Goal: Task Accomplishment & Management: Manage account settings

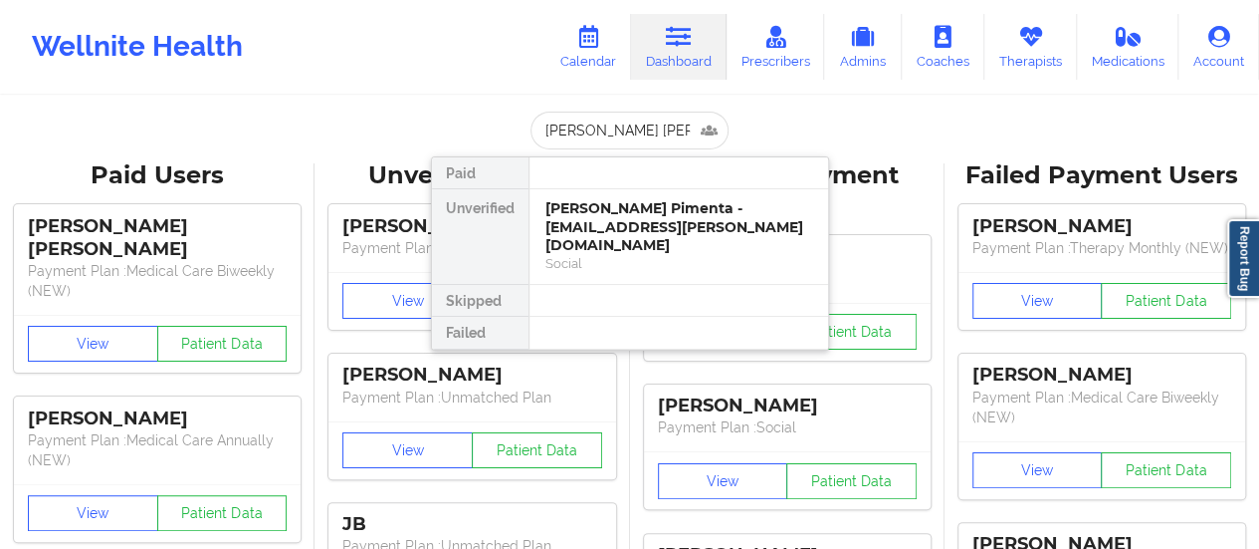
click at [609, 215] on div "[PERSON_NAME] Pimenta - [EMAIL_ADDRESS][PERSON_NAME][DOMAIN_NAME]" at bounding box center [679, 227] width 267 height 56
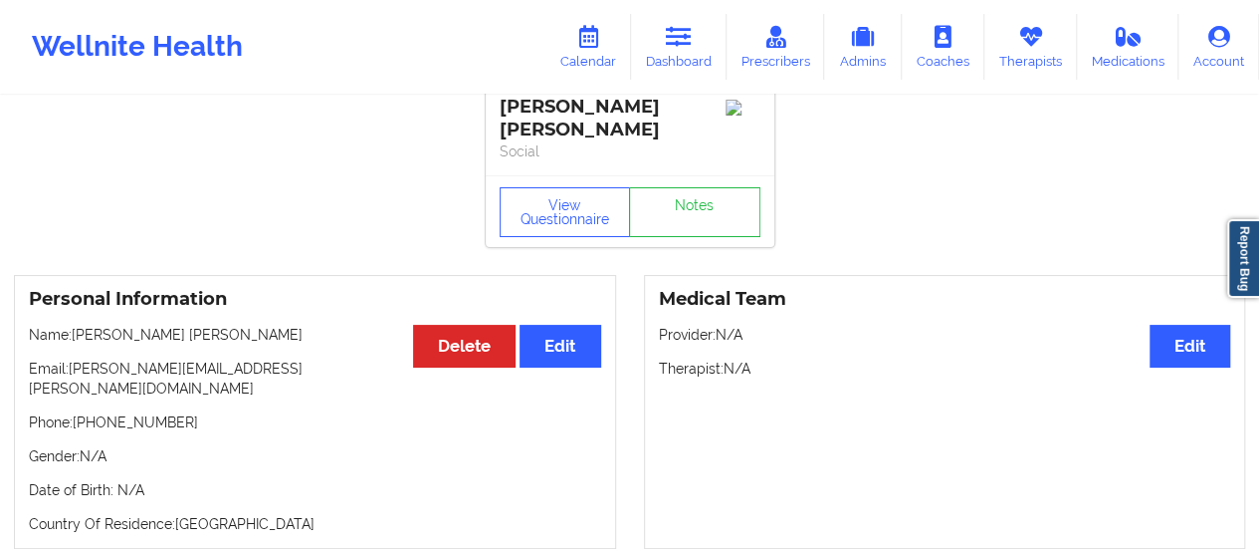
scroll to position [20, 0]
click at [595, 63] on link "Calendar" at bounding box center [589, 47] width 86 height 66
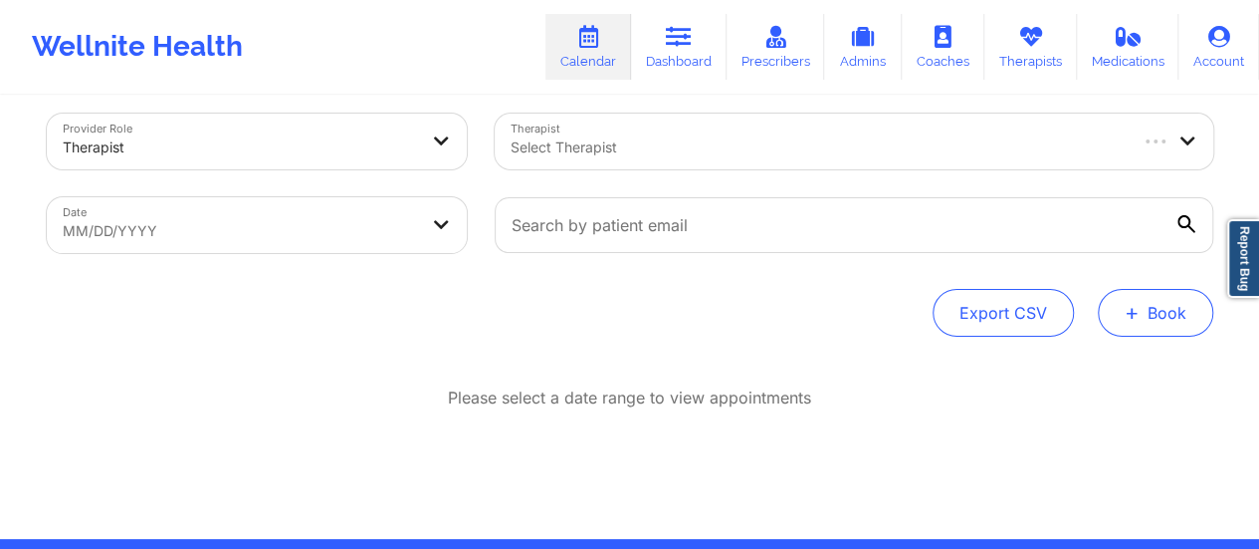
click at [1151, 320] on button "+ Book" at bounding box center [1155, 313] width 115 height 48
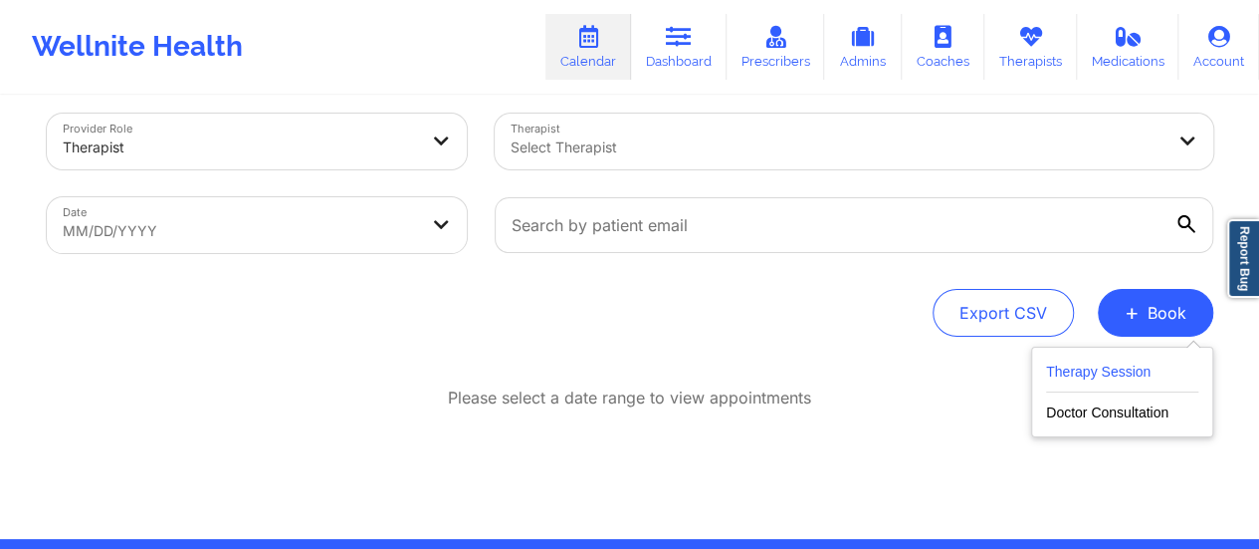
click at [1112, 379] on button "Therapy Session" at bounding box center [1122, 375] width 152 height 33
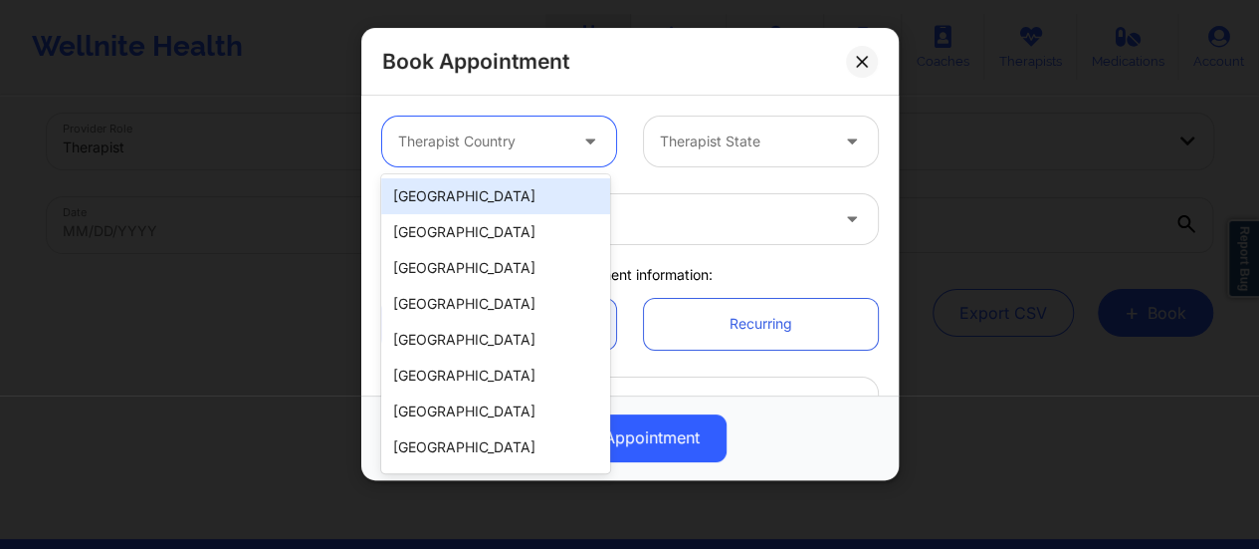
click at [599, 136] on div at bounding box center [592, 141] width 48 height 50
click at [523, 198] on div "[GEOGRAPHIC_DATA]" at bounding box center [495, 196] width 229 height 36
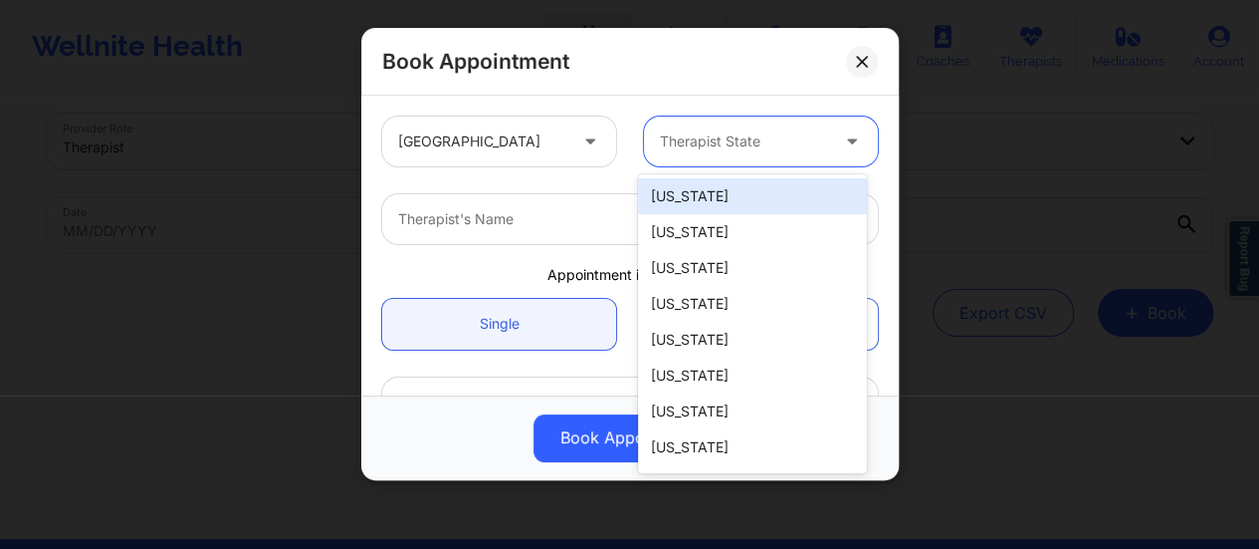
click at [694, 154] on div "Therapist State" at bounding box center [737, 141] width 186 height 50
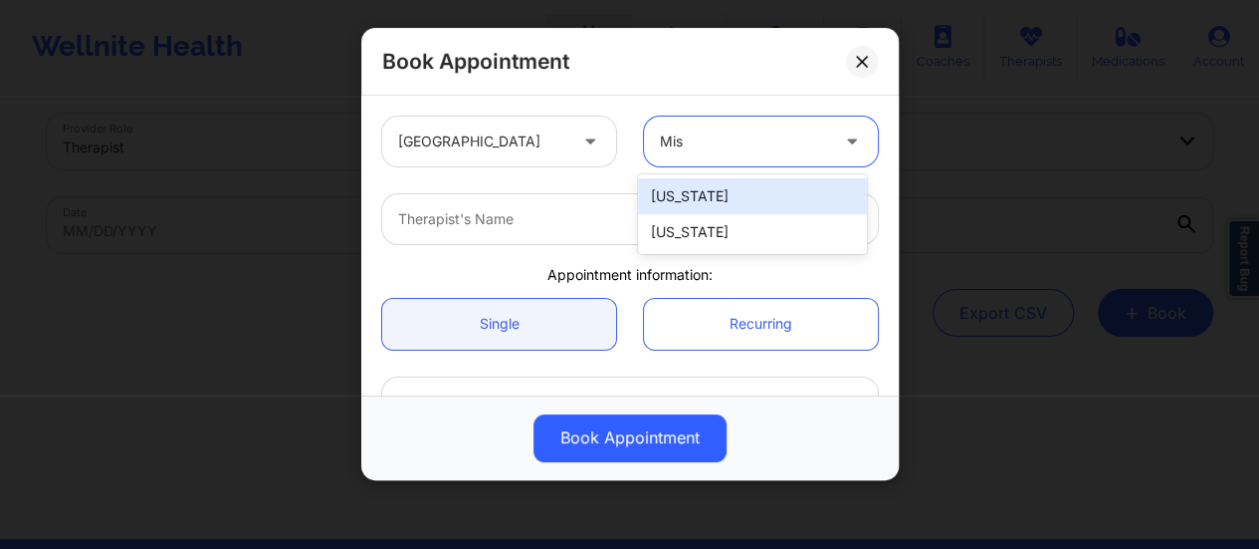
type input "Miss"
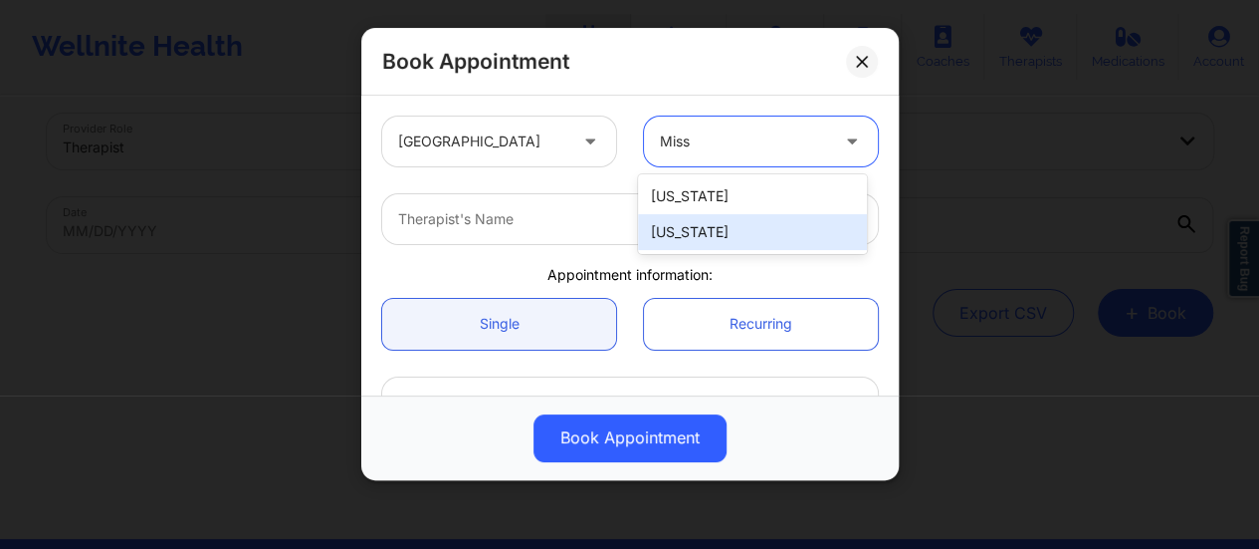
click at [703, 224] on div "[US_STATE]" at bounding box center [752, 232] width 229 height 36
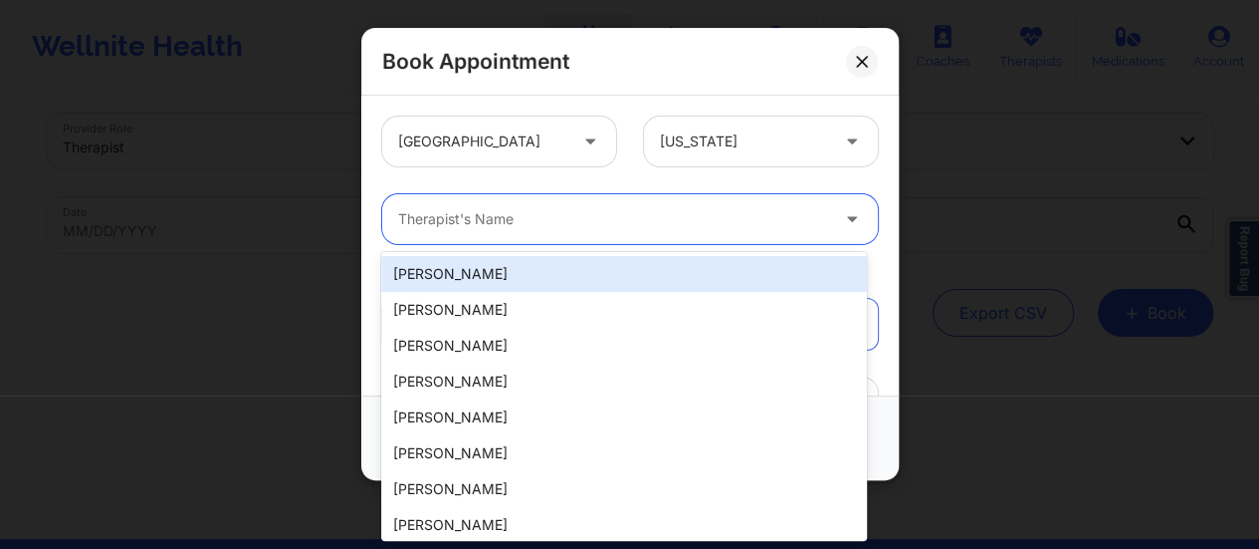
click at [545, 217] on div at bounding box center [613, 219] width 430 height 24
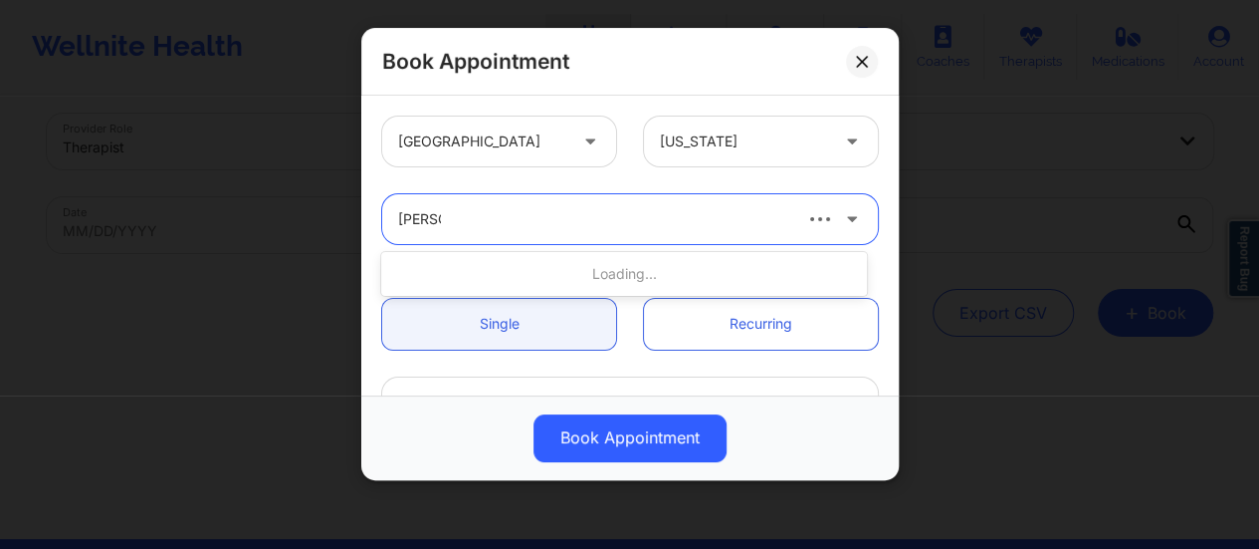
type input "[PERSON_NAME]"
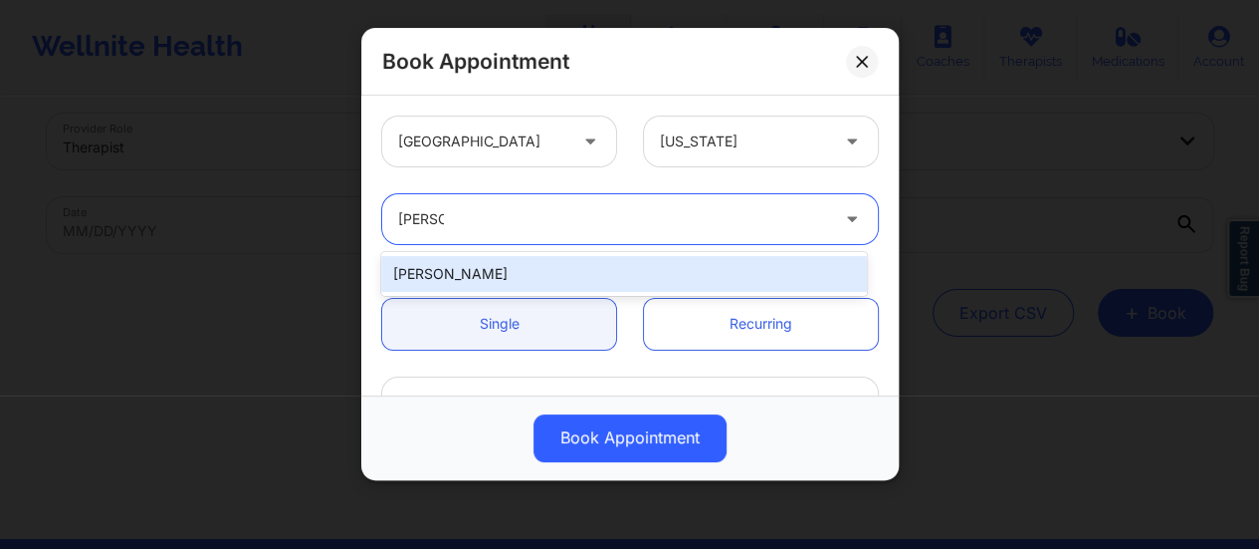
click at [548, 275] on div "[PERSON_NAME]" at bounding box center [624, 274] width 486 height 36
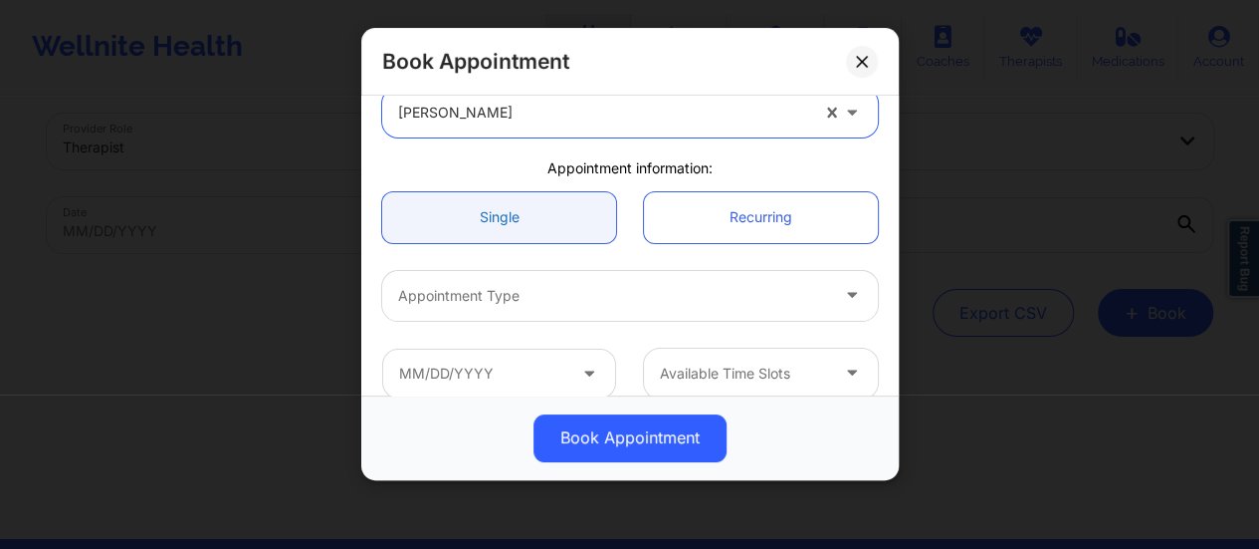
scroll to position [108, 0]
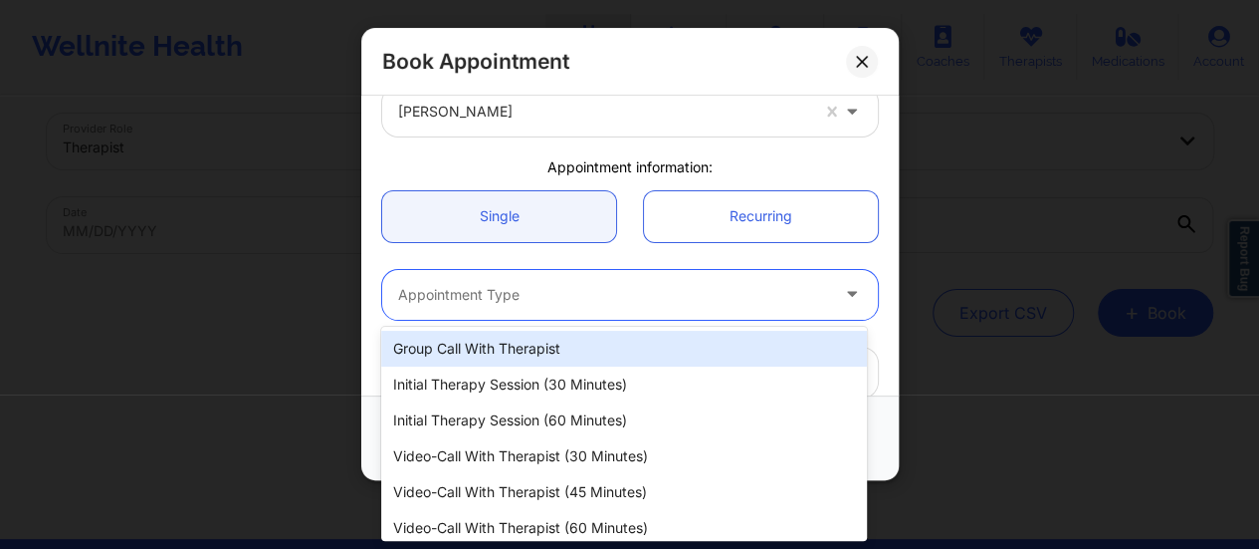
click at [566, 292] on div at bounding box center [613, 295] width 430 height 24
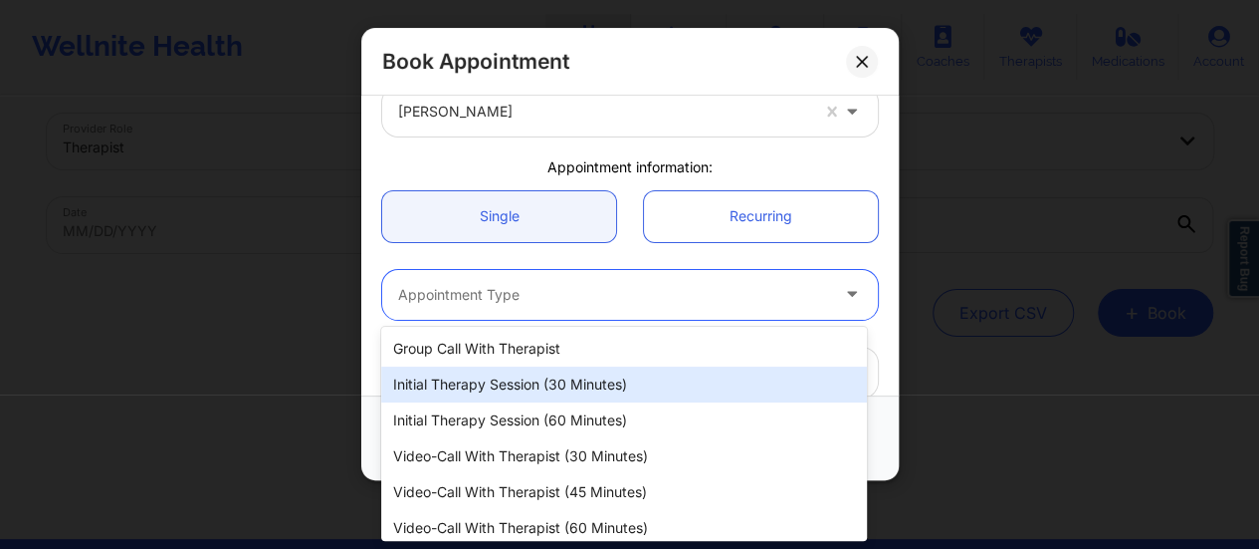
click at [577, 381] on div "Initial Therapy Session (30 minutes)" at bounding box center [624, 384] width 486 height 36
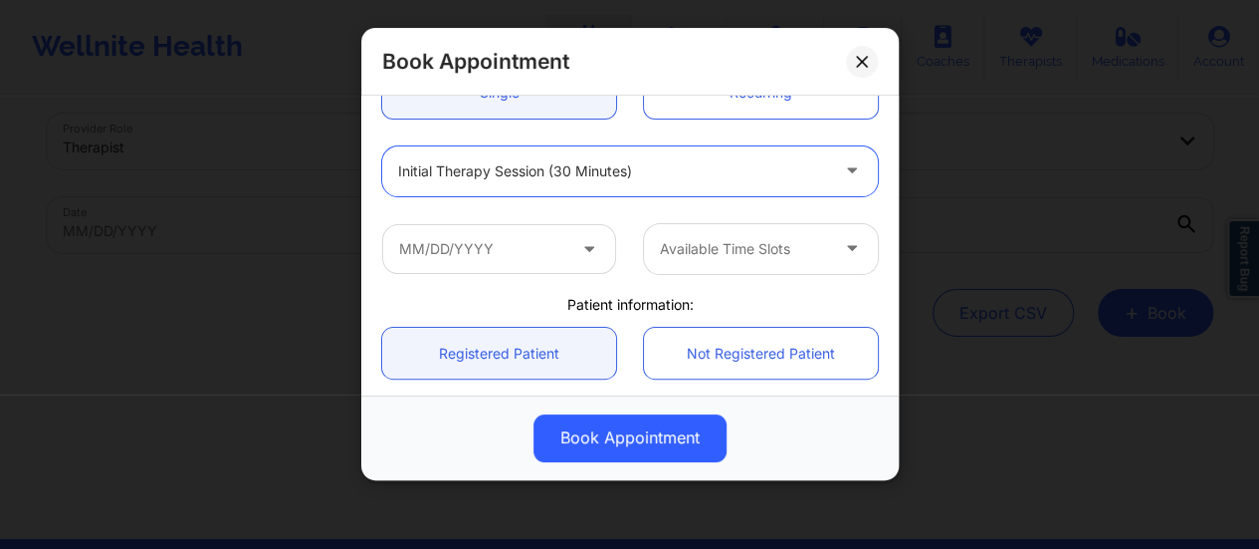
scroll to position [254, 0]
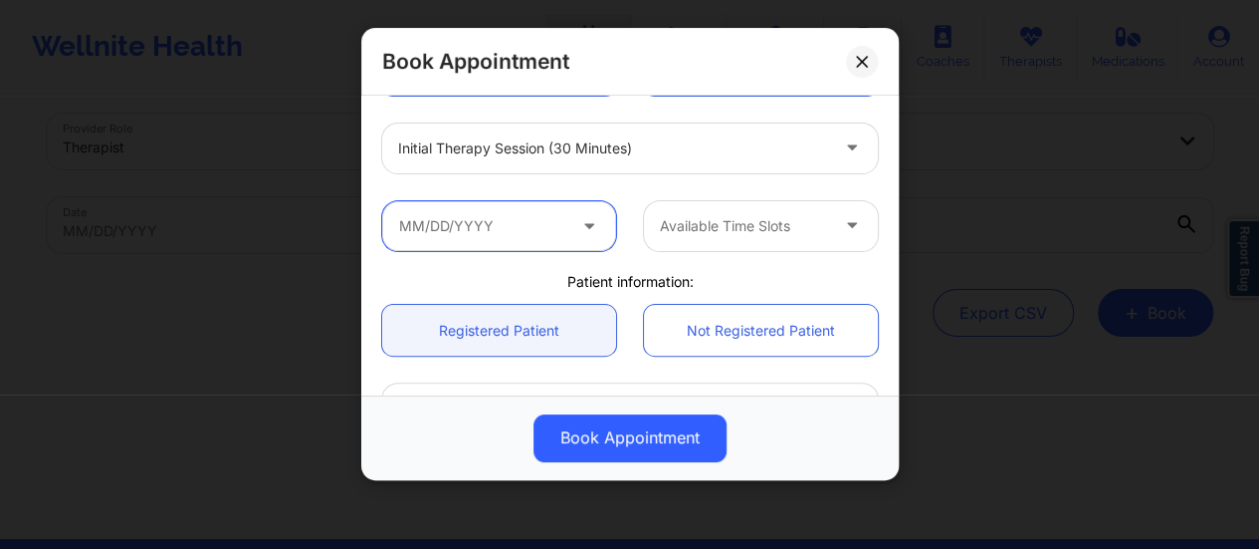
click at [528, 226] on input "text" at bounding box center [499, 226] width 234 height 50
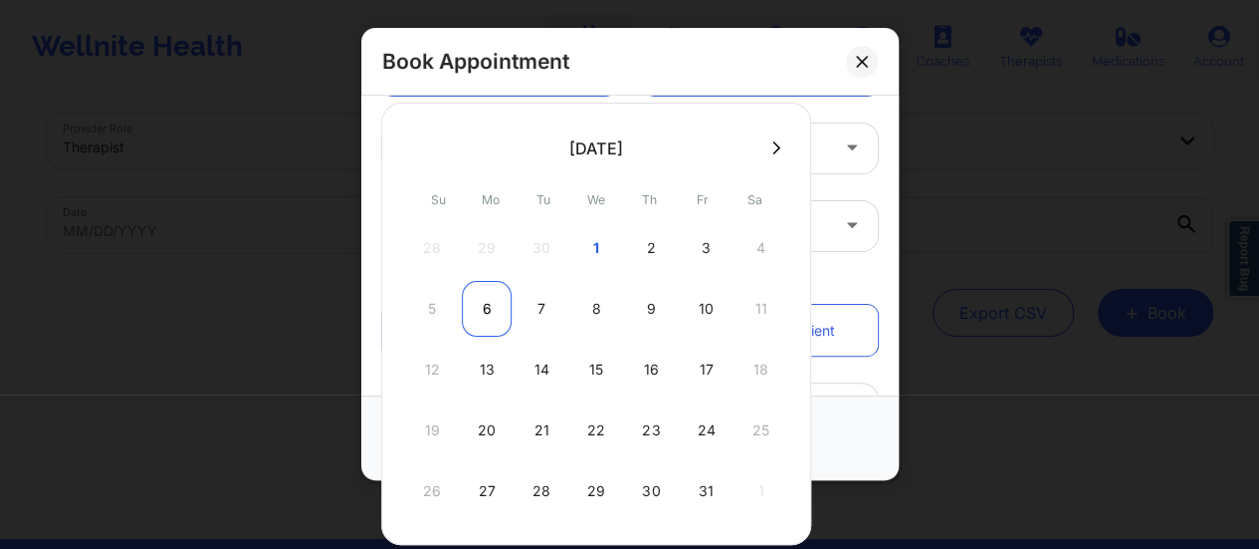
click at [482, 307] on div "6" at bounding box center [487, 309] width 50 height 56
type input "[DATE]"
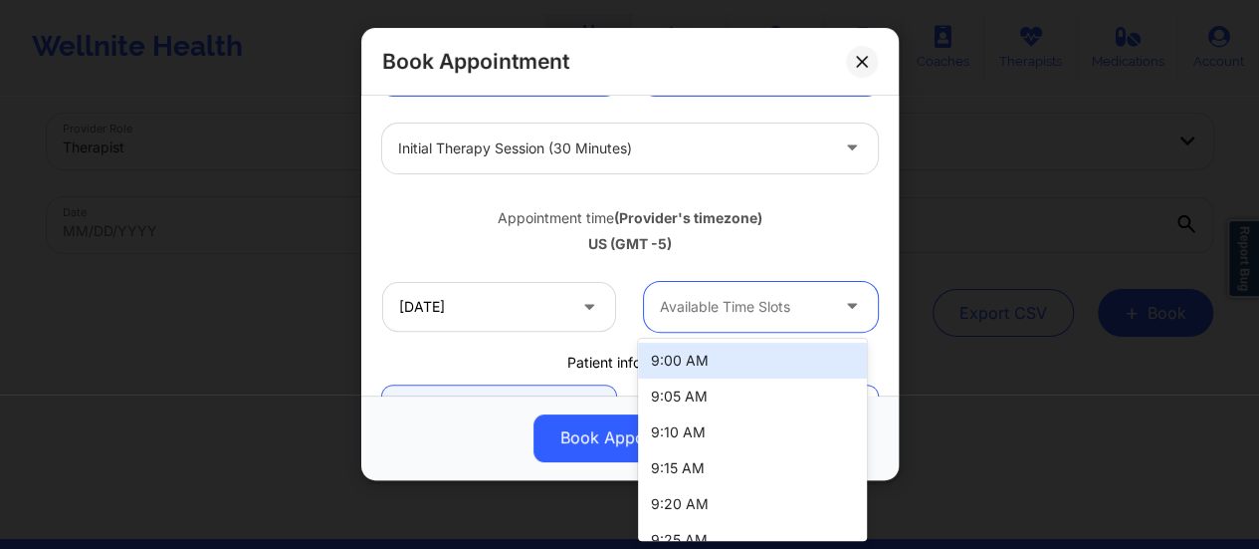
click at [777, 297] on div at bounding box center [744, 307] width 168 height 24
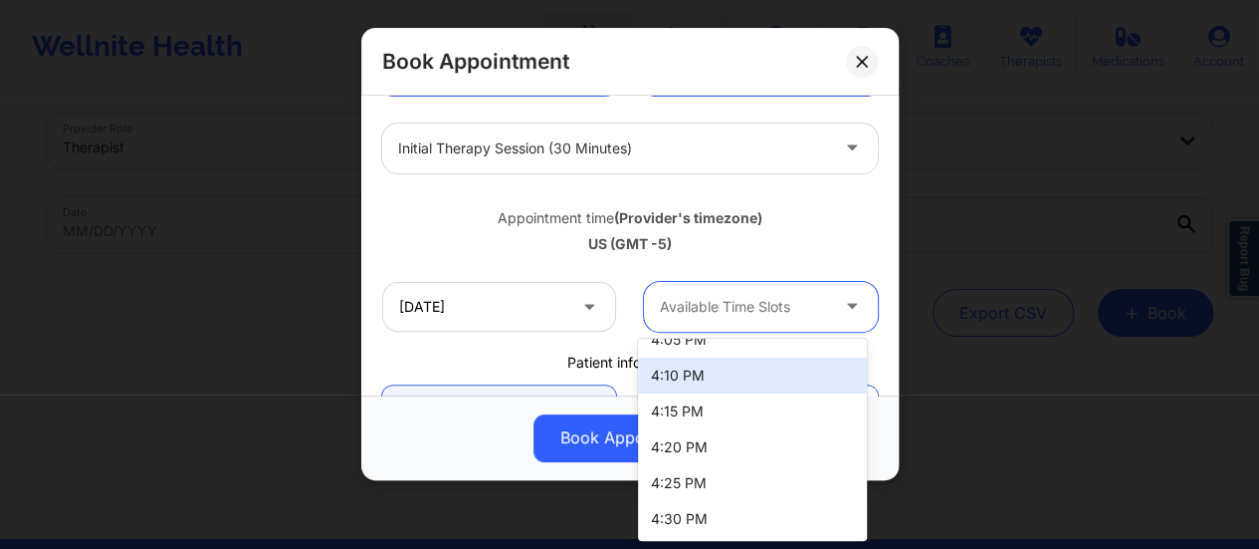
scroll to position [3067, 0]
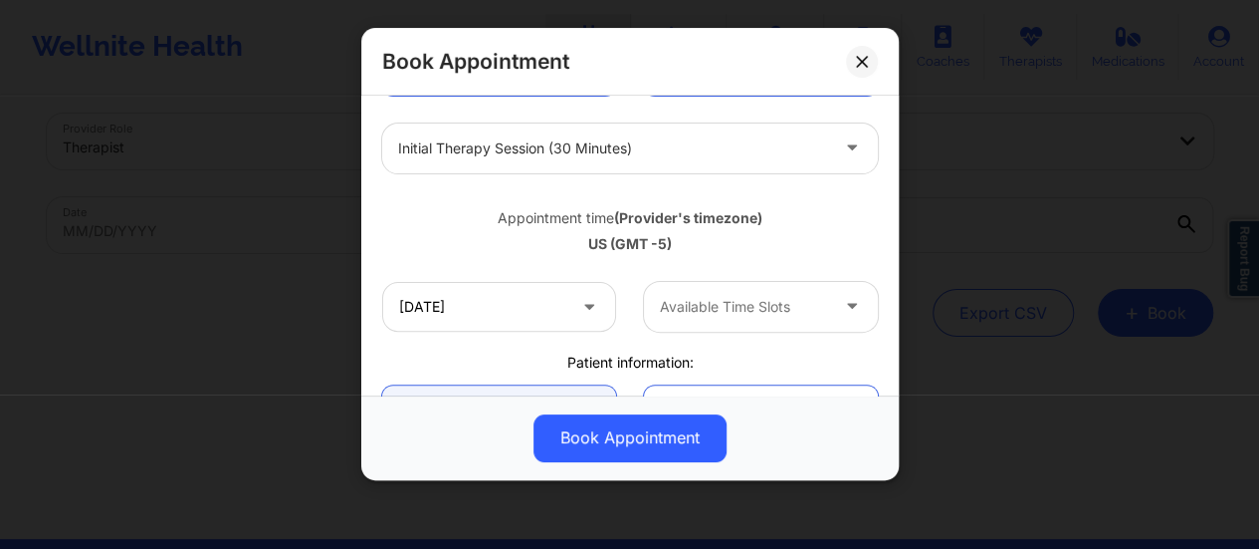
click at [642, 254] on div "Appointment time (Provider's timezone) [GEOGRAPHIC_DATA] (GMT -5)" at bounding box center [630, 227] width 524 height 81
click at [857, 65] on icon at bounding box center [861, 61] width 11 height 11
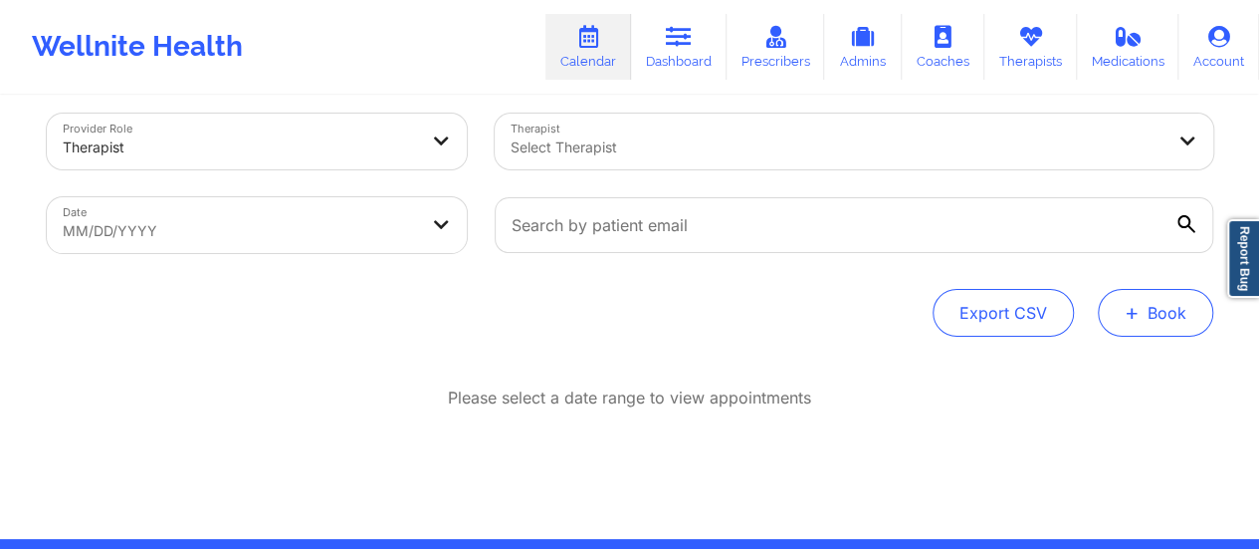
click at [1125, 307] on button "+ Book" at bounding box center [1155, 313] width 115 height 48
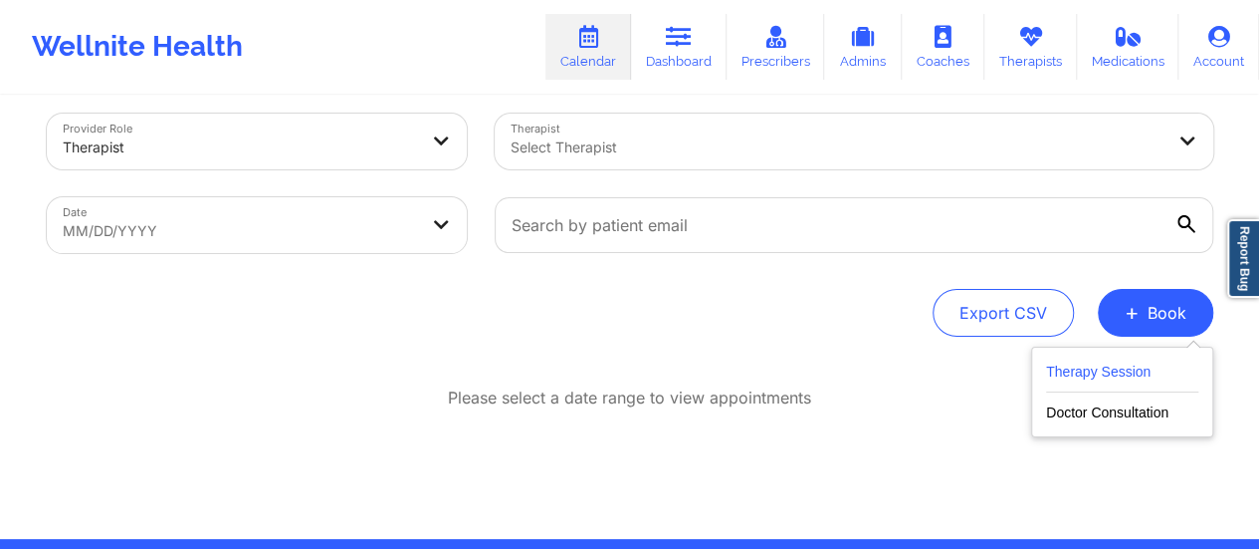
click at [1077, 376] on button "Therapy Session" at bounding box center [1122, 375] width 152 height 33
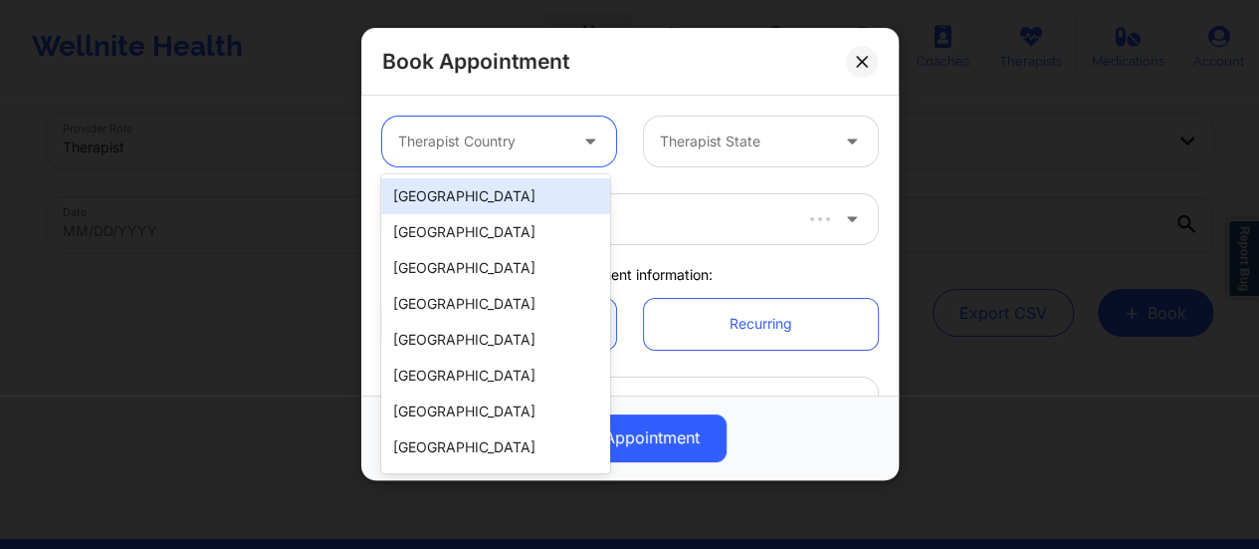
click at [502, 137] on div at bounding box center [482, 141] width 168 height 24
click at [465, 198] on div "[GEOGRAPHIC_DATA]" at bounding box center [495, 196] width 229 height 36
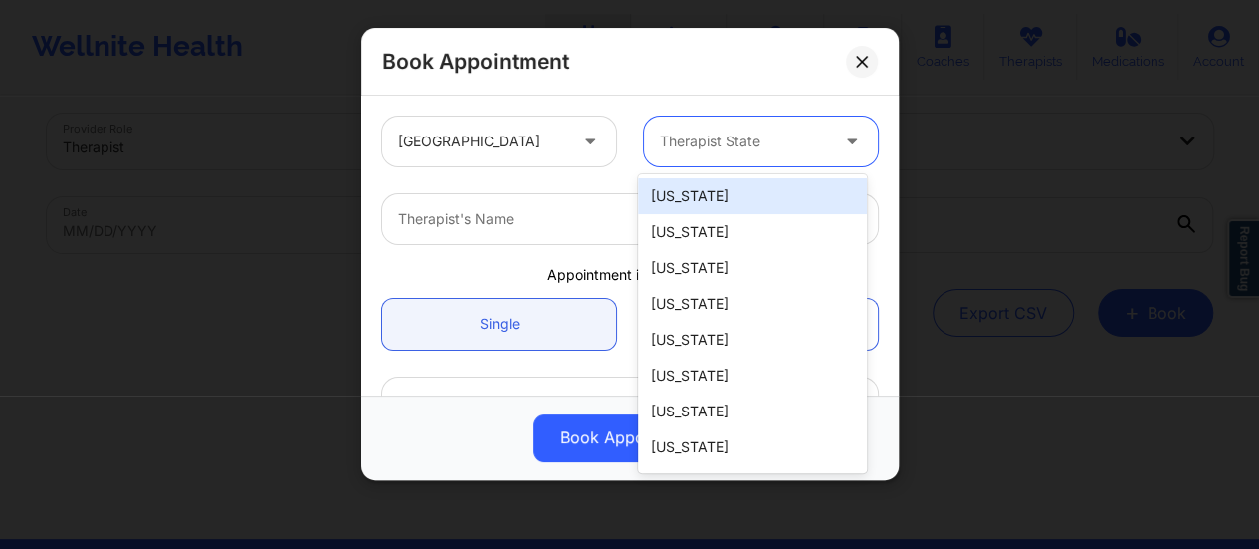
click at [771, 129] on div at bounding box center [744, 141] width 168 height 24
type input "New"
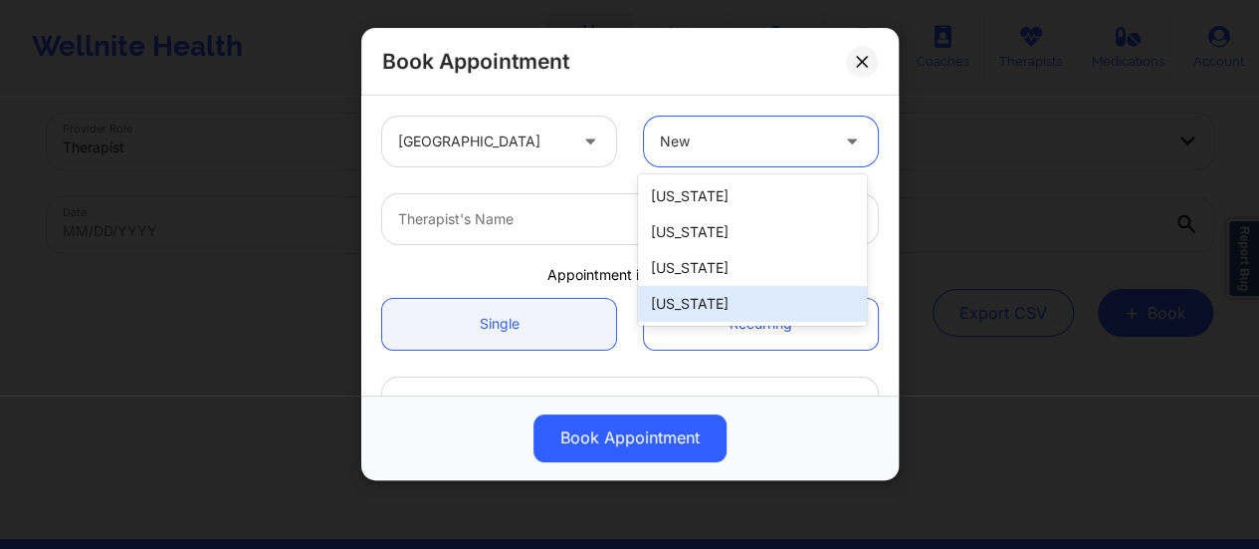
click at [697, 297] on div "[US_STATE]" at bounding box center [752, 304] width 229 height 36
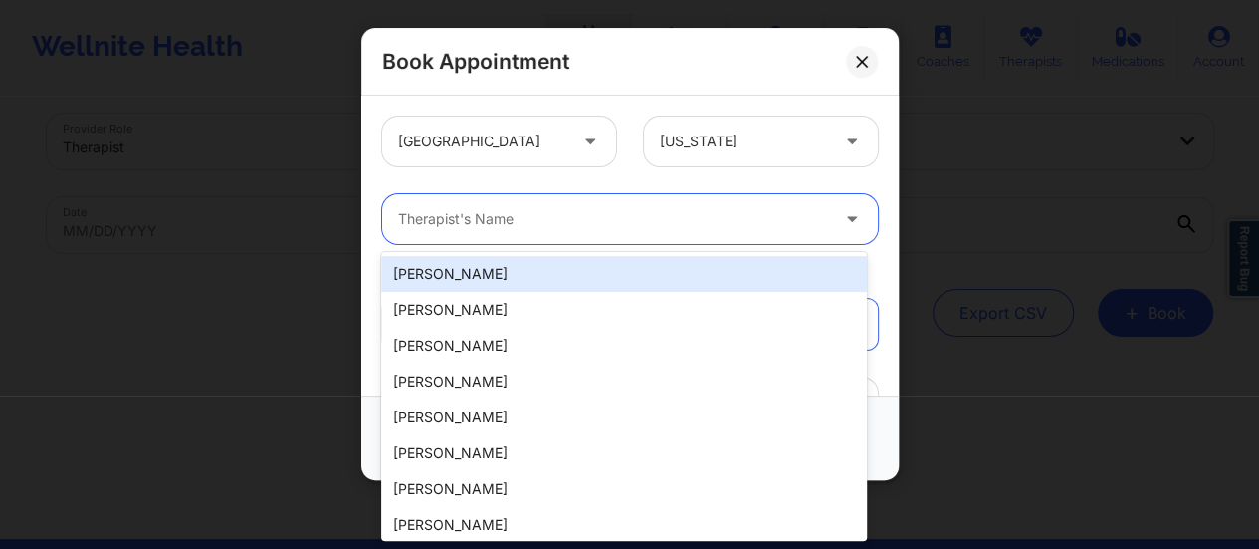
click at [565, 234] on div "Therapist's Name" at bounding box center [606, 219] width 448 height 50
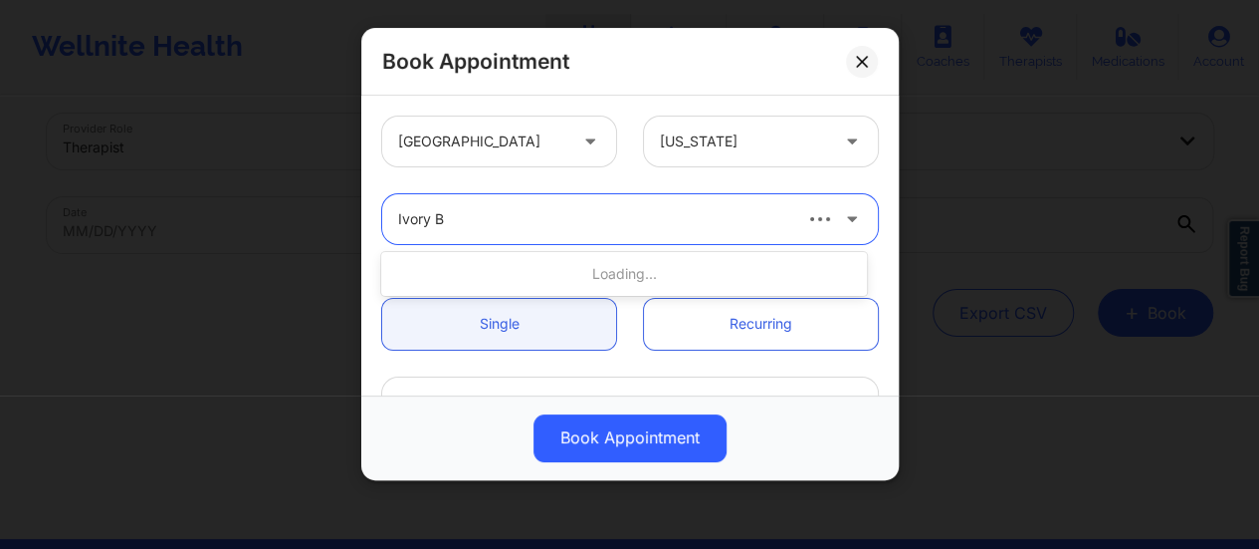
type input "Ivory Br"
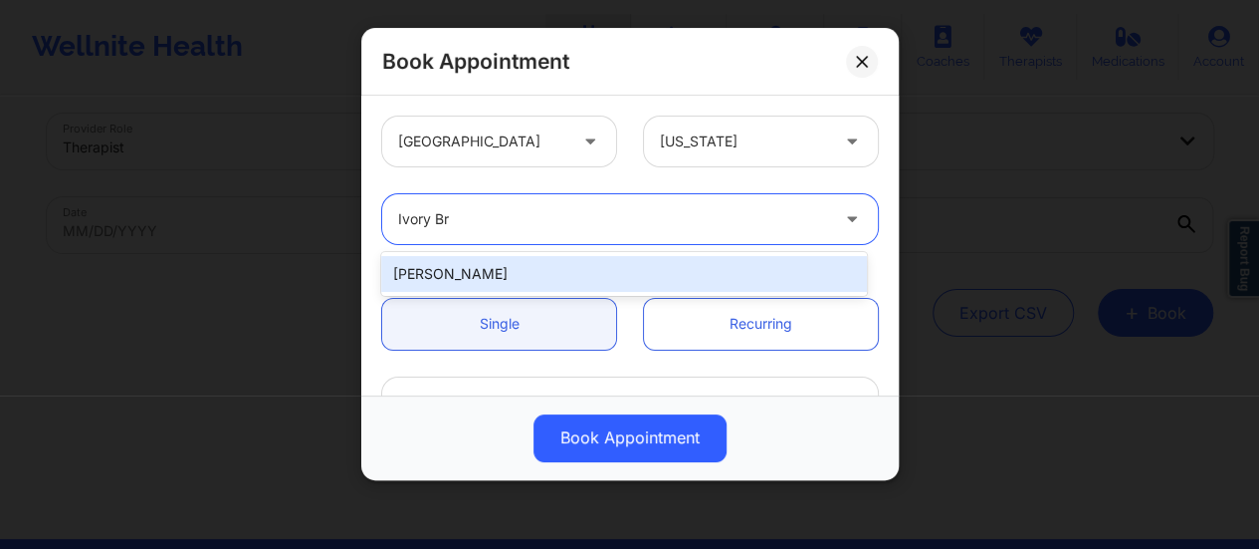
click at [589, 268] on div "[PERSON_NAME]" at bounding box center [624, 274] width 486 height 36
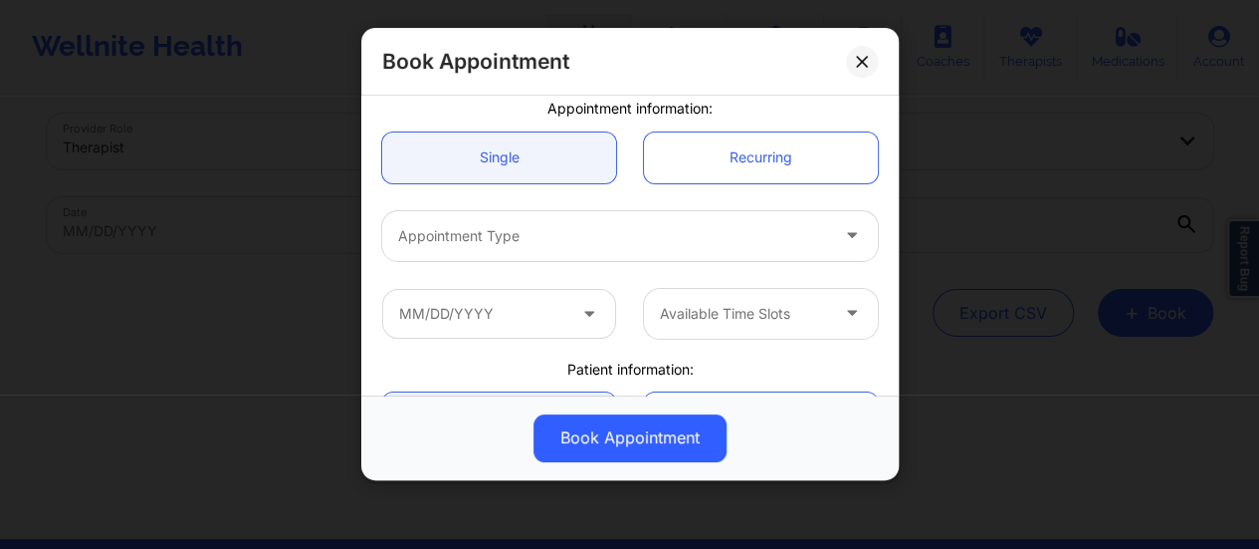
scroll to position [167, 0]
click at [544, 234] on div at bounding box center [613, 235] width 430 height 24
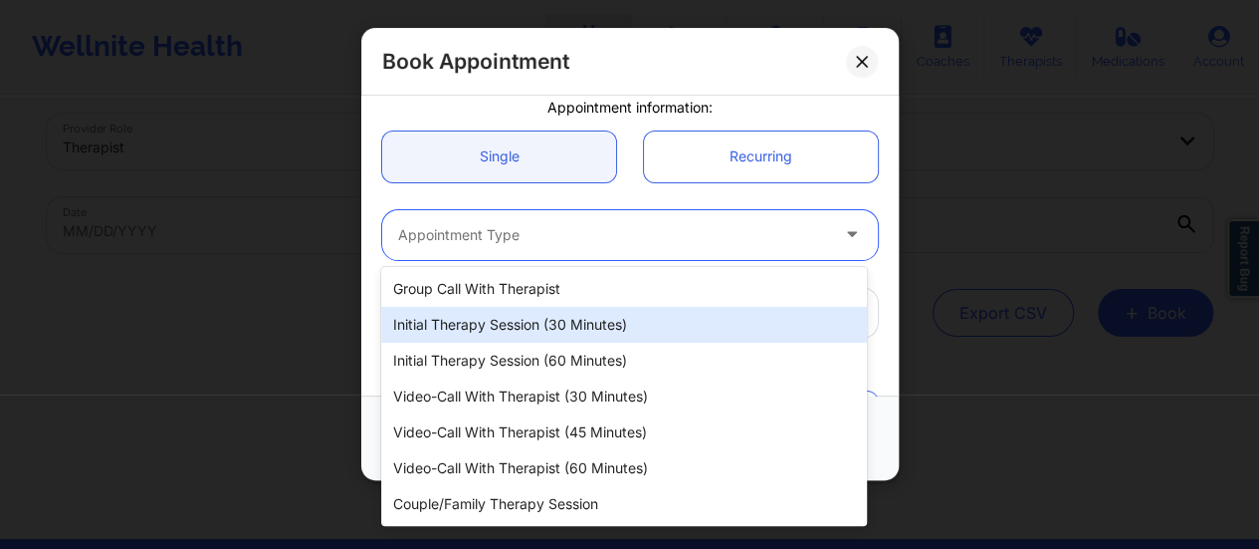
click at [548, 320] on div "Initial Therapy Session (30 minutes)" at bounding box center [624, 325] width 486 height 36
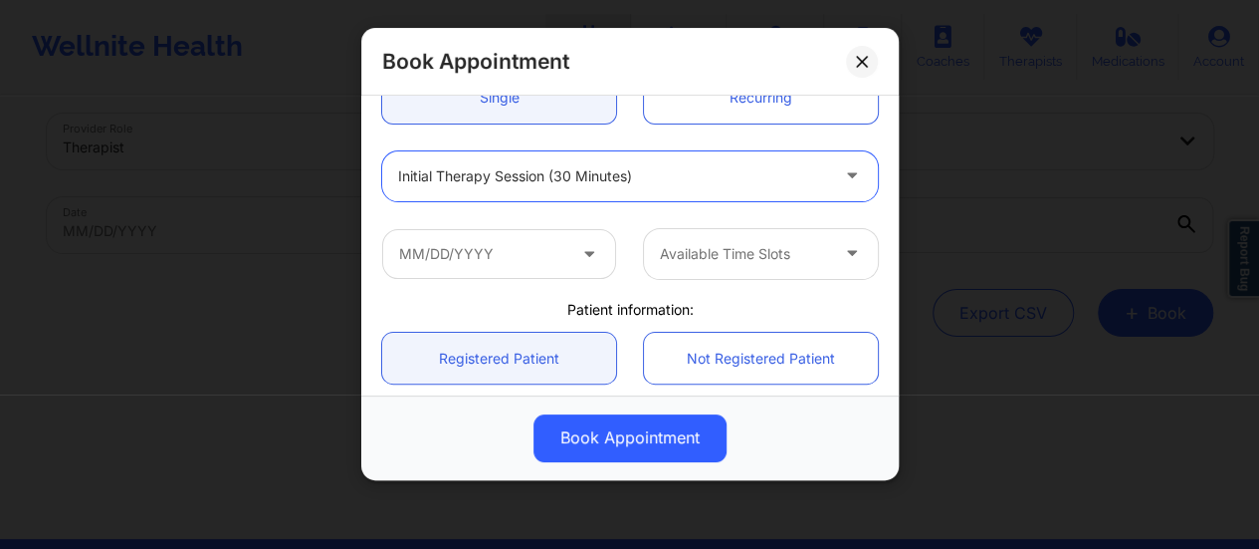
scroll to position [236, 0]
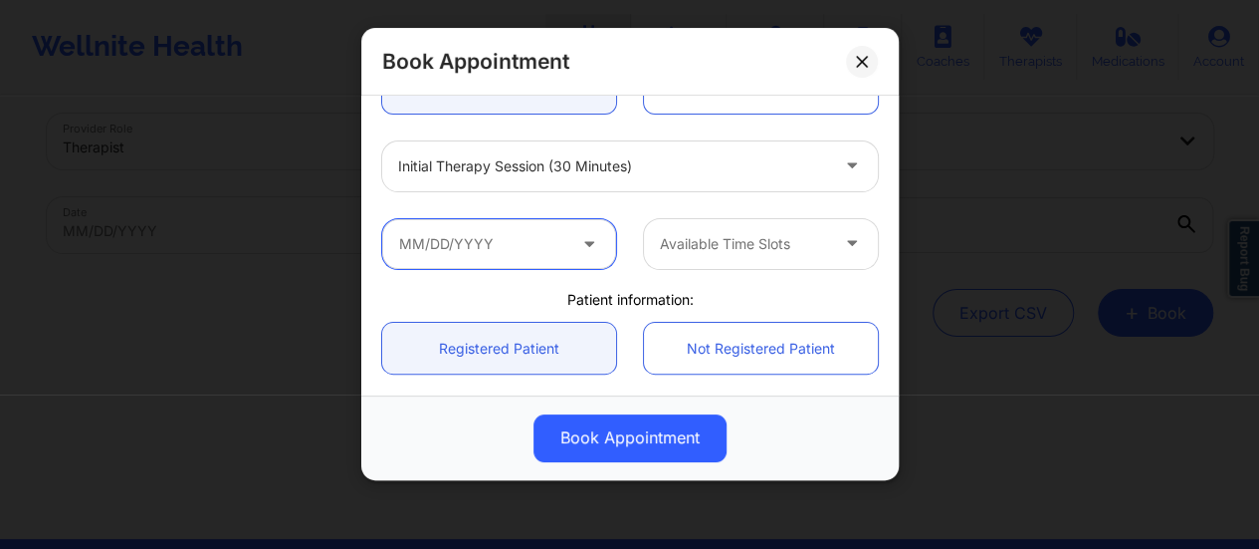
click at [567, 234] on input "text" at bounding box center [499, 244] width 234 height 50
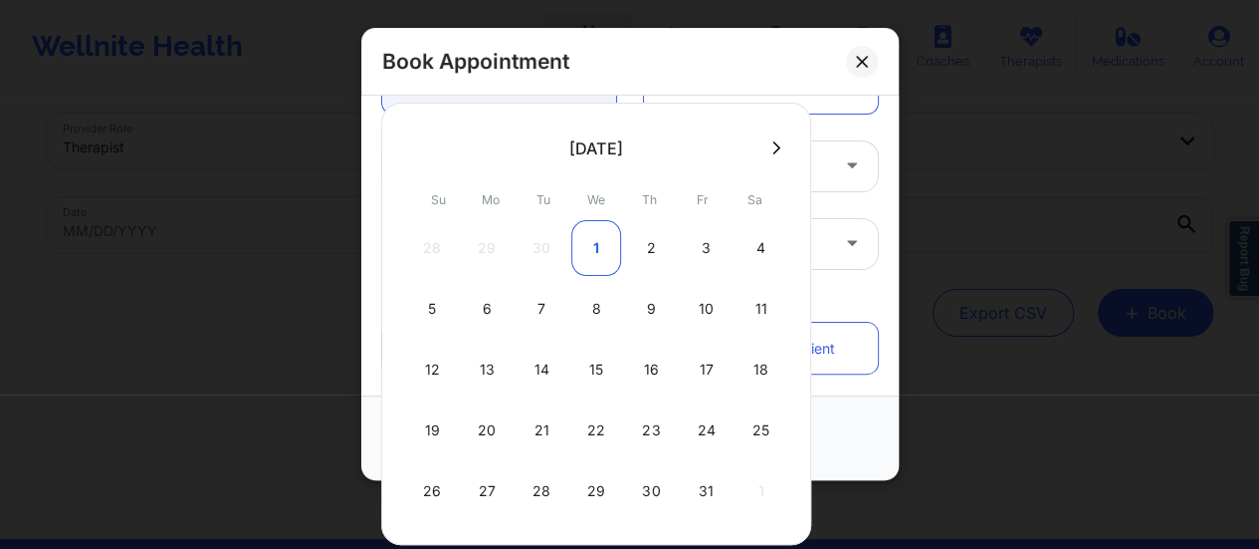
click at [593, 243] on div "1" at bounding box center [596, 248] width 50 height 56
type input "[DATE]"
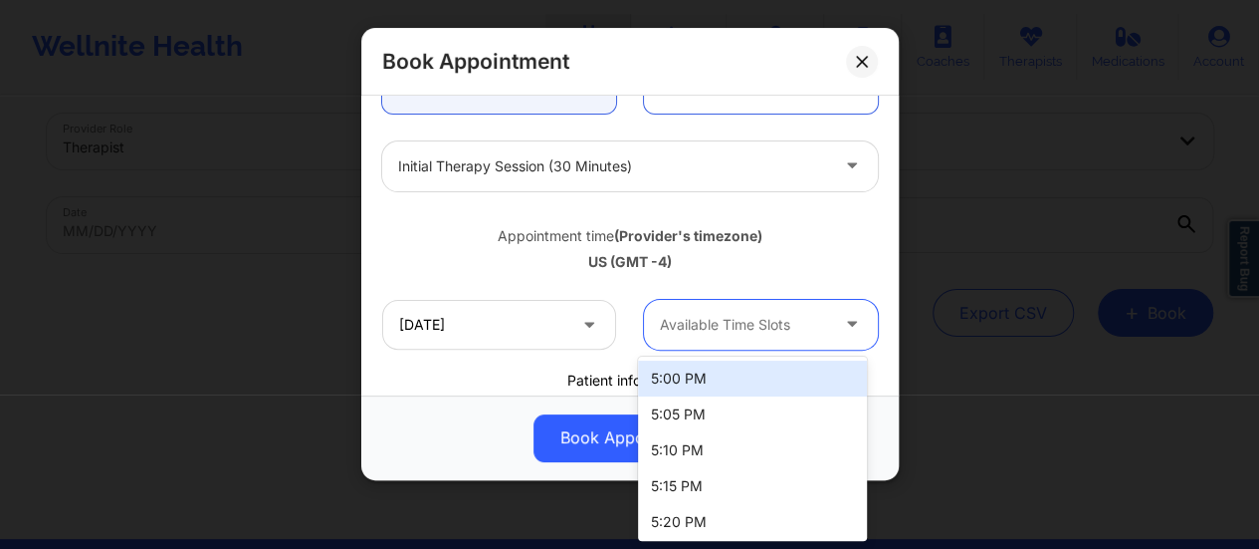
click at [729, 335] on div "Available Time Slots" at bounding box center [737, 325] width 186 height 50
click at [729, 387] on div "5:00 PM" at bounding box center [752, 378] width 229 height 36
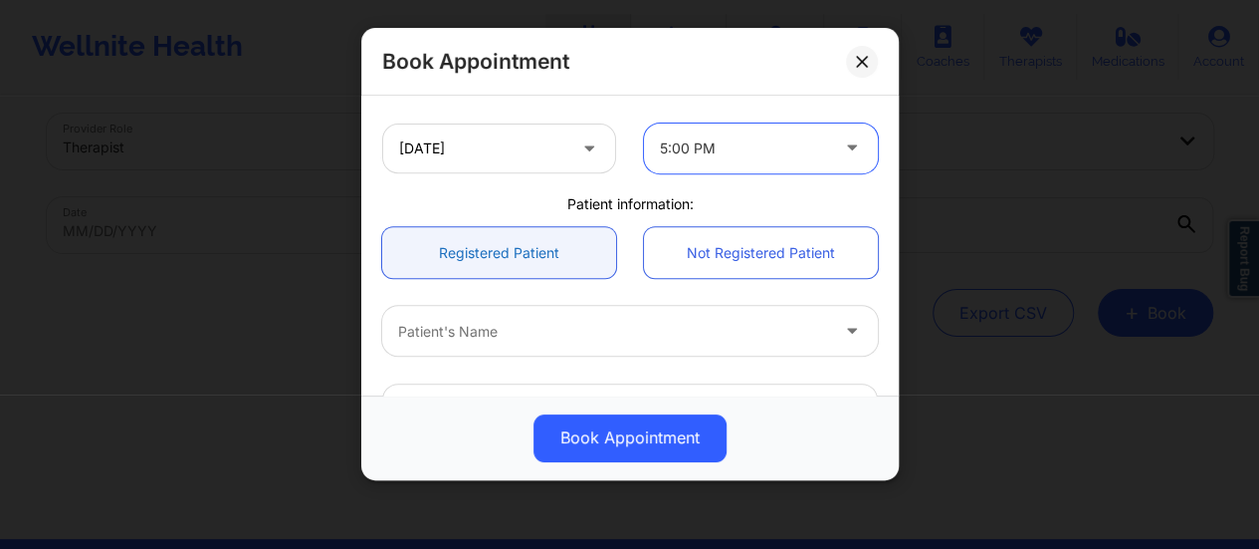
scroll to position [411, 0]
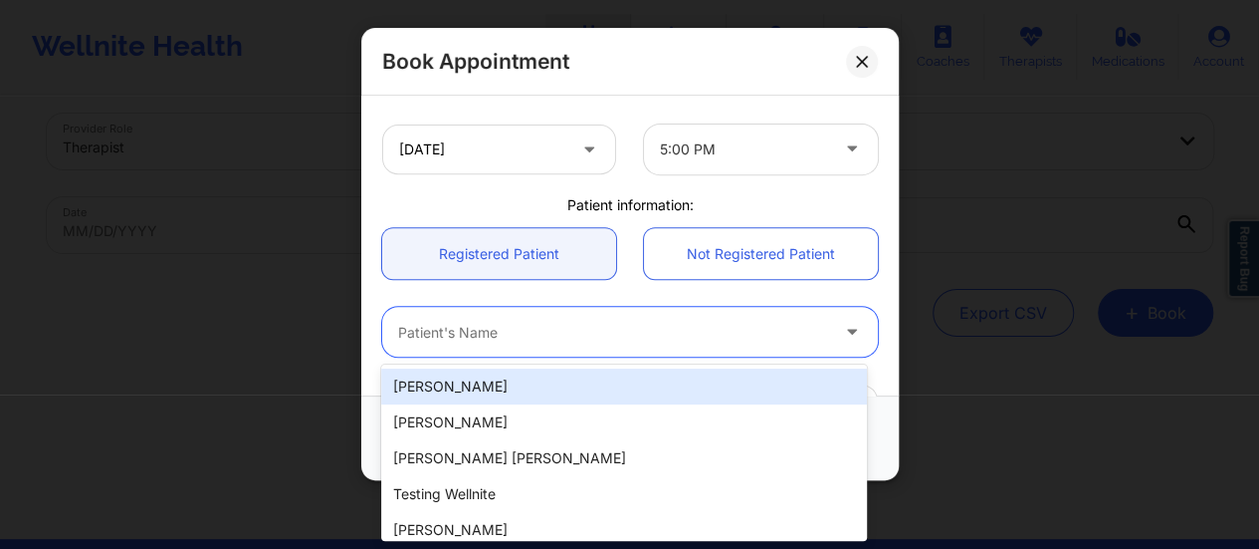
click at [518, 332] on div at bounding box center [613, 333] width 430 height 24
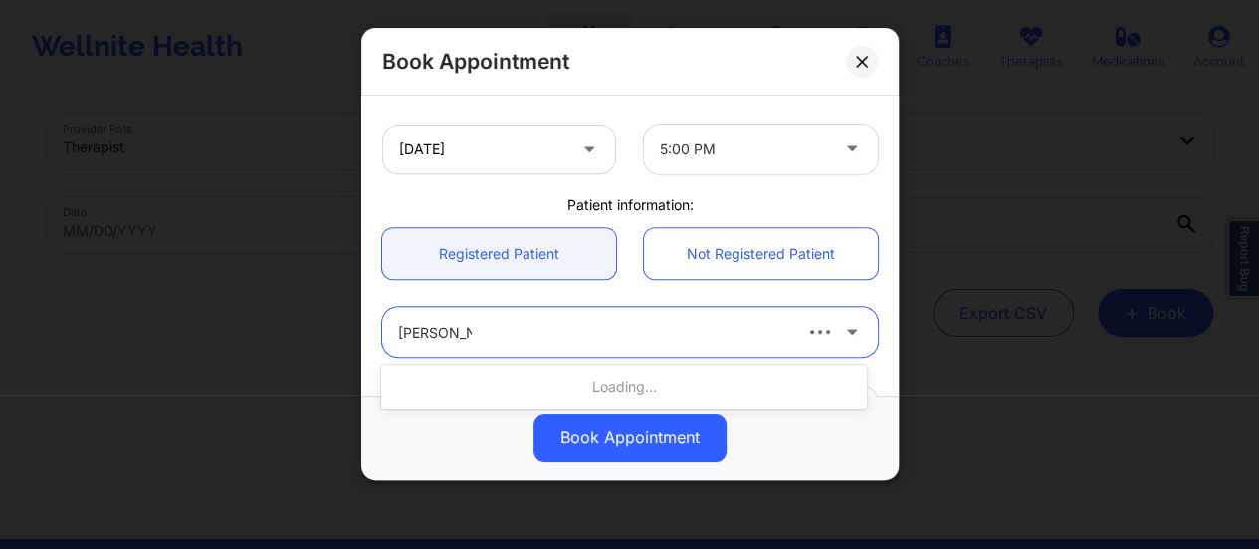
type input "[PERSON_NAME]"
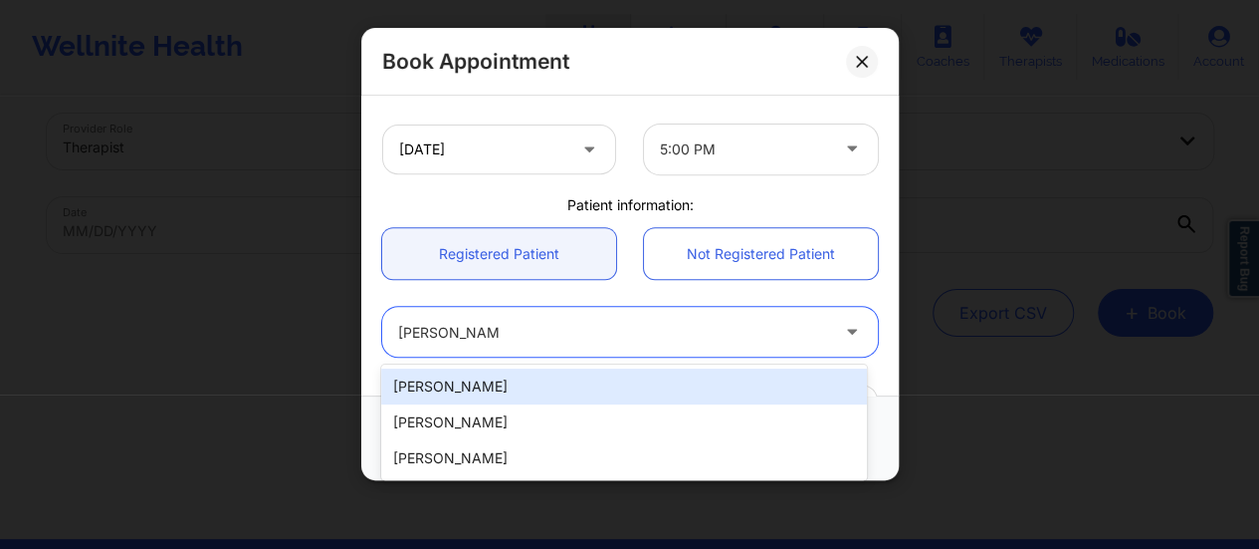
click at [493, 381] on div "[PERSON_NAME]" at bounding box center [624, 386] width 486 height 36
type input "[EMAIL_ADDRESS][DOMAIN_NAME]"
type input "[PHONE_NUMBER]"
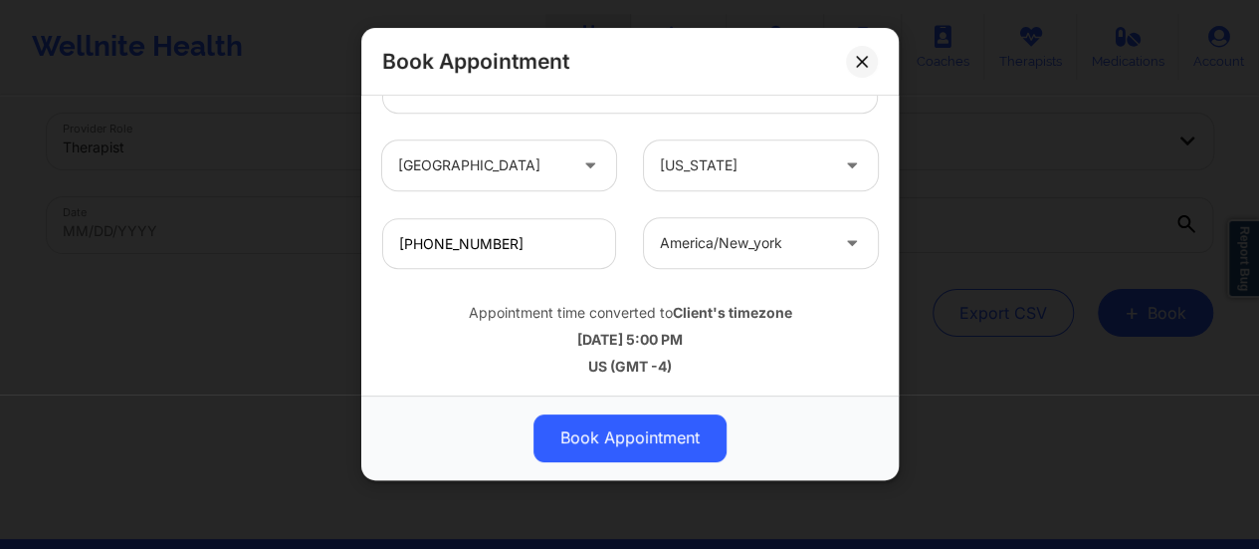
scroll to position [91, 0]
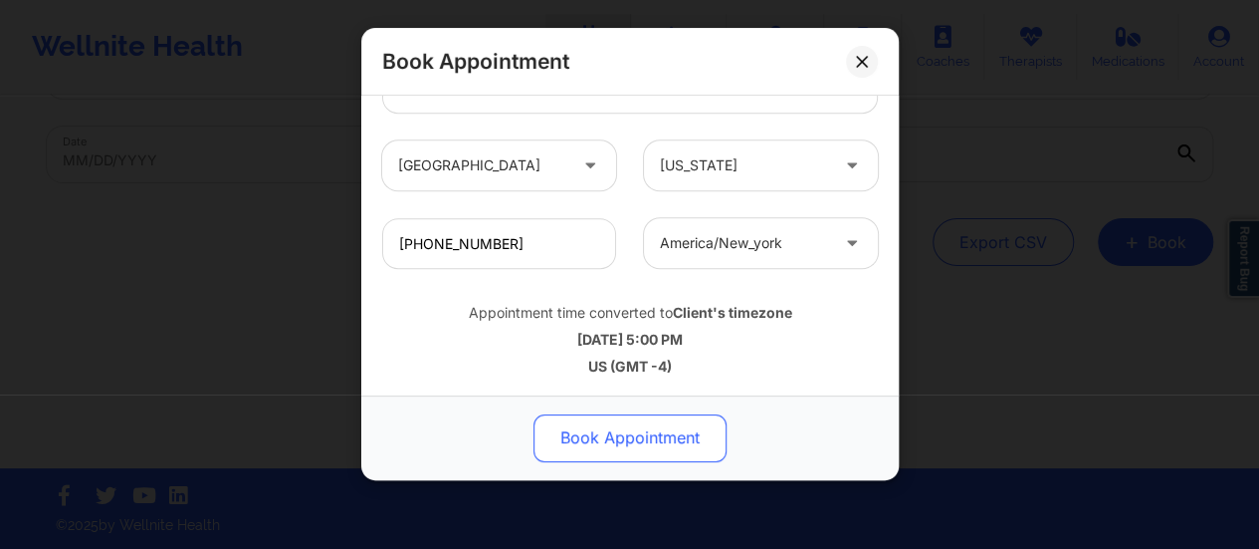
click at [638, 430] on button "Book Appointment" at bounding box center [630, 438] width 193 height 48
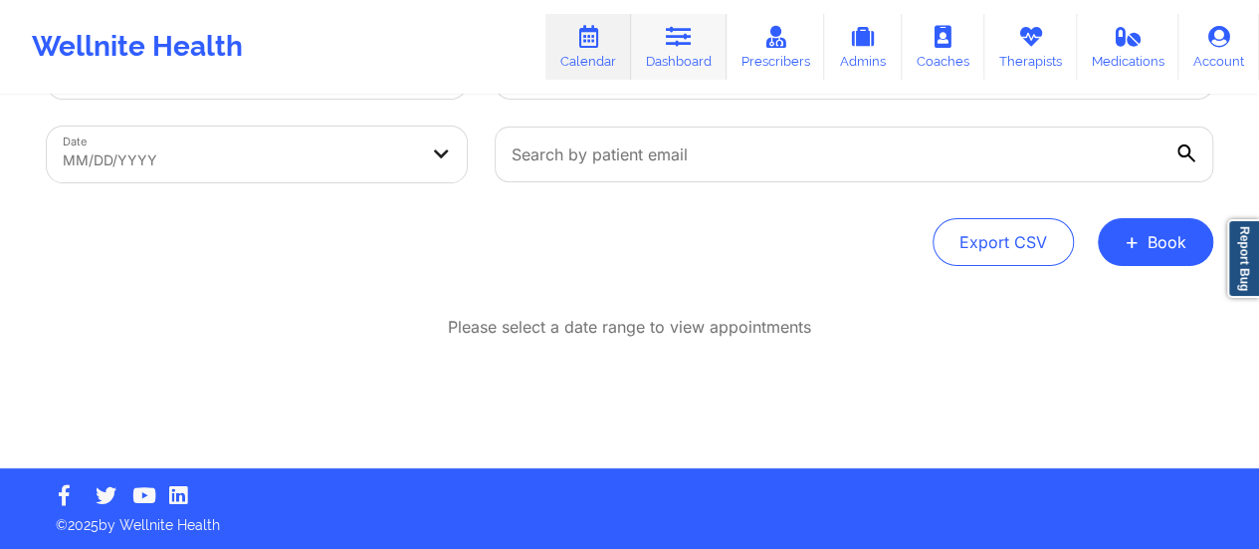
click at [689, 31] on icon at bounding box center [679, 37] width 26 height 22
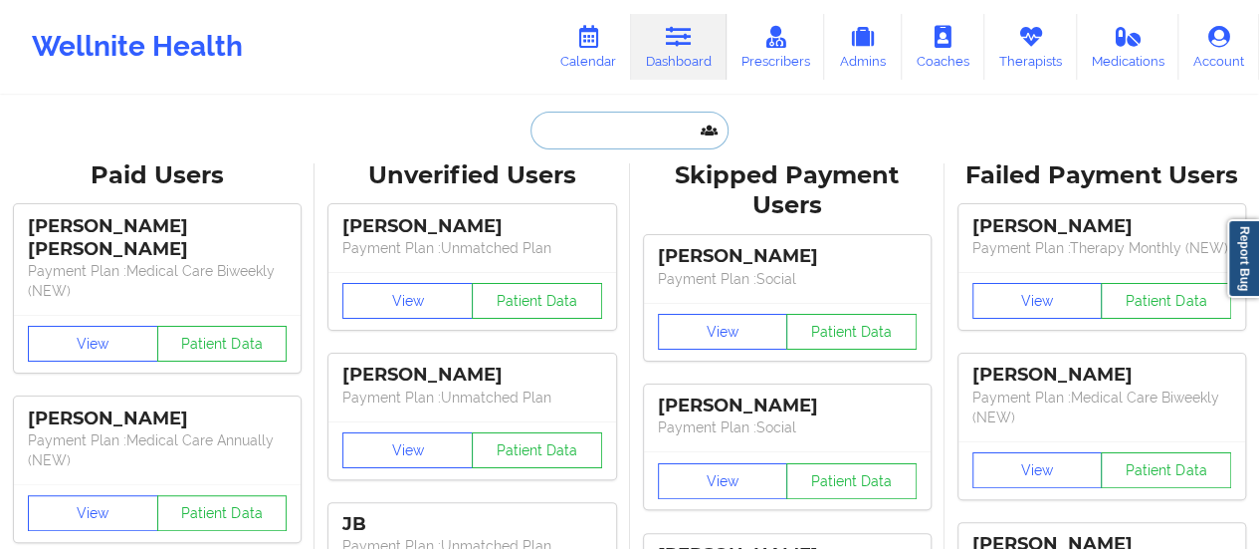
click at [617, 130] on input "text" at bounding box center [629, 130] width 197 height 38
paste input "[EMAIL_ADDRESS][DOMAIN_NAME]"
type input "[EMAIL_ADDRESS][DOMAIN_NAME]"
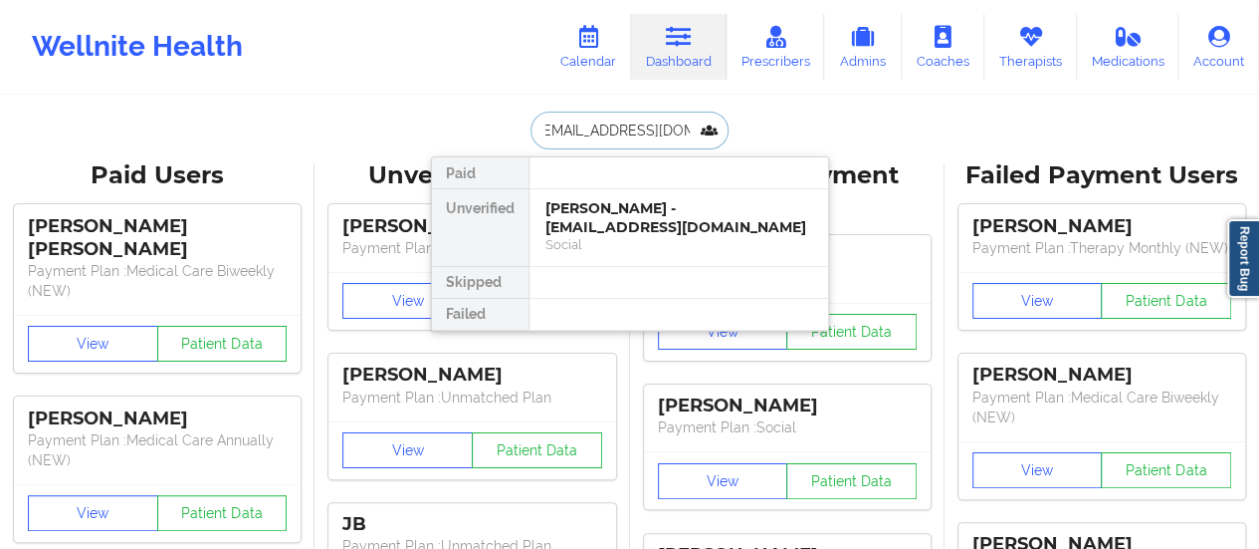
click at [617, 219] on div "[PERSON_NAME] - [EMAIL_ADDRESS][DOMAIN_NAME]" at bounding box center [679, 217] width 267 height 37
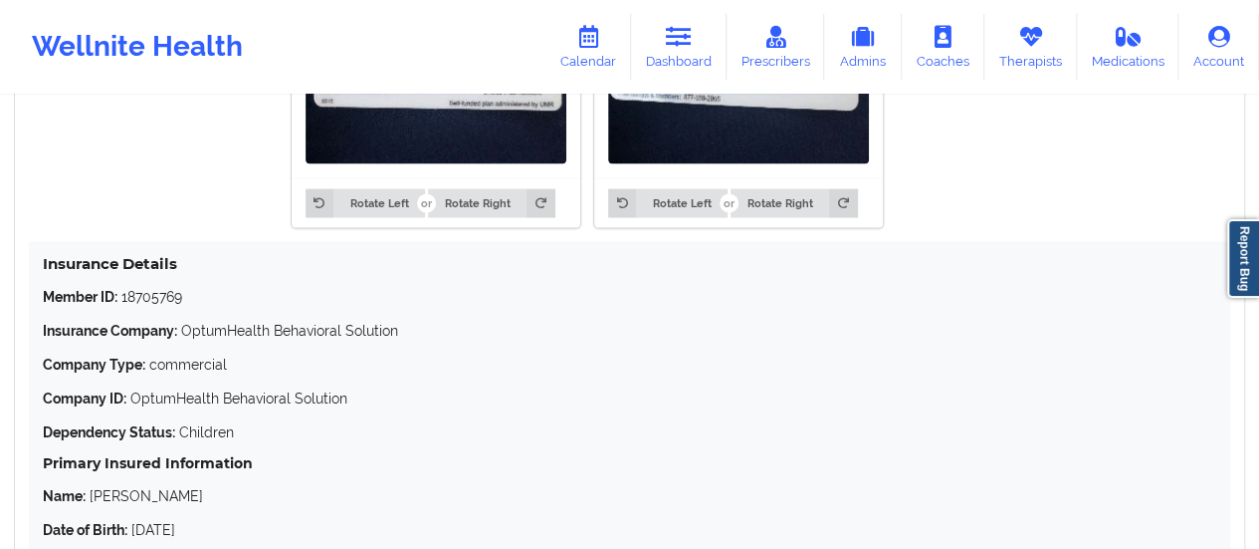
scroll to position [2011, 0]
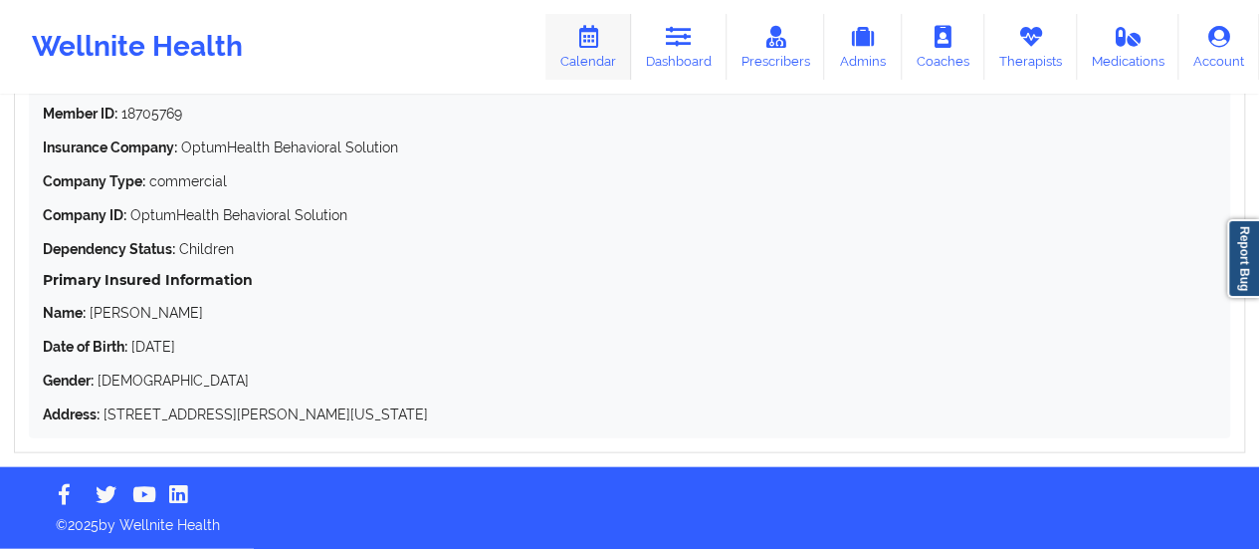
click at [604, 60] on link "Calendar" at bounding box center [589, 47] width 86 height 66
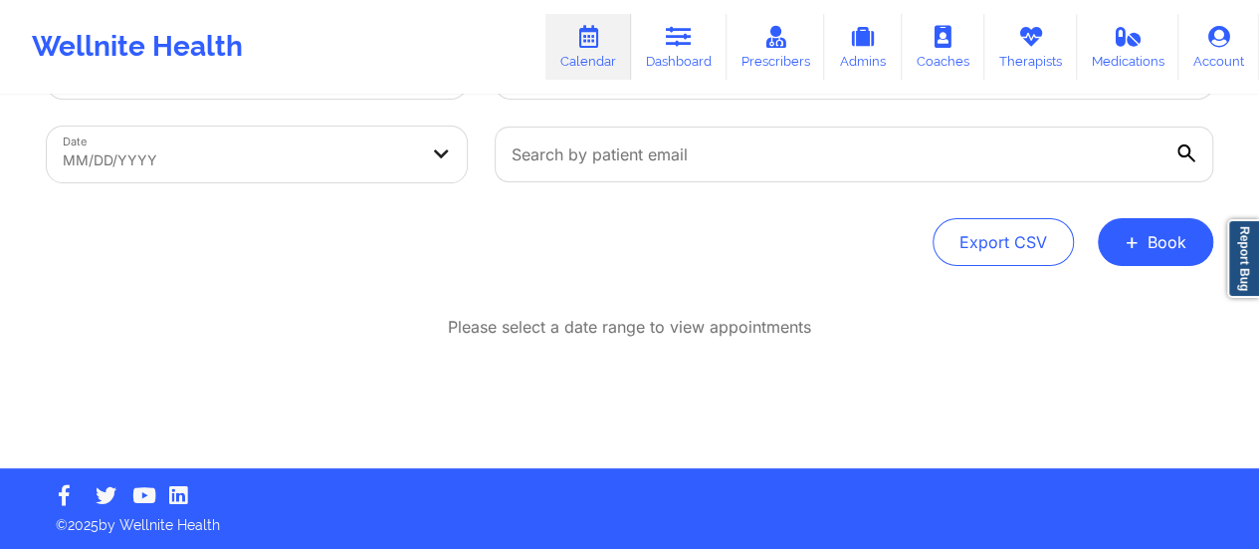
scroll to position [91, 0]
click at [1137, 254] on button "+ Book" at bounding box center [1155, 242] width 115 height 48
click at [1100, 289] on button "Therapy Session" at bounding box center [1122, 305] width 152 height 33
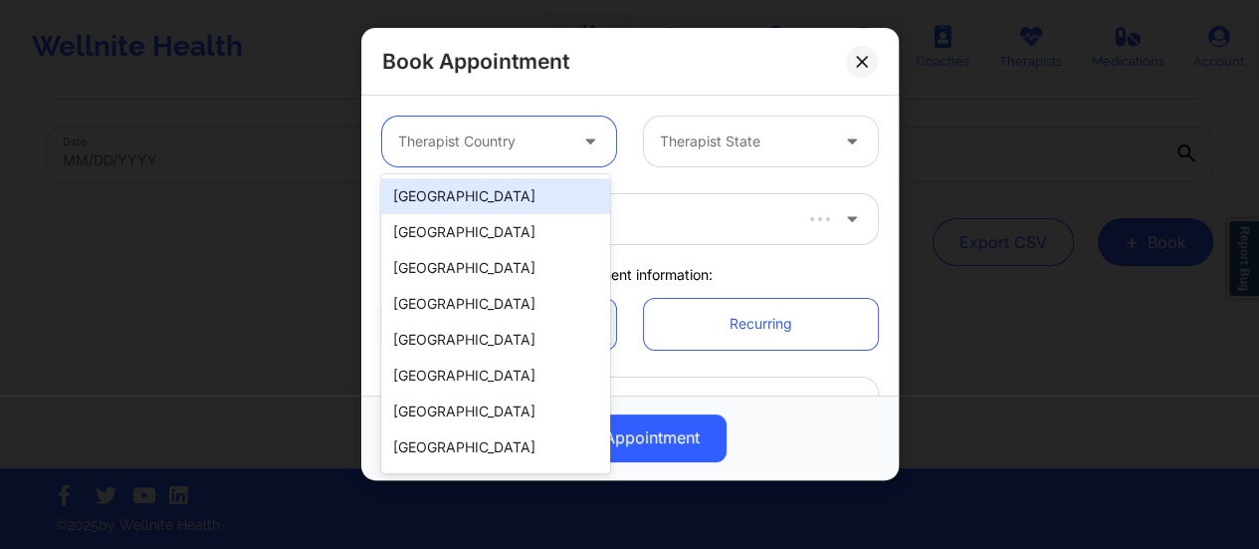
click at [538, 137] on div at bounding box center [482, 141] width 168 height 24
click at [490, 199] on div "[GEOGRAPHIC_DATA]" at bounding box center [495, 196] width 229 height 36
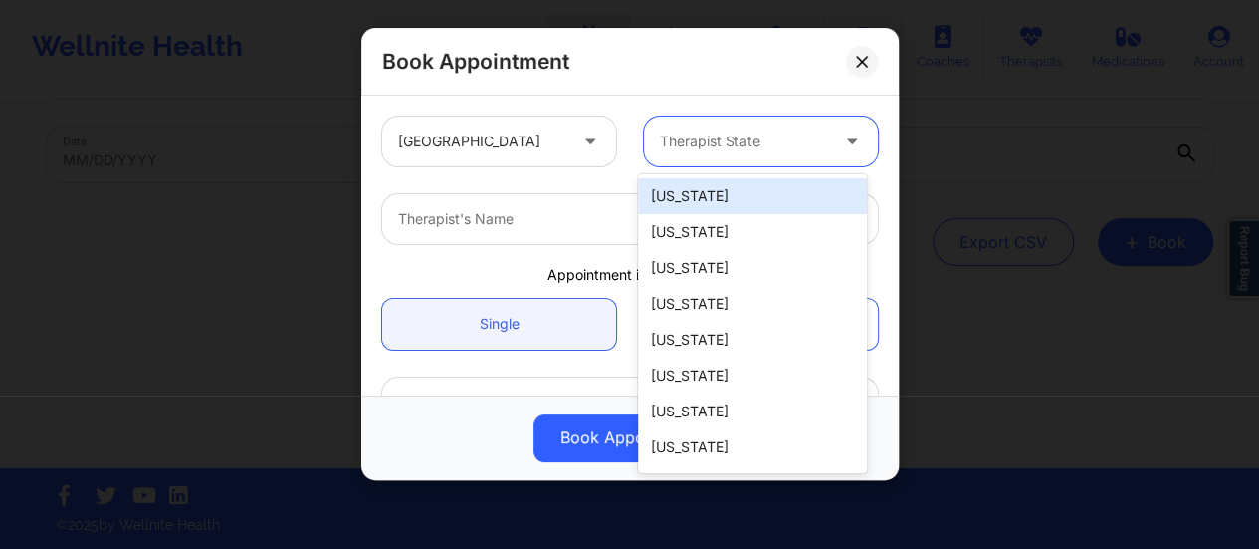
click at [764, 157] on div "Therapist State" at bounding box center [737, 141] width 186 height 50
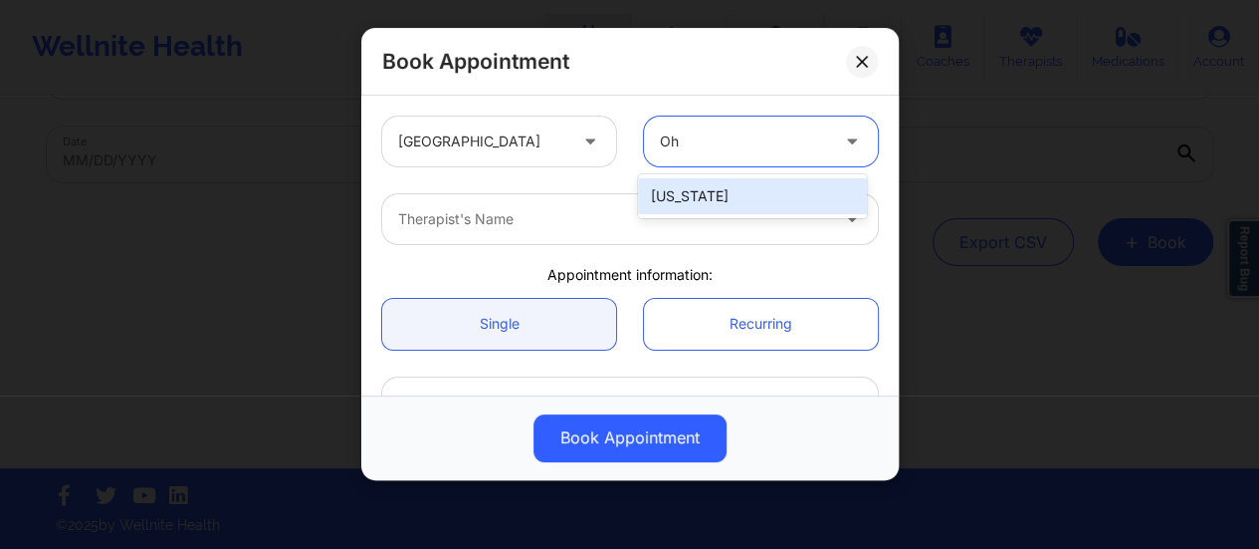
type input "Ohi"
click at [780, 206] on div "[US_STATE]" at bounding box center [752, 196] width 229 height 36
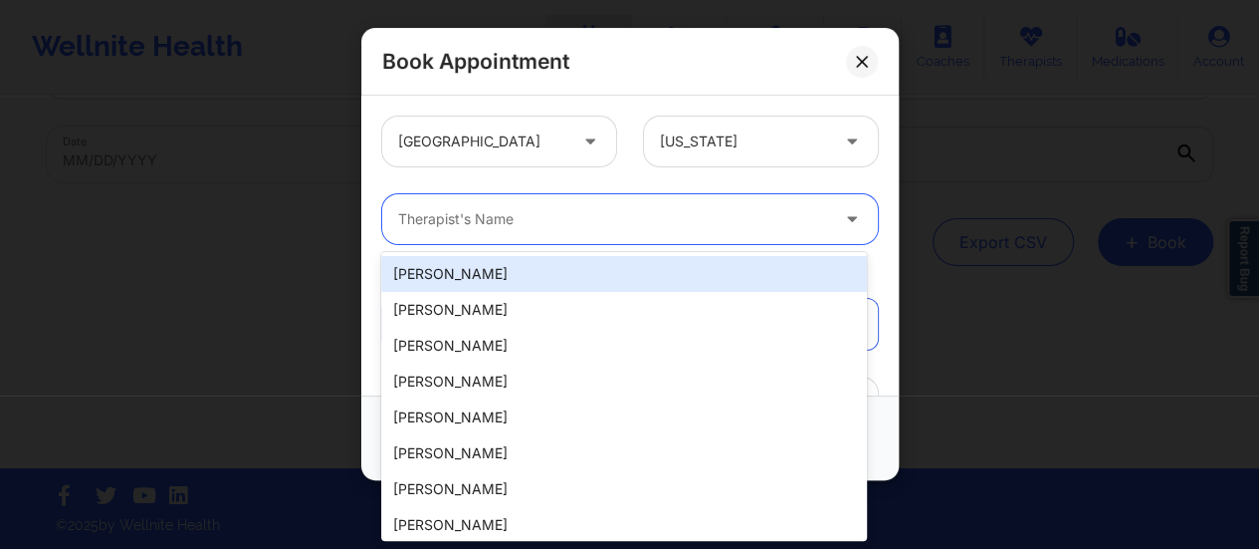
click at [645, 221] on div at bounding box center [613, 219] width 430 height 24
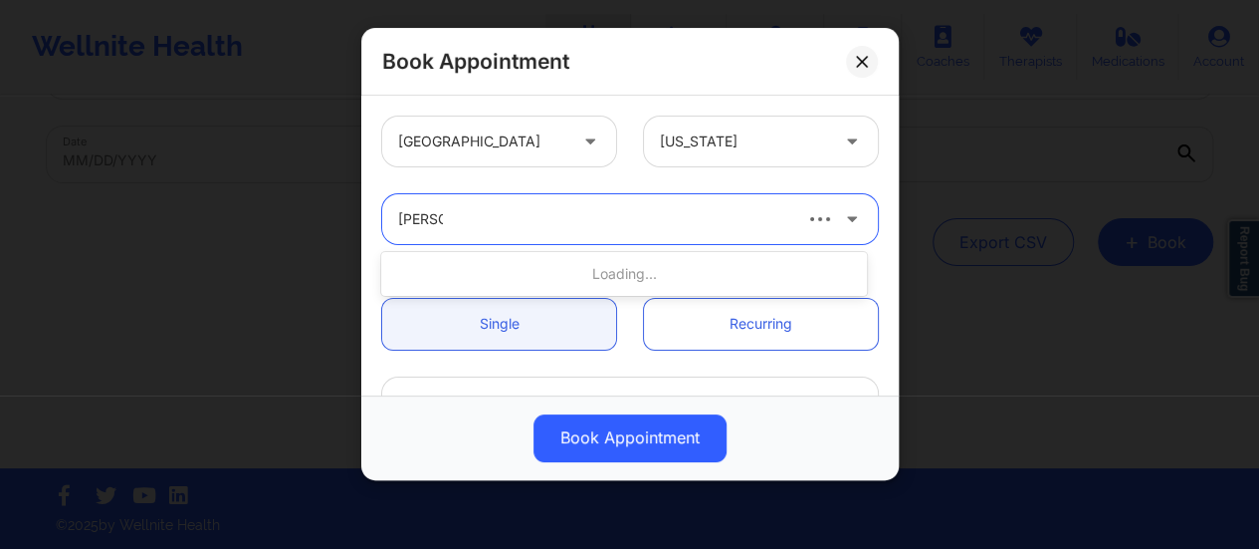
type input "[PERSON_NAME]"
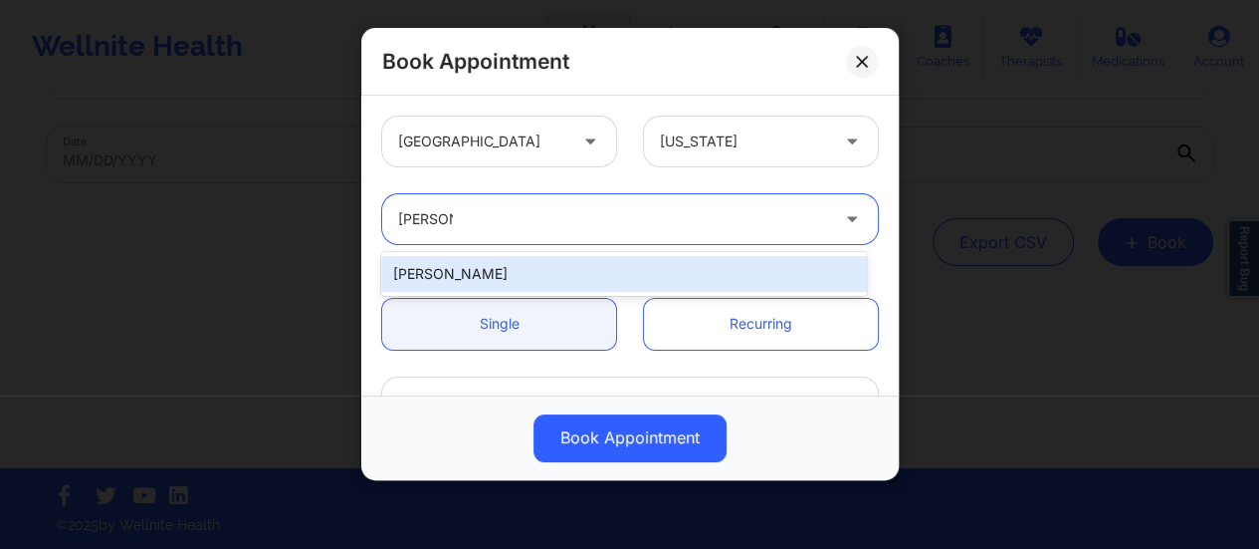
click at [614, 276] on div "[PERSON_NAME]" at bounding box center [624, 274] width 486 height 36
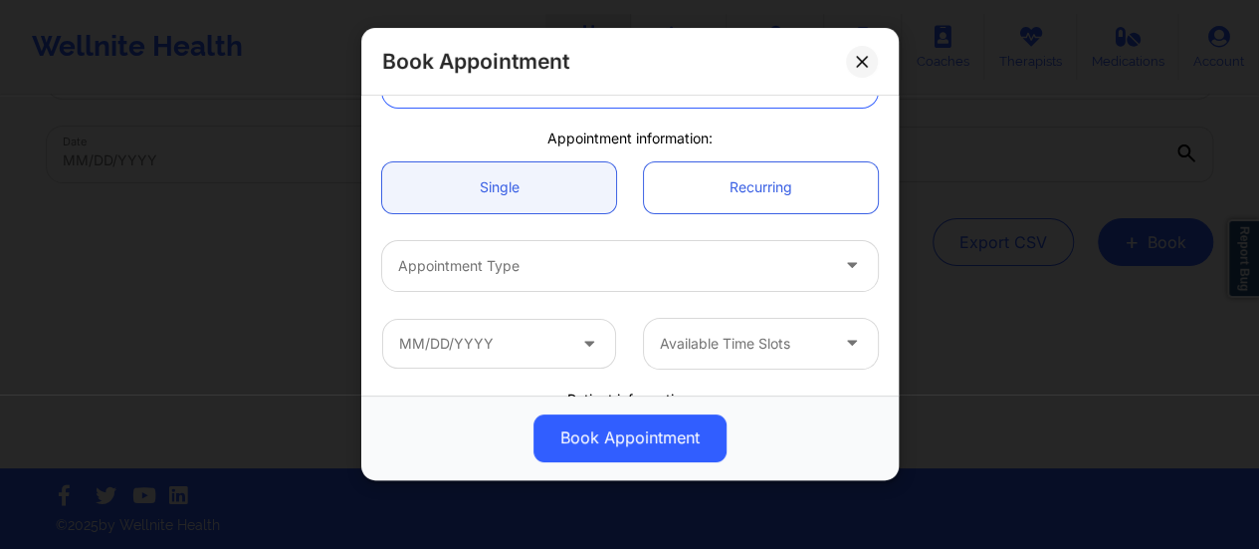
scroll to position [170, 0]
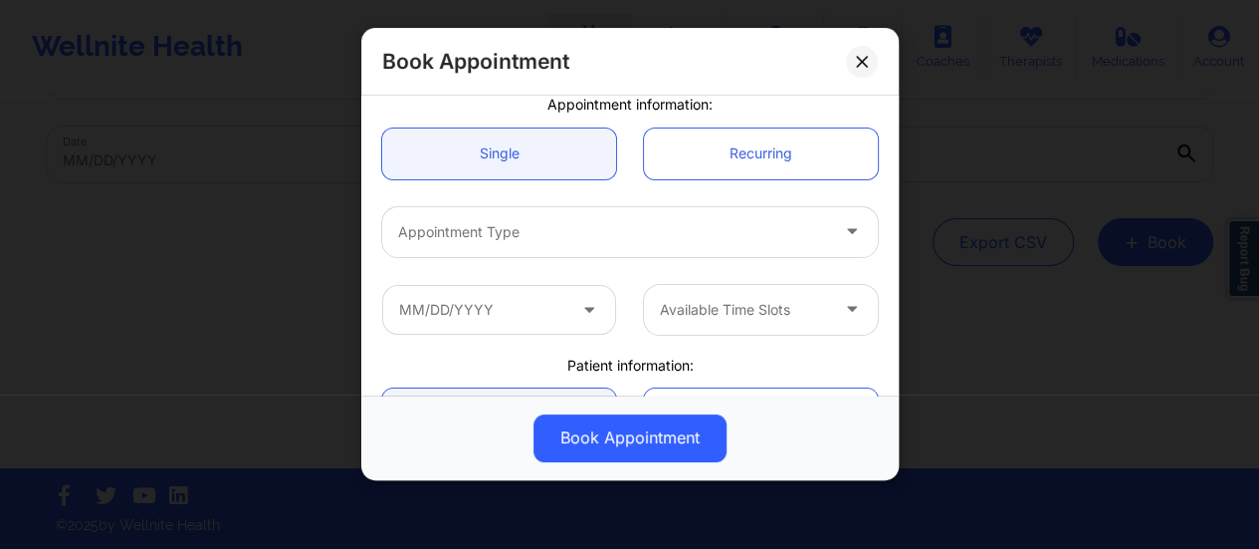
click at [559, 217] on div "Appointment Type" at bounding box center [606, 232] width 448 height 50
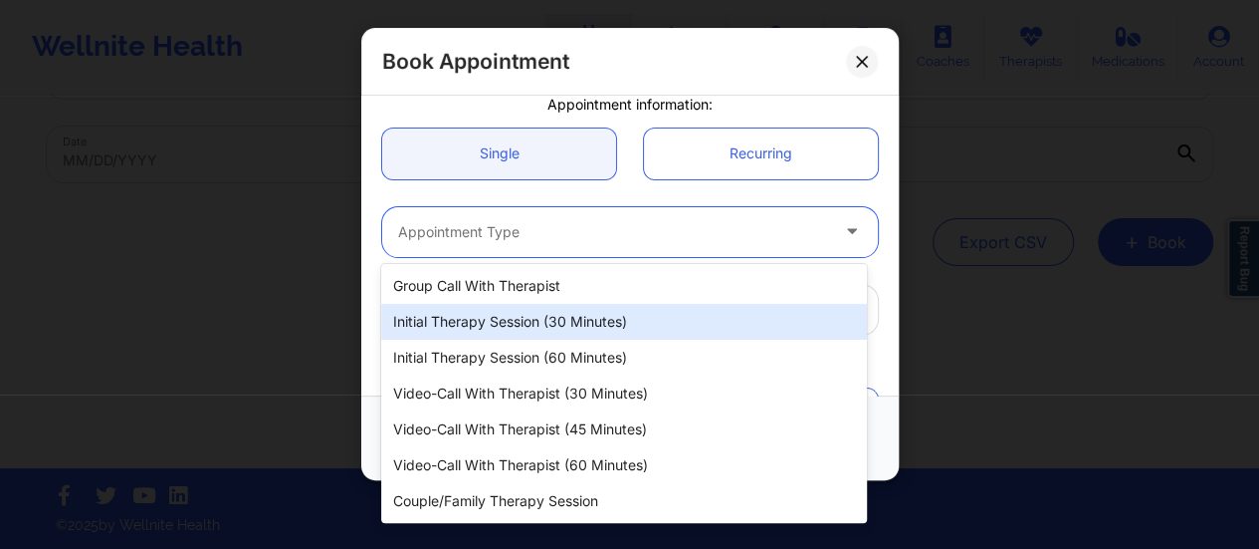
click at [550, 330] on div "Initial Therapy Session (30 minutes)" at bounding box center [624, 322] width 486 height 36
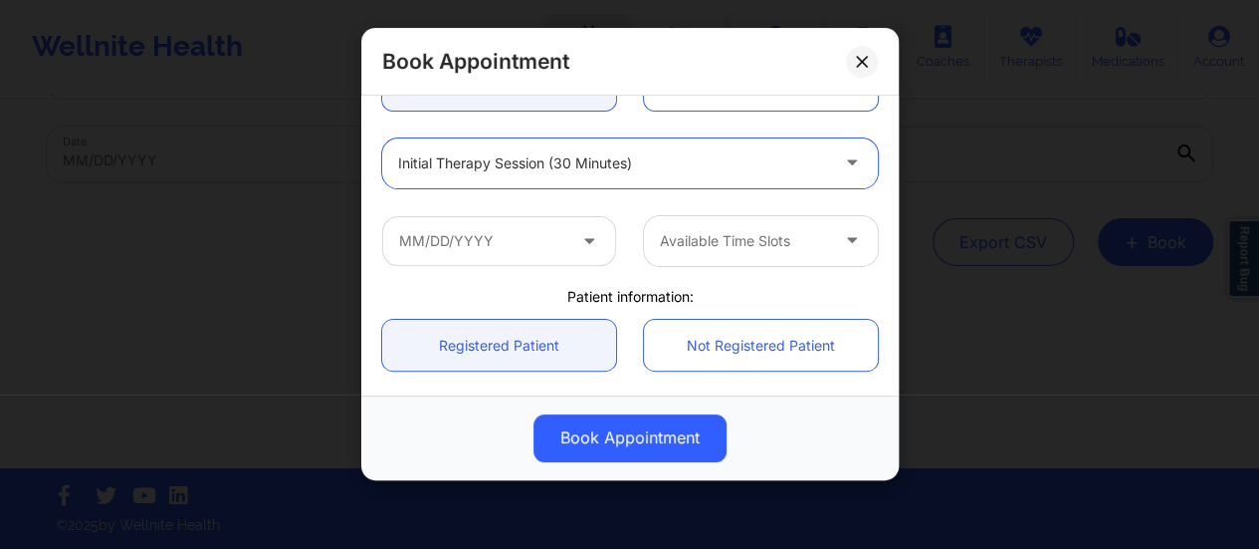
scroll to position [240, 0]
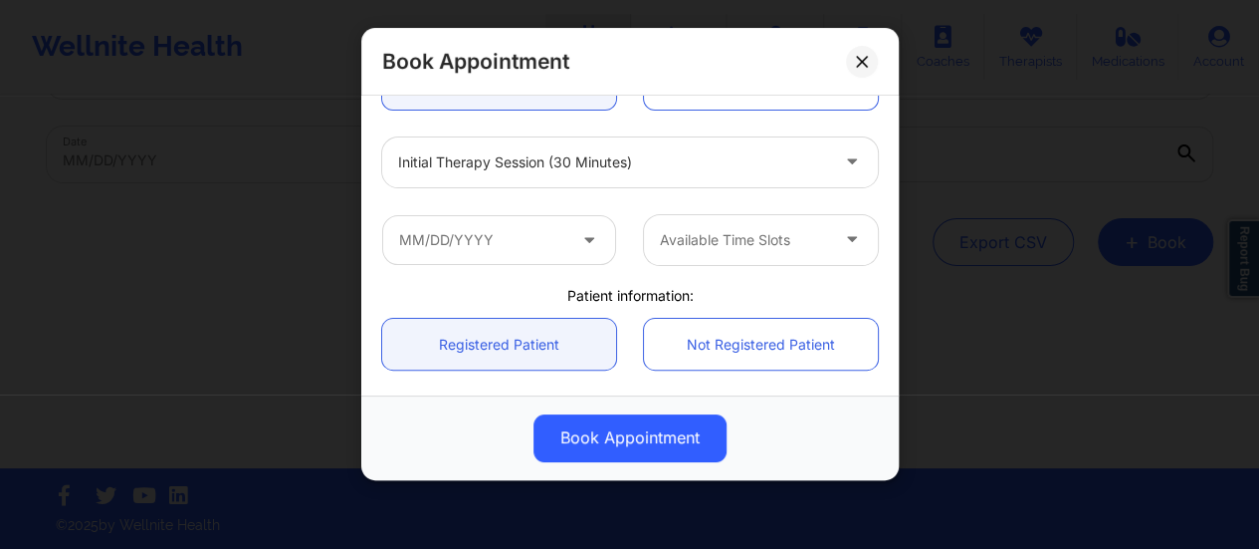
click at [579, 241] on icon at bounding box center [589, 235] width 20 height 17
click at [550, 238] on input "text" at bounding box center [499, 240] width 234 height 50
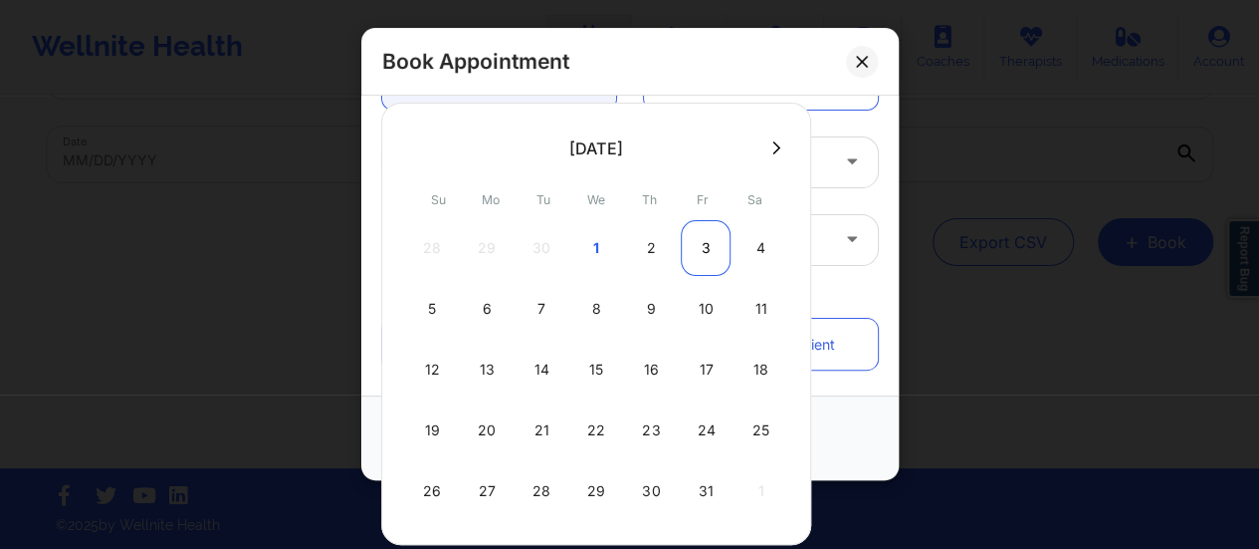
click at [708, 247] on div "3" at bounding box center [706, 248] width 50 height 56
type input "[DATE]"
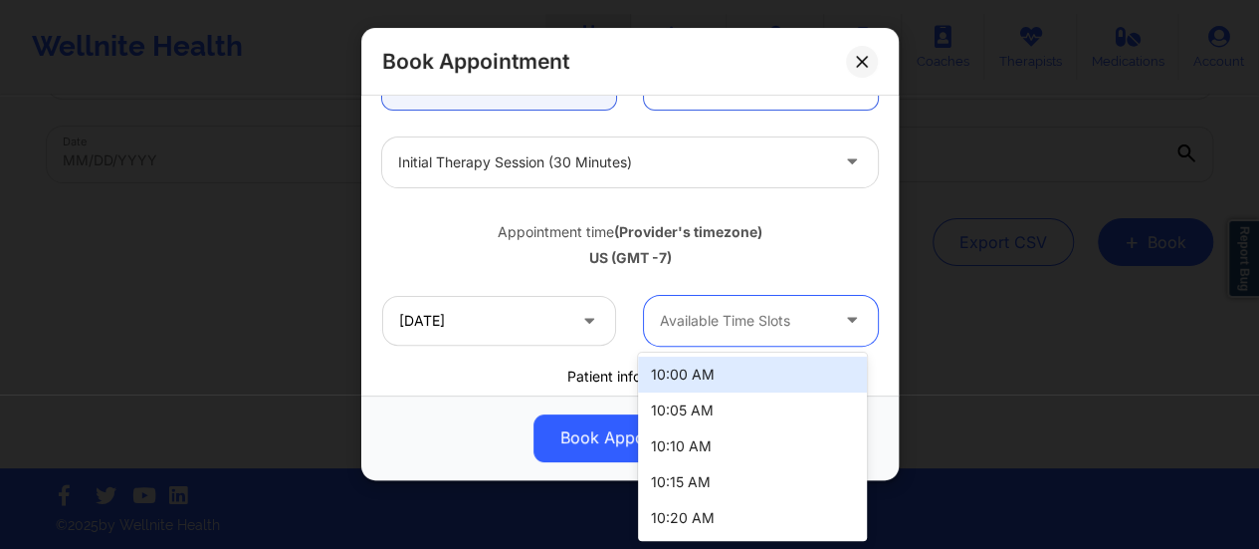
click at [774, 309] on div at bounding box center [744, 321] width 168 height 24
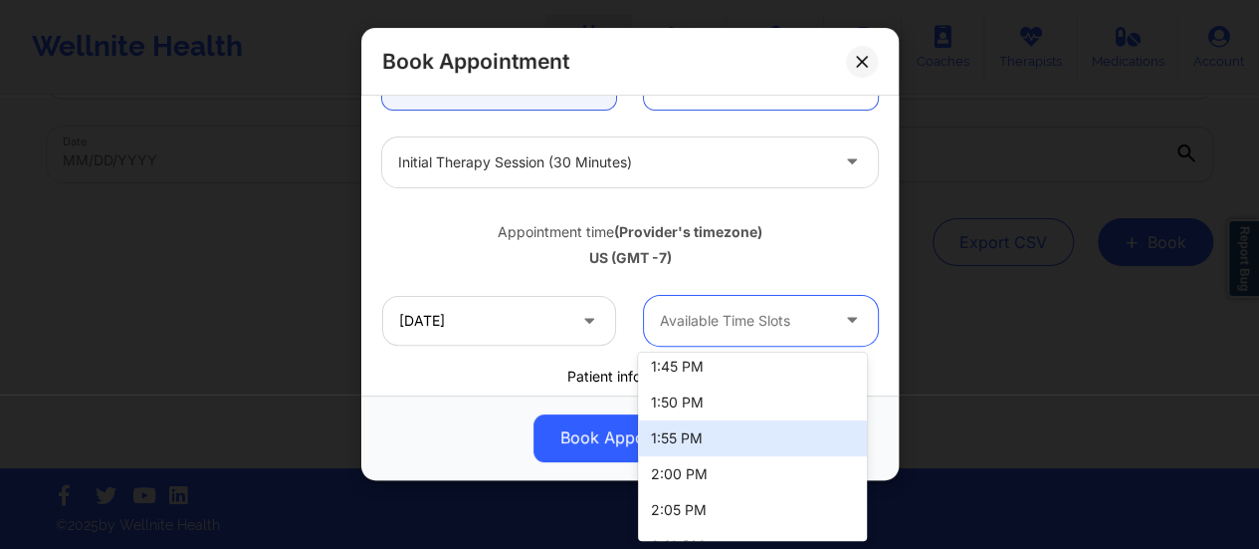
scroll to position [1663, 0]
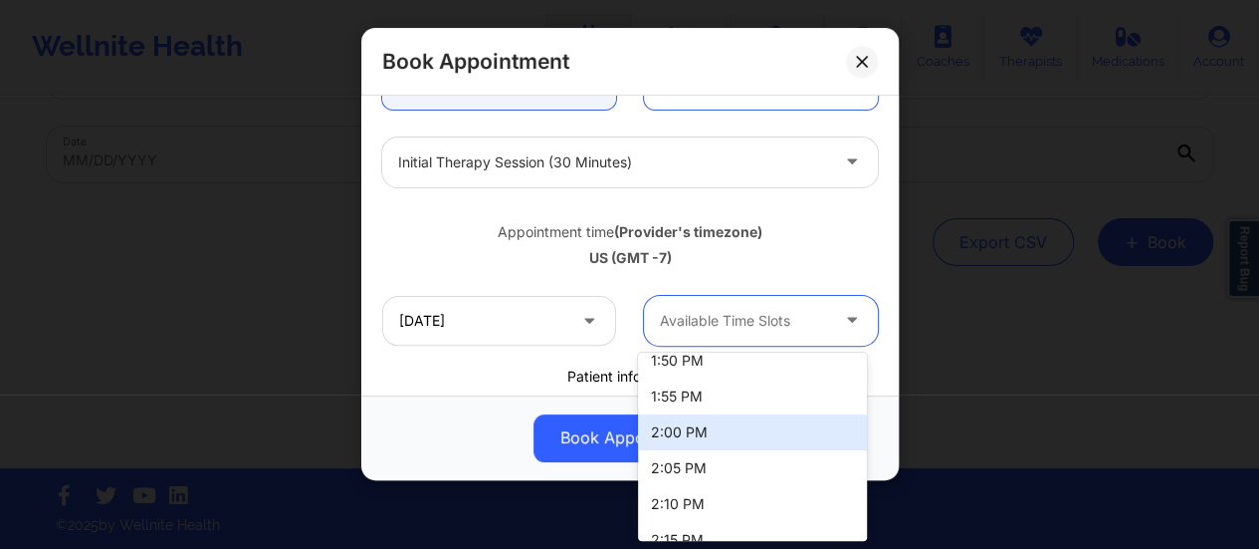
click at [716, 427] on div "2:00 PM" at bounding box center [752, 432] width 229 height 36
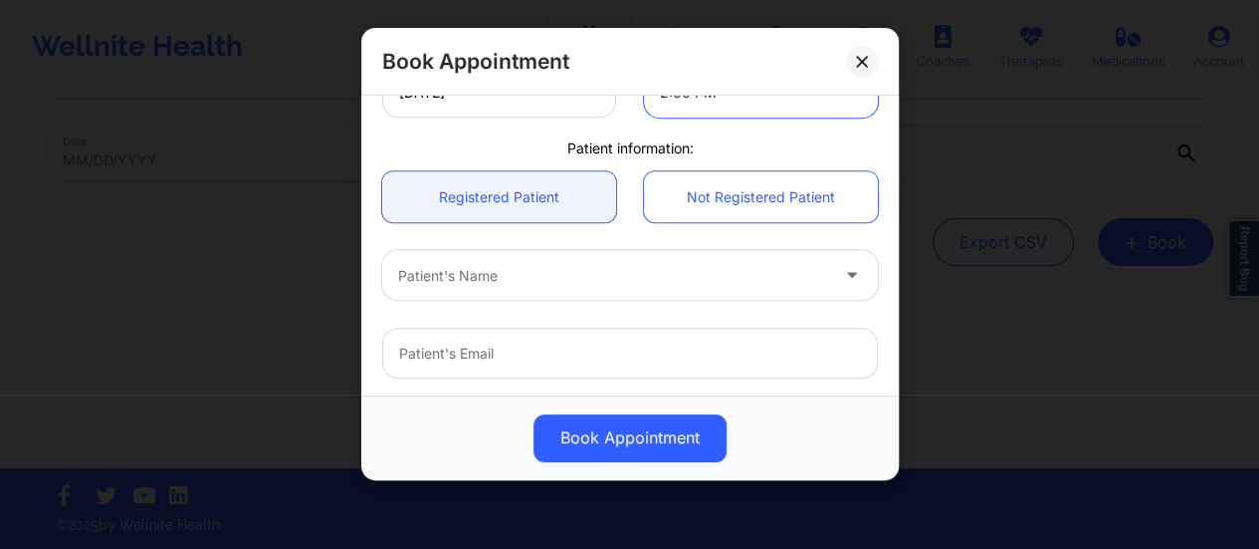
scroll to position [488, 0]
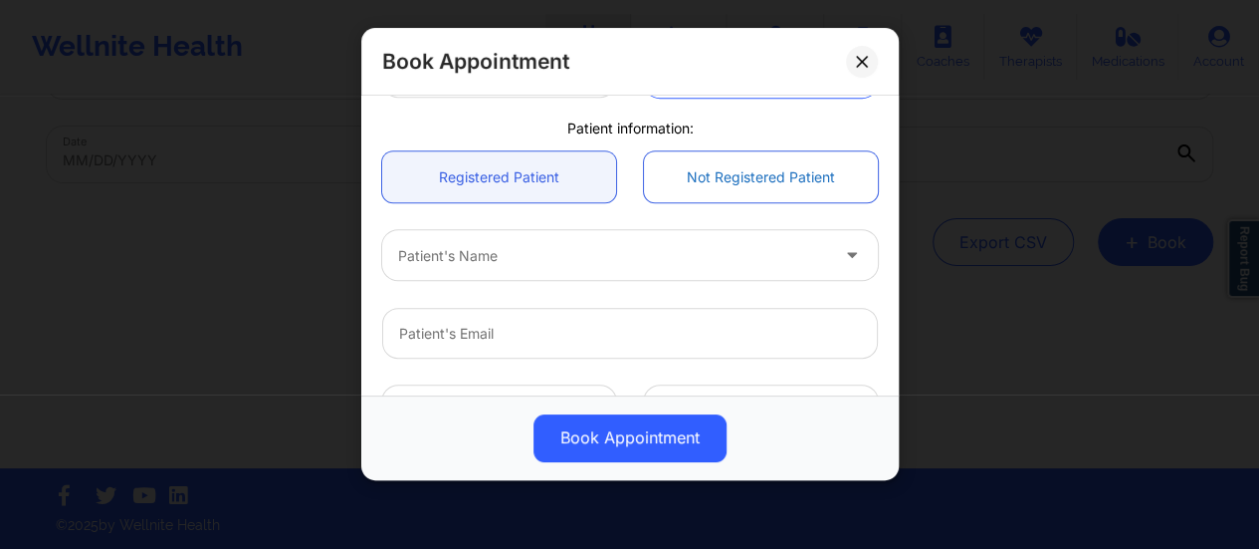
click at [719, 170] on link "Not Registered Patient" at bounding box center [761, 176] width 234 height 51
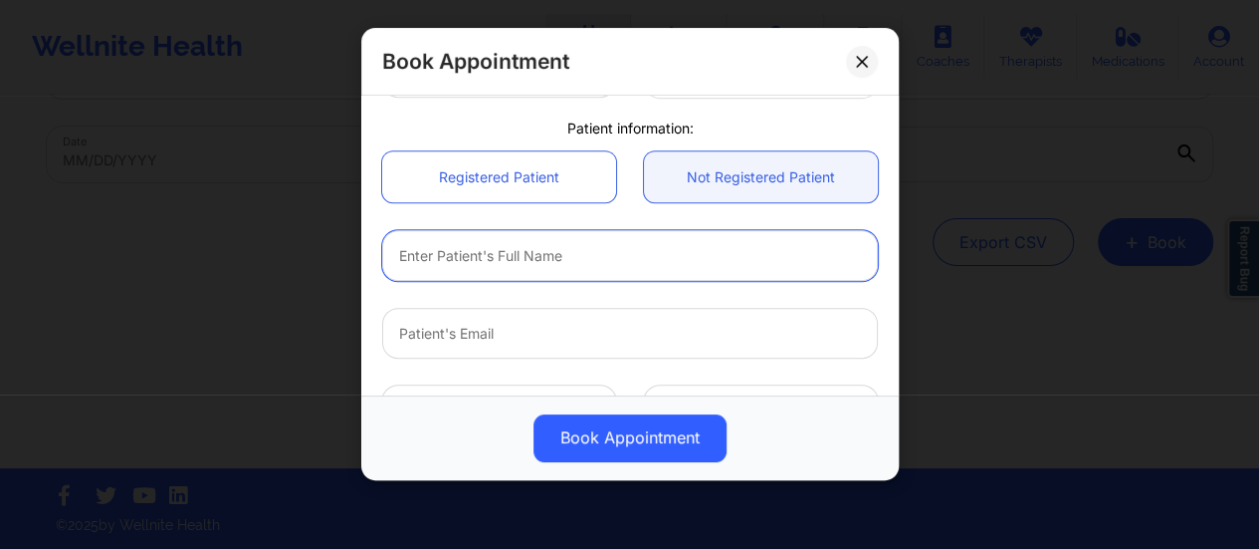
click at [587, 254] on input "text" at bounding box center [630, 255] width 496 height 51
paste input "[PERSON_NAME]"
type input "[PERSON_NAME]"
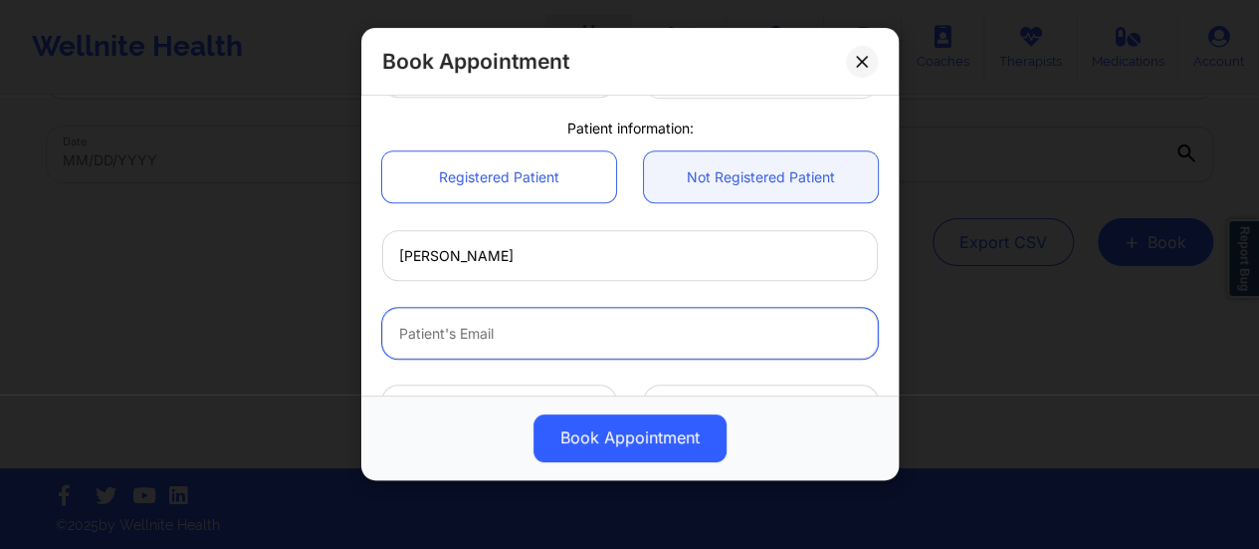
click at [522, 335] on input "email" at bounding box center [630, 333] width 496 height 51
paste input "[EMAIL_ADDRESS][DOMAIN_NAME]"
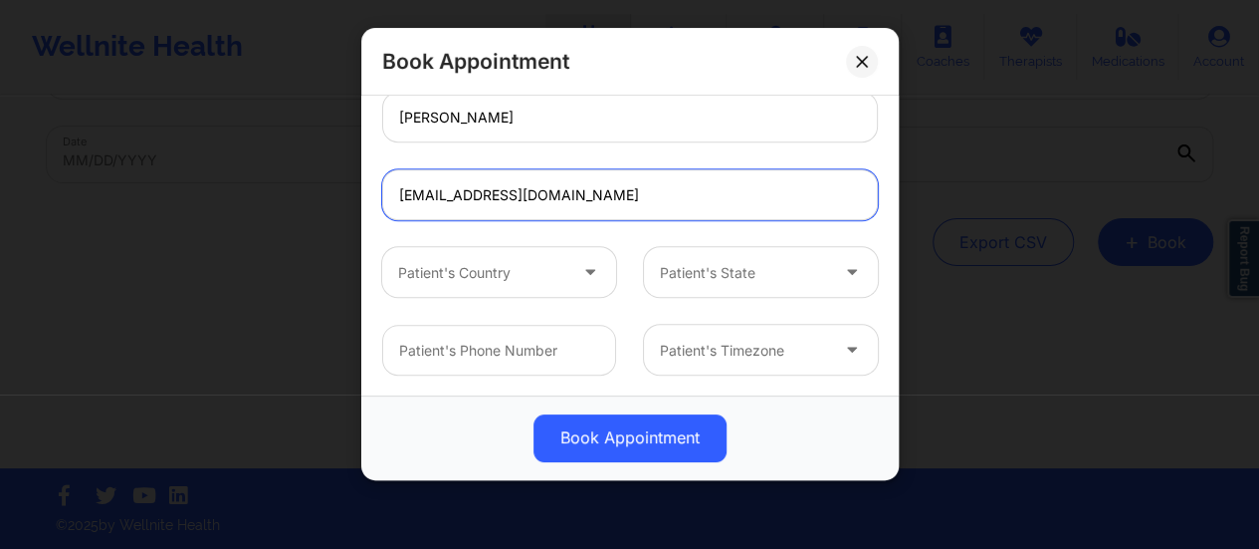
type input "[EMAIL_ADDRESS][DOMAIN_NAME]"
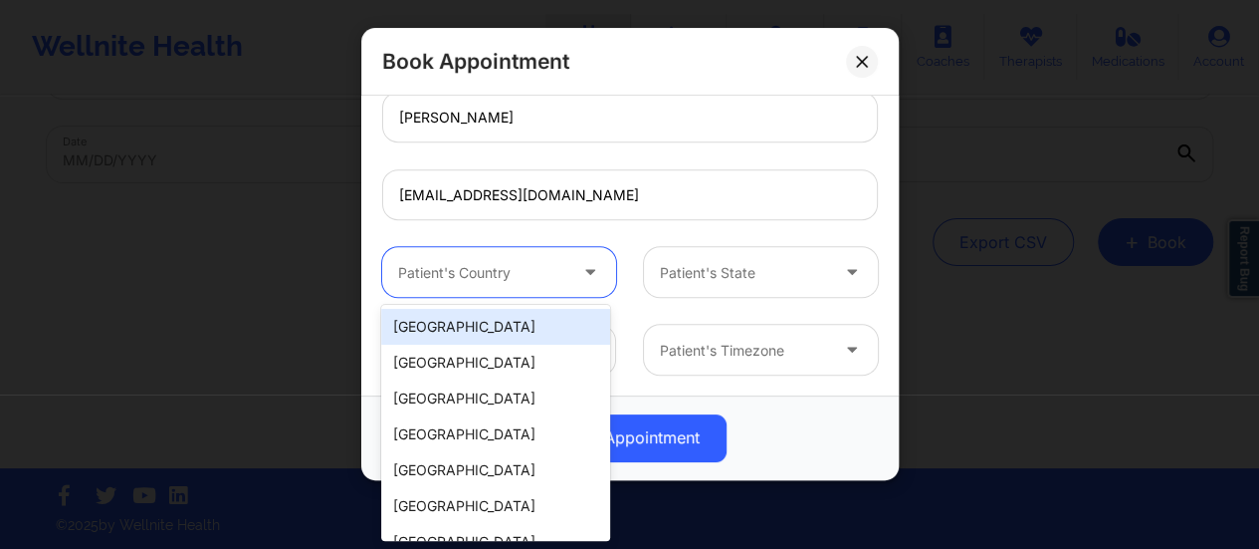
click at [559, 279] on div at bounding box center [482, 273] width 168 height 24
click at [497, 334] on div "[GEOGRAPHIC_DATA]" at bounding box center [495, 327] width 229 height 36
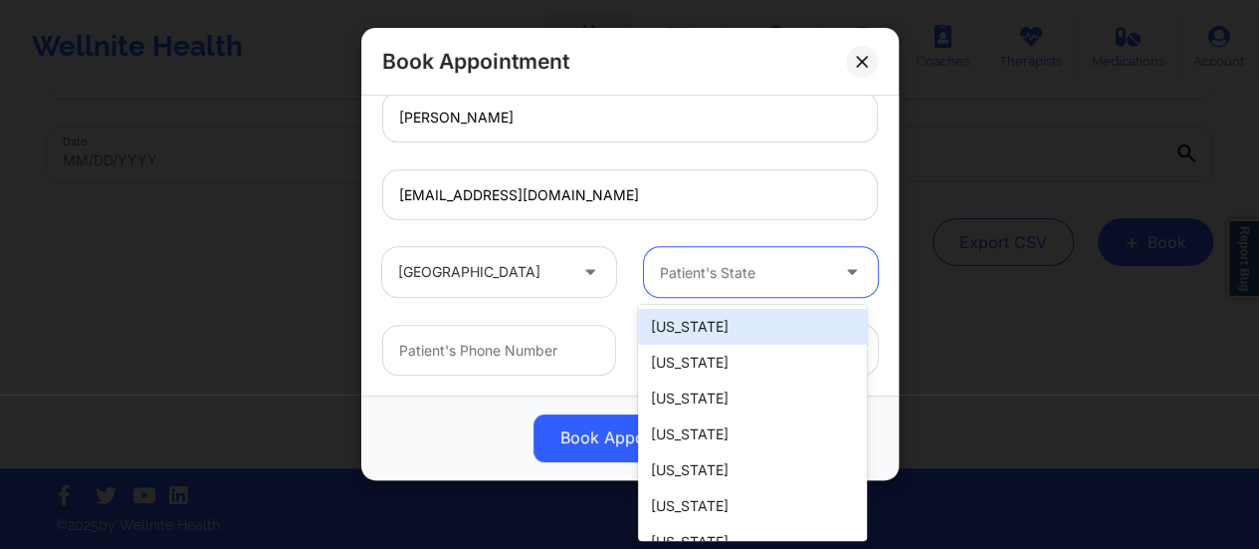
click at [744, 273] on div at bounding box center [744, 273] width 168 height 24
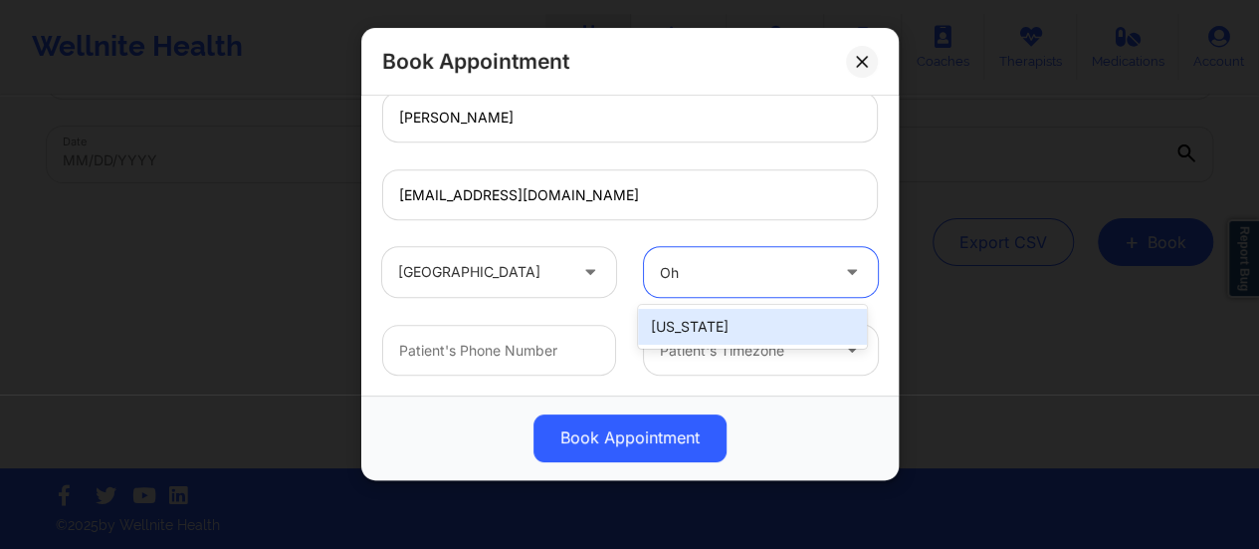
type input "Ohi"
click at [751, 314] on div "[US_STATE]" at bounding box center [752, 327] width 229 height 36
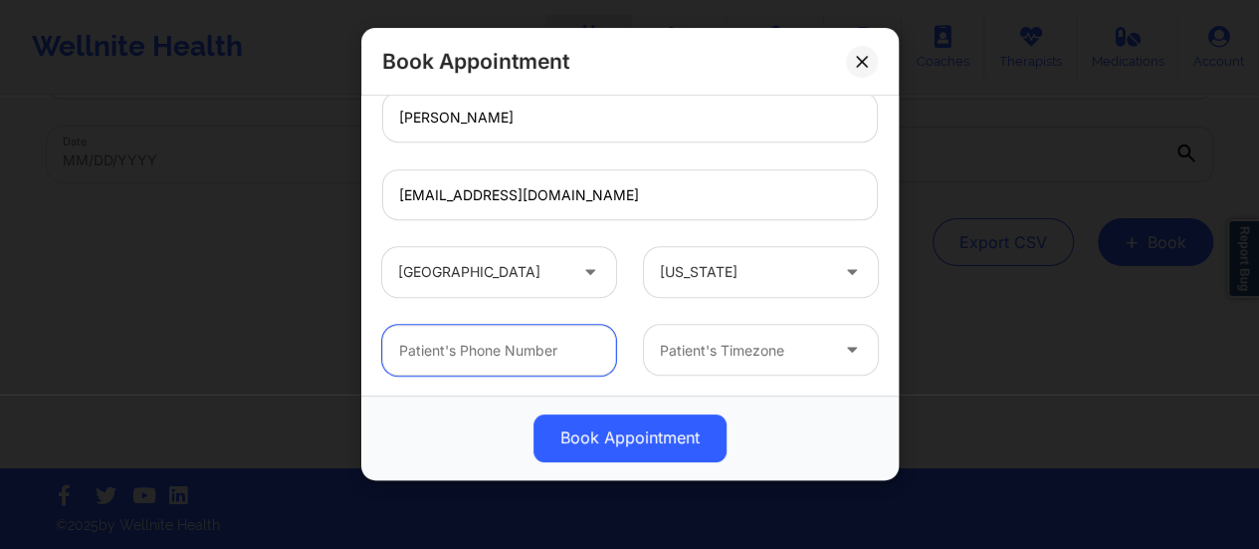
click at [524, 348] on input "text" at bounding box center [499, 350] width 234 height 51
paste input "[PHONE_NUMBER]"
type input "[PHONE_NUMBER]"
click at [709, 361] on div "Patient's Timezone" at bounding box center [737, 350] width 186 height 50
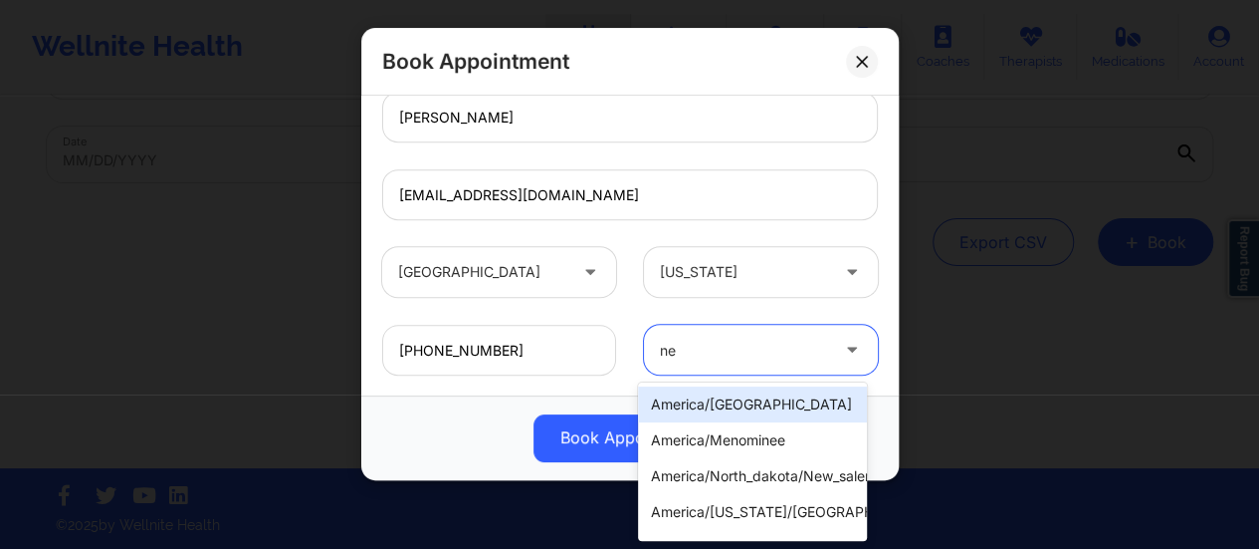
type input "new"
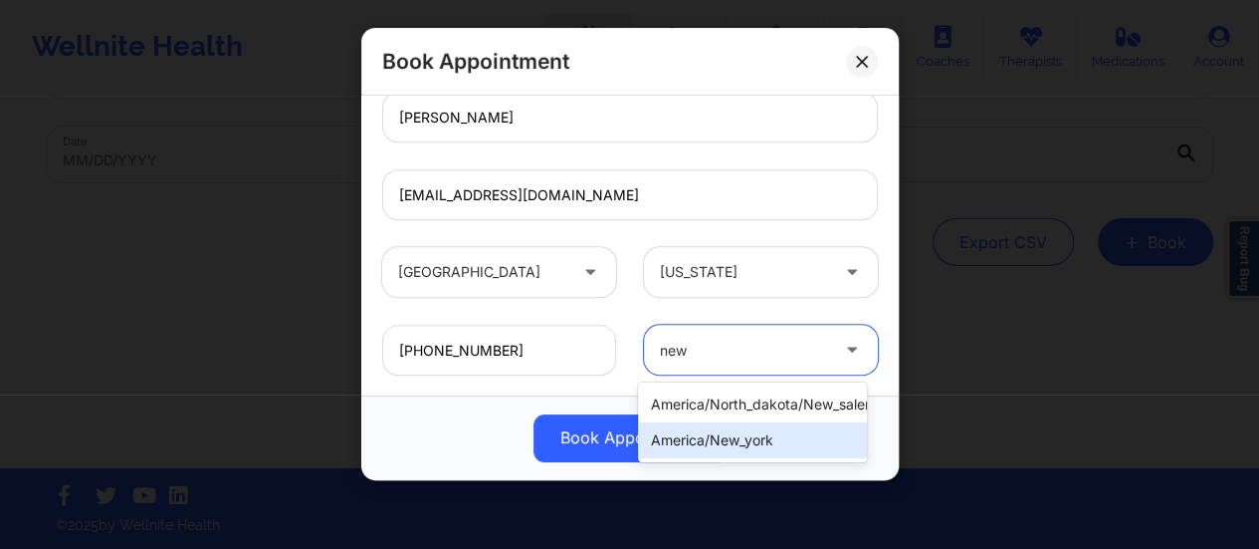
click at [789, 435] on div "america/new_york" at bounding box center [752, 440] width 229 height 36
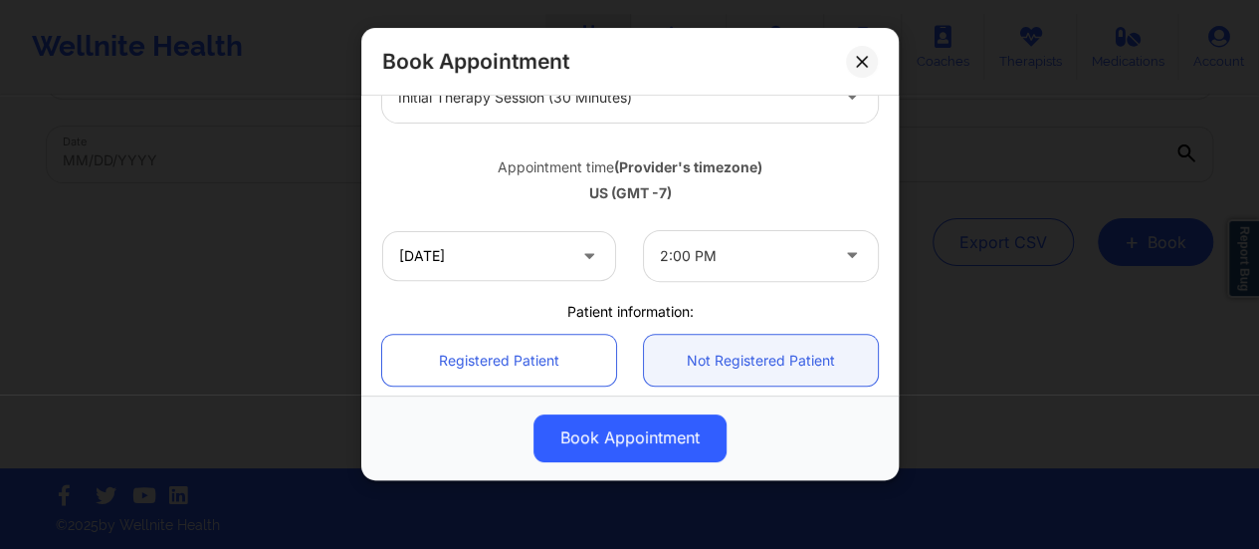
scroll to position [308, 0]
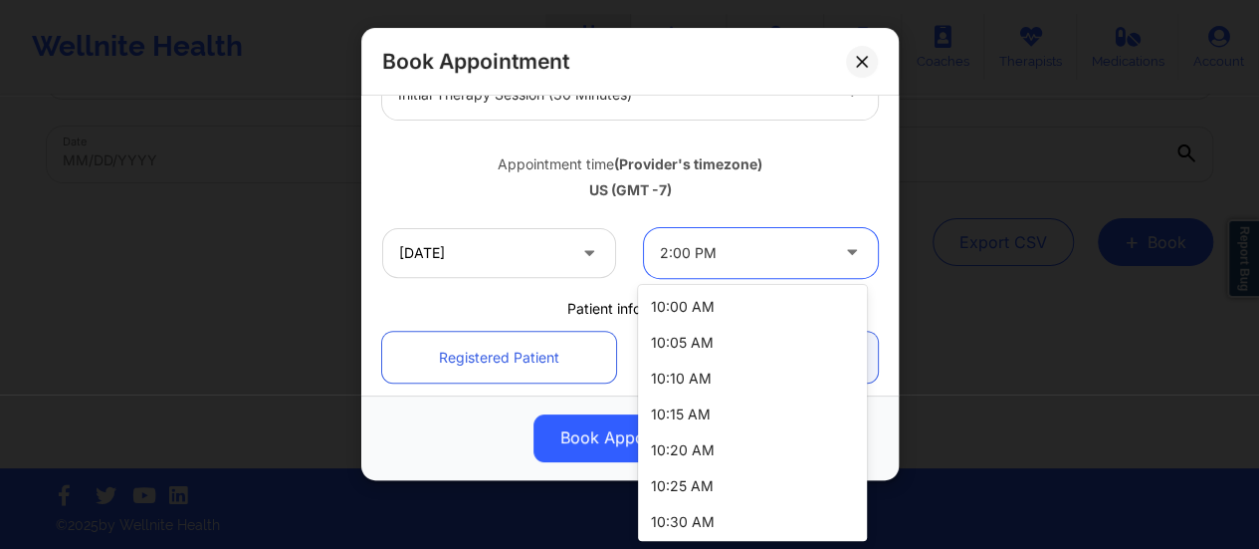
click at [696, 238] on div "2:00 PM" at bounding box center [744, 253] width 168 height 50
click at [701, 317] on div "10:00 AM" at bounding box center [752, 307] width 229 height 36
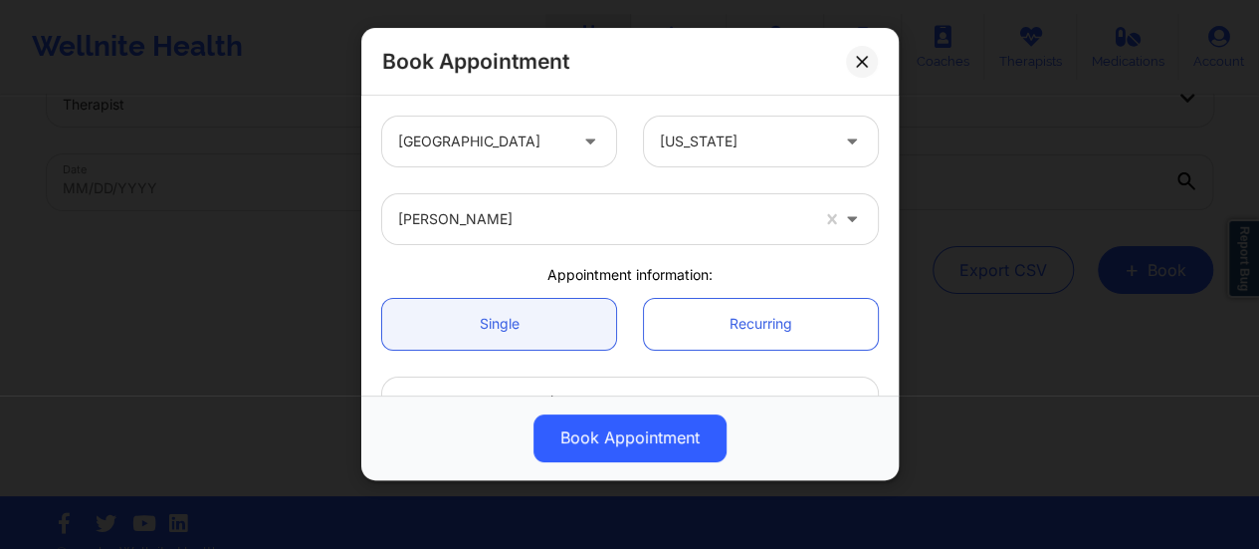
scroll to position [62, 0]
click at [851, 61] on button at bounding box center [862, 62] width 32 height 32
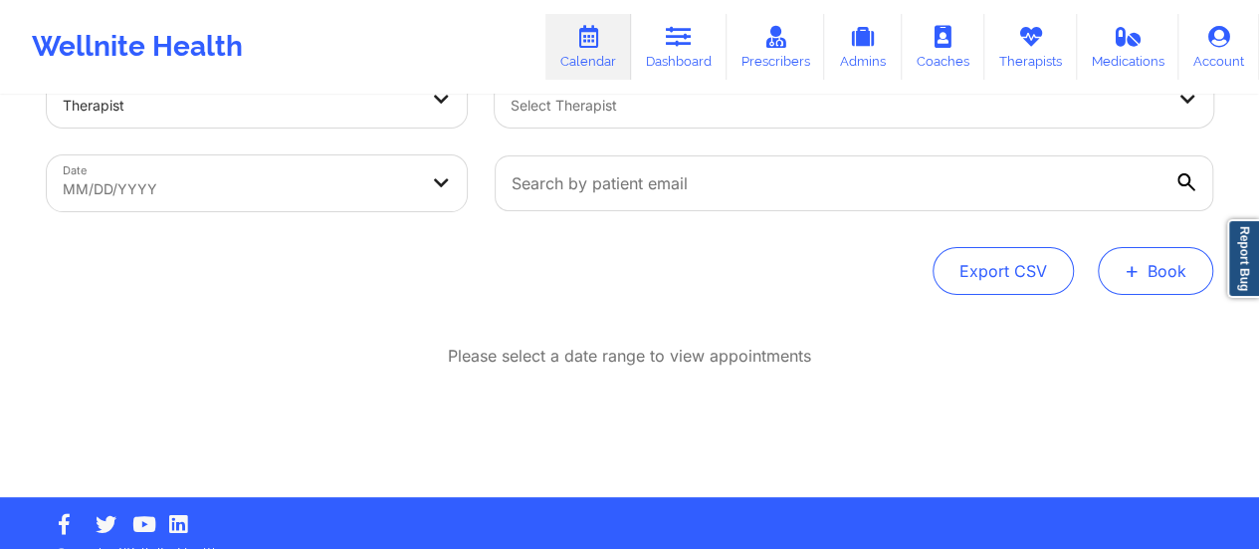
click at [1129, 286] on button "+ Book" at bounding box center [1155, 271] width 115 height 48
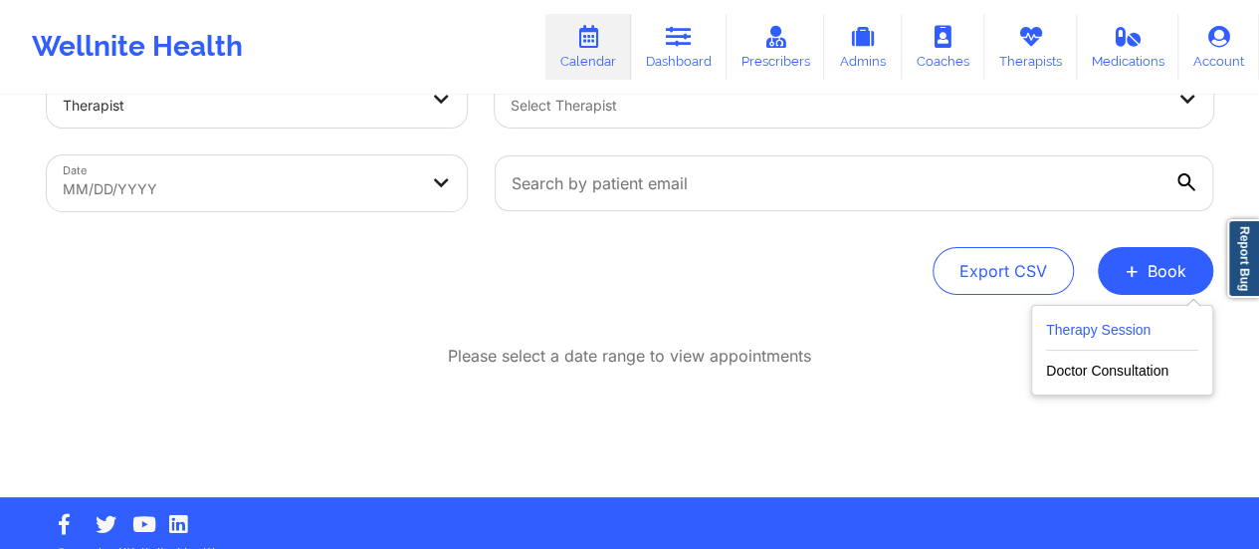
click at [1091, 335] on button "Therapy Session" at bounding box center [1122, 334] width 152 height 33
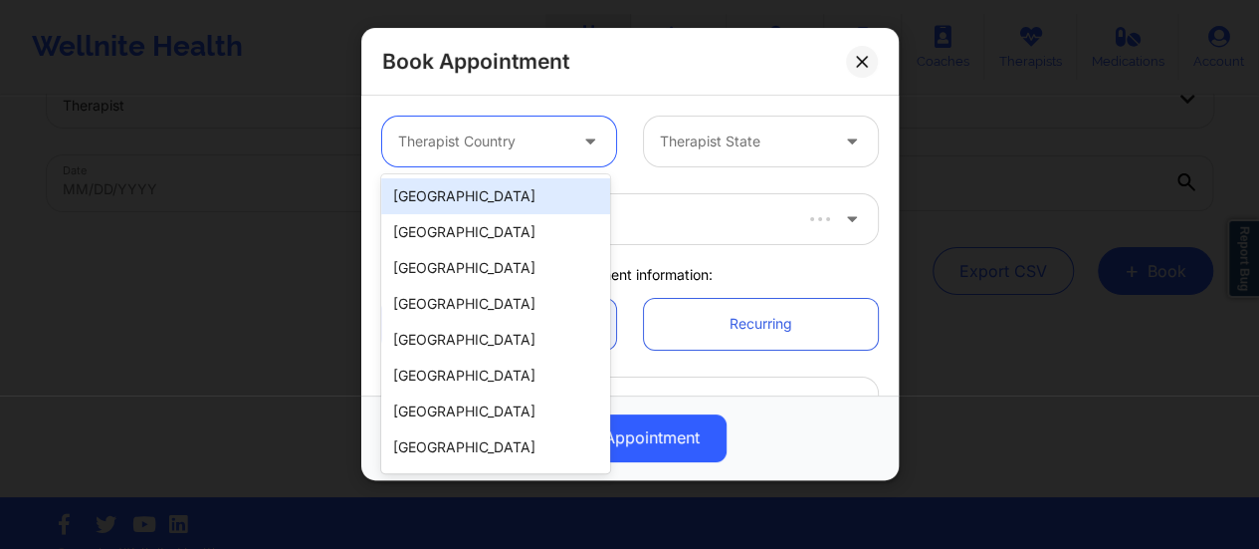
click at [548, 142] on div at bounding box center [482, 141] width 168 height 24
click at [485, 188] on div "[GEOGRAPHIC_DATA]" at bounding box center [495, 196] width 229 height 36
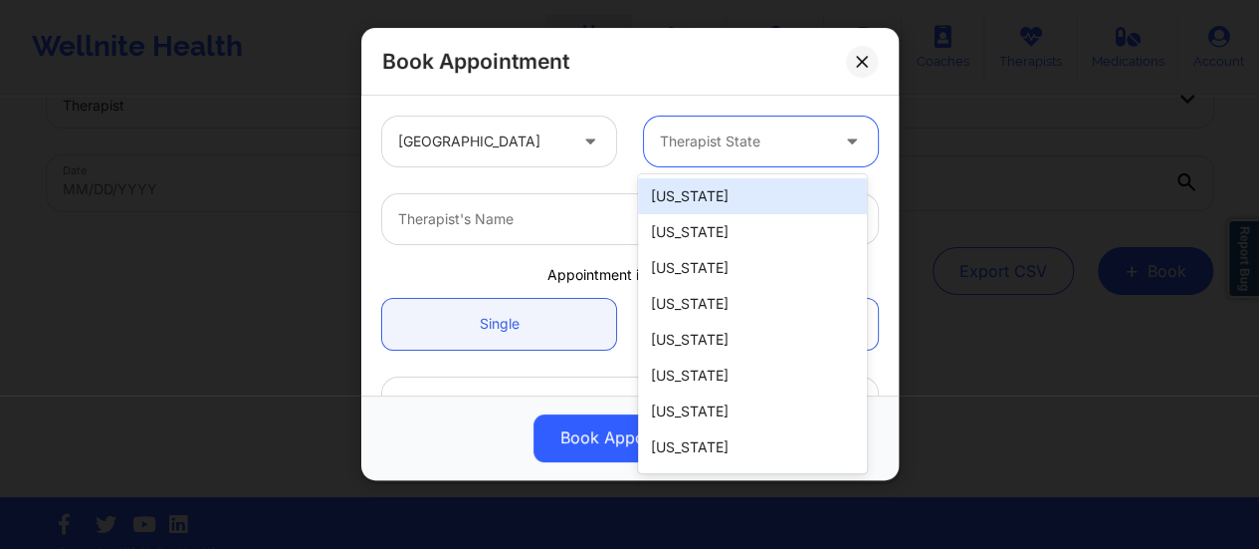
click at [692, 138] on div at bounding box center [744, 141] width 168 height 24
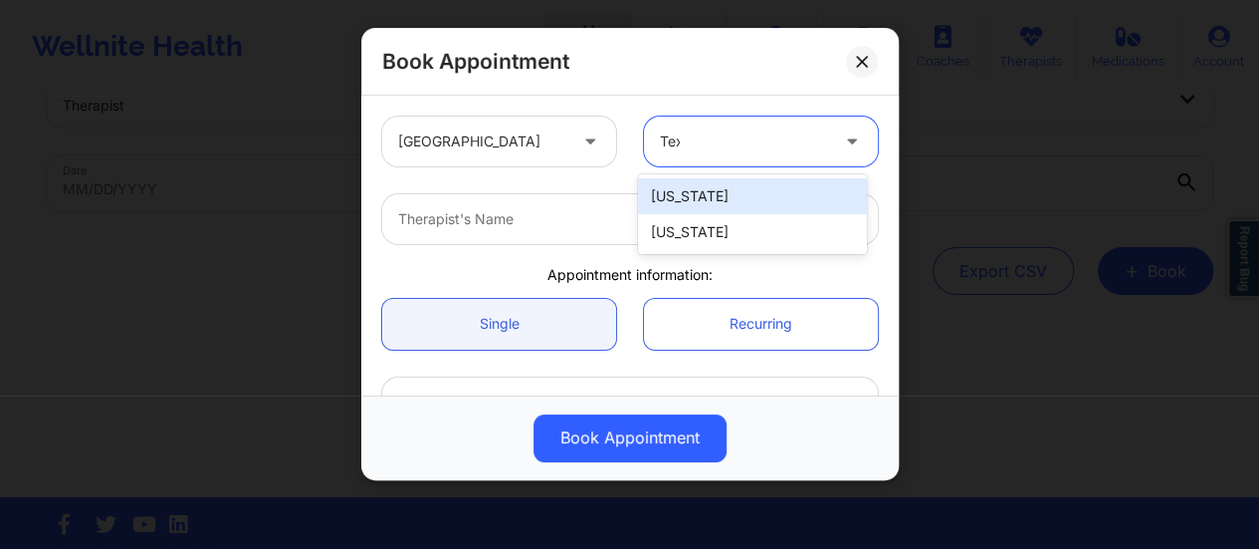
type input "Texa"
click at [689, 199] on div "[US_STATE]" at bounding box center [752, 196] width 229 height 36
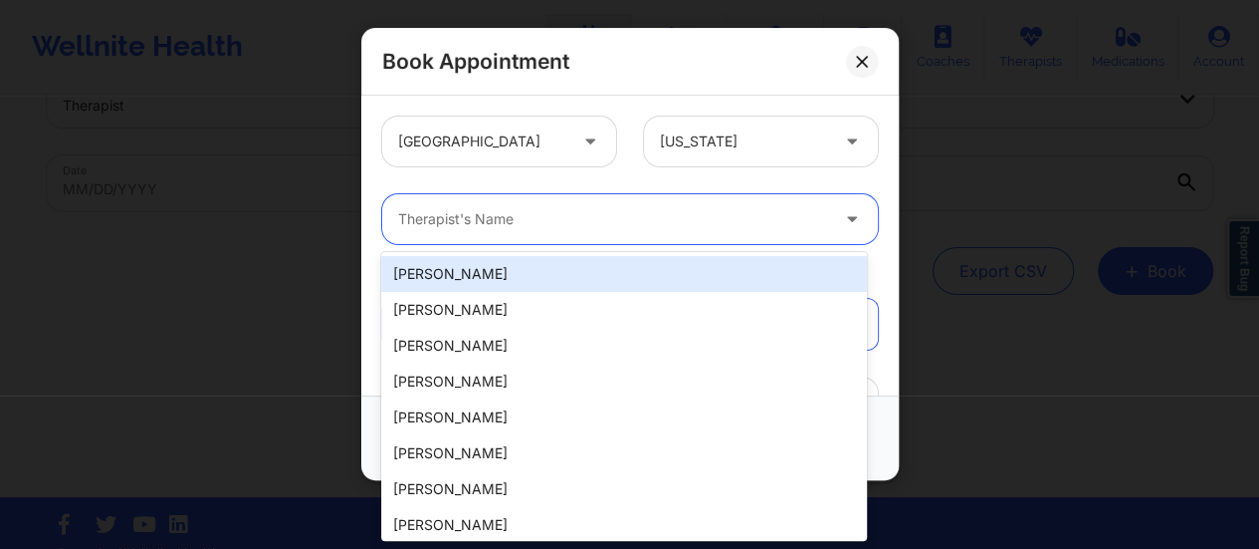
click at [573, 222] on div at bounding box center [613, 219] width 430 height 24
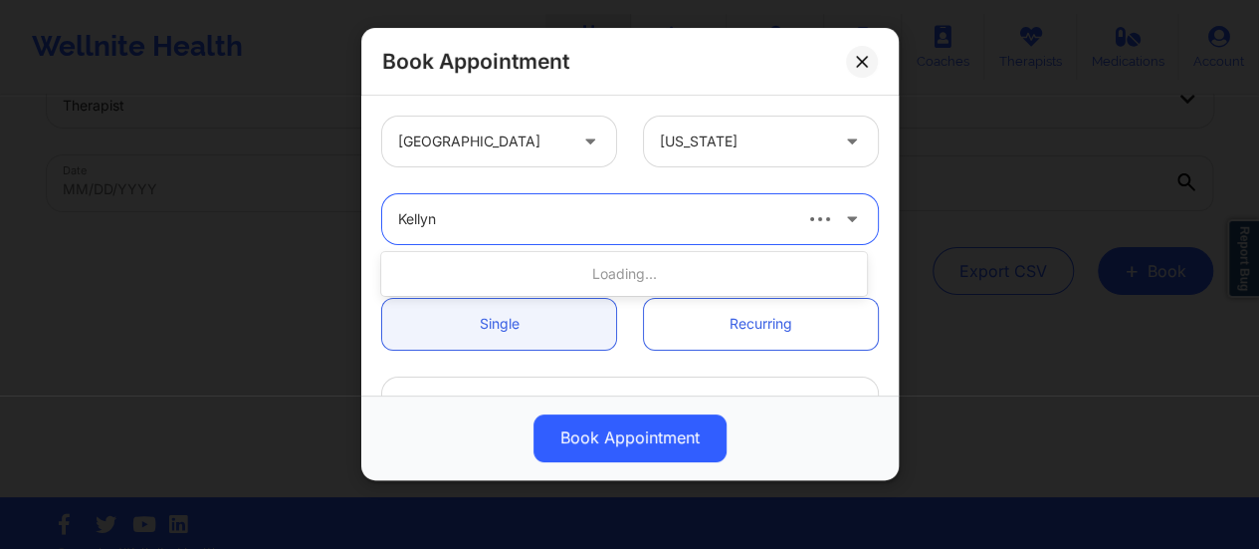
type input "[PERSON_NAME]"
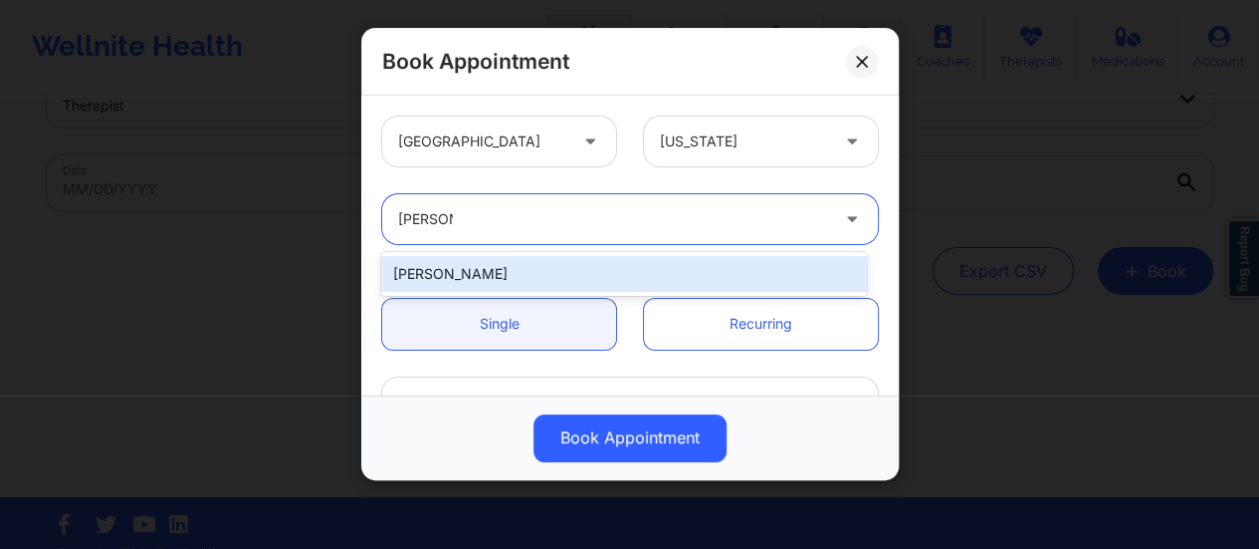
click at [597, 277] on div "[PERSON_NAME]" at bounding box center [624, 274] width 486 height 36
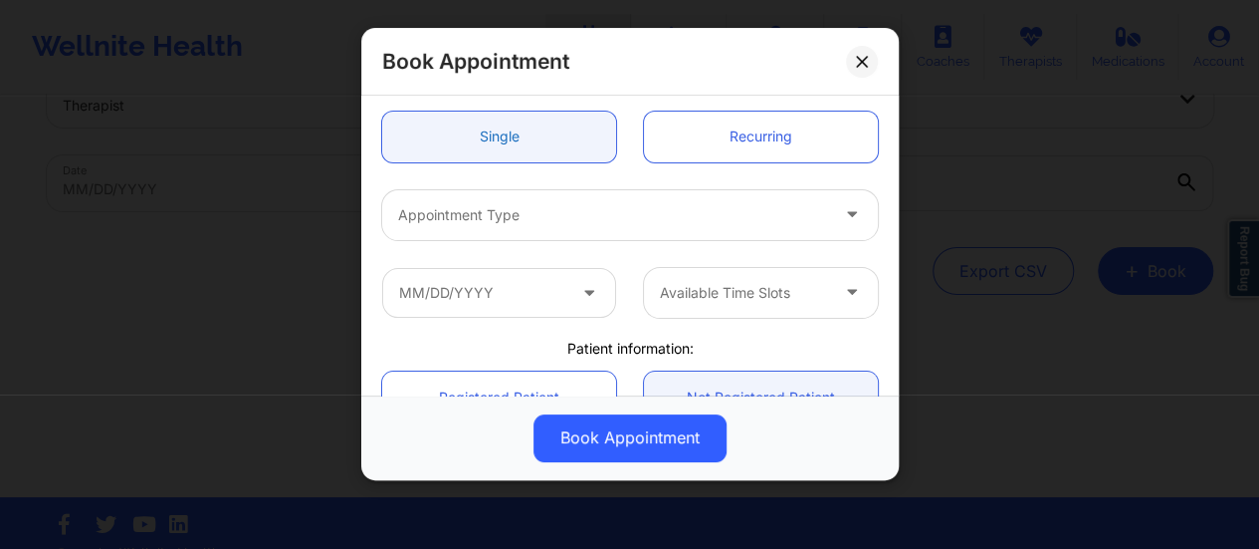
scroll to position [198, 0]
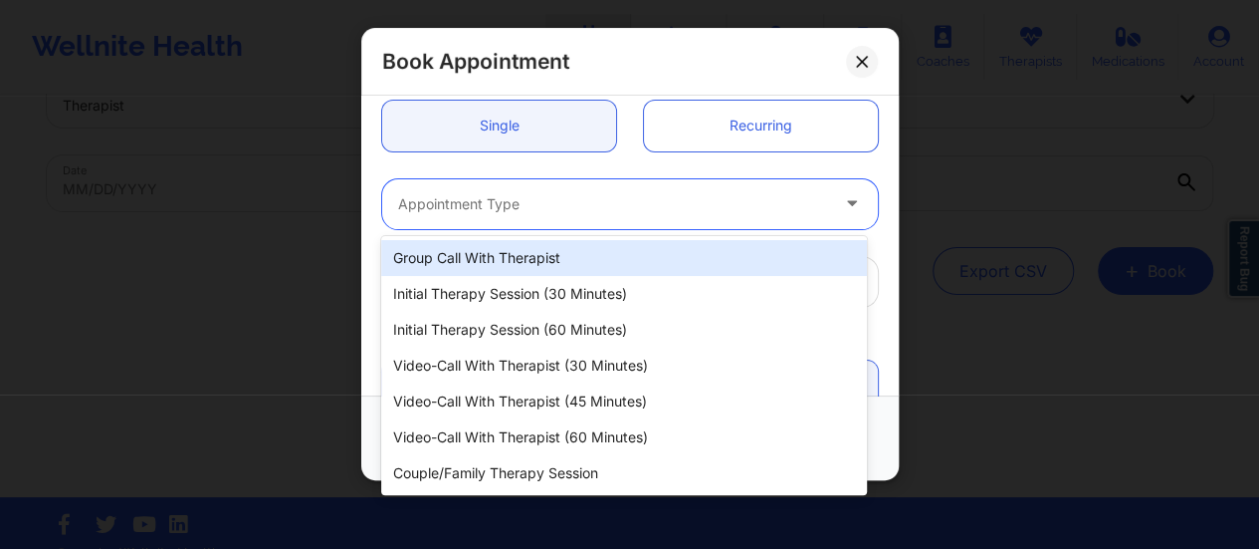
click at [501, 203] on div at bounding box center [613, 204] width 430 height 24
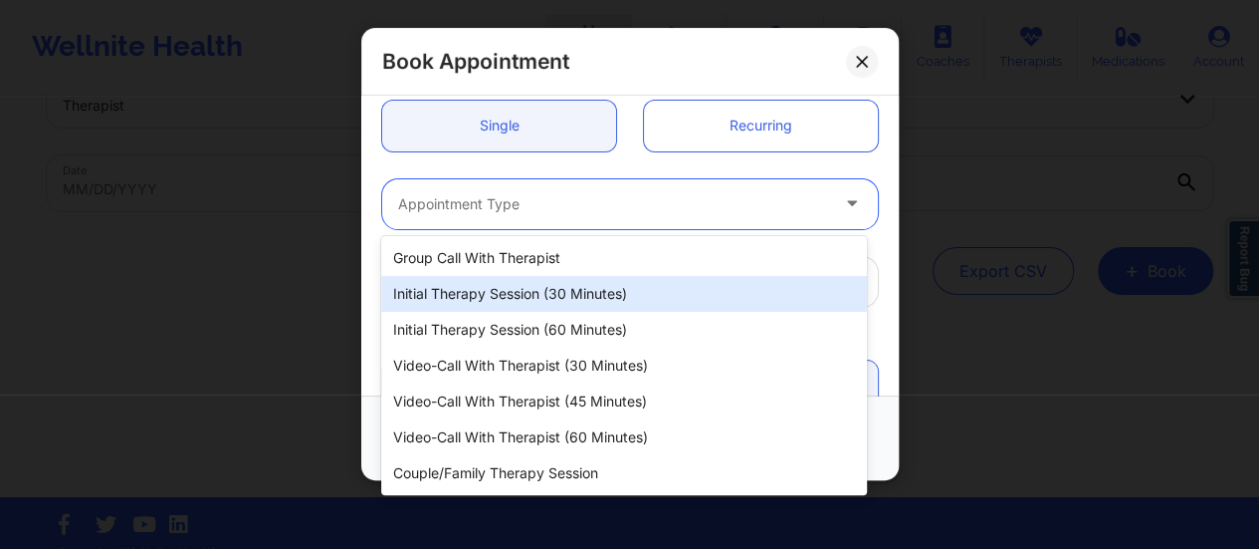
click at [520, 289] on div "Initial Therapy Session (30 minutes)" at bounding box center [624, 294] width 486 height 36
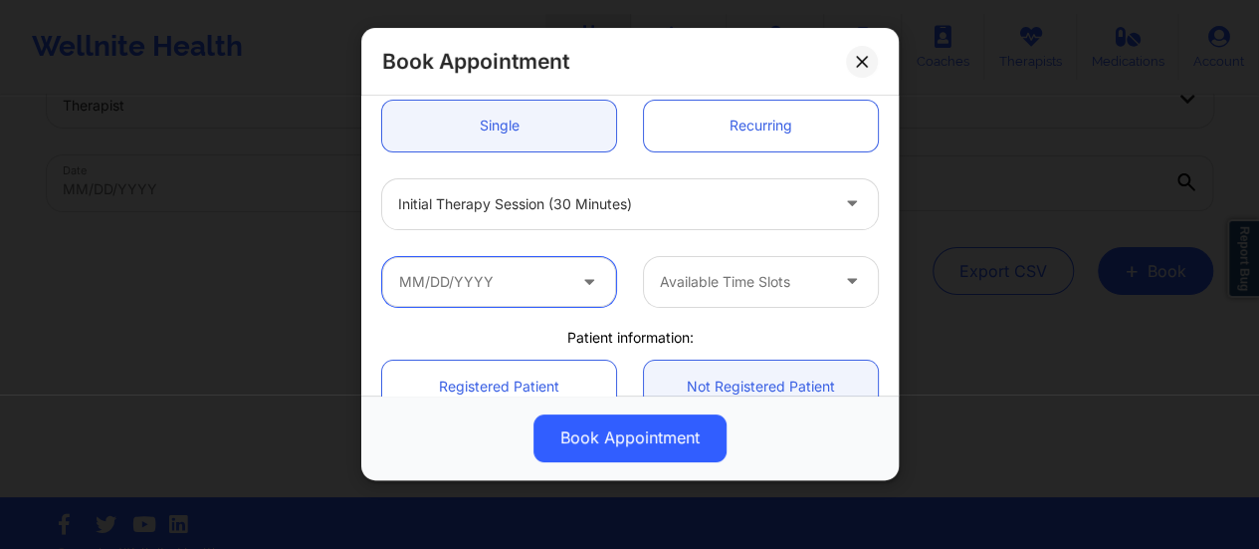
click at [544, 279] on input "text" at bounding box center [499, 282] width 234 height 50
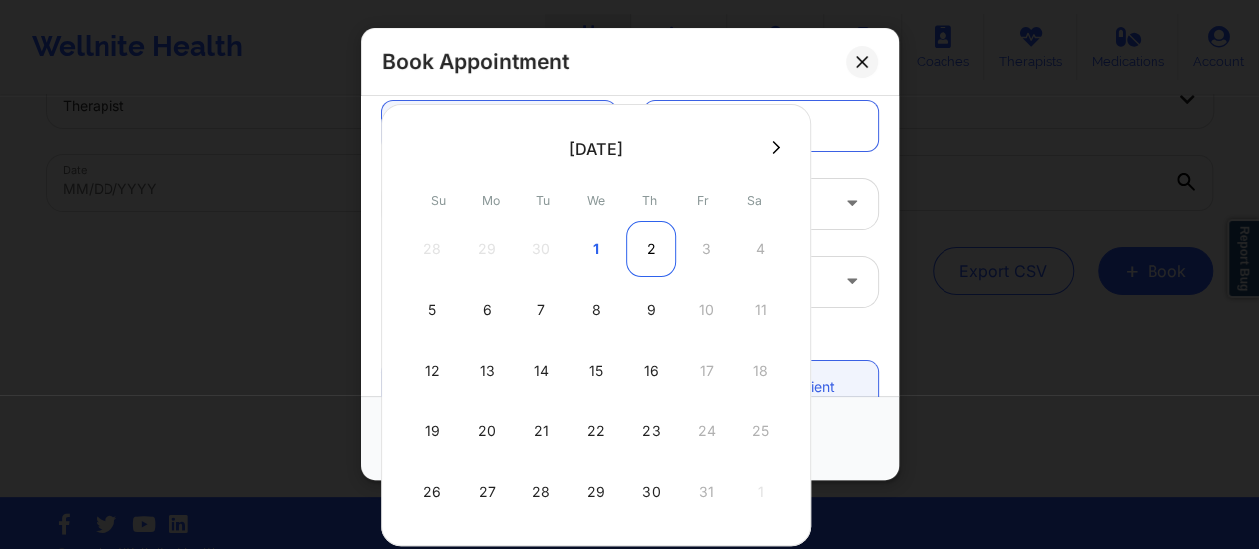
click at [644, 240] on div "2" at bounding box center [651, 249] width 50 height 56
type input "[DATE]"
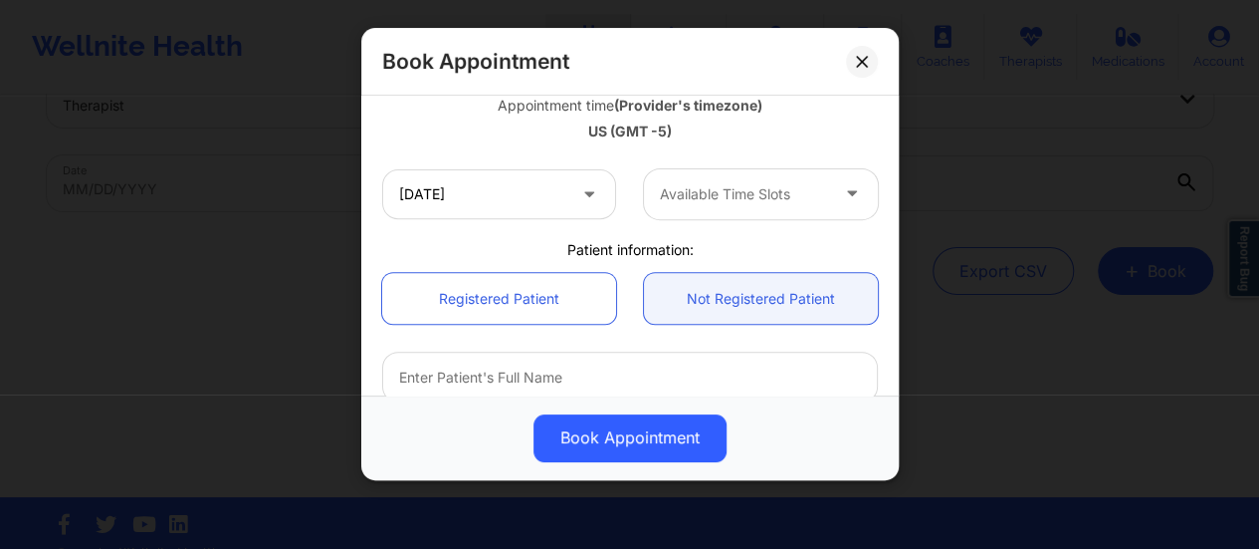
scroll to position [370, 0]
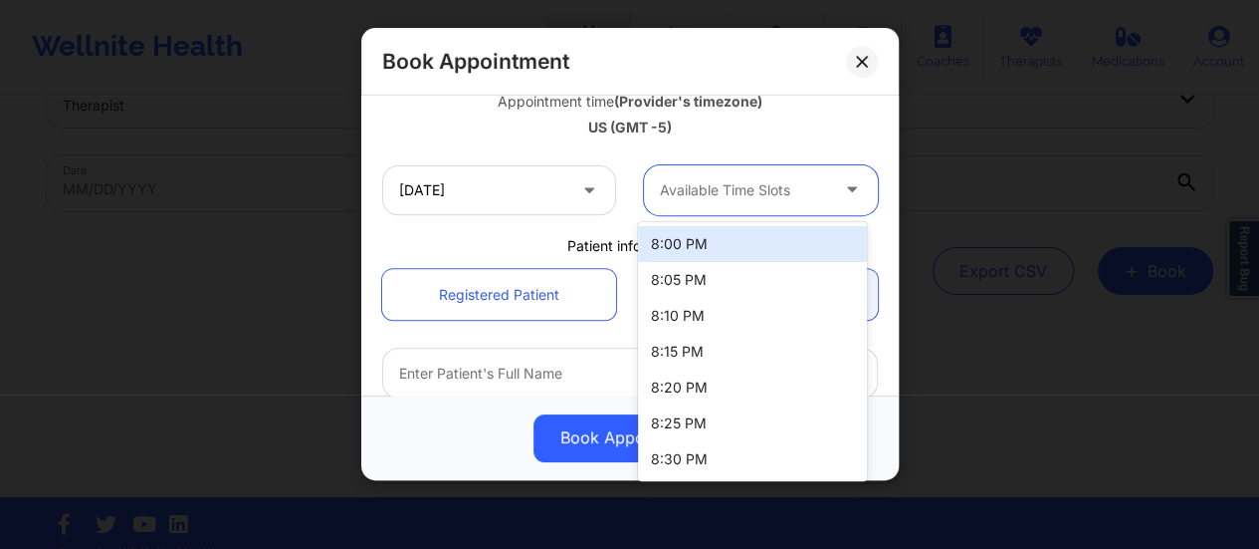
click at [723, 196] on div at bounding box center [744, 190] width 168 height 24
click at [712, 241] on div "8:00 PM" at bounding box center [752, 244] width 229 height 36
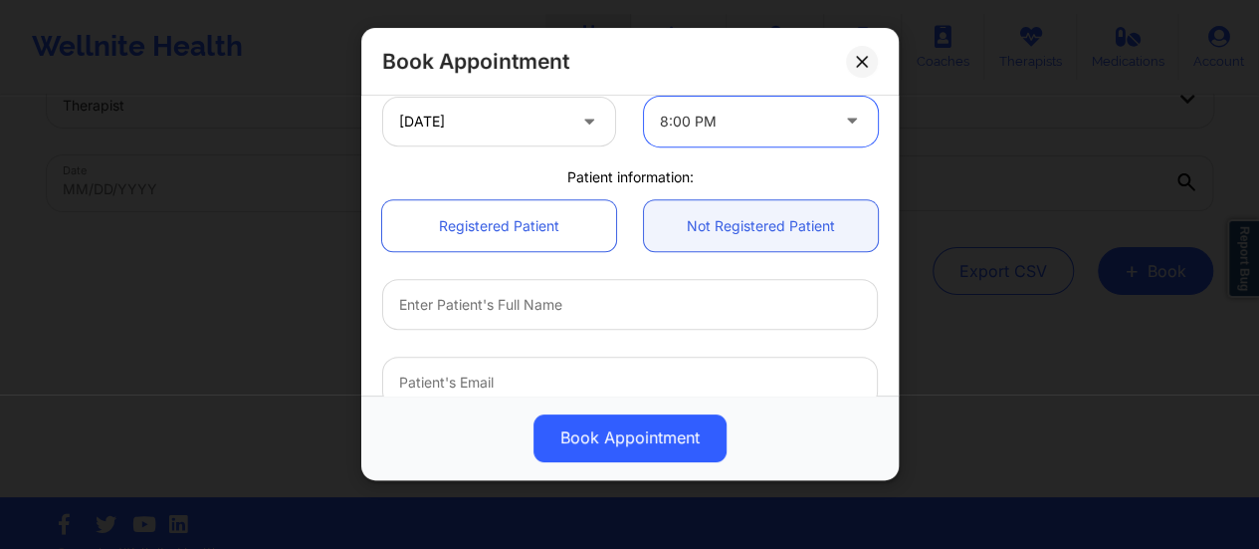
scroll to position [440, 0]
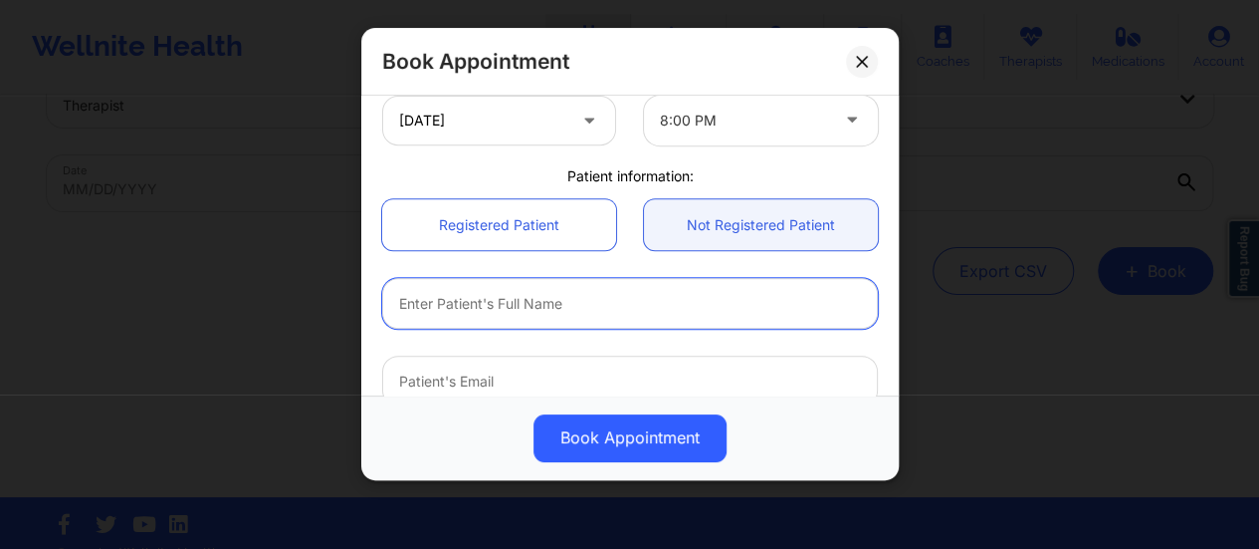
click at [635, 322] on input "text" at bounding box center [630, 303] width 496 height 51
paste input "[PERSON_NAME]"
type input "[PERSON_NAME]"
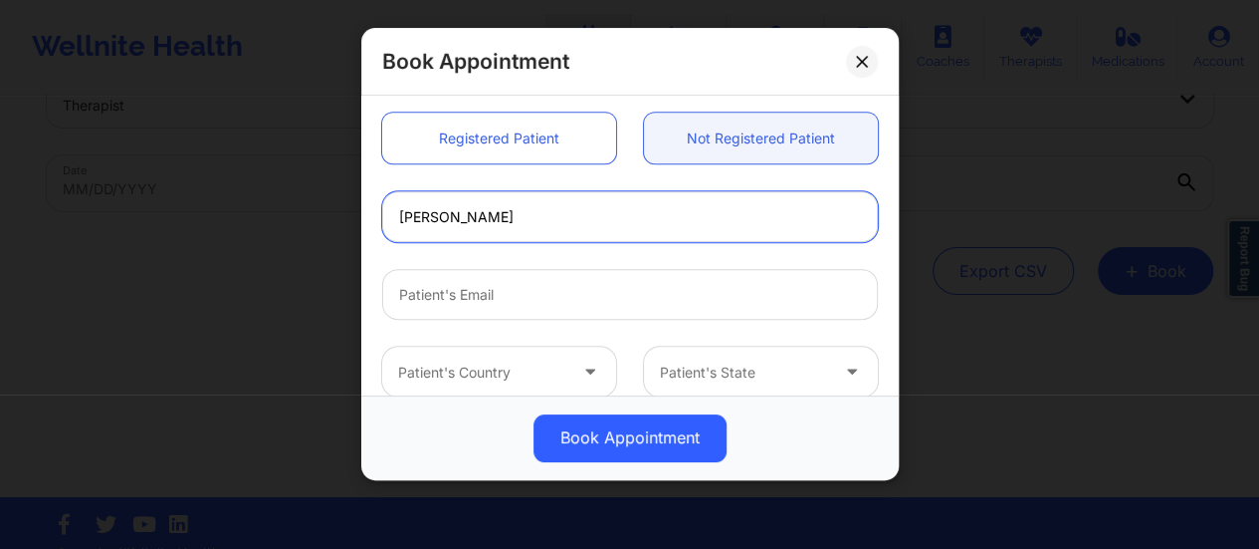
scroll to position [530, 0]
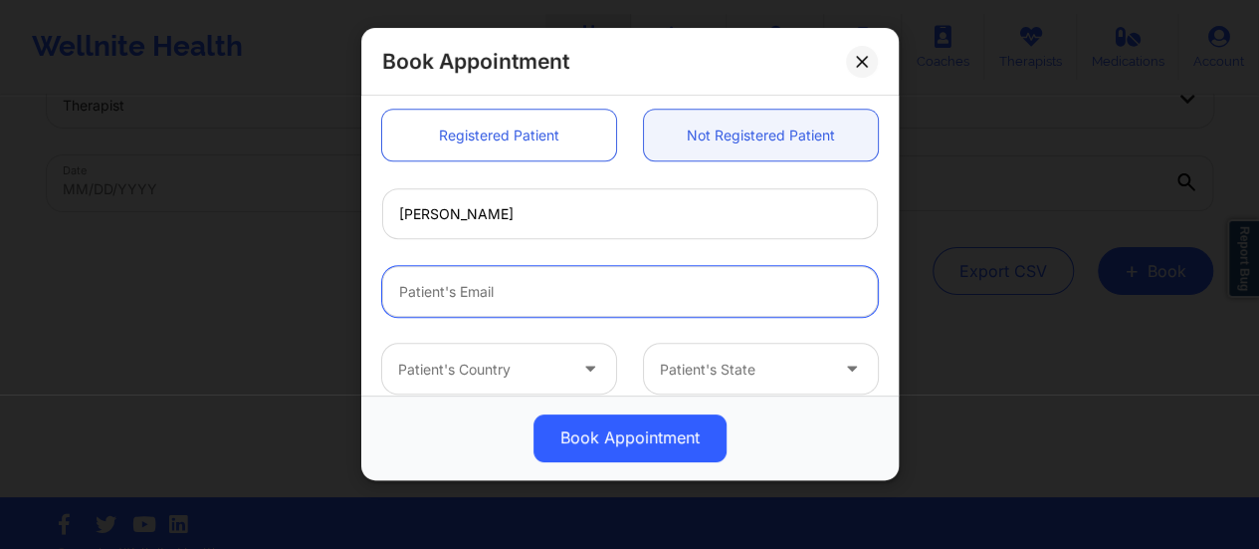
click at [465, 294] on input "email" at bounding box center [630, 291] width 496 height 51
paste input "[EMAIL_ADDRESS][DOMAIN_NAME]"
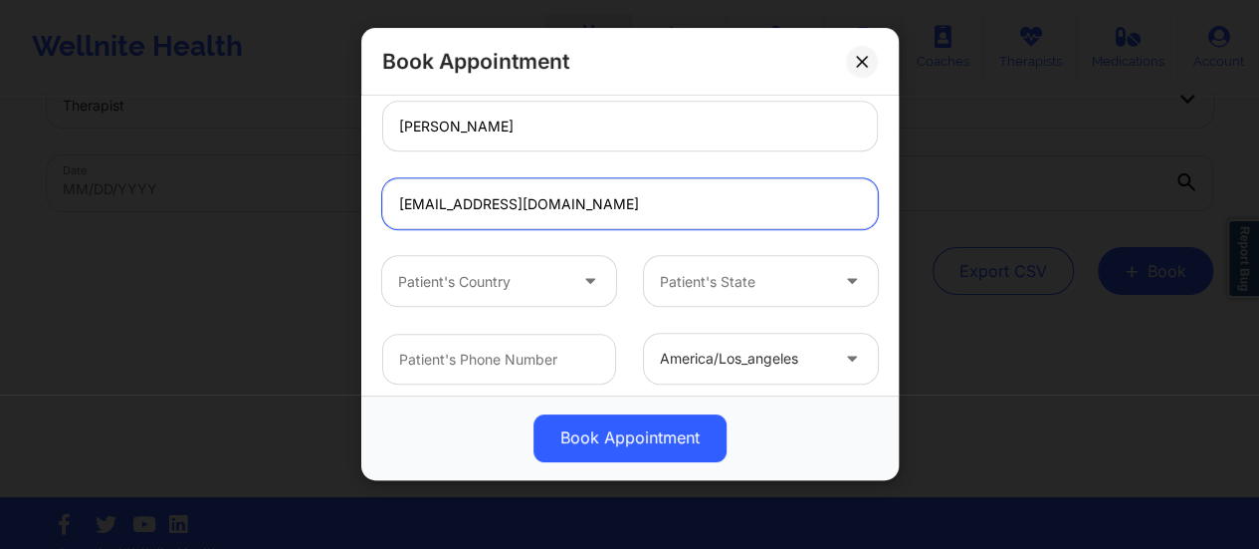
scroll to position [621, 0]
type input "[EMAIL_ADDRESS][DOMAIN_NAME]"
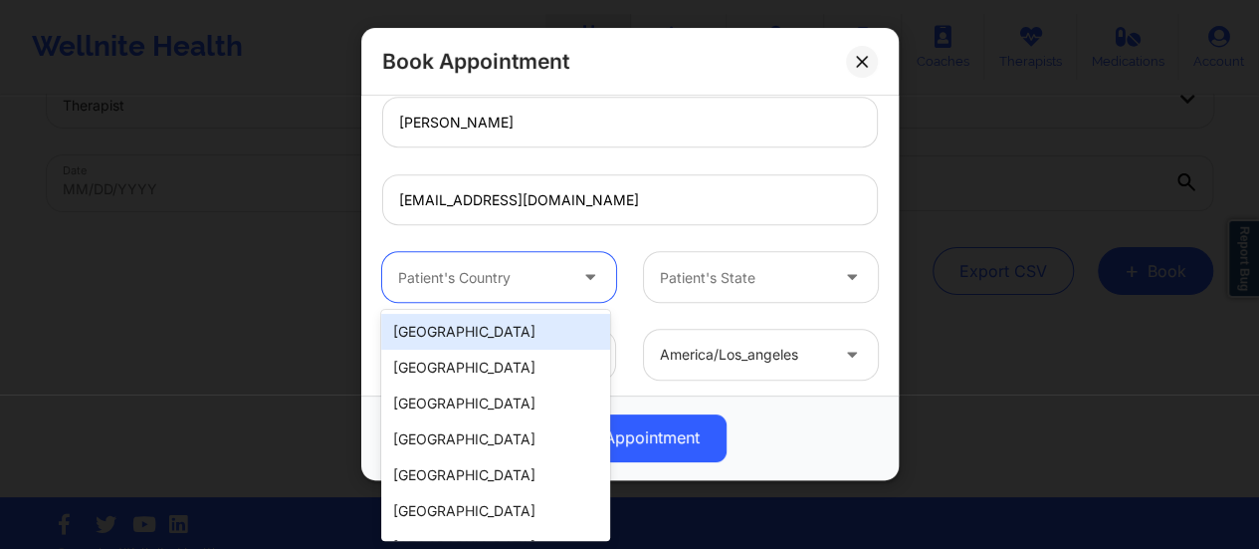
click at [489, 280] on div at bounding box center [482, 278] width 168 height 24
click at [486, 326] on div "[GEOGRAPHIC_DATA]" at bounding box center [495, 332] width 229 height 36
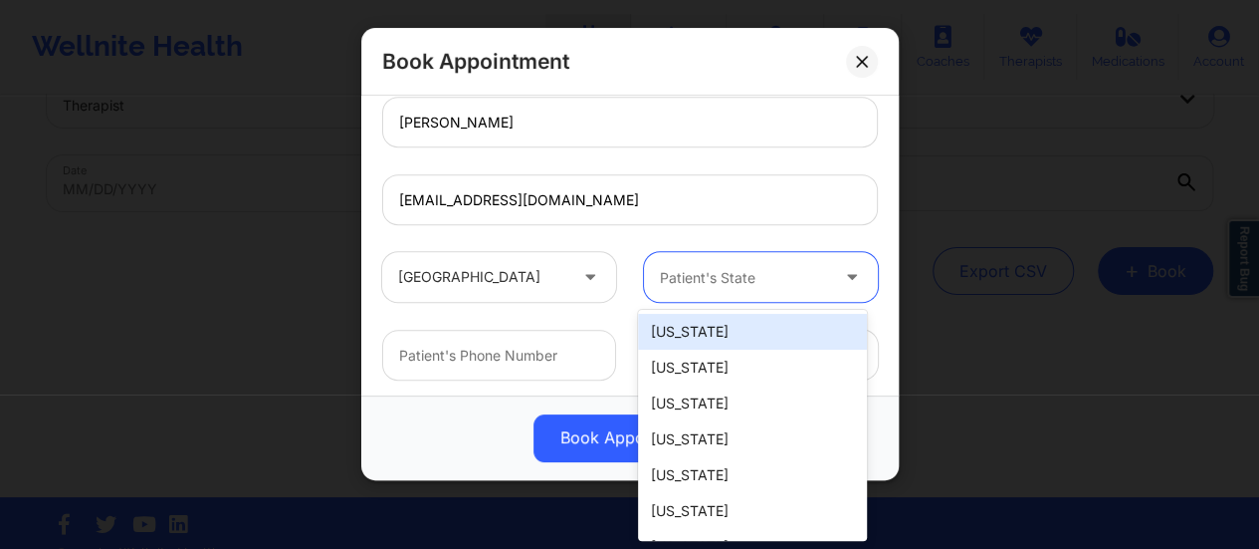
click at [718, 287] on div at bounding box center [744, 278] width 168 height 24
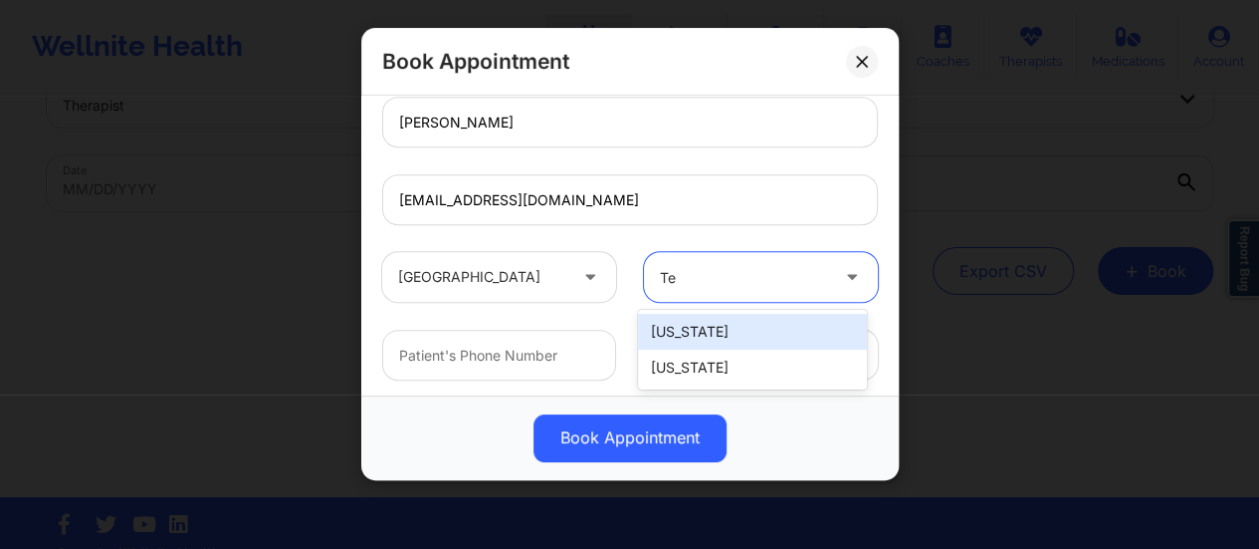
type input "Tex"
click at [702, 330] on div "[US_STATE]" at bounding box center [752, 332] width 229 height 36
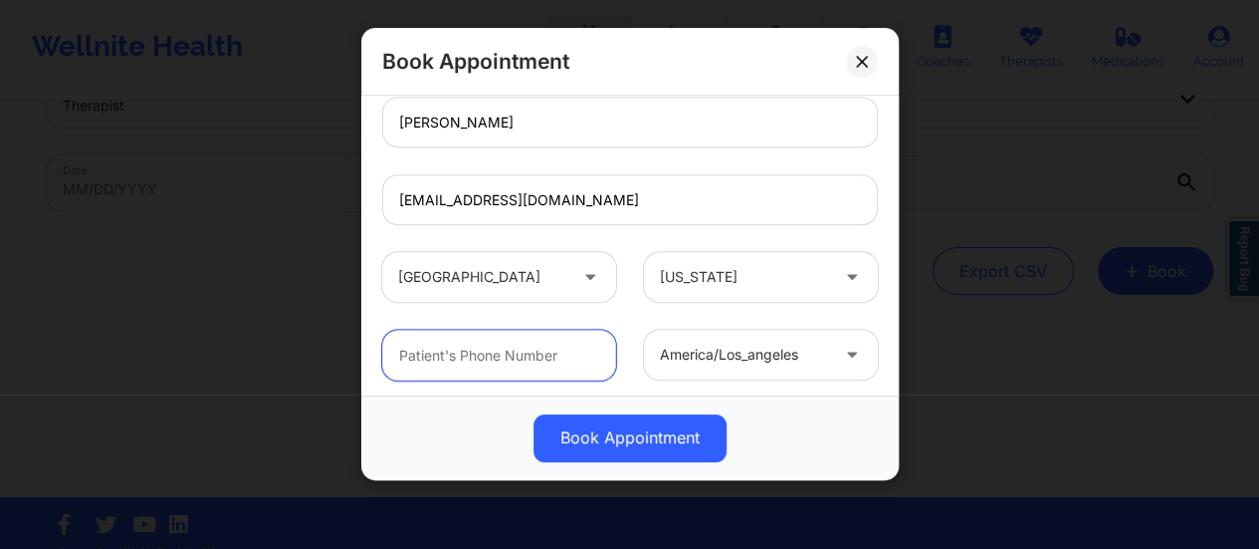
click at [577, 358] on input "text" at bounding box center [499, 355] width 234 height 51
paste input "[PHONE_NUMBER]"
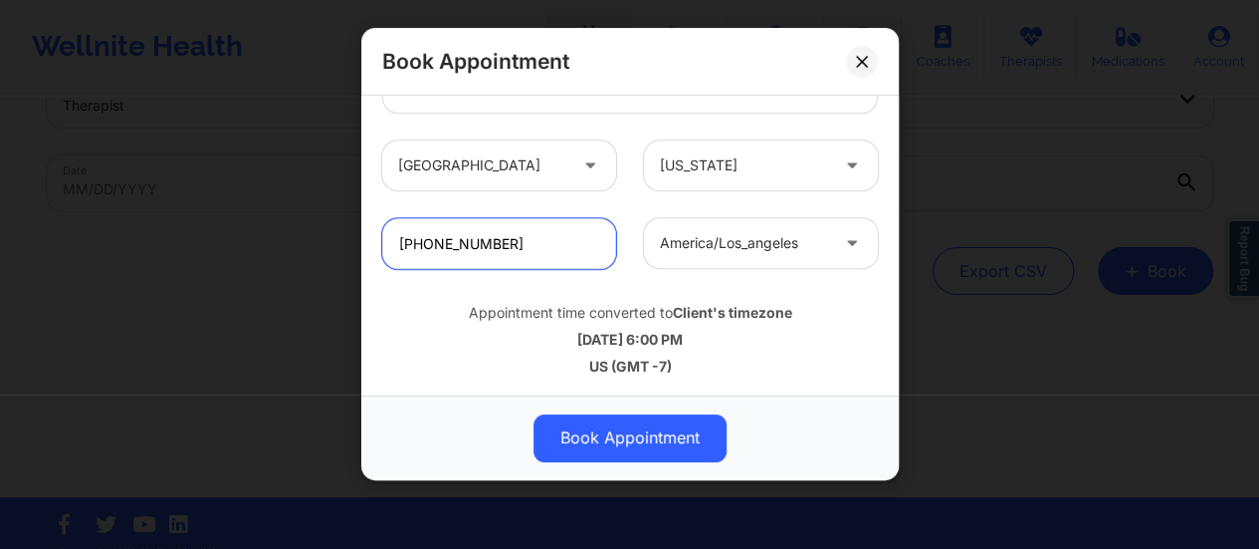
type input "[PHONE_NUMBER]"
click at [782, 258] on div "america/los_angeles" at bounding box center [744, 243] width 168 height 50
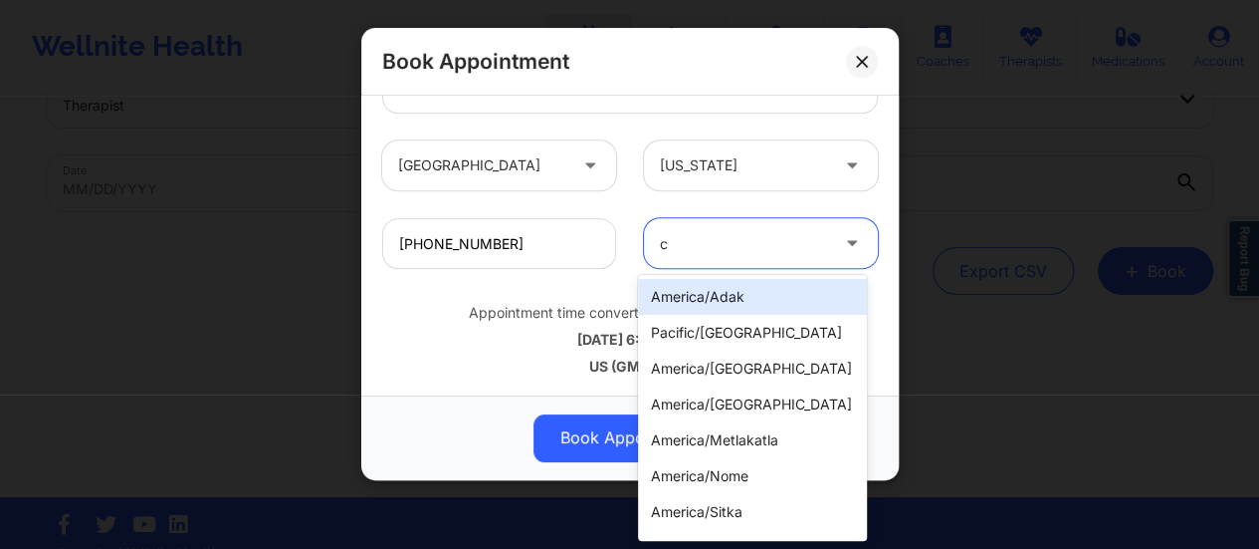
type input "ch"
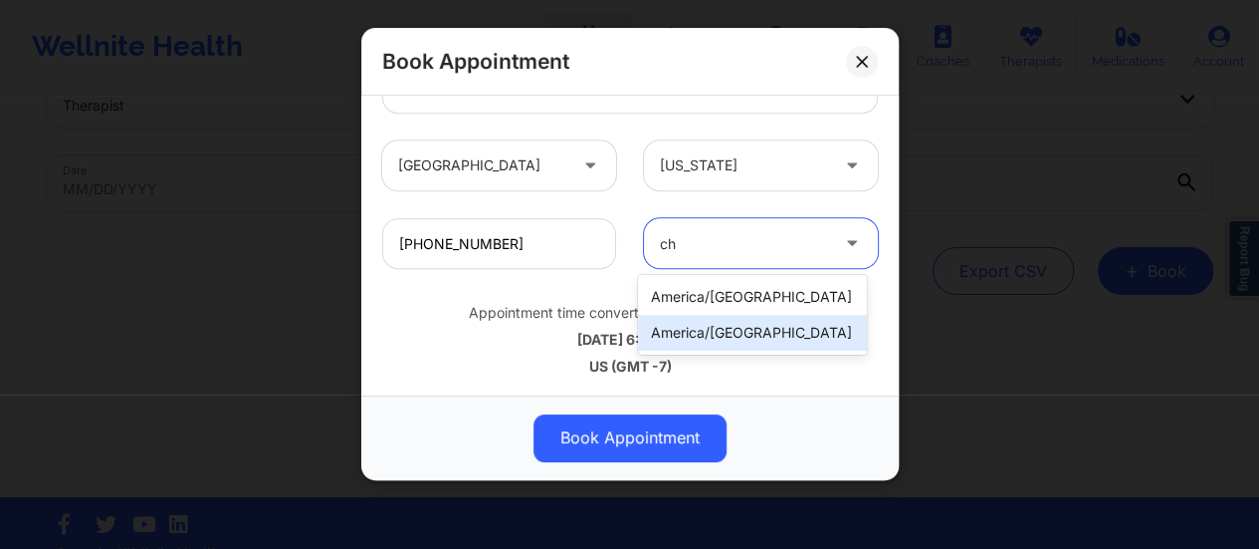
click at [759, 328] on div "america/[GEOGRAPHIC_DATA]" at bounding box center [752, 333] width 229 height 36
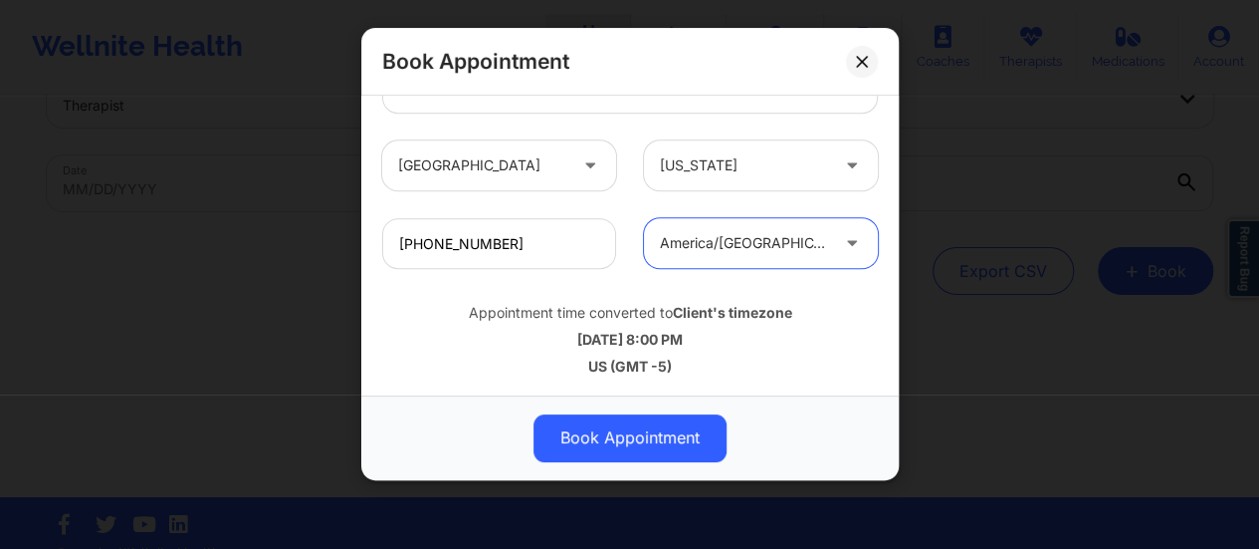
scroll to position [91, 0]
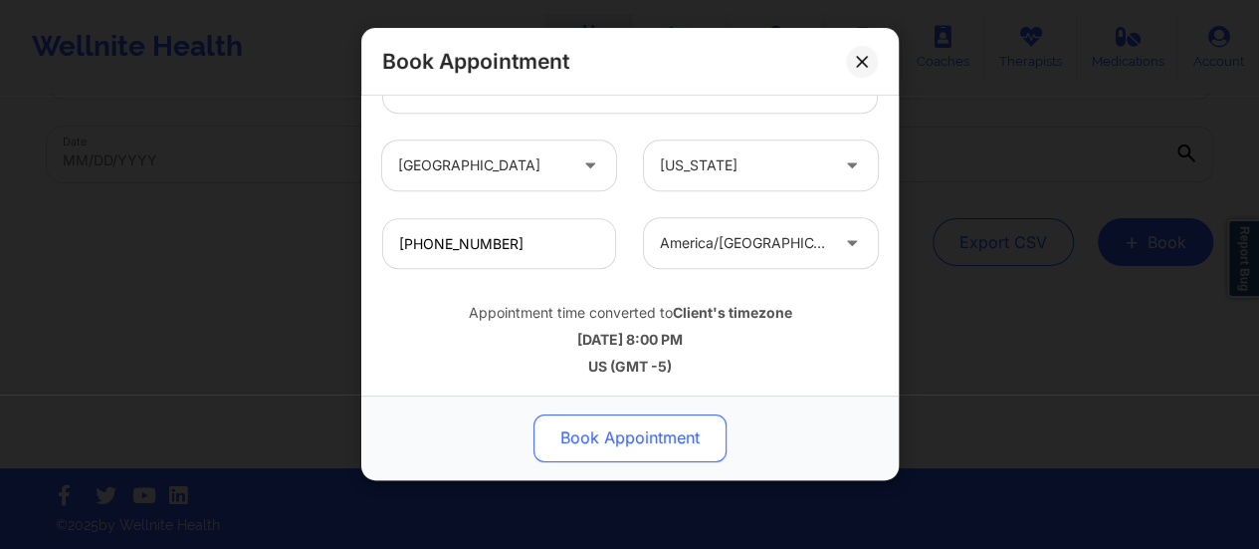
click at [661, 444] on button "Book Appointment" at bounding box center [630, 438] width 193 height 48
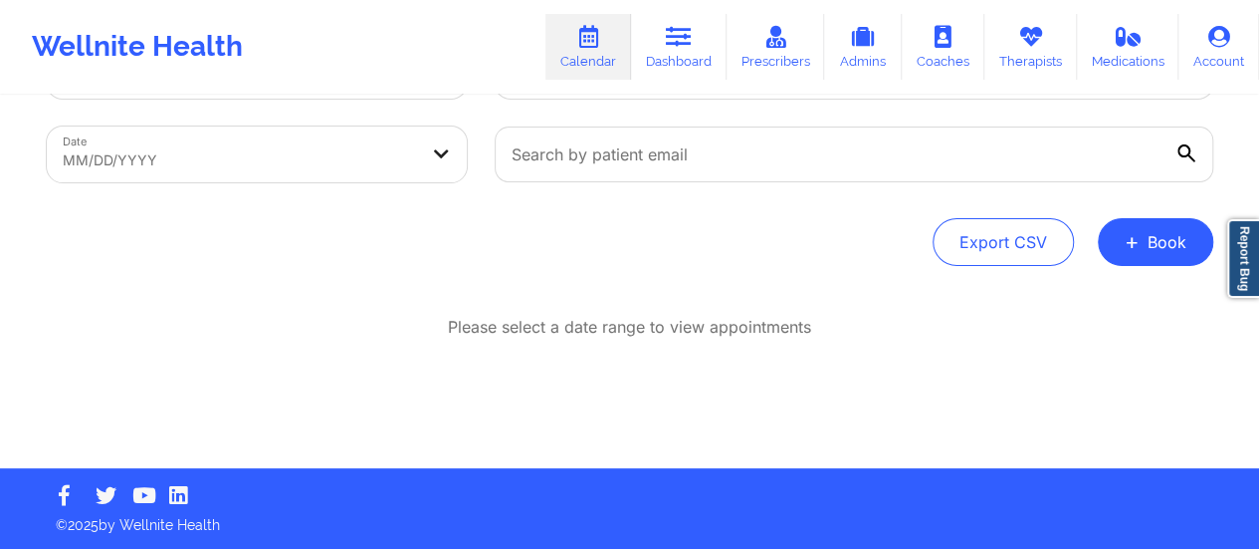
click at [1162, 270] on div "Provider Role Therapist Therapist Select Therapist Date MM/DD/YYYY Export CSV +…" at bounding box center [630, 237] width 1195 height 461
click at [1157, 258] on button "+ Book" at bounding box center [1155, 242] width 115 height 48
click at [1079, 300] on button "Therapy Session" at bounding box center [1122, 305] width 152 height 33
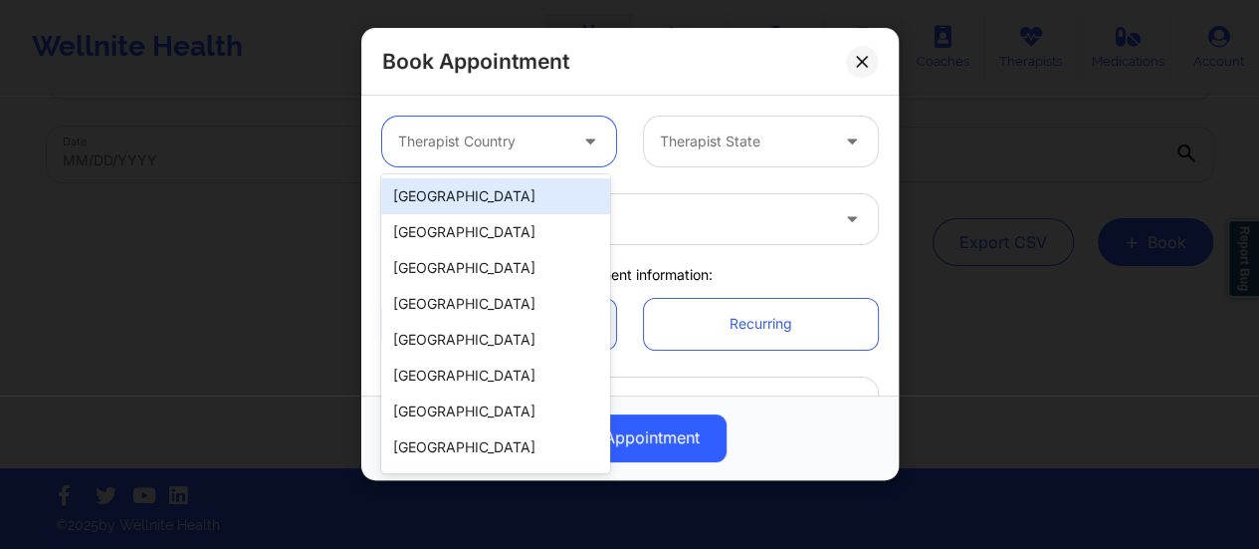
click at [539, 153] on div "Therapist Country" at bounding box center [475, 141] width 186 height 50
click at [498, 205] on div "[GEOGRAPHIC_DATA]" at bounding box center [495, 196] width 229 height 36
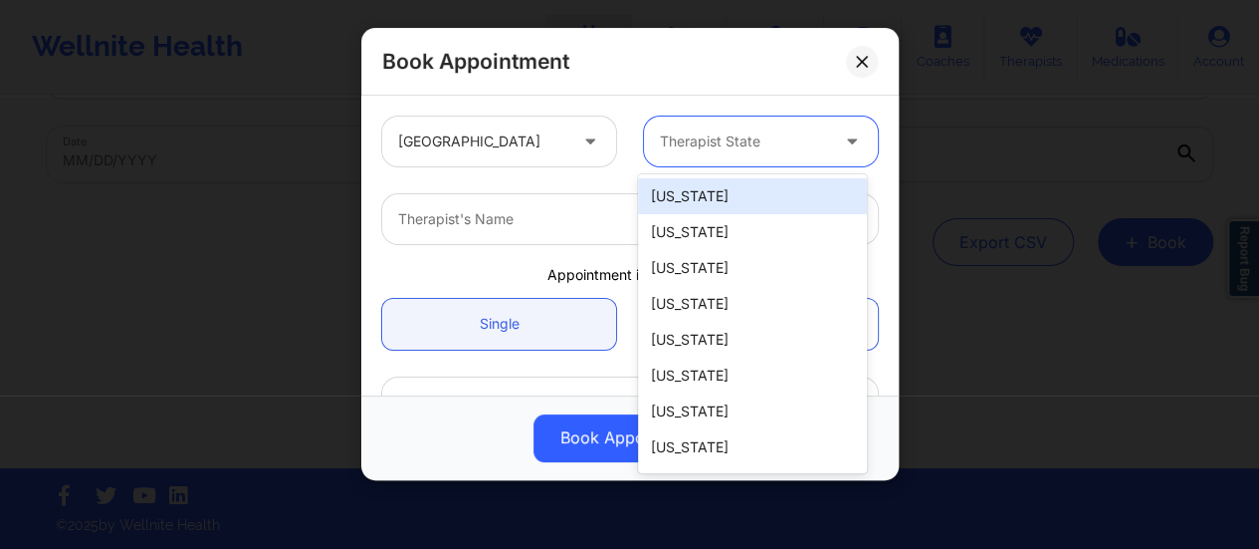
click at [676, 150] on div at bounding box center [744, 141] width 168 height 24
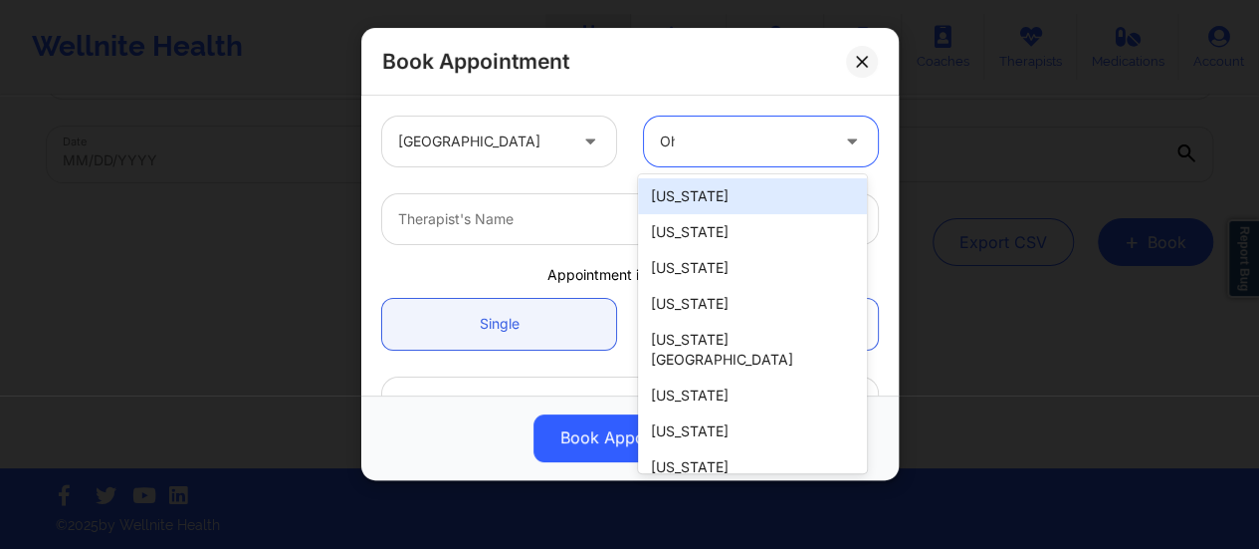
type input "Ohi"
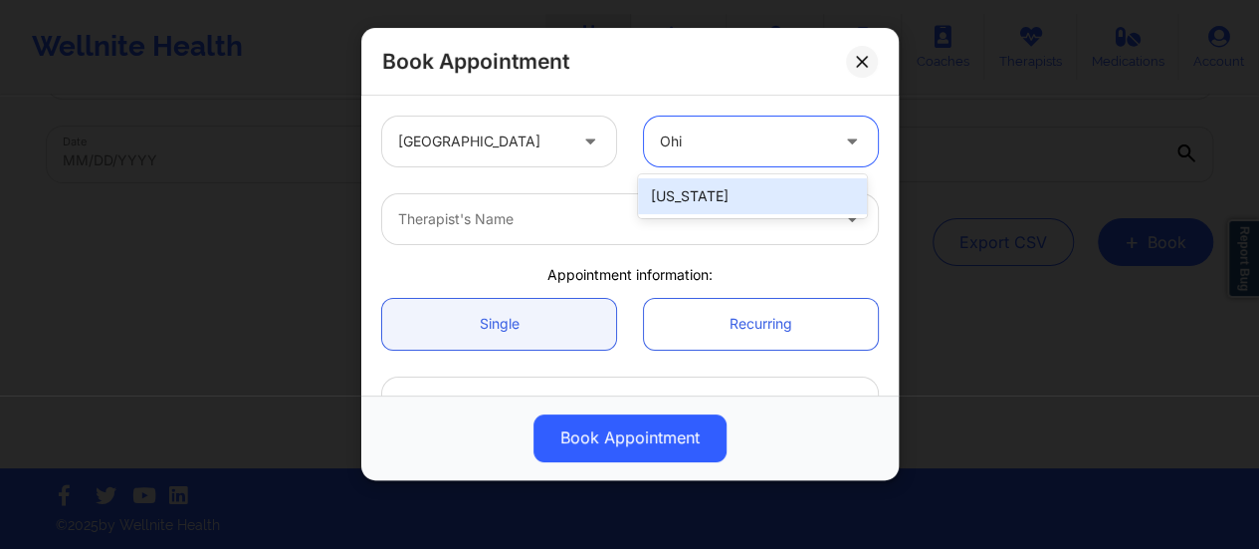
click at [687, 188] on div "[US_STATE]" at bounding box center [752, 196] width 229 height 36
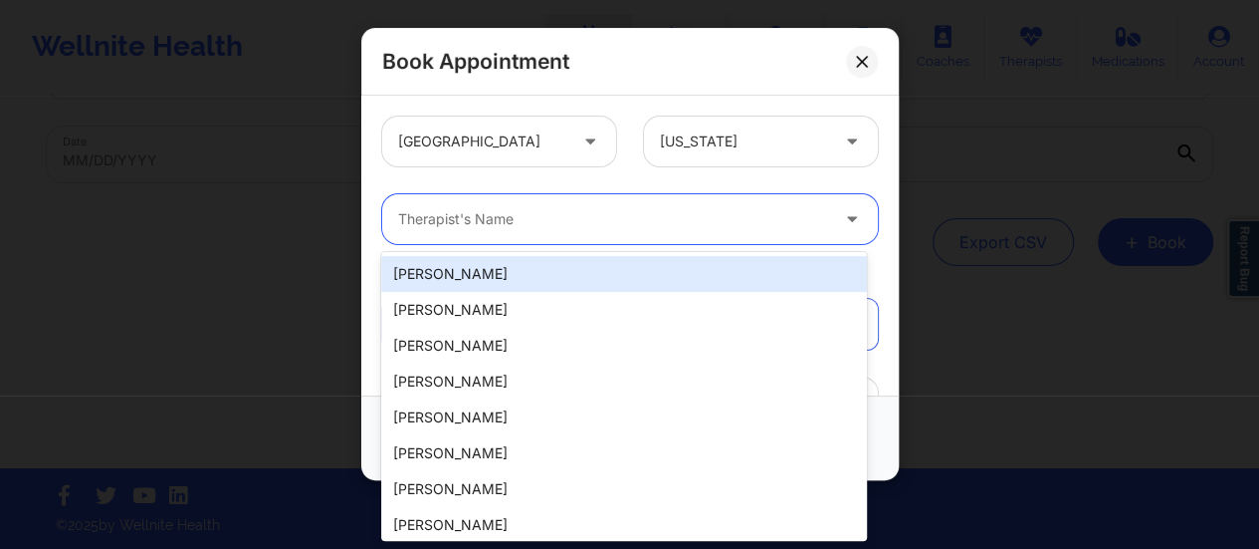
click at [618, 235] on div "Therapist's Name" at bounding box center [606, 219] width 448 height 50
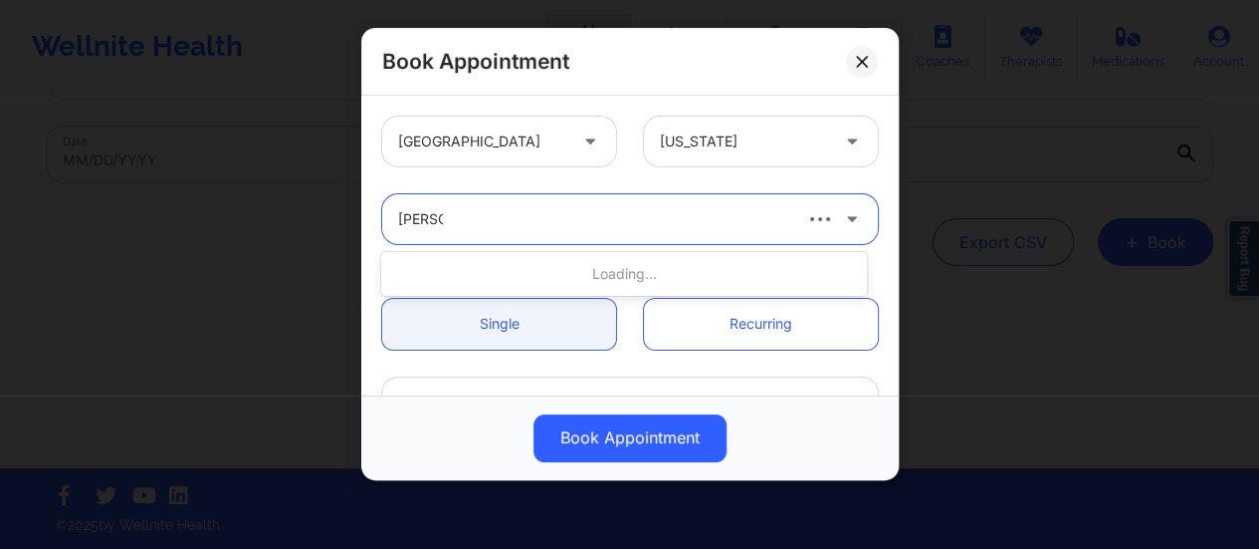
type input "[PERSON_NAME]"
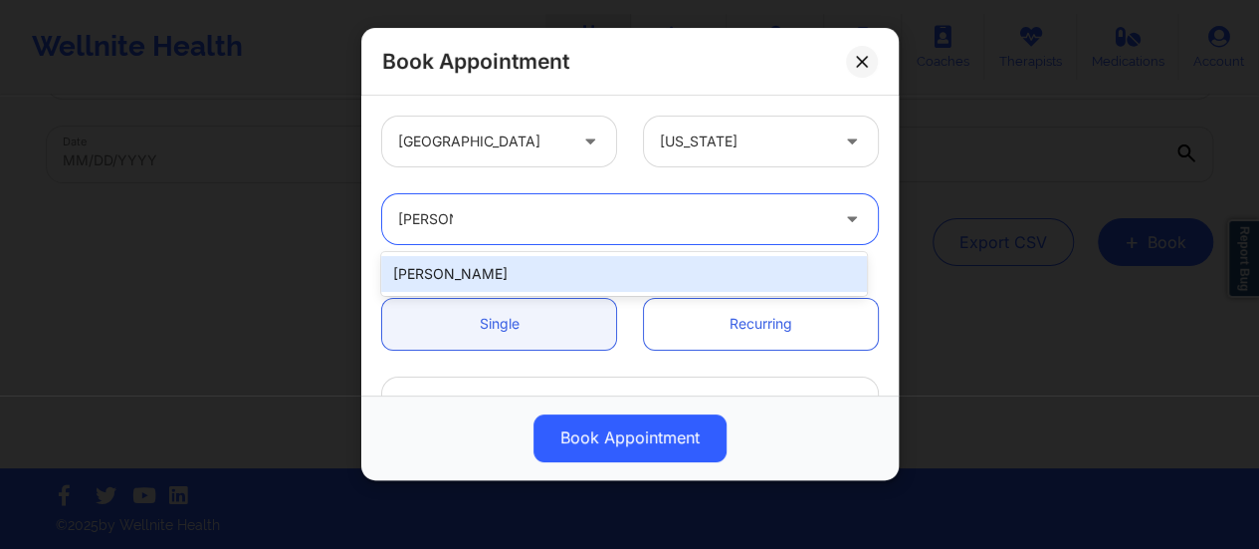
click at [611, 265] on div "[PERSON_NAME]" at bounding box center [624, 274] width 486 height 36
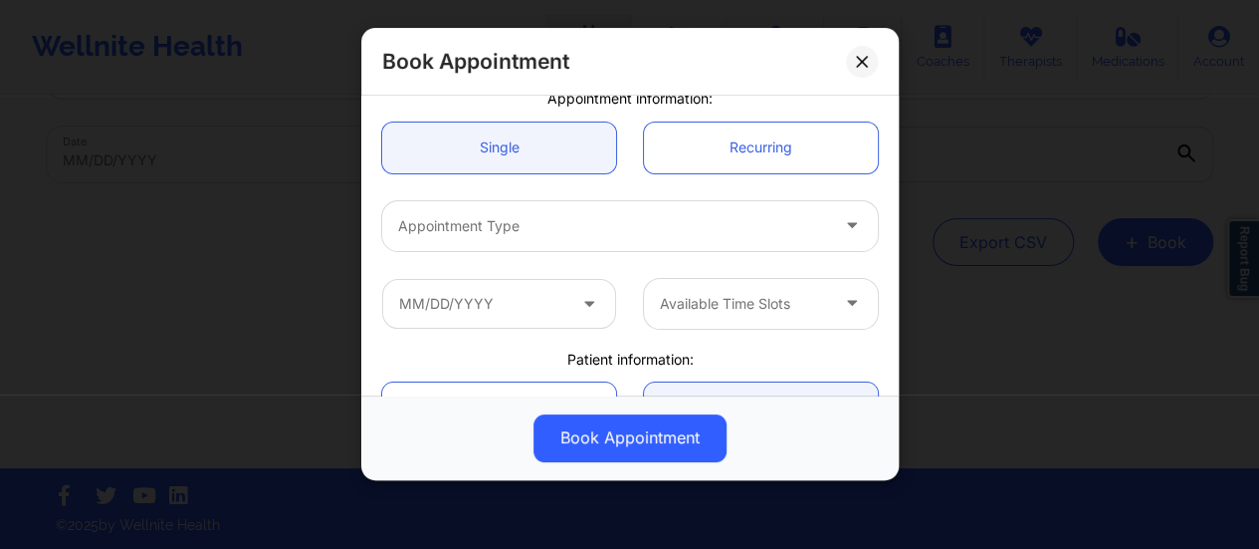
scroll to position [183, 0]
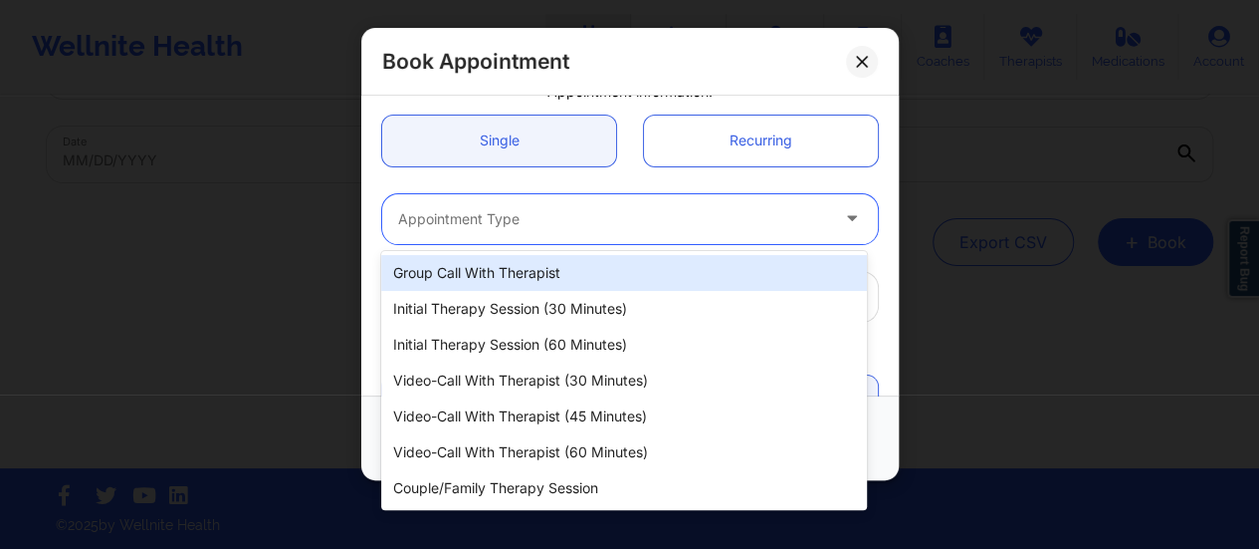
click at [585, 234] on div "Appointment Type" at bounding box center [606, 219] width 448 height 50
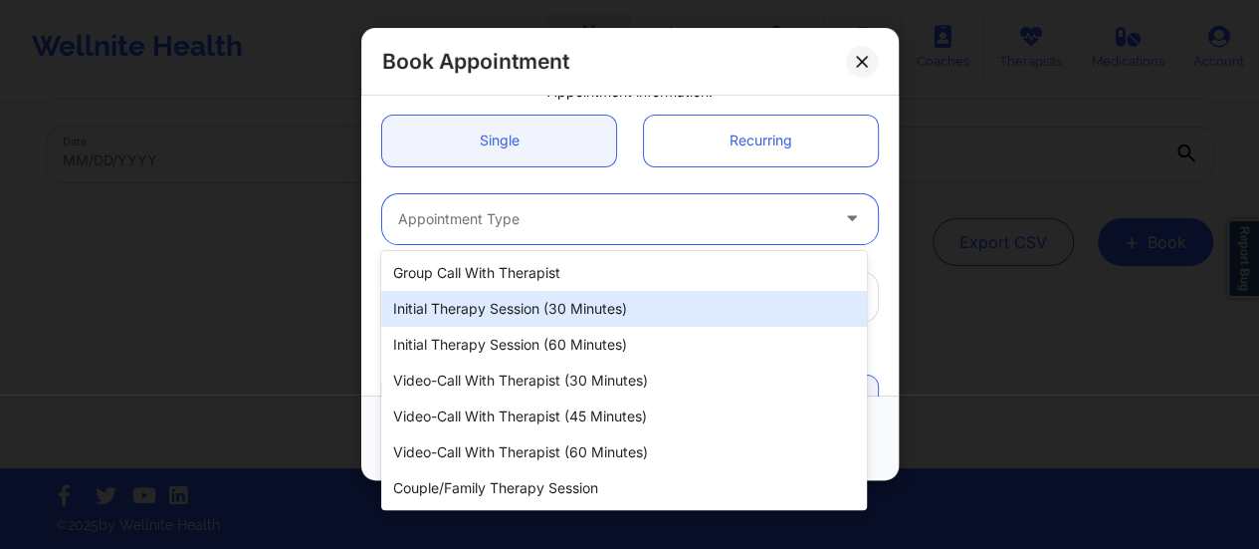
click at [594, 305] on div "Initial Therapy Session (30 minutes)" at bounding box center [624, 309] width 486 height 36
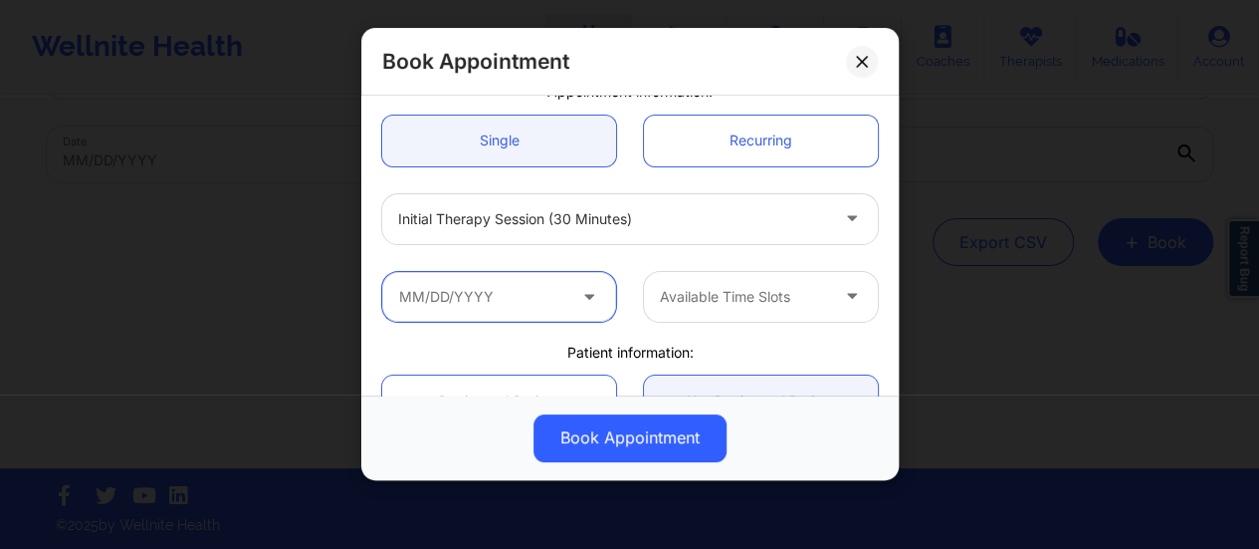
click at [537, 272] on input "text" at bounding box center [499, 297] width 234 height 50
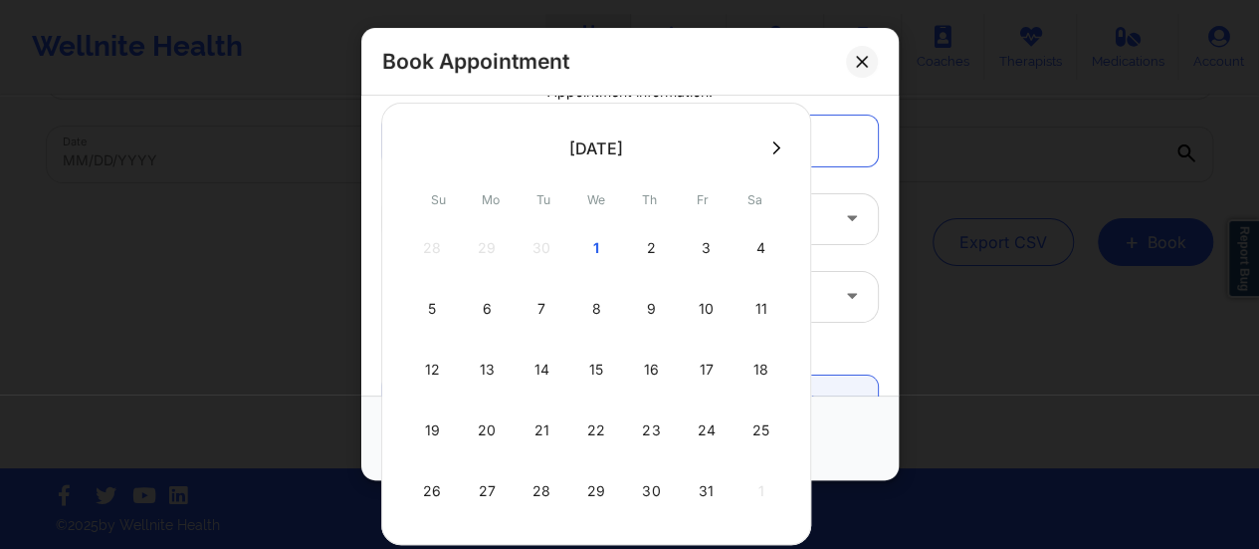
click at [699, 254] on div "3" at bounding box center [706, 248] width 50 height 56
type input "[DATE]"
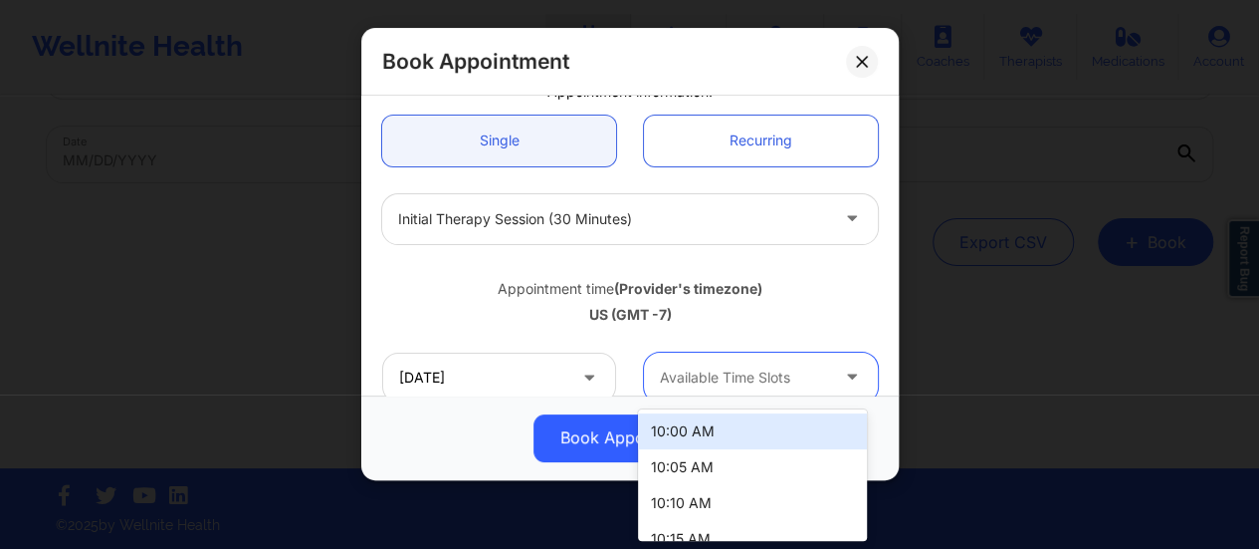
click at [765, 372] on div at bounding box center [744, 377] width 168 height 24
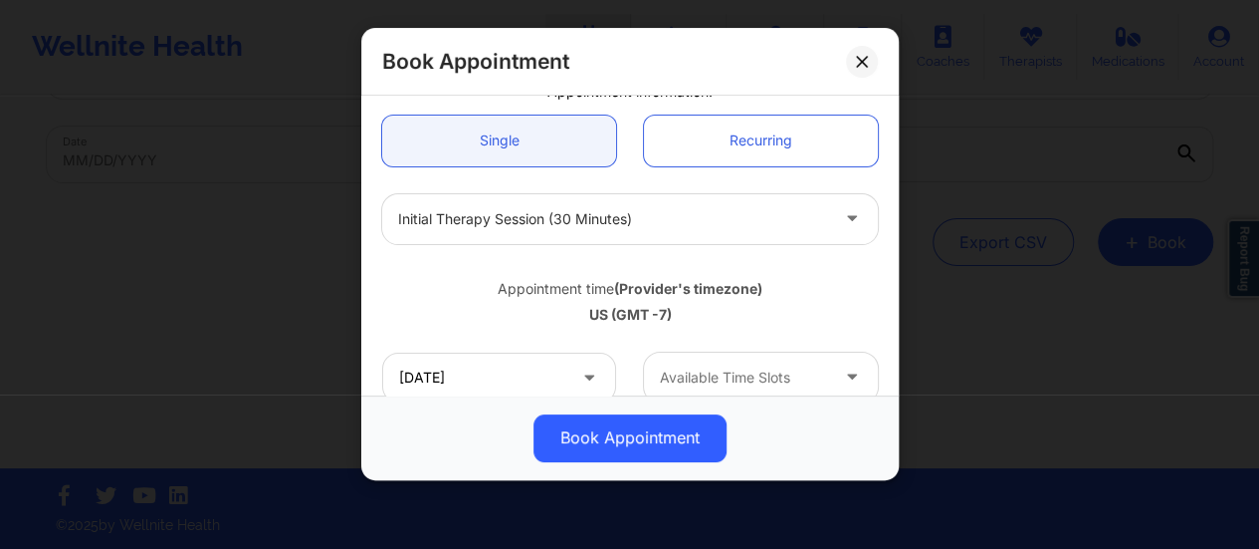
click at [860, 104] on div "Single Recurring" at bounding box center [630, 141] width 524 height 79
click at [858, 54] on button at bounding box center [862, 62] width 32 height 32
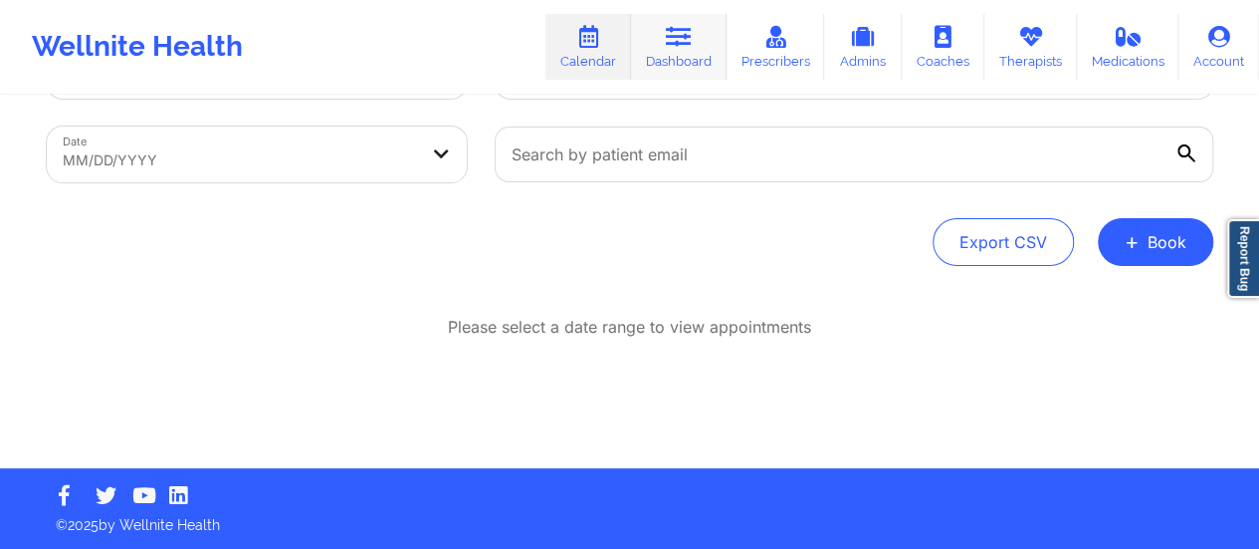
click at [681, 63] on link "Dashboard" at bounding box center [679, 47] width 96 height 66
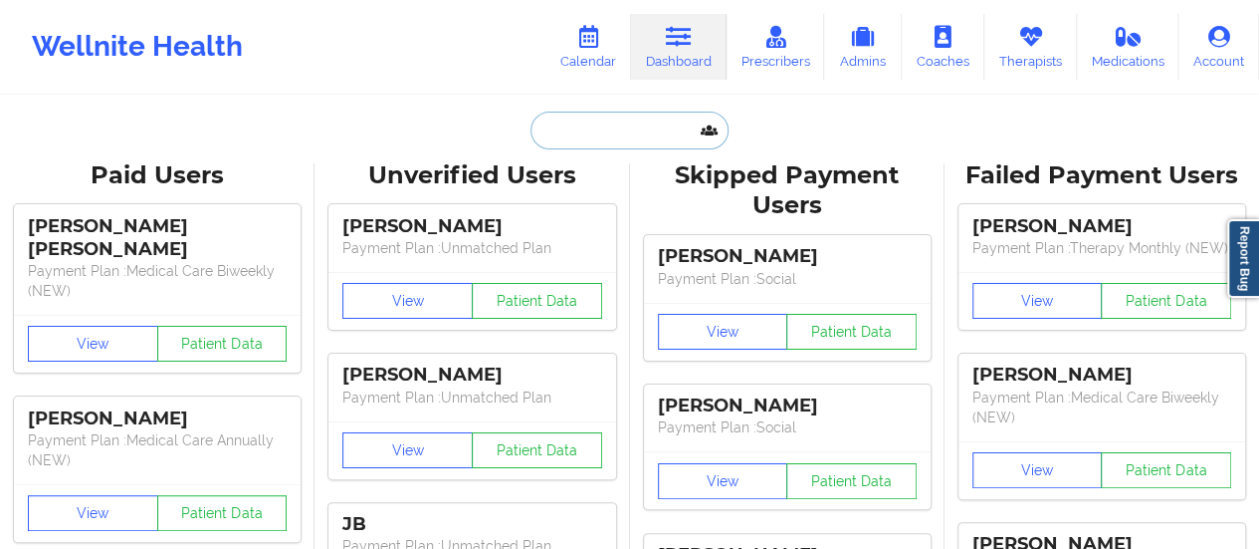
click at [593, 134] on input "text" at bounding box center [629, 130] width 197 height 38
paste input "[EMAIL_ADDRESS][DOMAIN_NAME]"
type input "[EMAIL_ADDRESS][DOMAIN_NAME]"
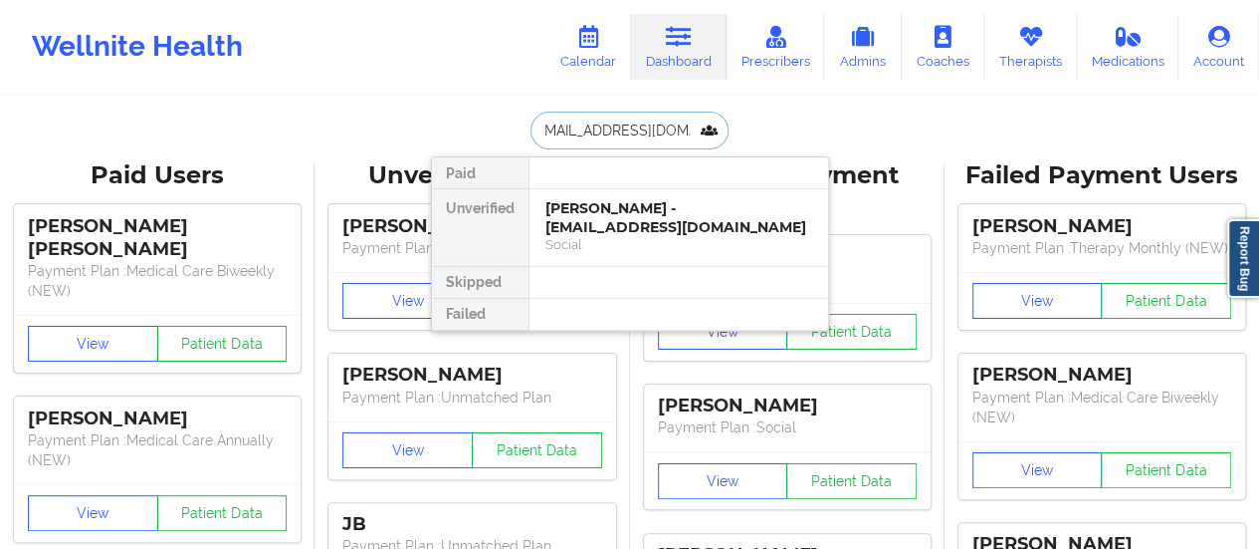
click at [619, 224] on div "[PERSON_NAME] - [EMAIL_ADDRESS][DOMAIN_NAME]" at bounding box center [679, 217] width 267 height 37
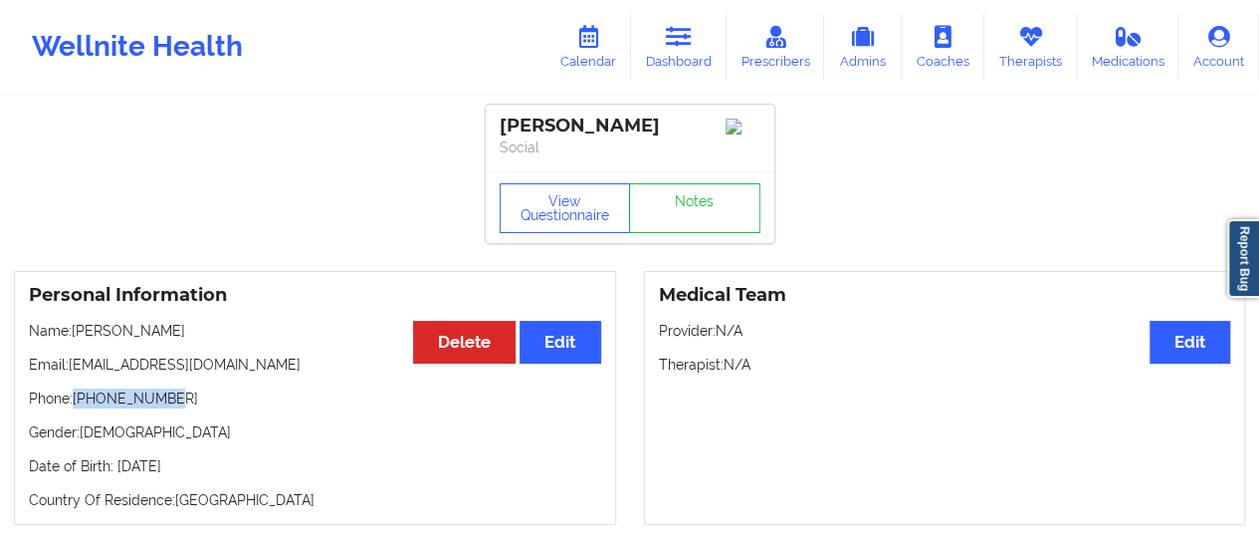
drag, startPoint x: 167, startPoint y: 406, endPoint x: 77, endPoint y: 406, distance: 90.6
click at [77, 406] on p "Phone: [PHONE_NUMBER]" at bounding box center [315, 398] width 572 height 20
copy p "[PHONE_NUMBER]"
drag, startPoint x: 255, startPoint y: 363, endPoint x: 71, endPoint y: 372, distance: 184.4
click at [71, 372] on p "Email: [EMAIL_ADDRESS][DOMAIN_NAME]" at bounding box center [315, 364] width 572 height 20
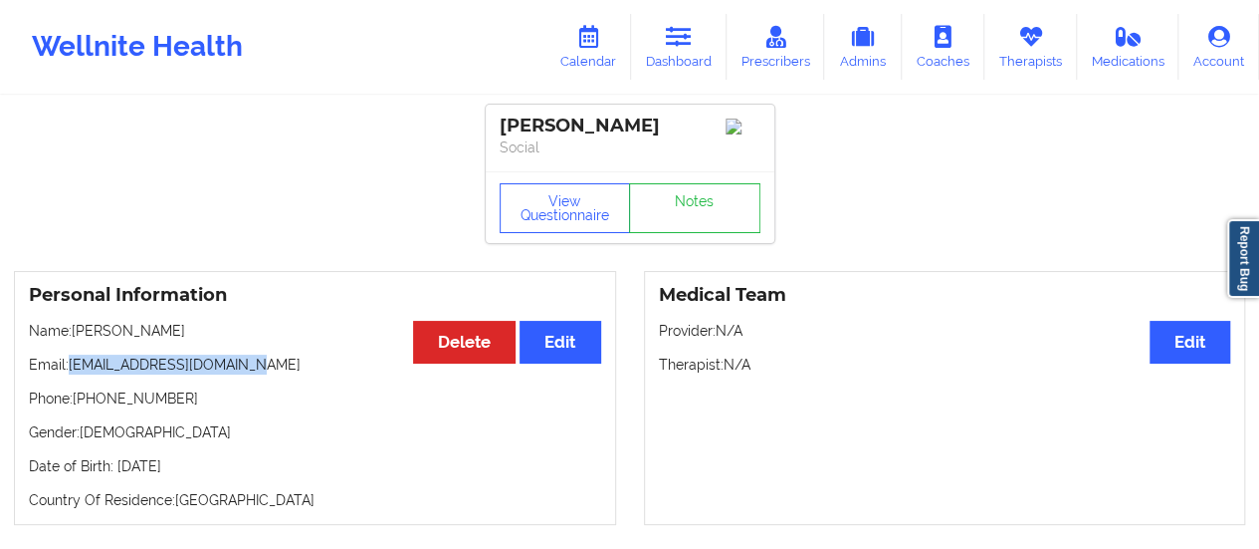
copy p "[EMAIL_ADDRESS][DOMAIN_NAME]"
click at [569, 57] on link "Calendar" at bounding box center [589, 47] width 86 height 66
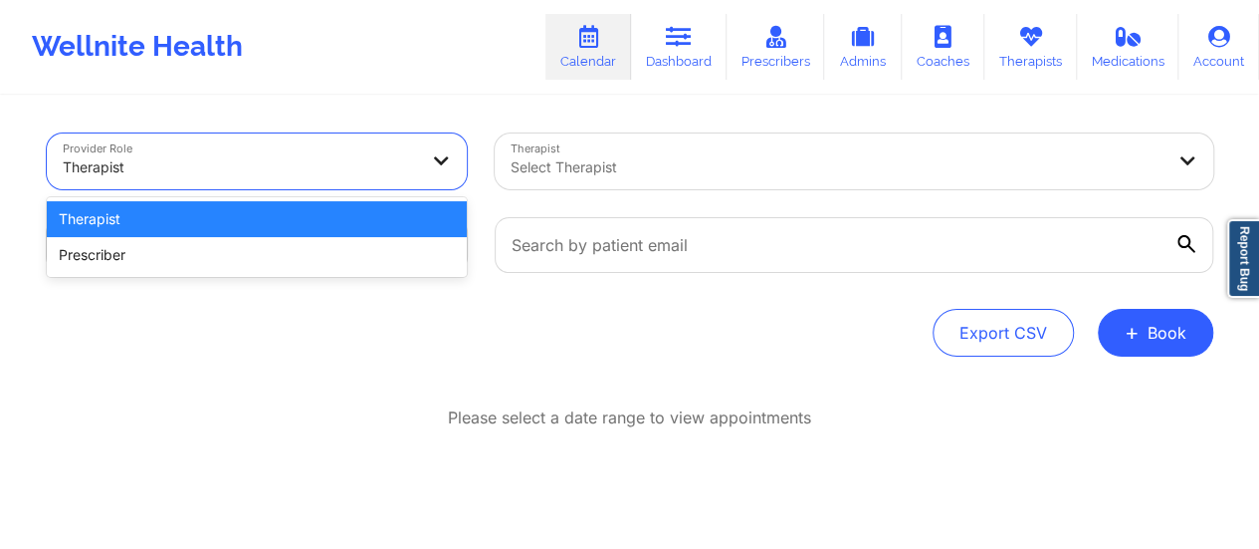
click at [383, 156] on div at bounding box center [240, 167] width 354 height 24
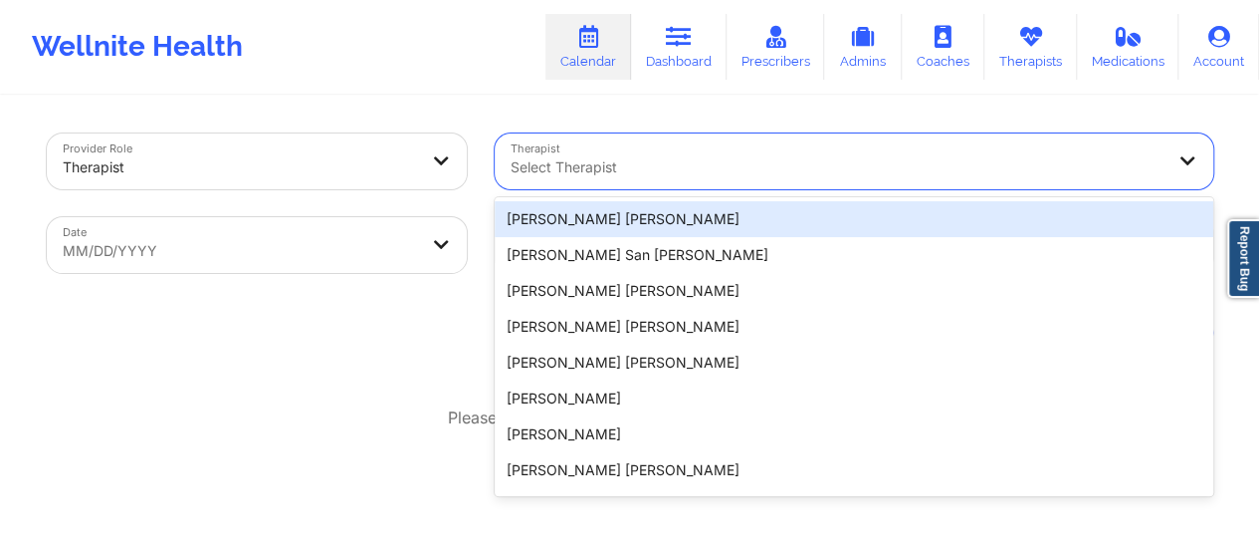
click at [692, 164] on div at bounding box center [837, 167] width 653 height 24
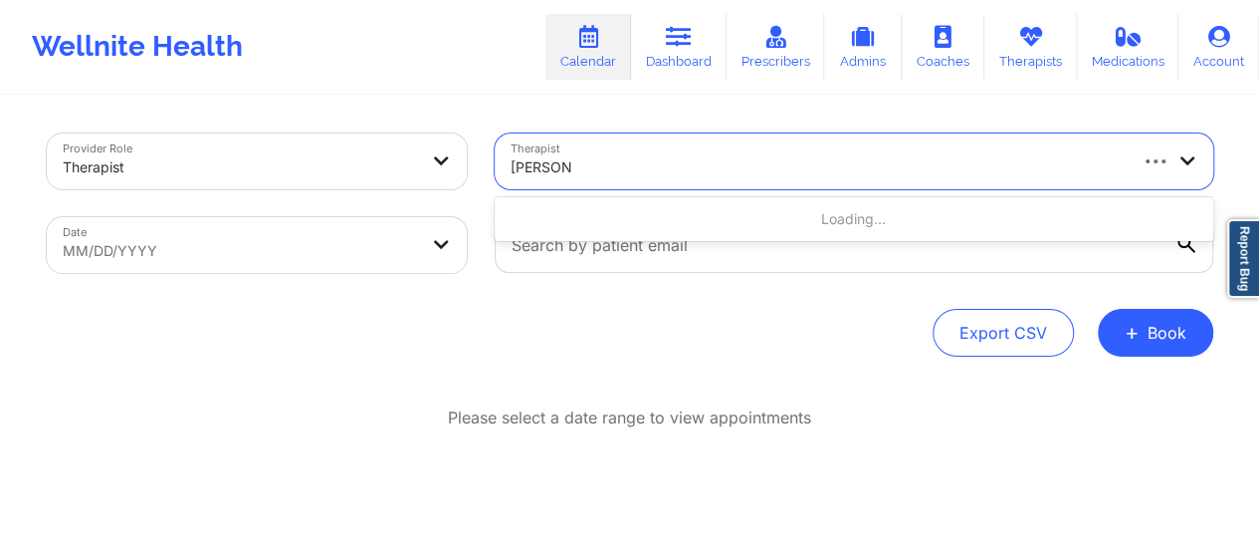
type input "[PERSON_NAME]"
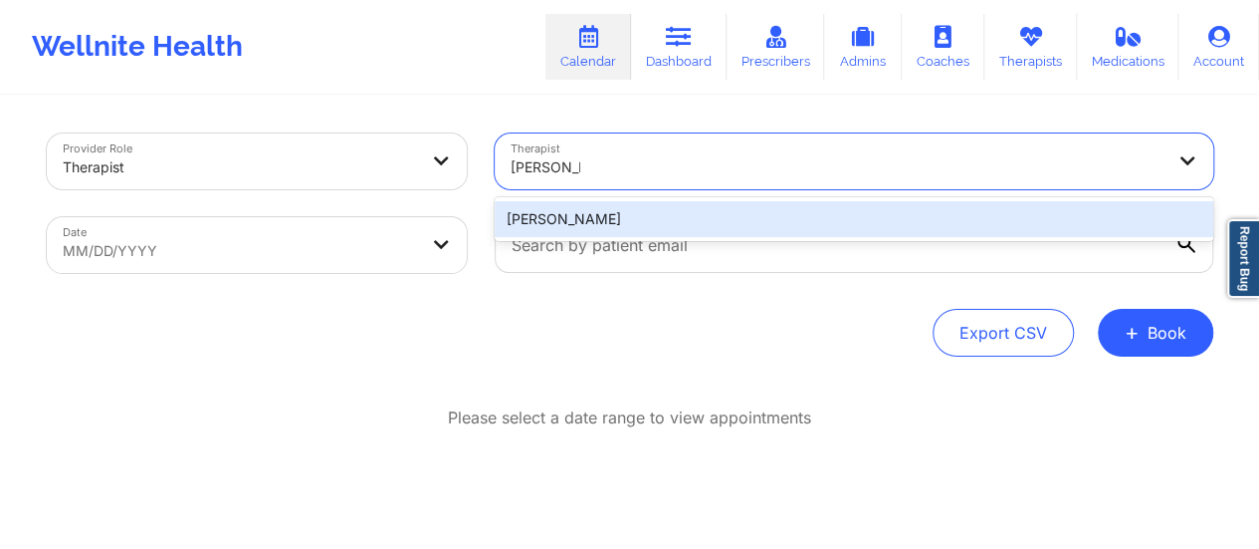
click at [647, 216] on div "[PERSON_NAME]" at bounding box center [854, 219] width 719 height 36
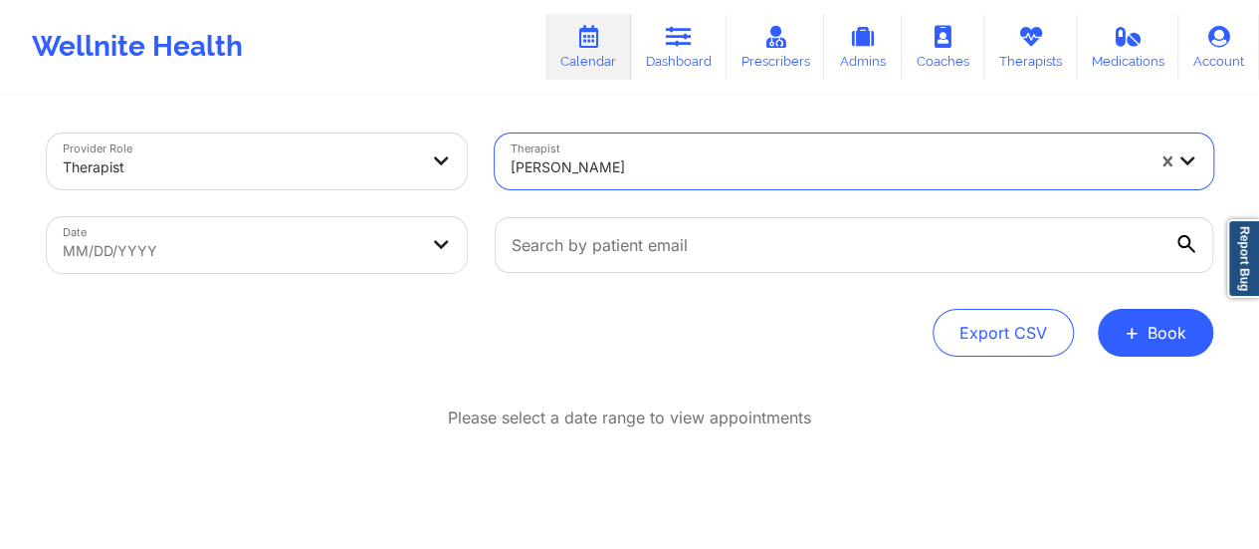
select select "2025-8"
select select "2025-9"
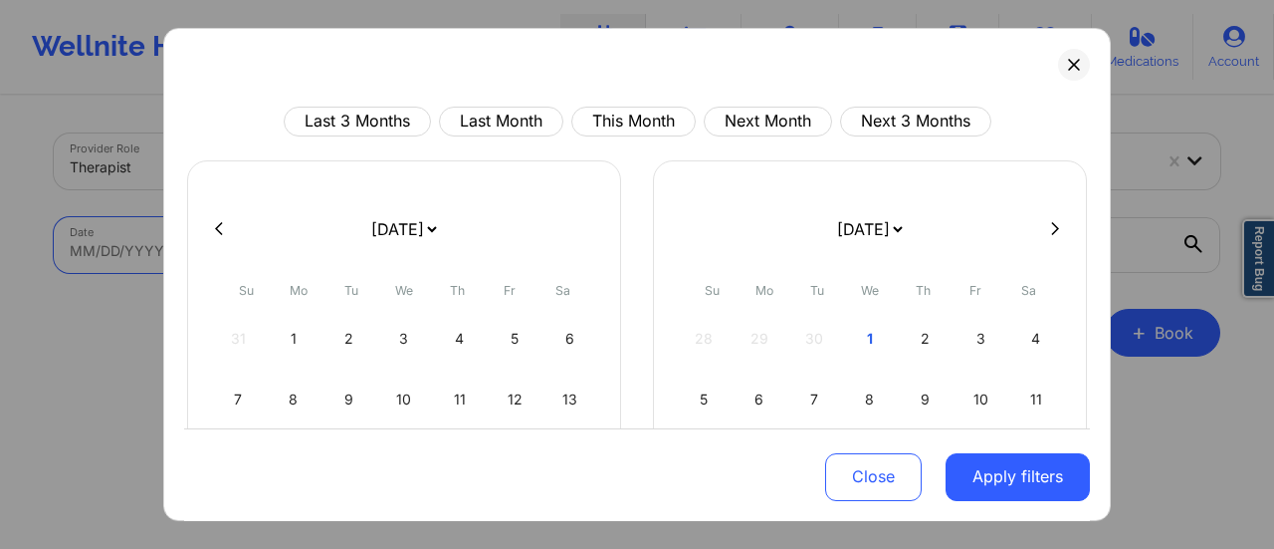
click at [347, 236] on body "Wellnite Health Calendar Dashboard Prescribers Admins Coaches Therapists Medica…" at bounding box center [637, 274] width 1274 height 549
click at [564, 344] on div "6" at bounding box center [570, 339] width 51 height 56
select select "2025-8"
select select "2025-9"
select select "2025-8"
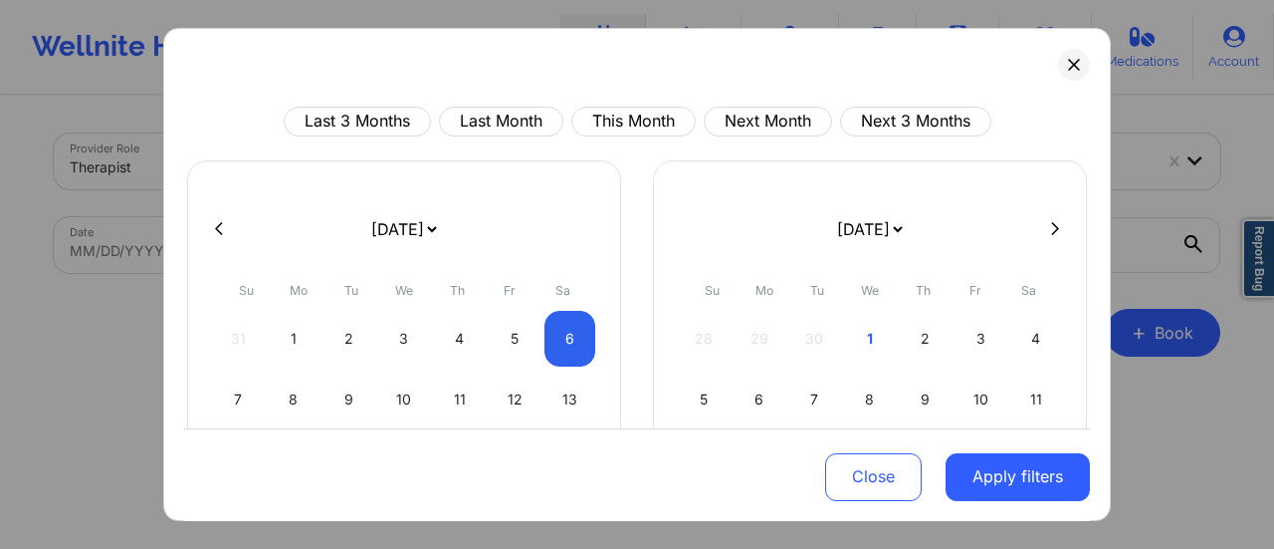
select select "2025-9"
click at [440, 222] on select "[DATE] [DATE] [DATE] [DATE] [DATE] [DATE] [DATE] [DATE] [DATE] [DATE] [DATE] [D…" at bounding box center [403, 229] width 73 height 56
select select "2025-9"
select select "2025-10"
select select "2025-9"
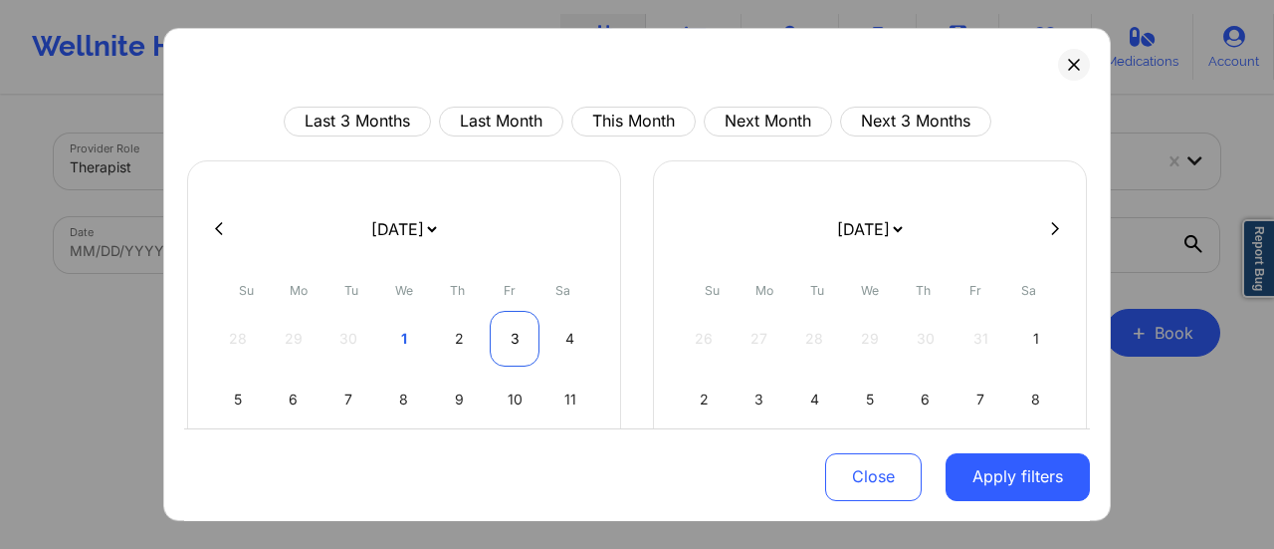
select select "2025-10"
select select "2025-9"
select select "2025-10"
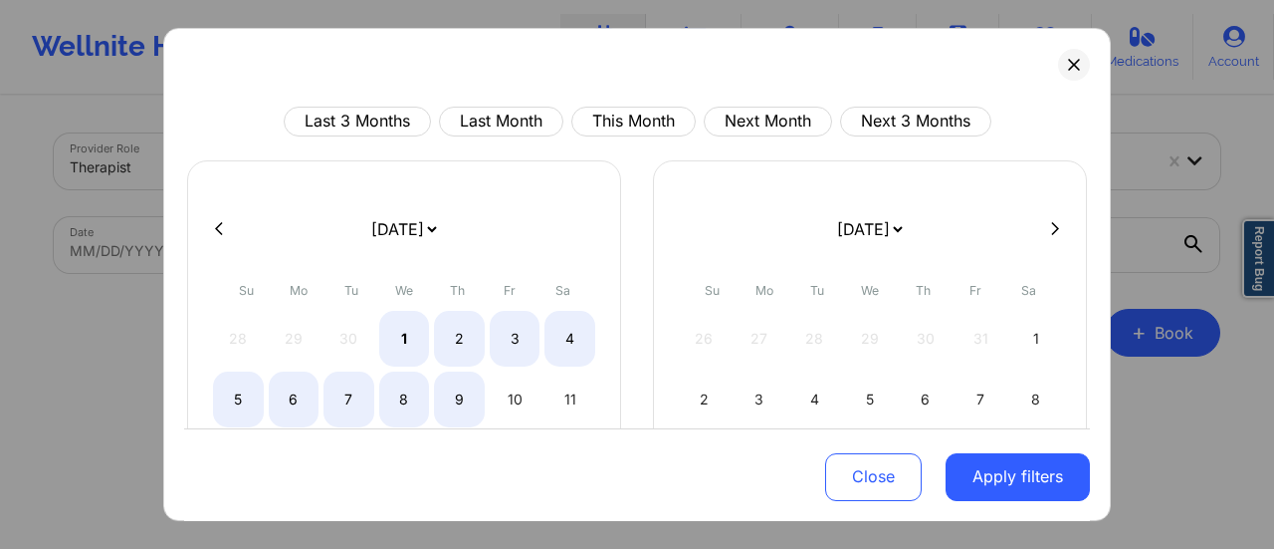
select select "2025-9"
select select "2025-10"
select select "2025-9"
select select "2025-10"
click at [290, 395] on div "6" at bounding box center [294, 399] width 51 height 56
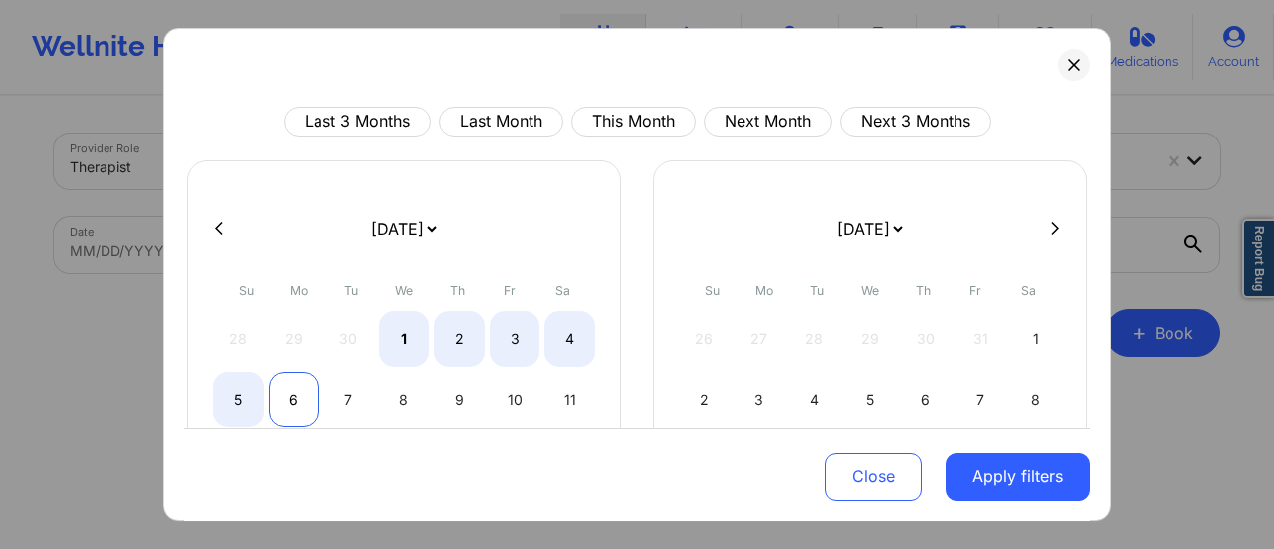
select select "2025-8"
select select "2025-9"
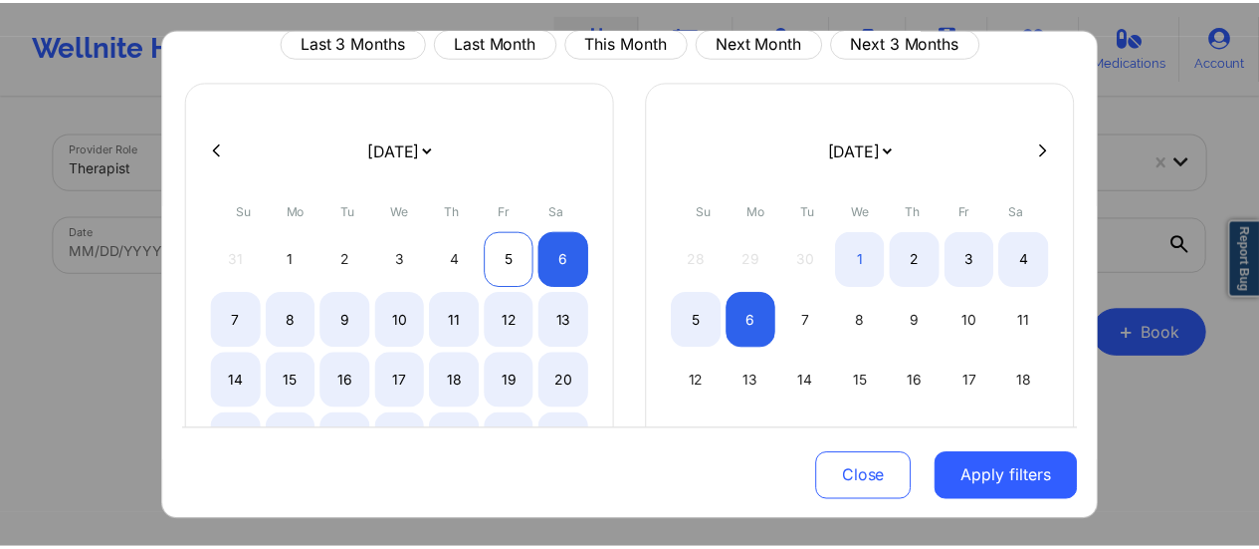
scroll to position [89, 0]
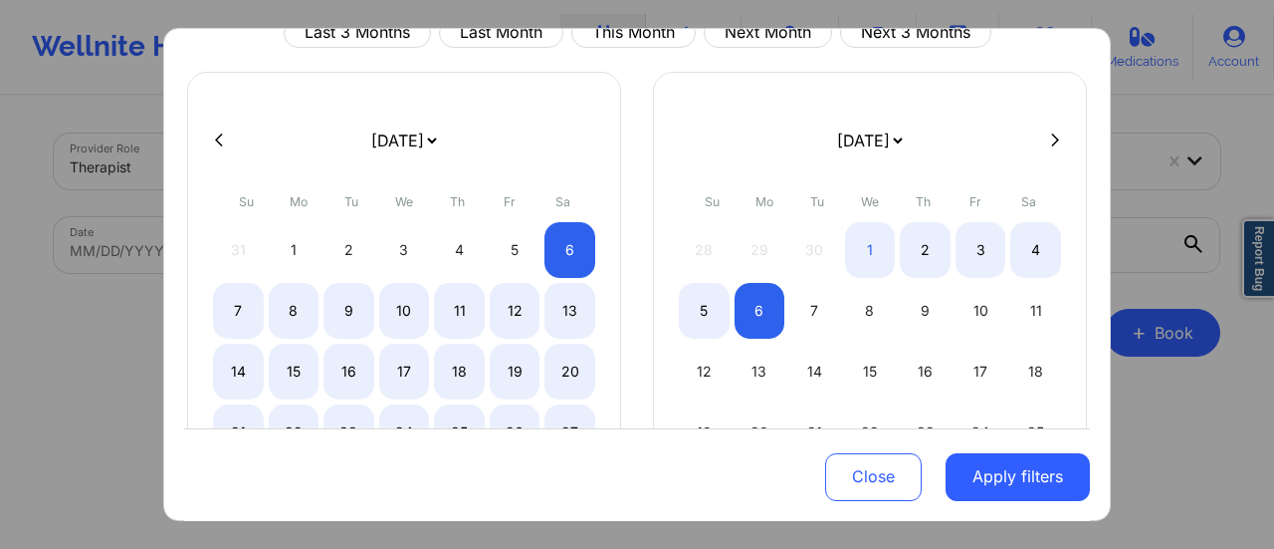
click at [440, 148] on select "[DATE] [DATE] [DATE] [DATE] [DATE] [DATE] [DATE] [DATE] [DATE] [DATE] [DATE] [D…" at bounding box center [403, 140] width 73 height 56
select select "2025-9"
select select "2025-10"
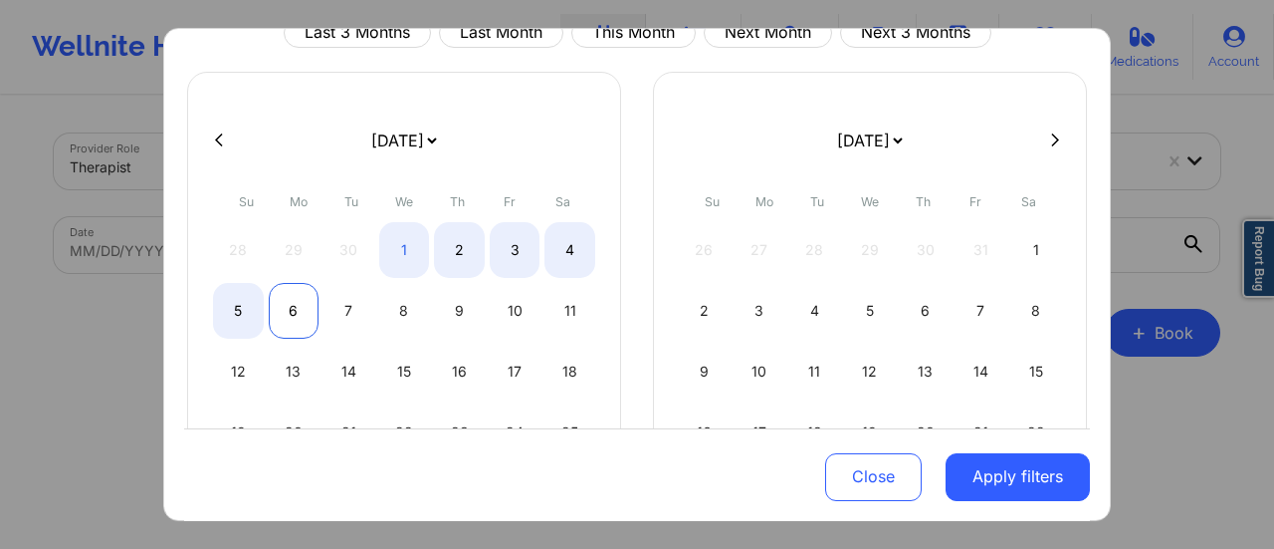
click at [292, 320] on div "6" at bounding box center [294, 311] width 51 height 56
select select "2025-9"
select select "2025-10"
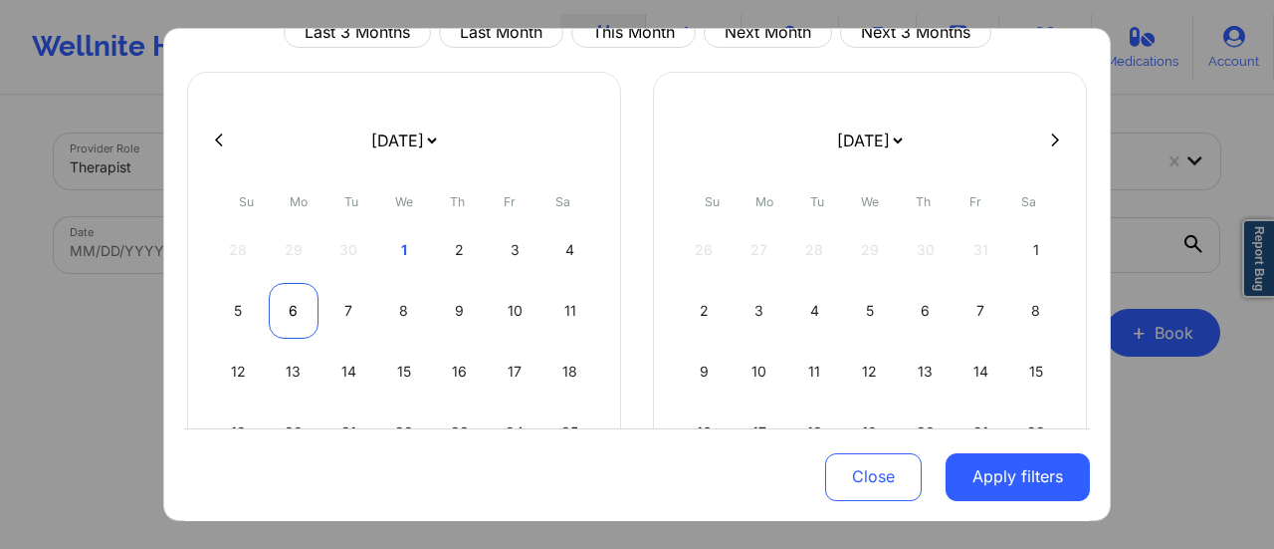
click at [292, 320] on div "6" at bounding box center [294, 311] width 51 height 56
select select "2025-9"
select select "2025-10"
click at [900, 310] on div "6" at bounding box center [925, 311] width 51 height 56
select select "2025-10"
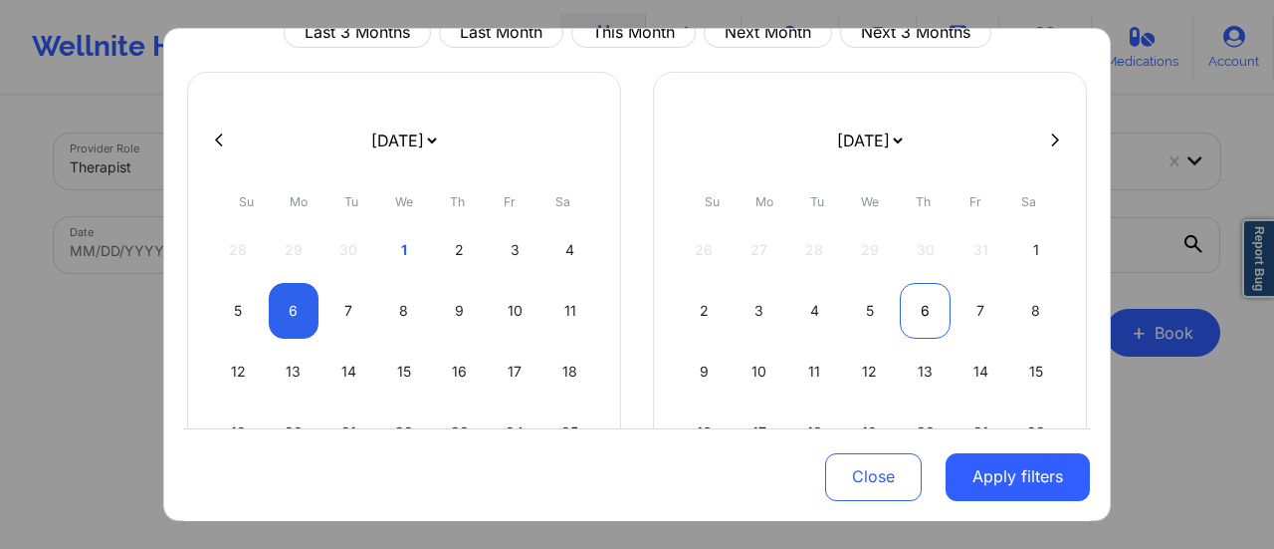
select select "2025-11"
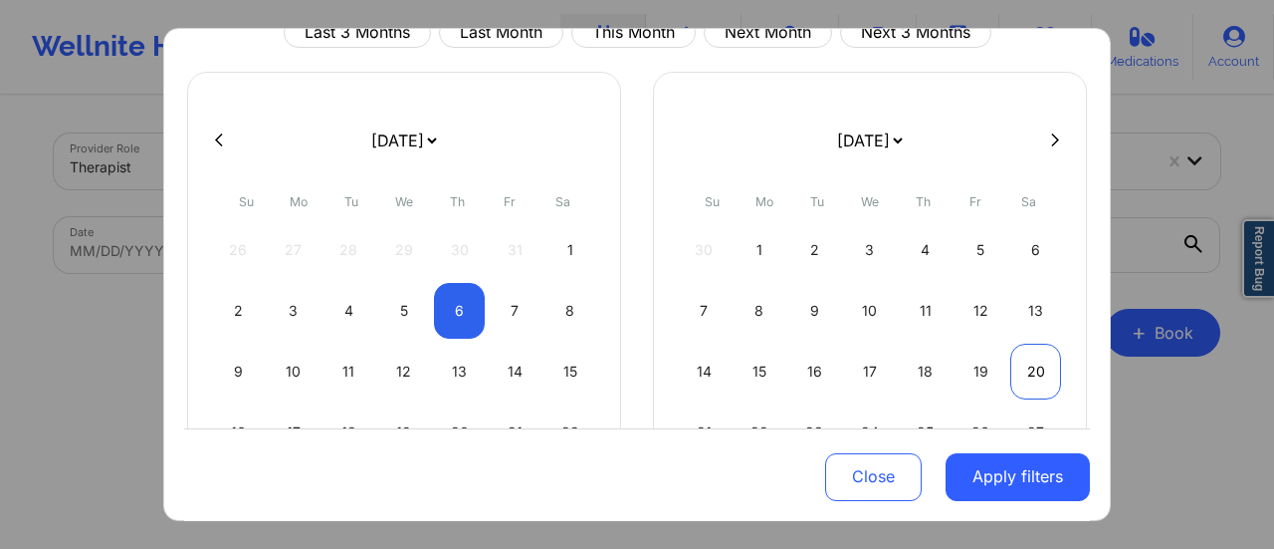
select select "2025-10"
select select "2025-11"
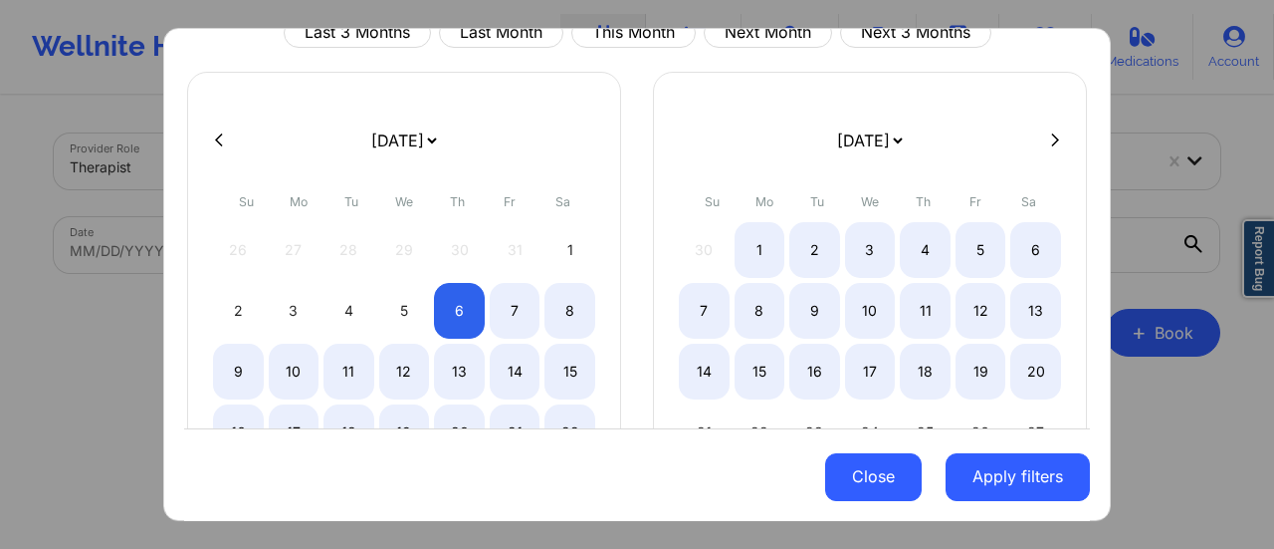
select select "2025-10"
select select "2025-11"
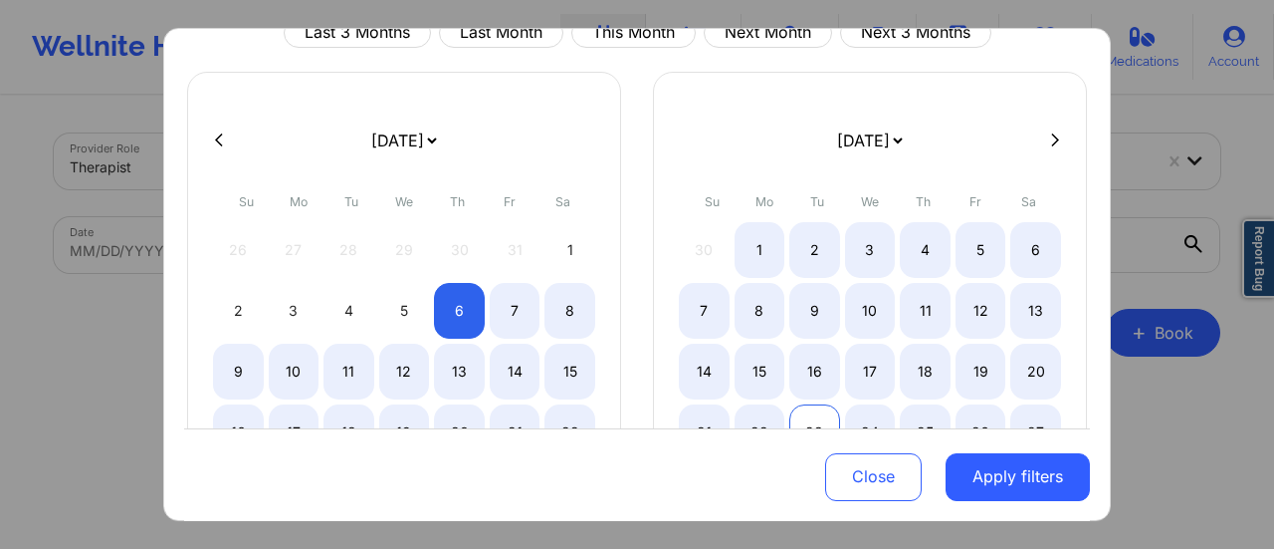
select select "2025-10"
select select "2025-11"
select select "2025-10"
select select "2025-11"
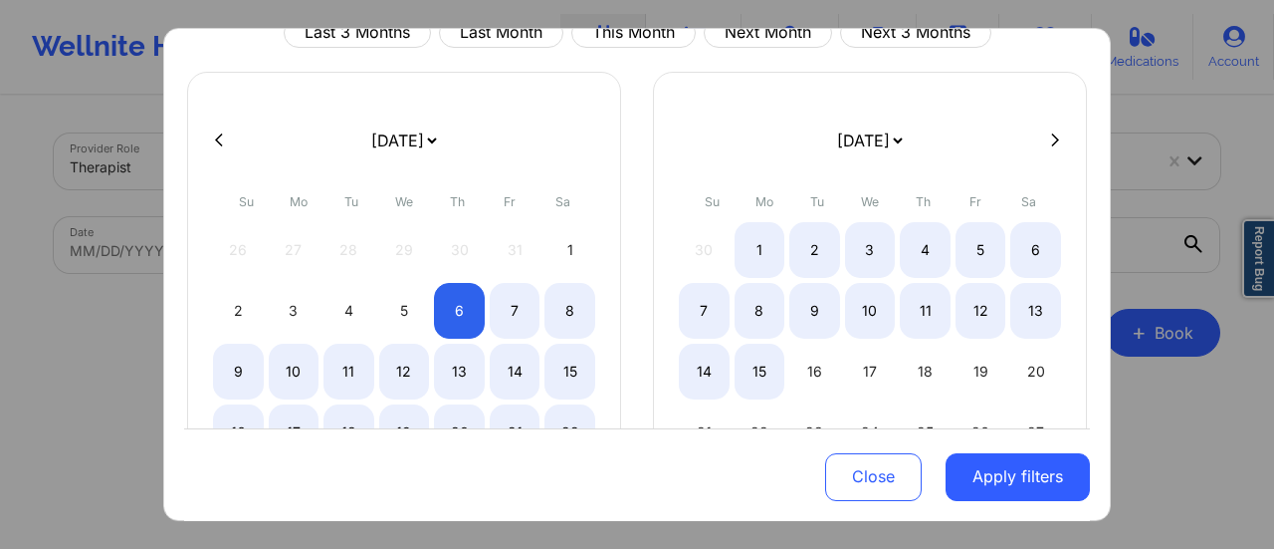
click at [440, 158] on select "[DATE] [DATE] [DATE] [DATE] [DATE] [DATE] [DATE] [DATE] [DATE] [DATE] [DATE] [D…" at bounding box center [403, 140] width 73 height 56
select select "2025-10"
select select "2025-11"
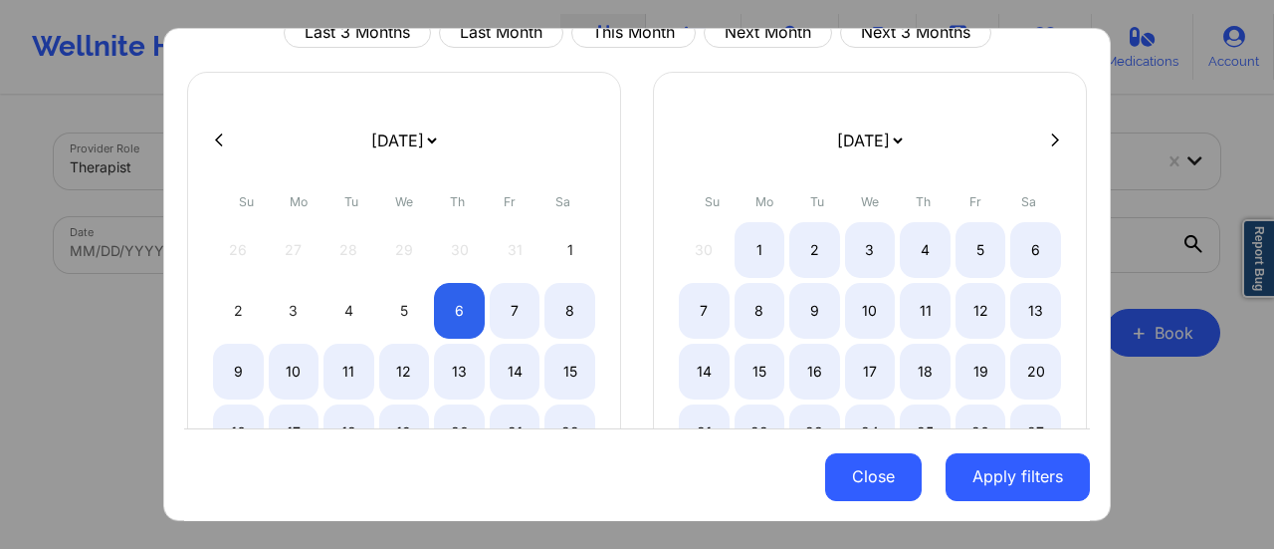
click at [844, 476] on button "Close" at bounding box center [873, 476] width 97 height 48
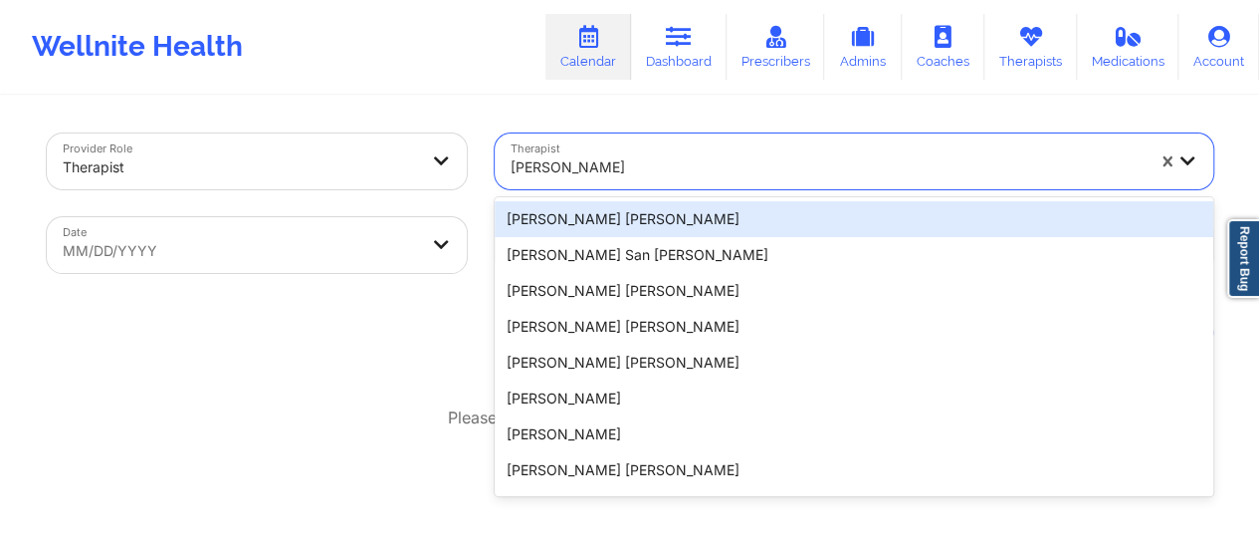
click at [524, 165] on div at bounding box center [827, 167] width 633 height 24
click at [595, 174] on div at bounding box center [827, 167] width 633 height 24
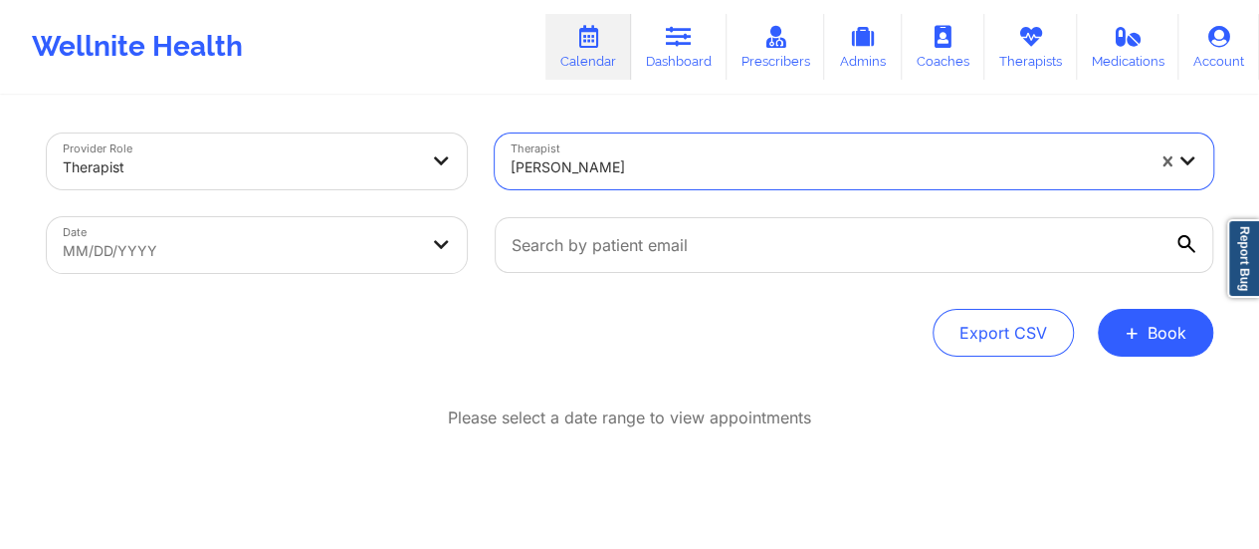
click at [595, 174] on div at bounding box center [827, 167] width 633 height 24
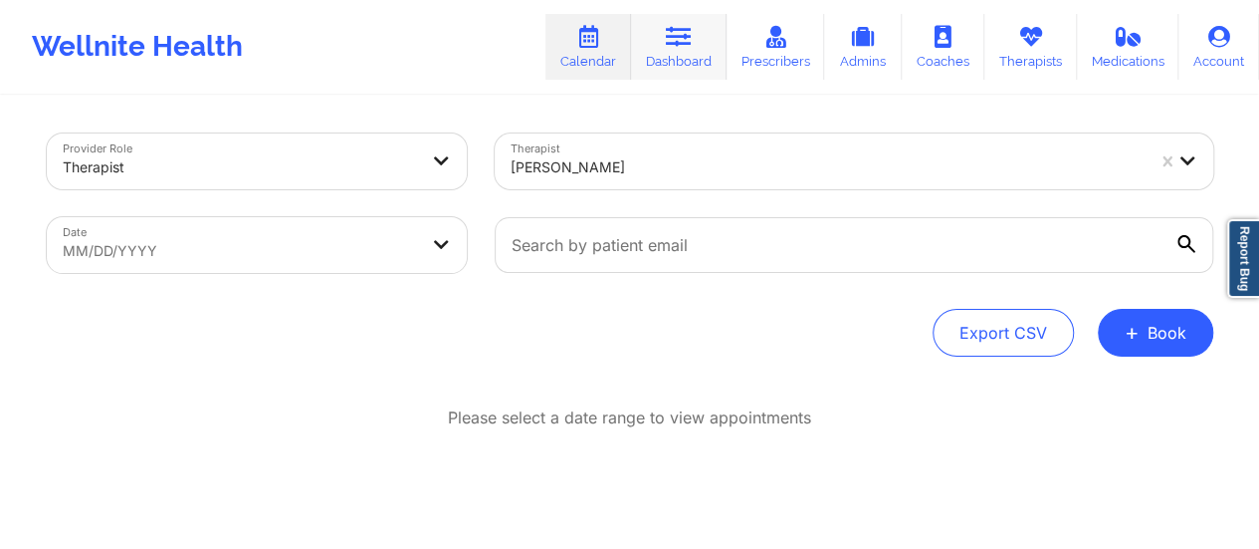
click at [647, 57] on link "Dashboard" at bounding box center [679, 47] width 96 height 66
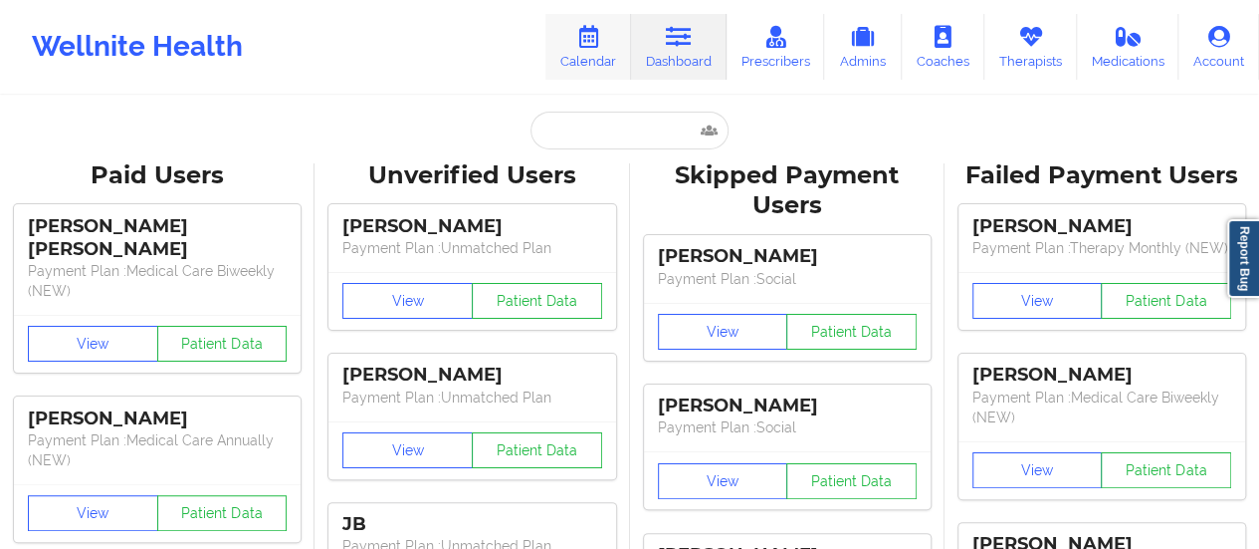
click at [595, 59] on link "Calendar" at bounding box center [589, 47] width 86 height 66
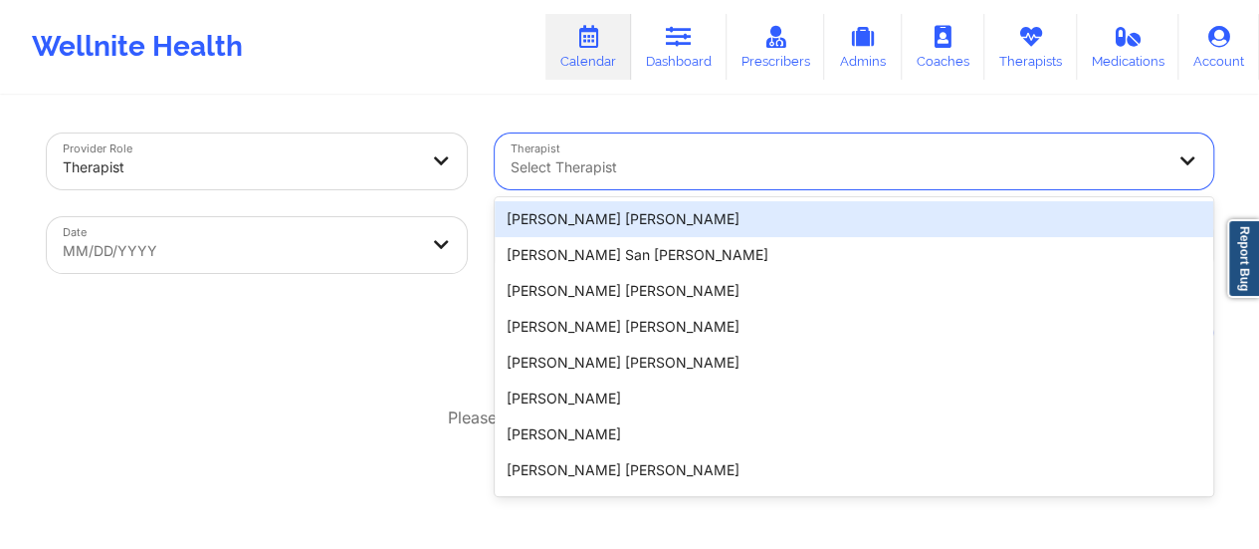
click at [670, 156] on div at bounding box center [837, 167] width 653 height 24
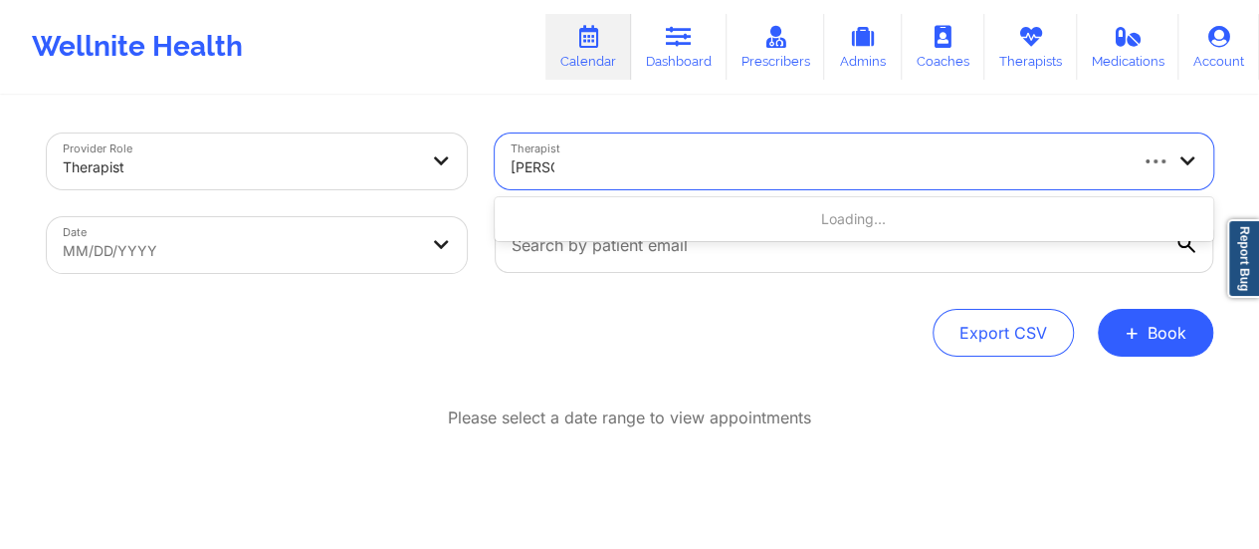
type input "[PERSON_NAME]"
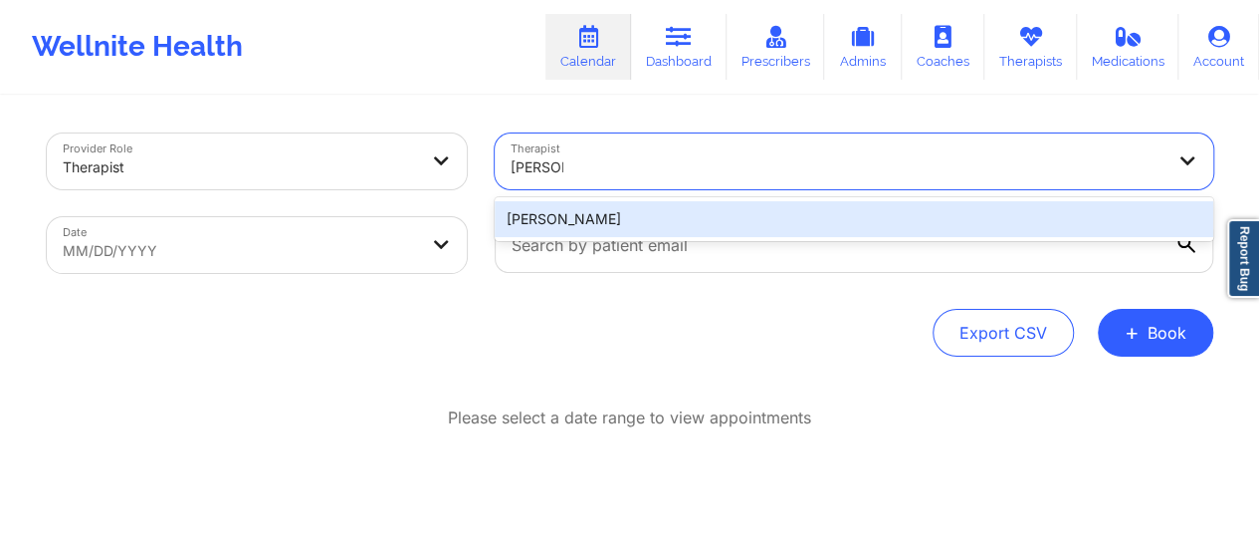
click at [639, 221] on div "[PERSON_NAME]" at bounding box center [854, 219] width 719 height 36
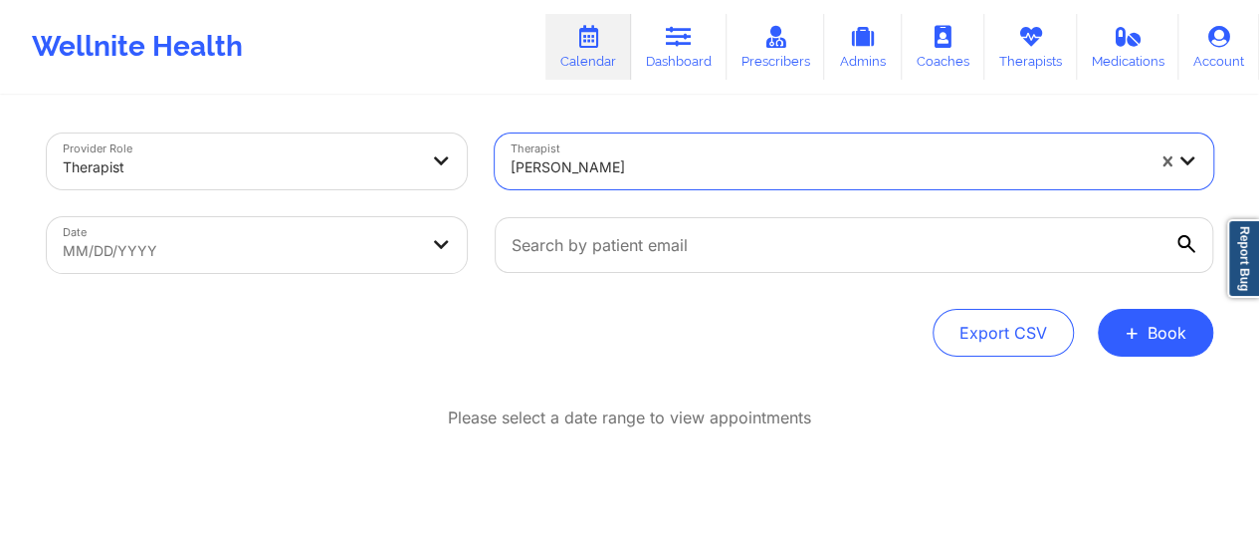
select select "2025-8"
select select "2025-9"
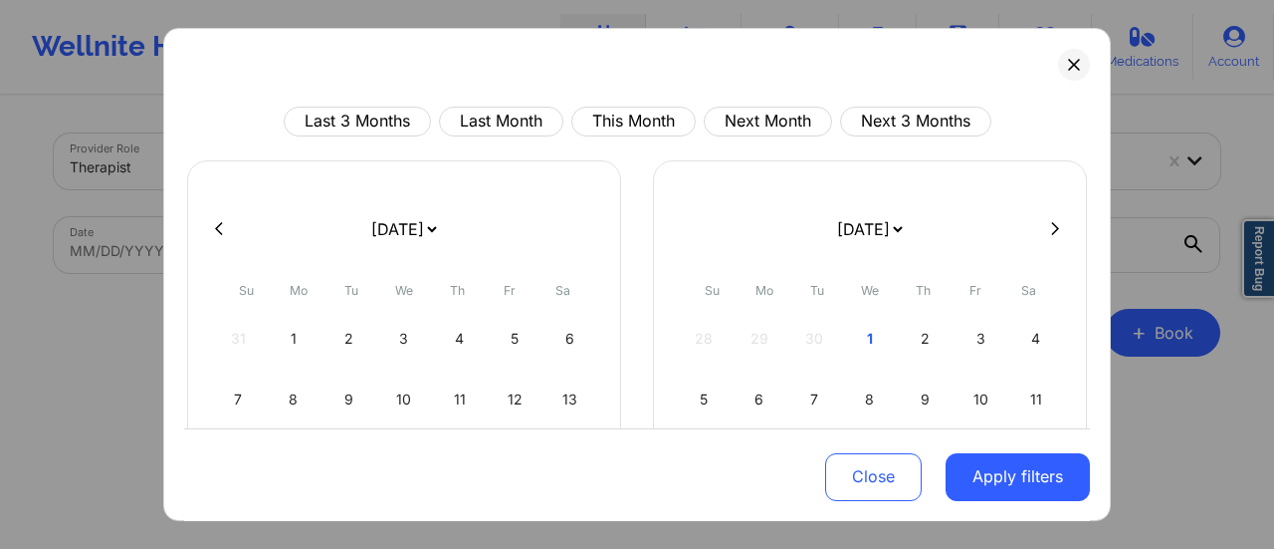
click at [440, 225] on select "[DATE] [DATE] [DATE] [DATE] [DATE] [DATE] [DATE] [DATE] [DATE] [DATE] [DATE] [D…" at bounding box center [403, 229] width 73 height 56
select select "2025-9"
select select "2025-10"
click at [294, 391] on div "6" at bounding box center [294, 399] width 51 height 56
select select "2025-9"
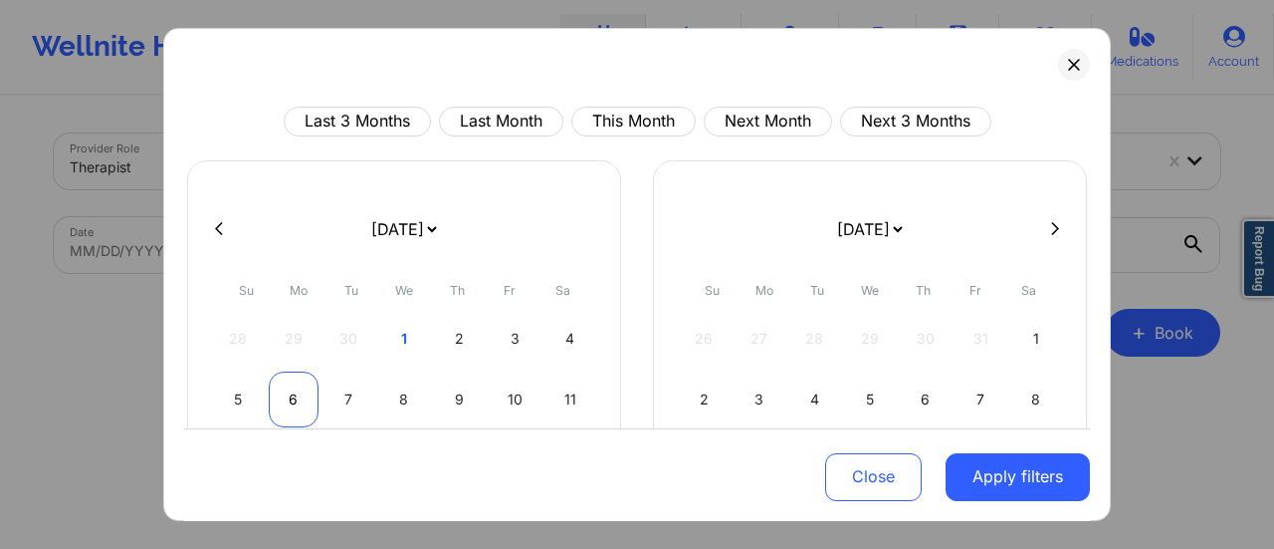
select select "2025-10"
select select "2025-9"
select select "2025-10"
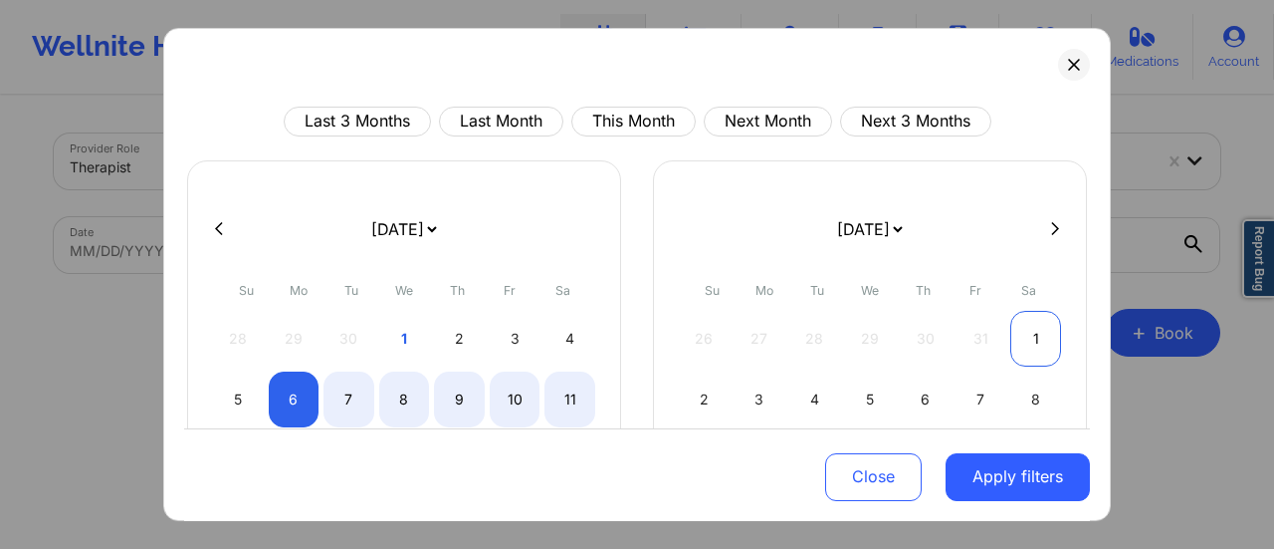
select select "2025-9"
select select "2025-10"
click at [1032, 338] on div "1" at bounding box center [1035, 339] width 51 height 56
select select "2025-9"
select select "2025-10"
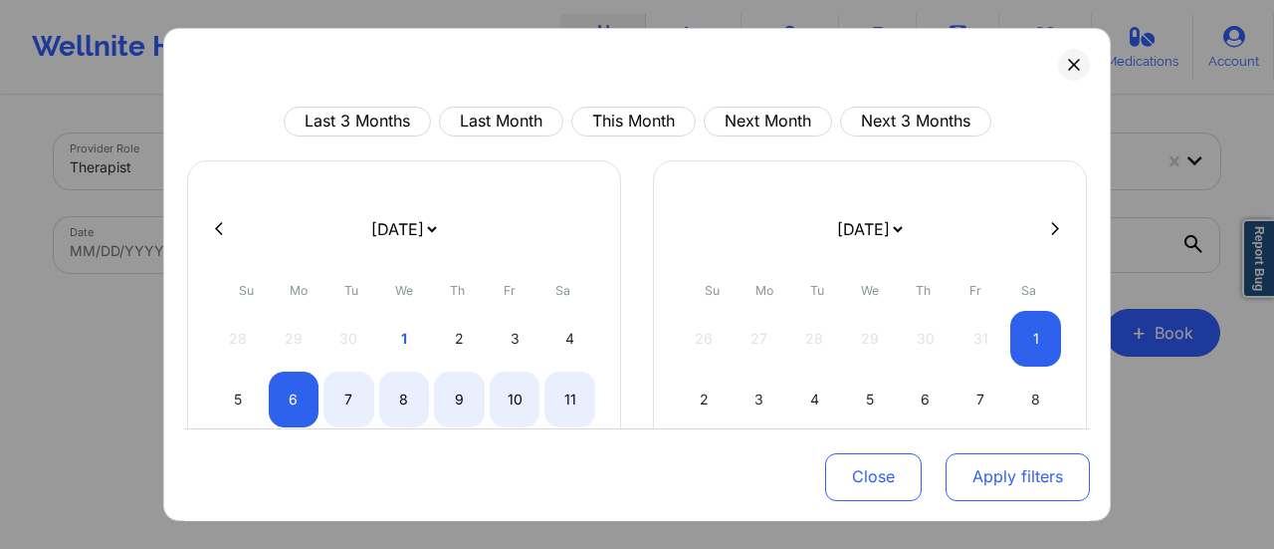
click at [1045, 500] on button "Apply filters" at bounding box center [1018, 476] width 144 height 48
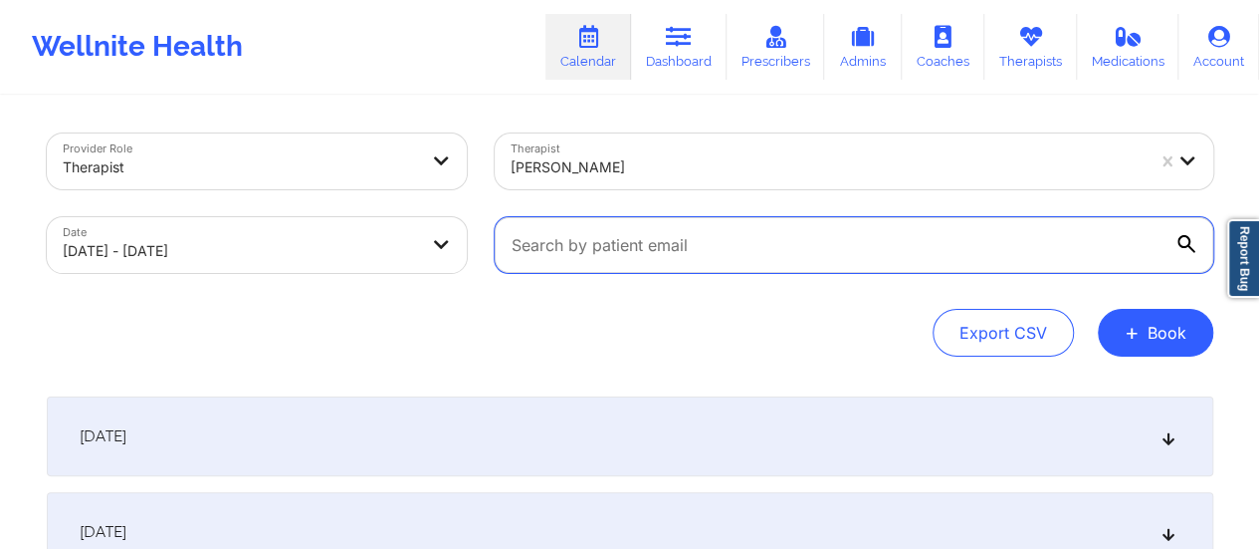
click at [782, 247] on input "text" at bounding box center [854, 245] width 719 height 56
paste input "[EMAIL_ADDRESS][DOMAIN_NAME]"
type input "[EMAIL_ADDRESS][DOMAIN_NAME]"
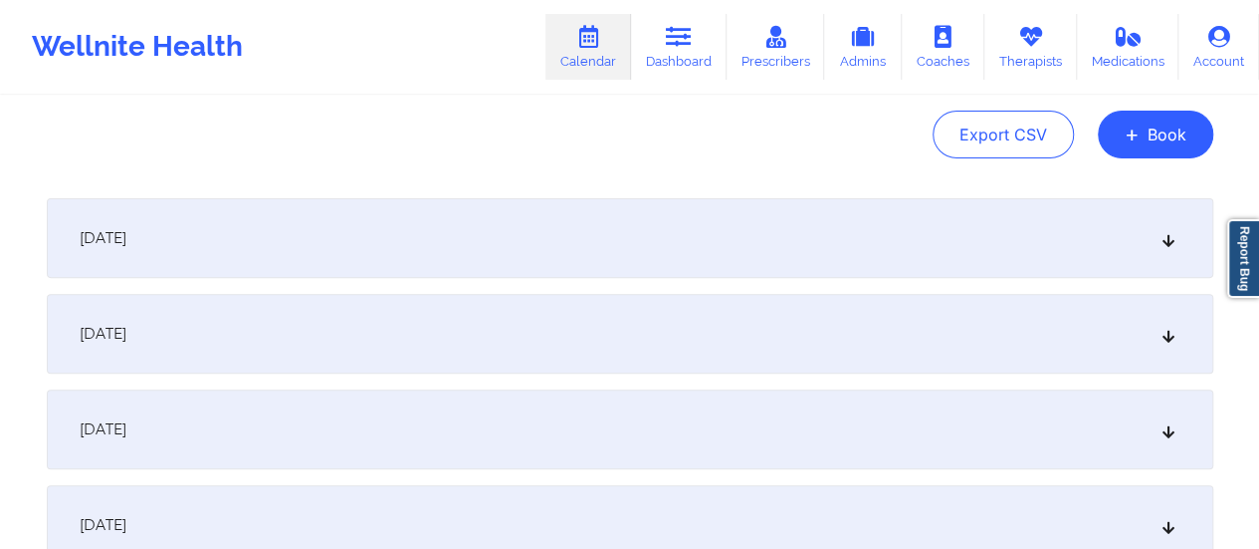
scroll to position [204, 0]
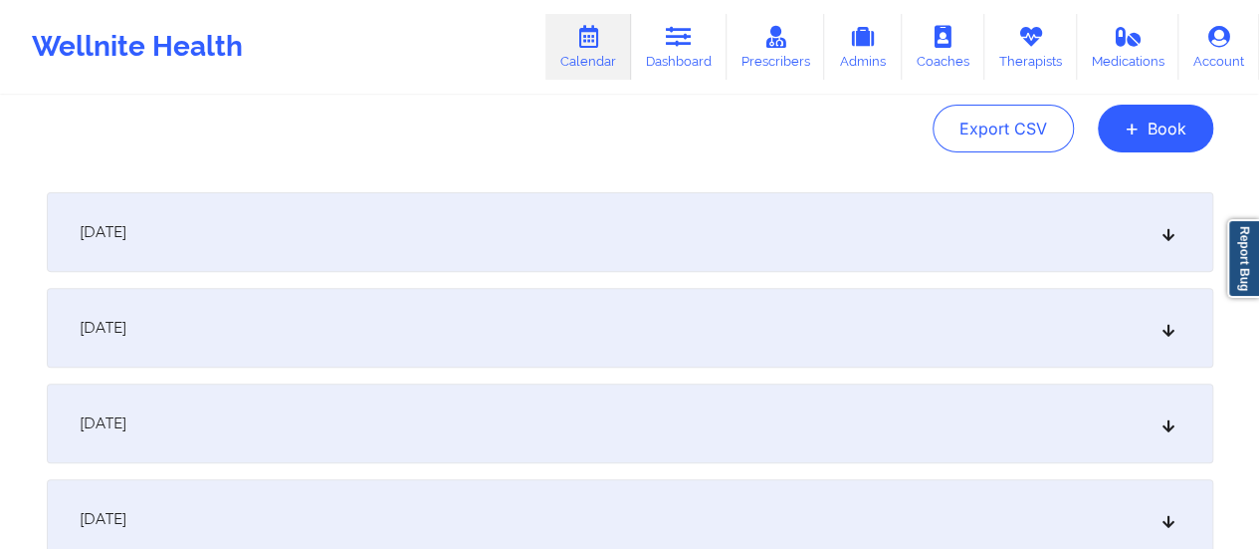
click at [598, 227] on div "[DATE]" at bounding box center [630, 232] width 1167 height 80
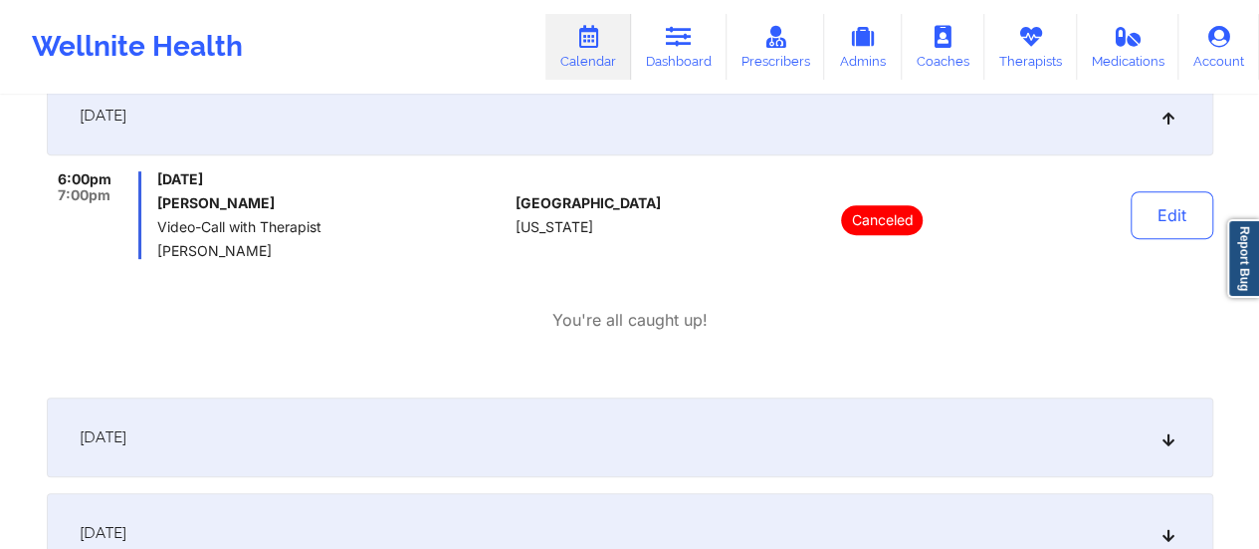
scroll to position [320, 0]
click at [816, 420] on div "[DATE]" at bounding box center [630, 438] width 1167 height 80
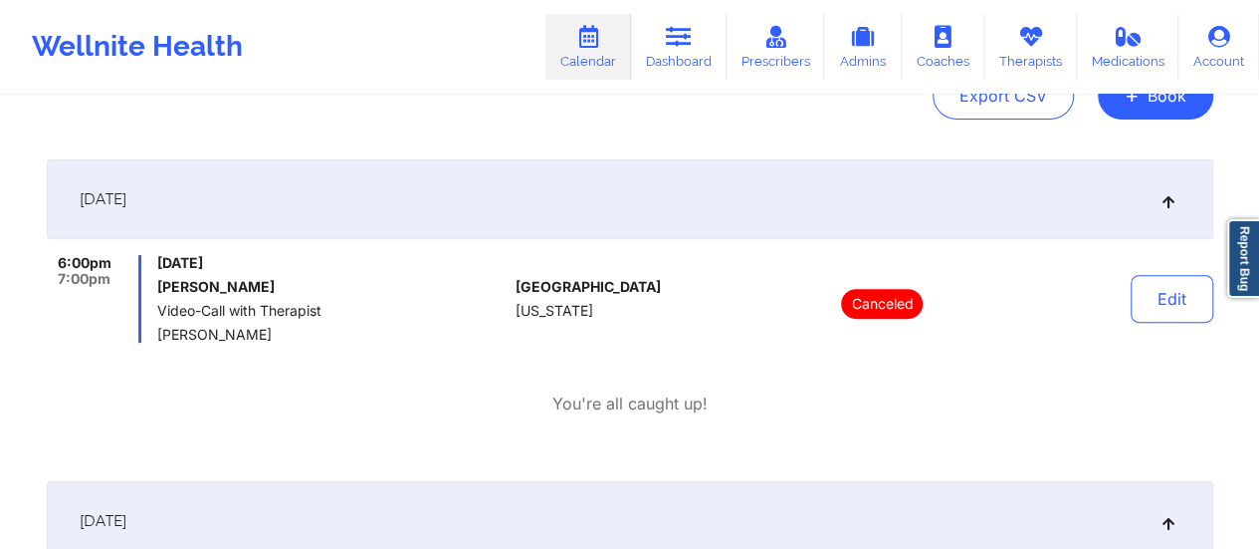
scroll to position [239, 0]
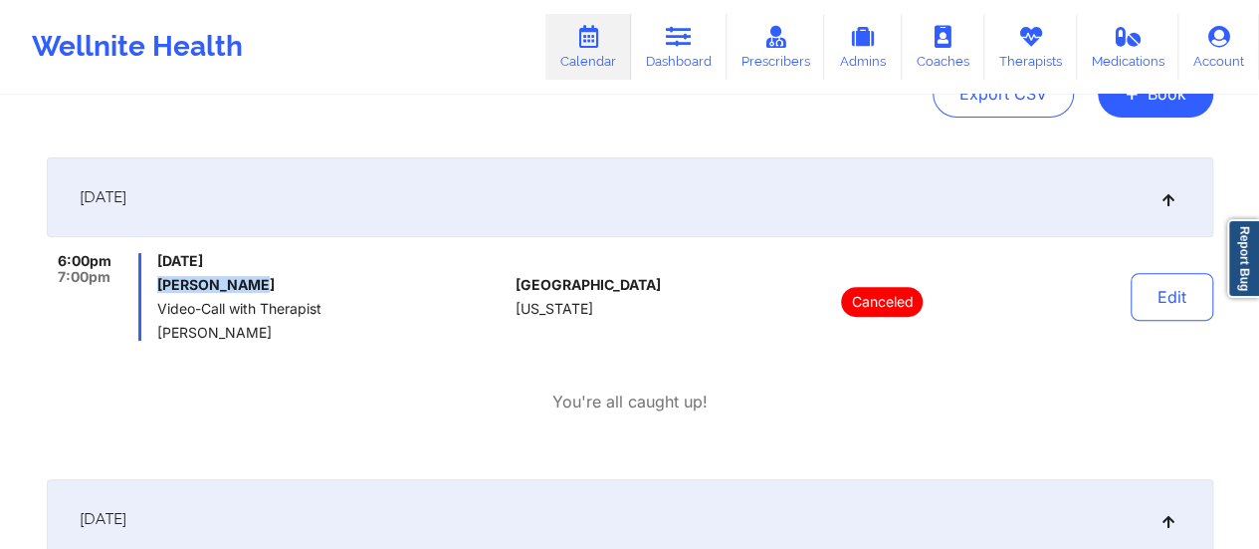
drag, startPoint x: 267, startPoint y: 287, endPoint x: 157, endPoint y: 286, distance: 109.5
click at [157, 286] on h6 "[PERSON_NAME]" at bounding box center [331, 285] width 349 height 16
copy h6 "[PERSON_NAME]"
click at [695, 71] on link "Dashboard" at bounding box center [679, 47] width 96 height 66
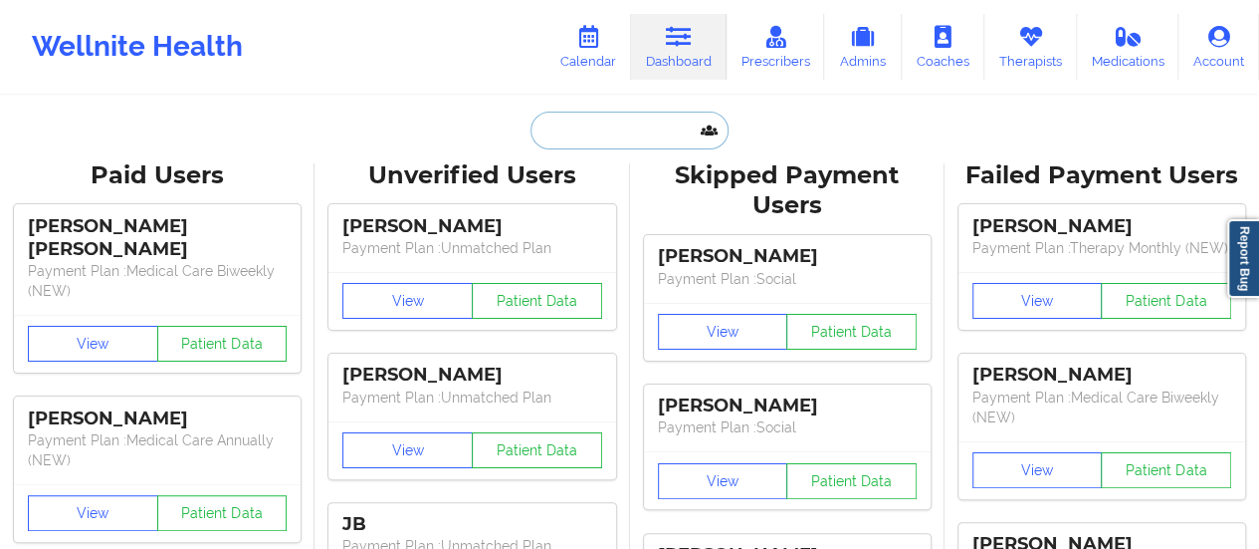
click at [584, 142] on input "text" at bounding box center [629, 130] width 197 height 38
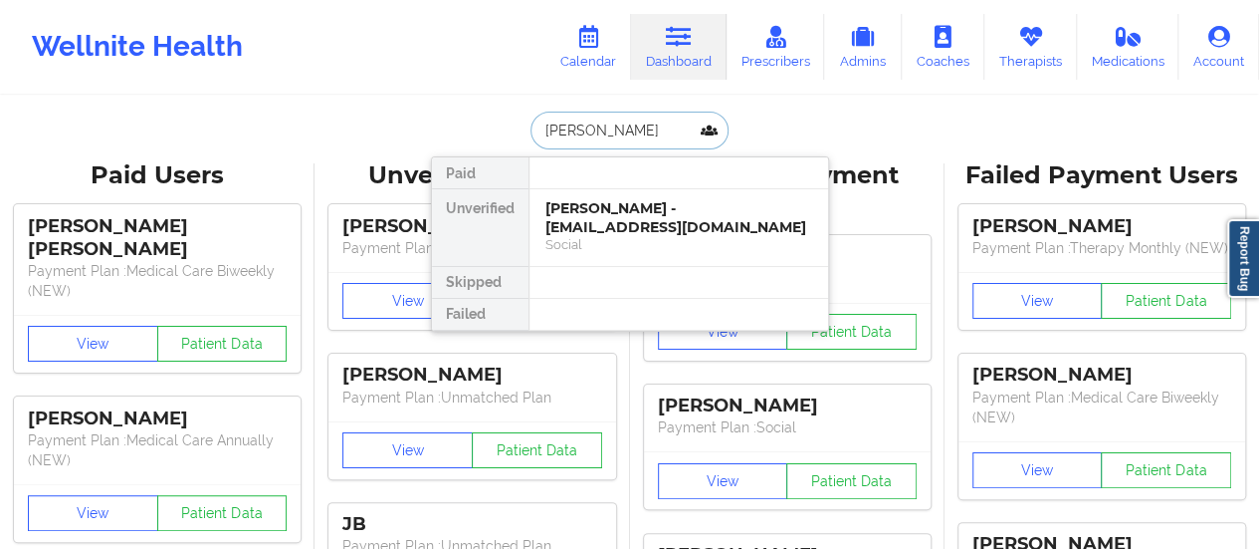
type input "[PERSON_NAME]"
click at [592, 204] on div "[PERSON_NAME] - [EMAIL_ADDRESS][DOMAIN_NAME]" at bounding box center [679, 217] width 267 height 37
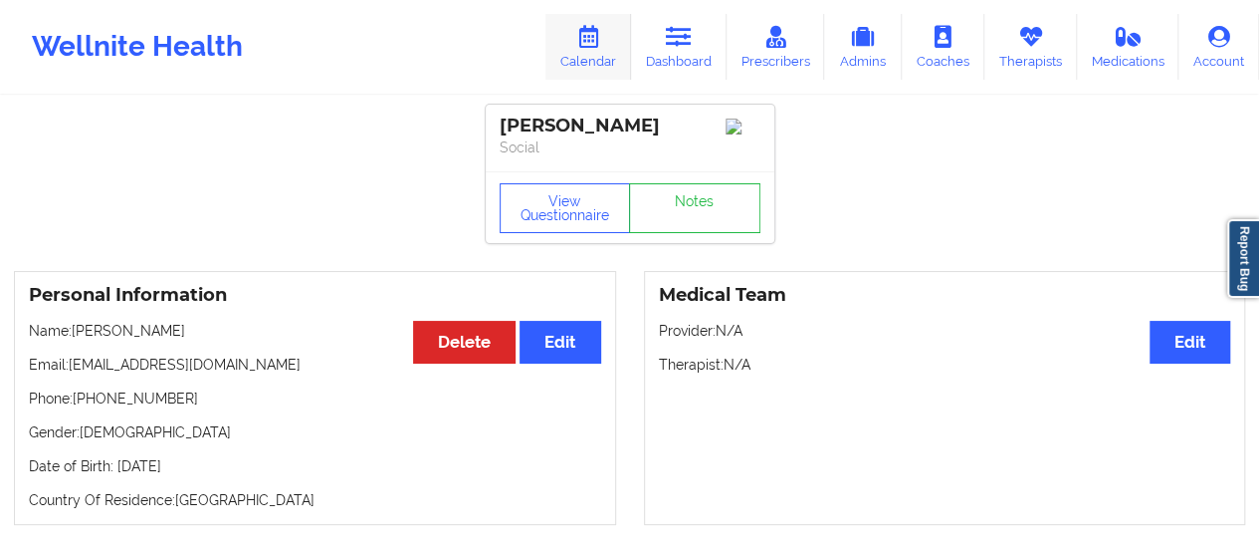
click at [596, 68] on link "Calendar" at bounding box center [589, 47] width 86 height 66
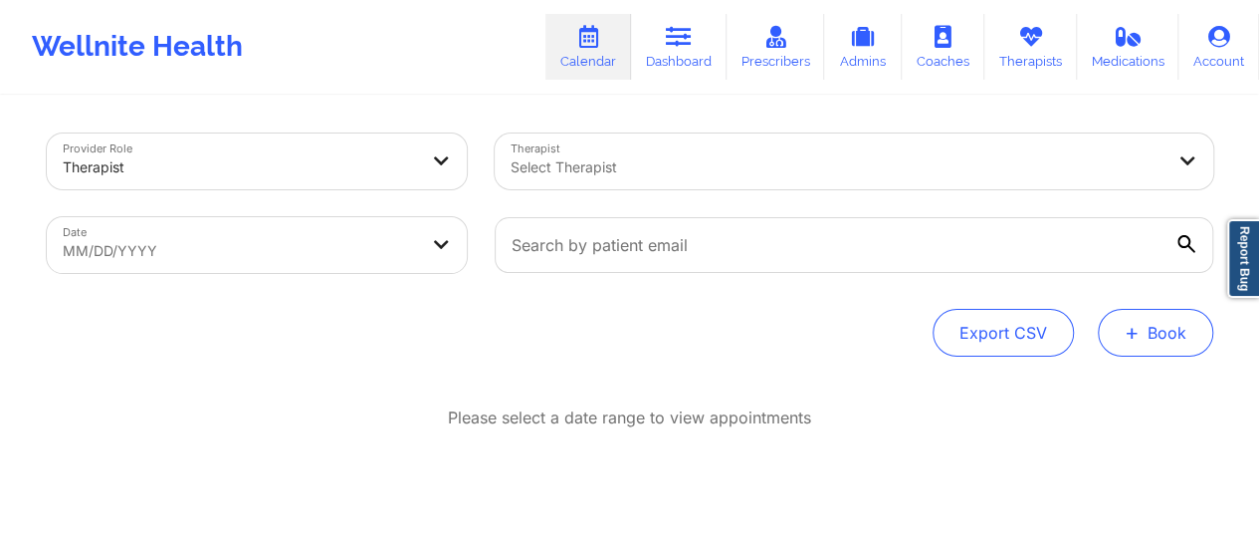
click at [1160, 339] on button "+ Book" at bounding box center [1155, 333] width 115 height 48
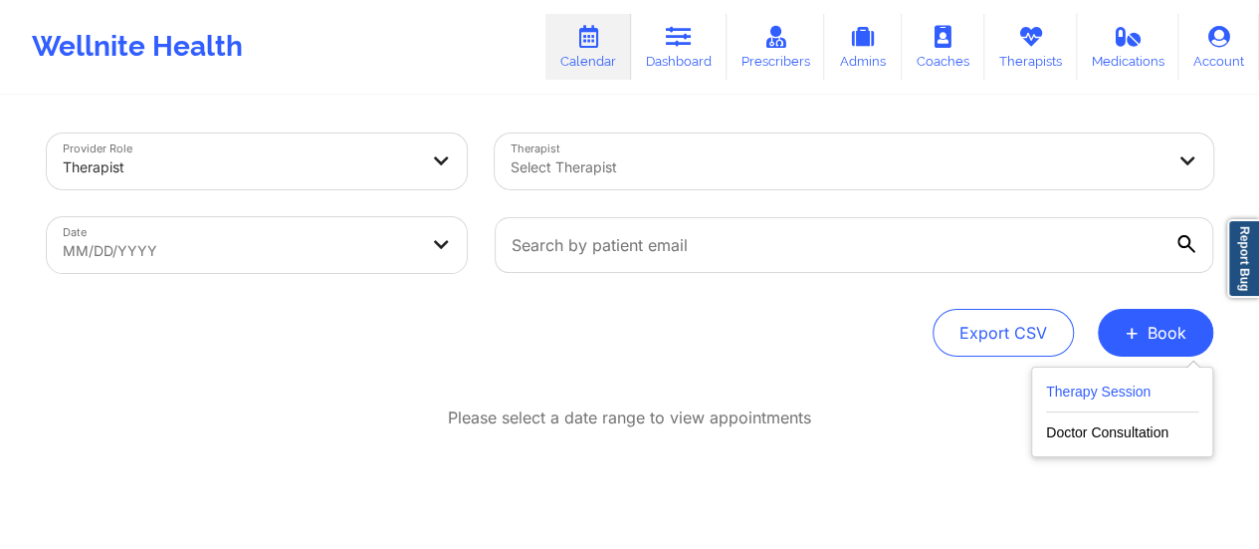
click at [1113, 391] on button "Therapy Session" at bounding box center [1122, 395] width 152 height 33
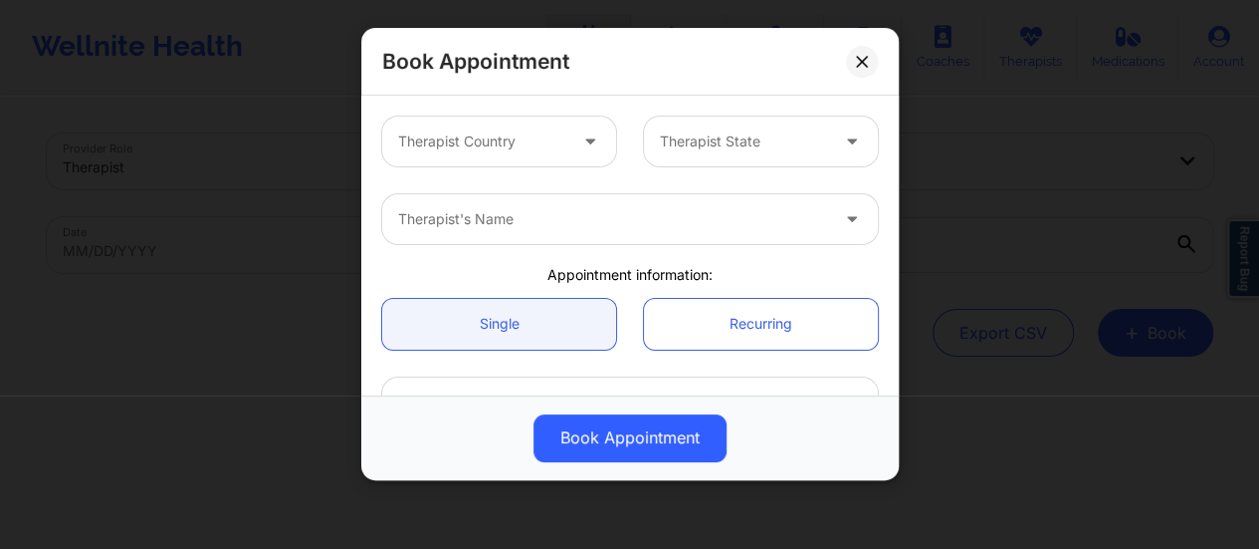
click at [460, 130] on div at bounding box center [482, 141] width 168 height 24
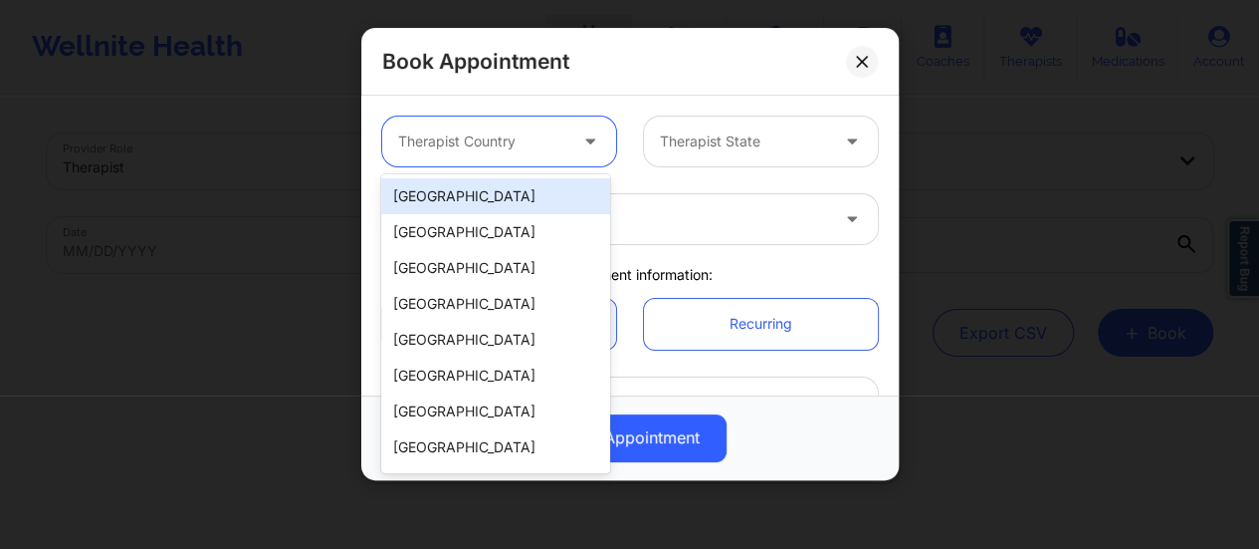
click at [482, 202] on div "[GEOGRAPHIC_DATA]" at bounding box center [495, 196] width 229 height 36
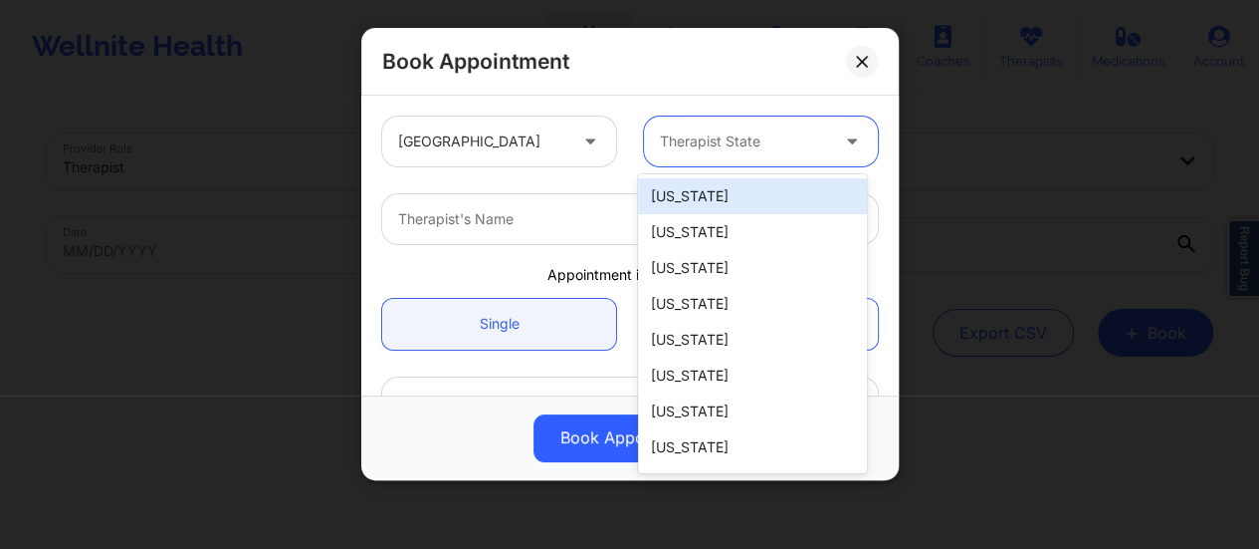
click at [805, 144] on div at bounding box center [744, 141] width 168 height 24
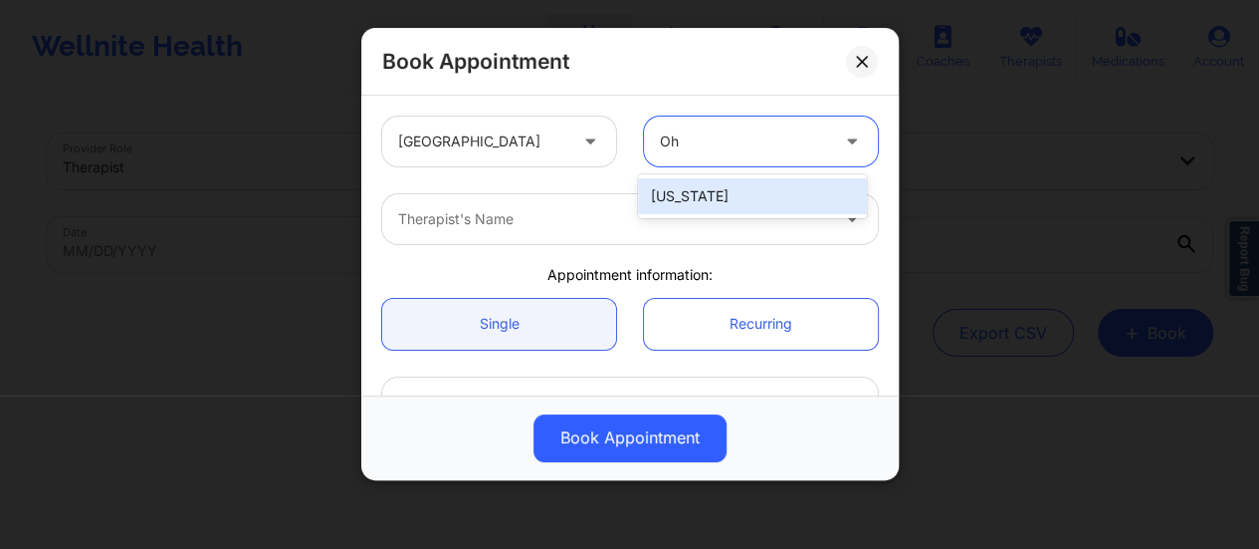
type input "Ohi"
click at [780, 203] on div "[US_STATE]" at bounding box center [752, 196] width 229 height 36
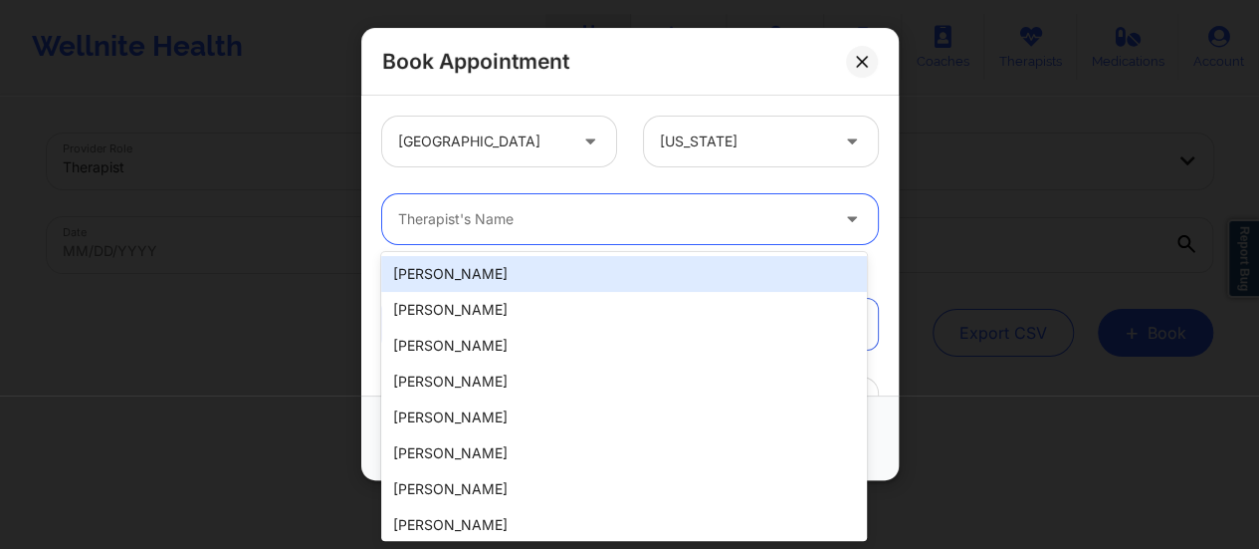
click at [626, 223] on div at bounding box center [613, 219] width 430 height 24
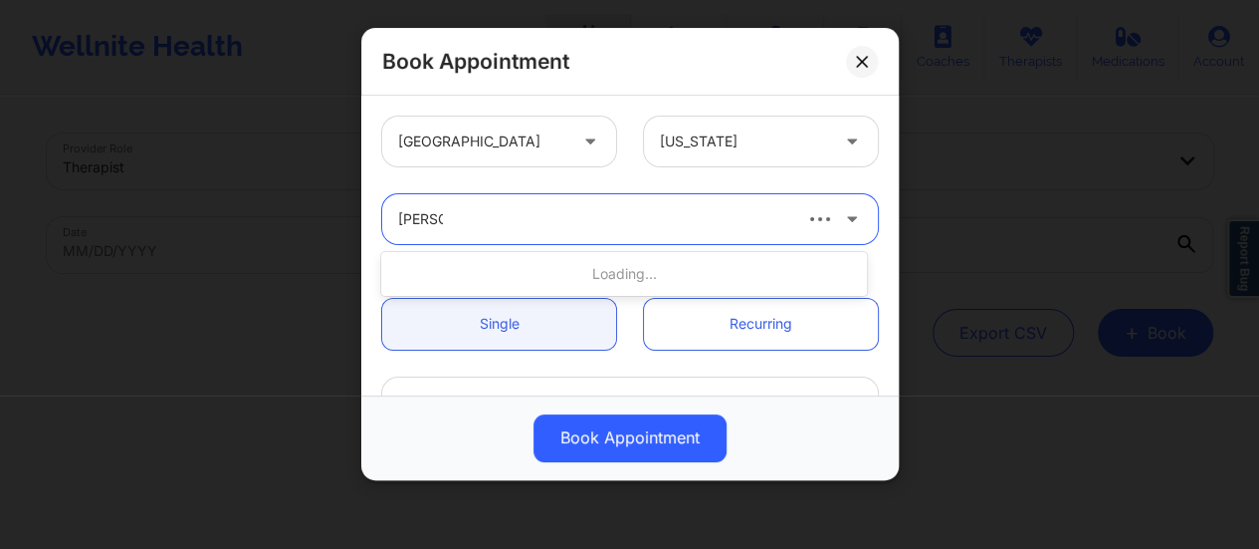
type input "[PERSON_NAME]"
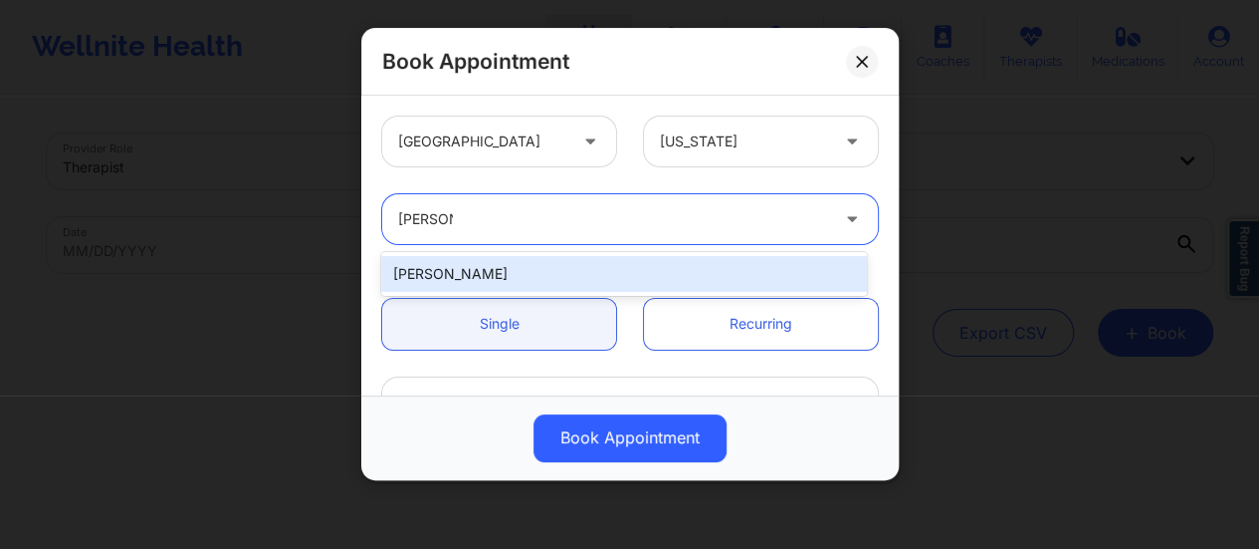
click at [529, 276] on div "[PERSON_NAME]" at bounding box center [624, 274] width 486 height 36
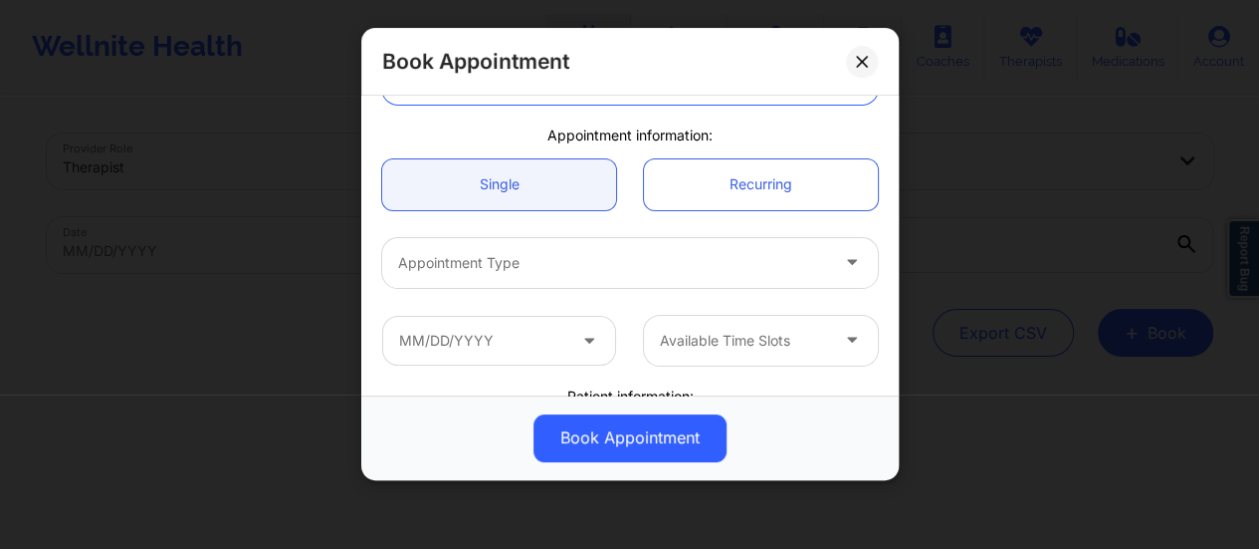
scroll to position [149, 0]
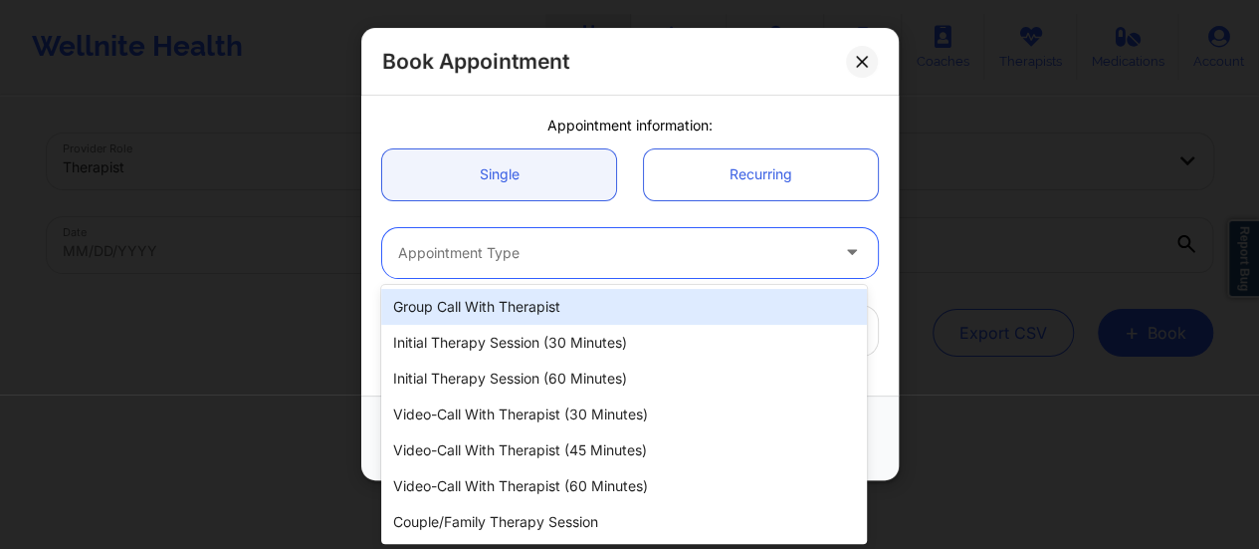
click at [559, 259] on div at bounding box center [613, 253] width 430 height 24
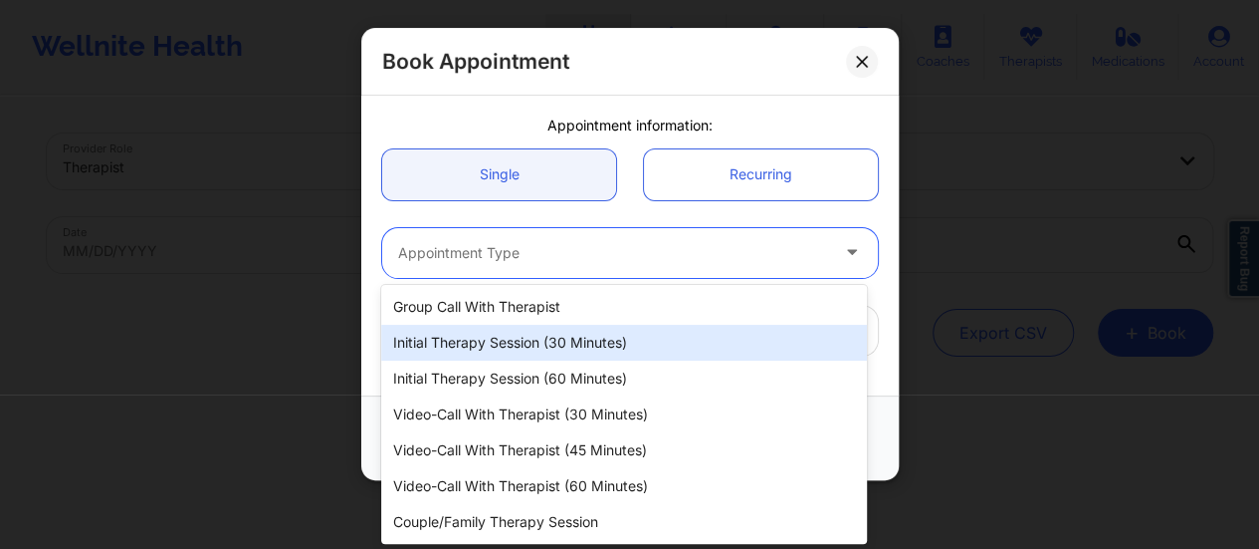
click at [570, 357] on div "Initial Therapy Session (30 minutes)" at bounding box center [624, 343] width 486 height 36
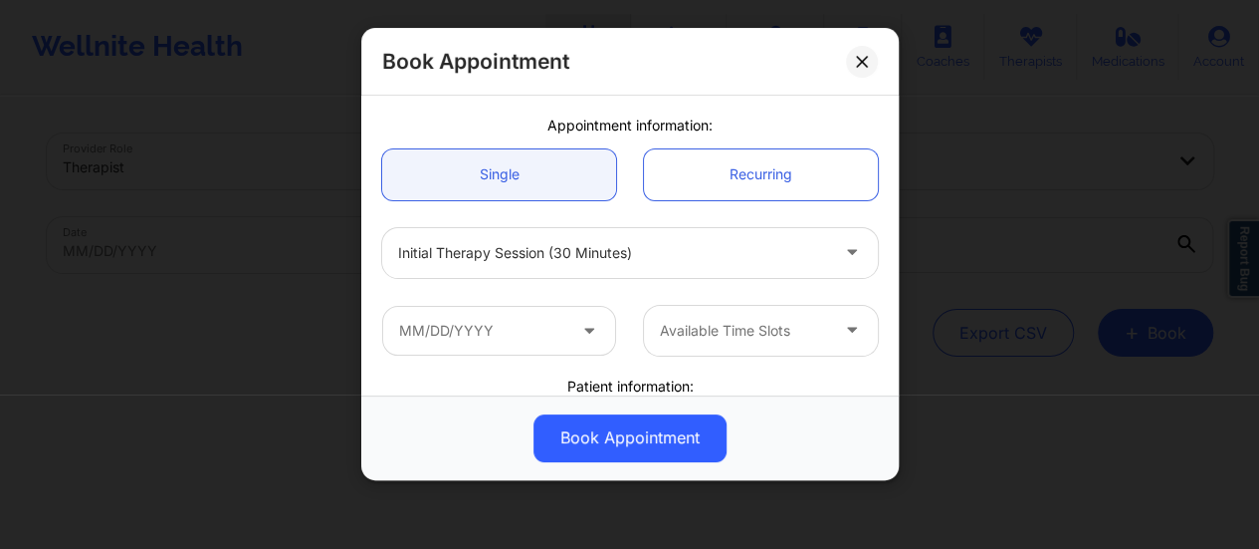
click at [581, 327] on icon at bounding box center [589, 326] width 20 height 17
click at [536, 336] on input "text" at bounding box center [499, 331] width 234 height 50
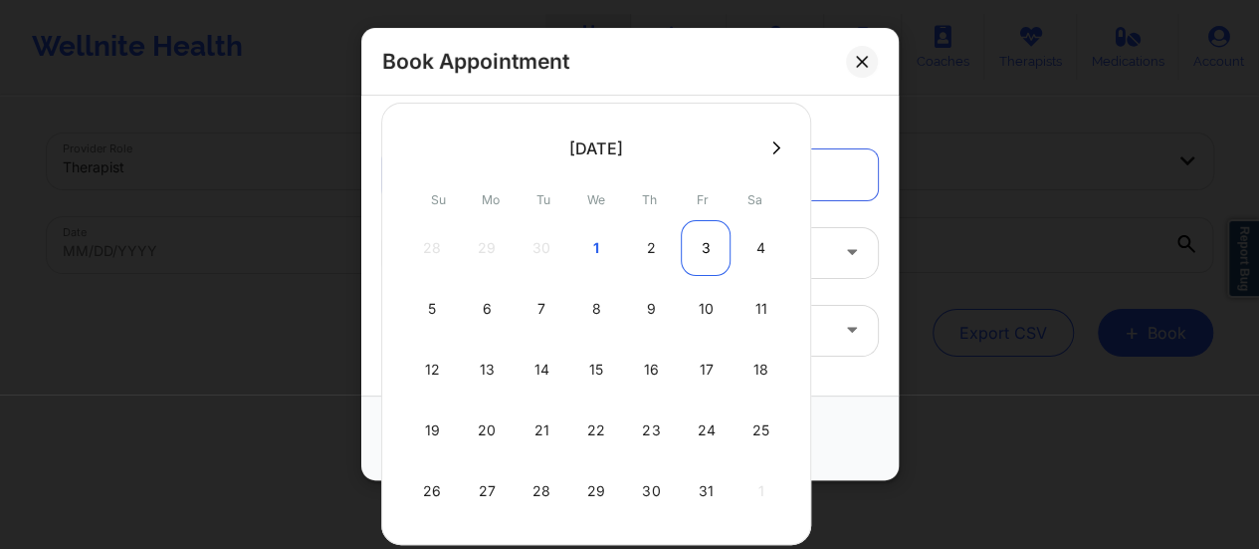
click at [710, 241] on div "3" at bounding box center [706, 248] width 50 height 56
type input "[DATE]"
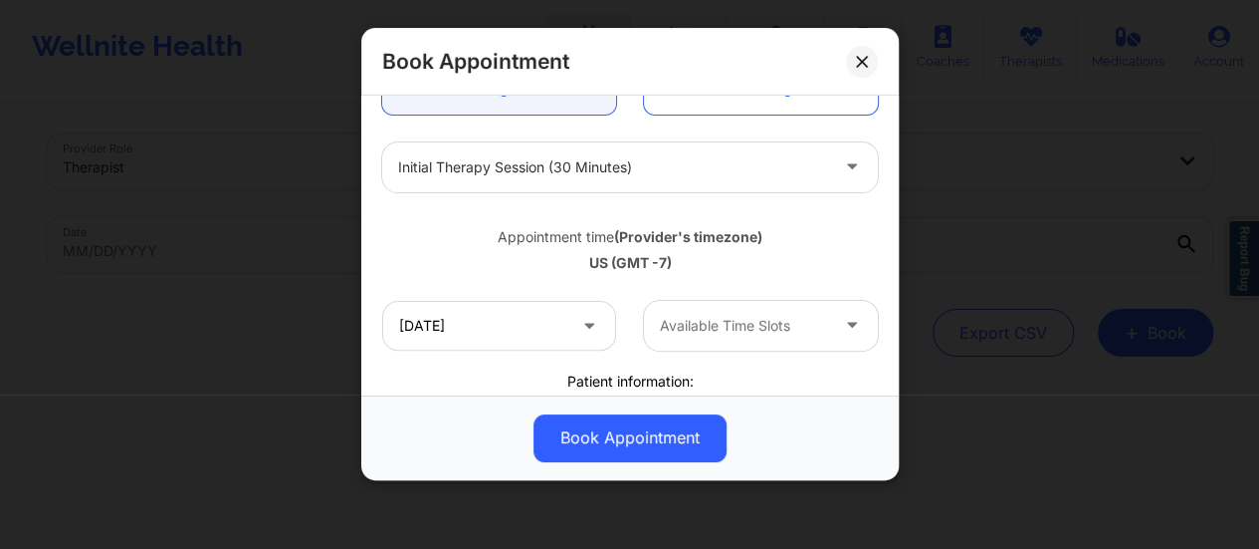
scroll to position [244, 0]
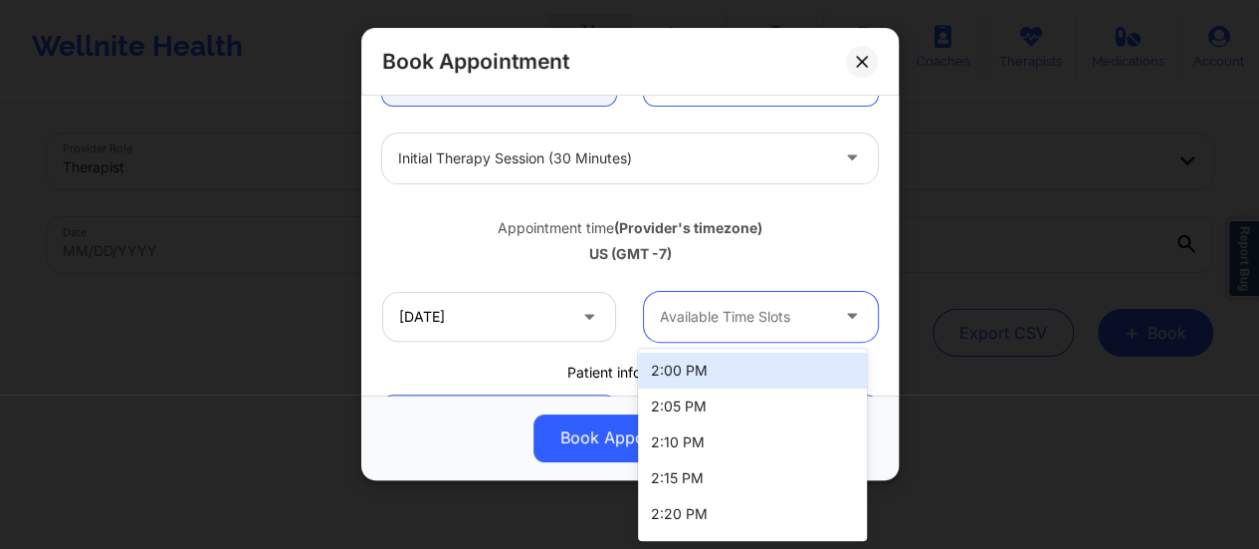
click at [741, 333] on div "Available Time Slots" at bounding box center [737, 317] width 186 height 50
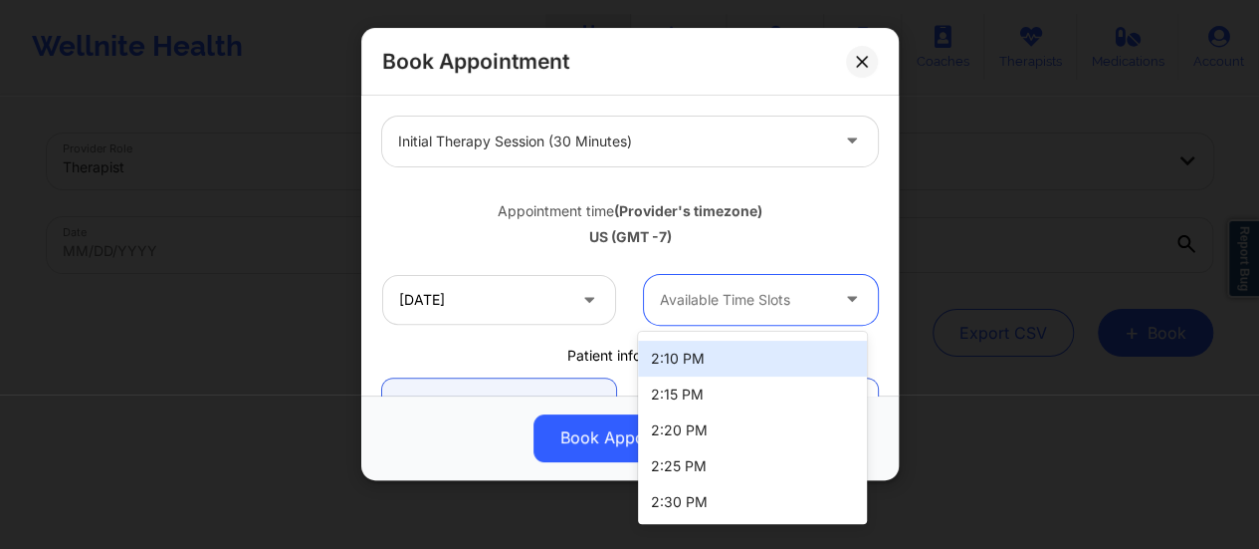
scroll to position [0, 0]
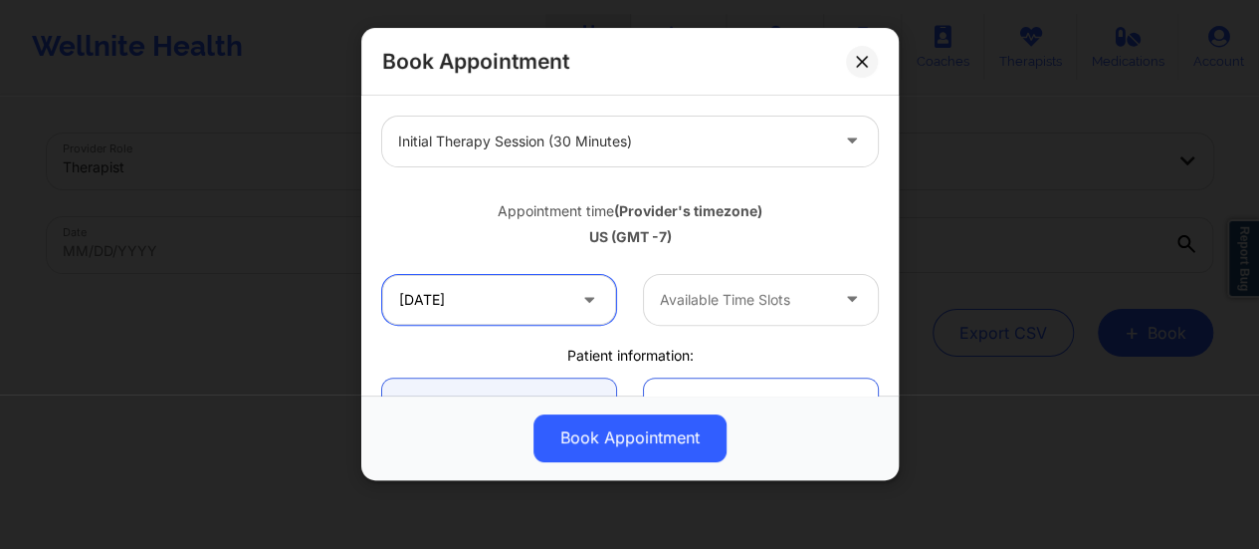
click at [523, 280] on input "[DATE]" at bounding box center [499, 300] width 234 height 50
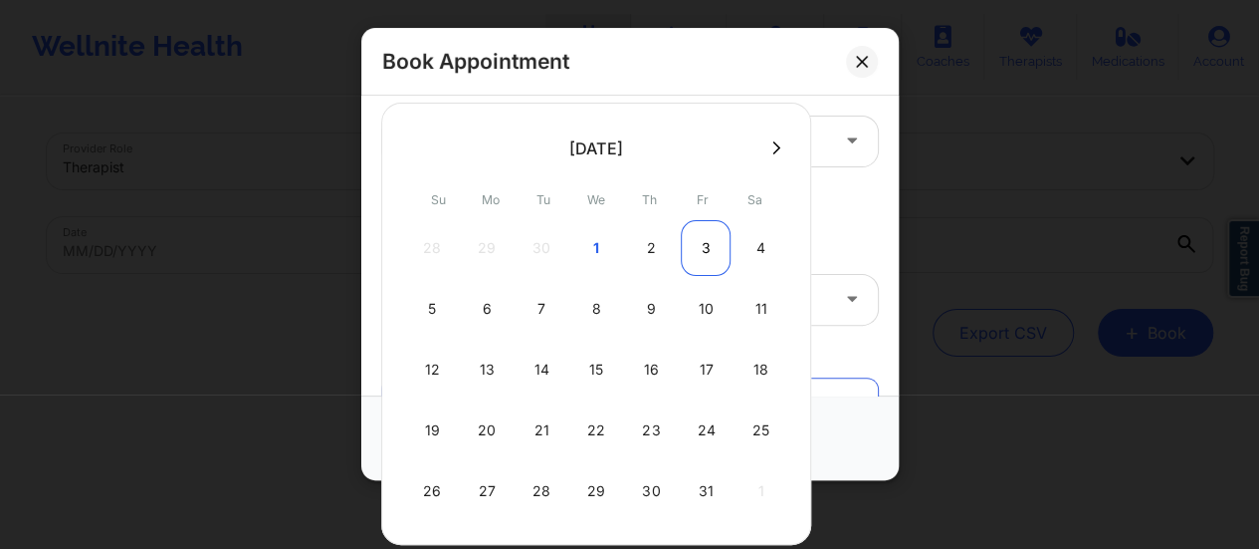
click at [704, 244] on div "3" at bounding box center [706, 248] width 50 height 56
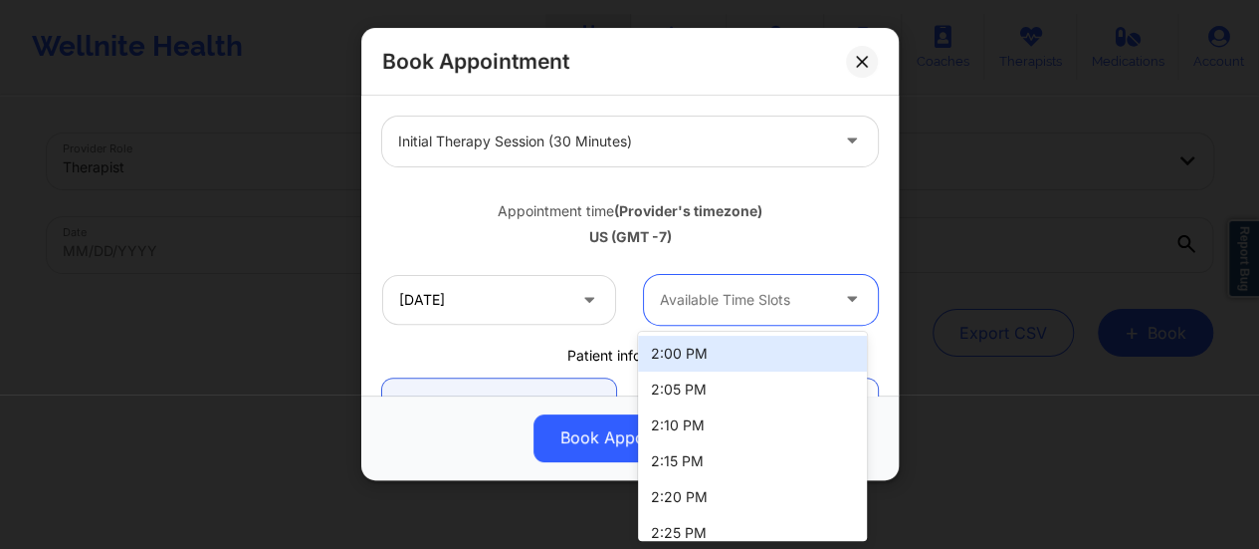
click at [749, 298] on div at bounding box center [744, 300] width 168 height 24
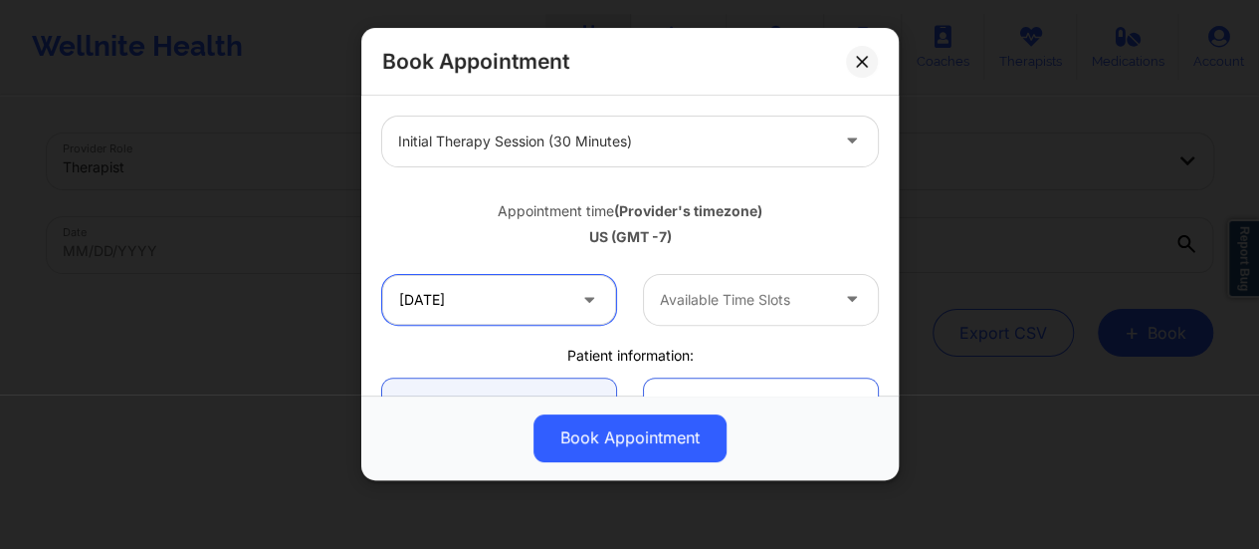
click at [554, 306] on input "[DATE]" at bounding box center [499, 300] width 234 height 50
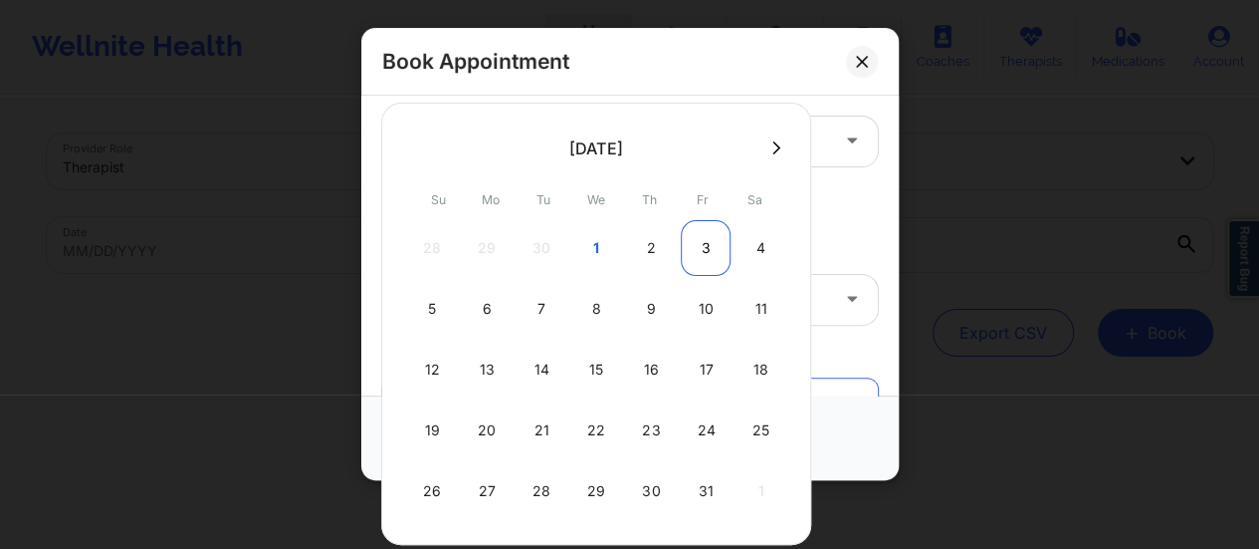
click at [685, 247] on div "3" at bounding box center [706, 248] width 50 height 56
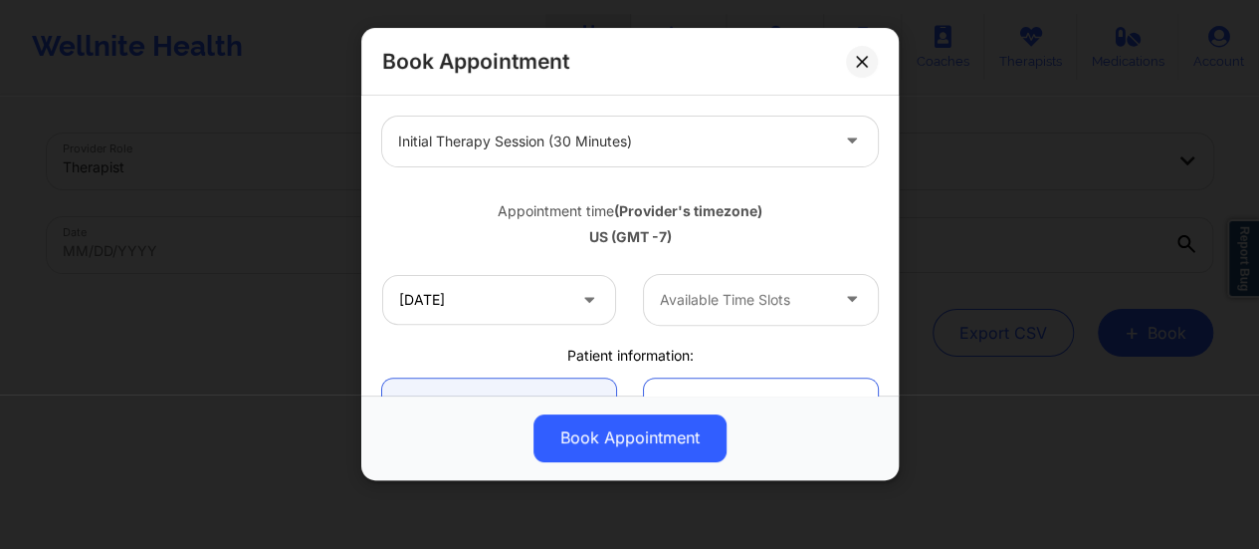
click at [589, 298] on icon at bounding box center [589, 295] width 20 height 17
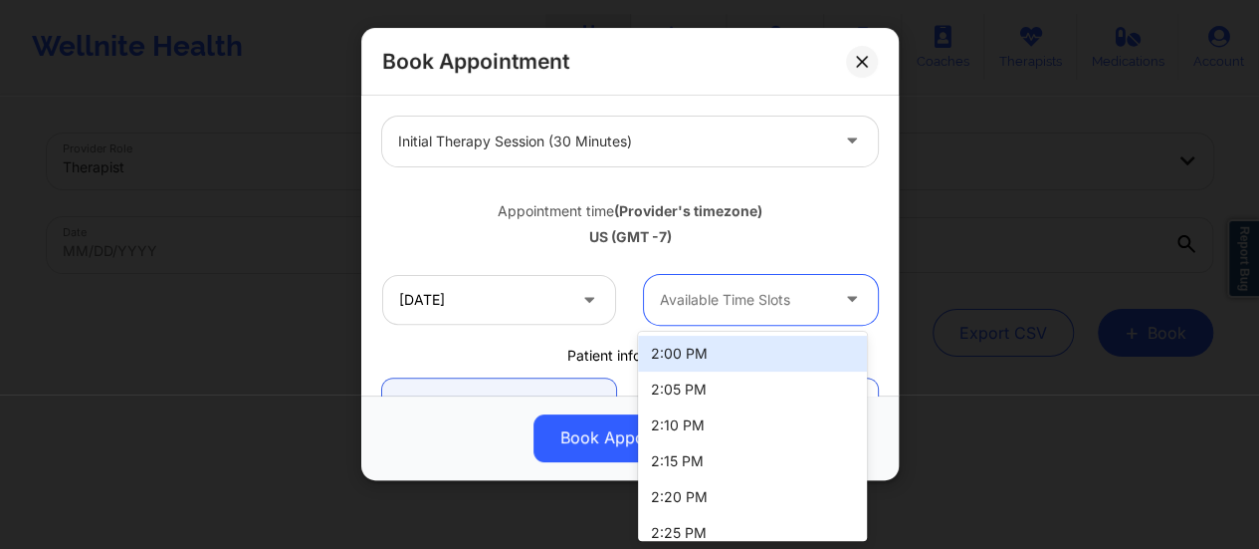
click at [705, 310] on div at bounding box center [744, 300] width 168 height 24
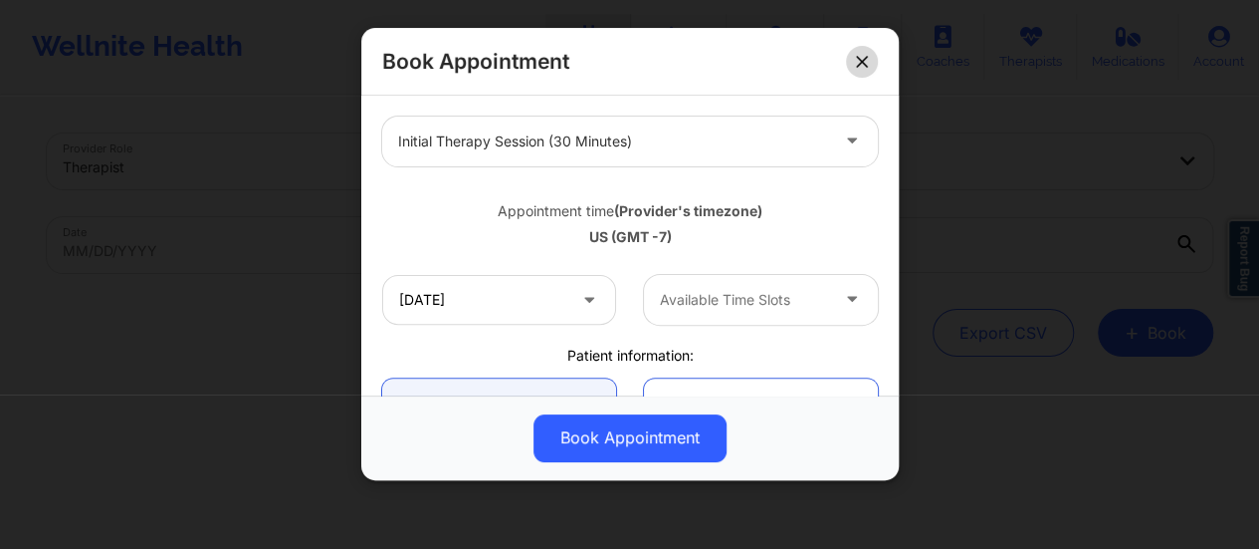
click at [866, 60] on icon at bounding box center [862, 62] width 12 height 12
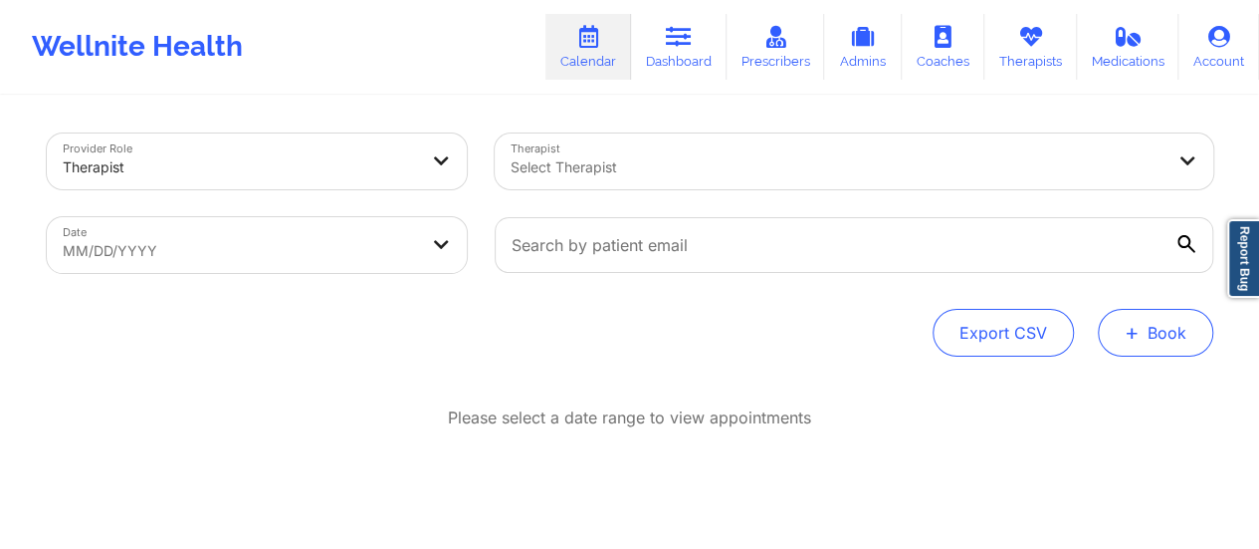
click at [1145, 333] on button "+ Book" at bounding box center [1155, 333] width 115 height 48
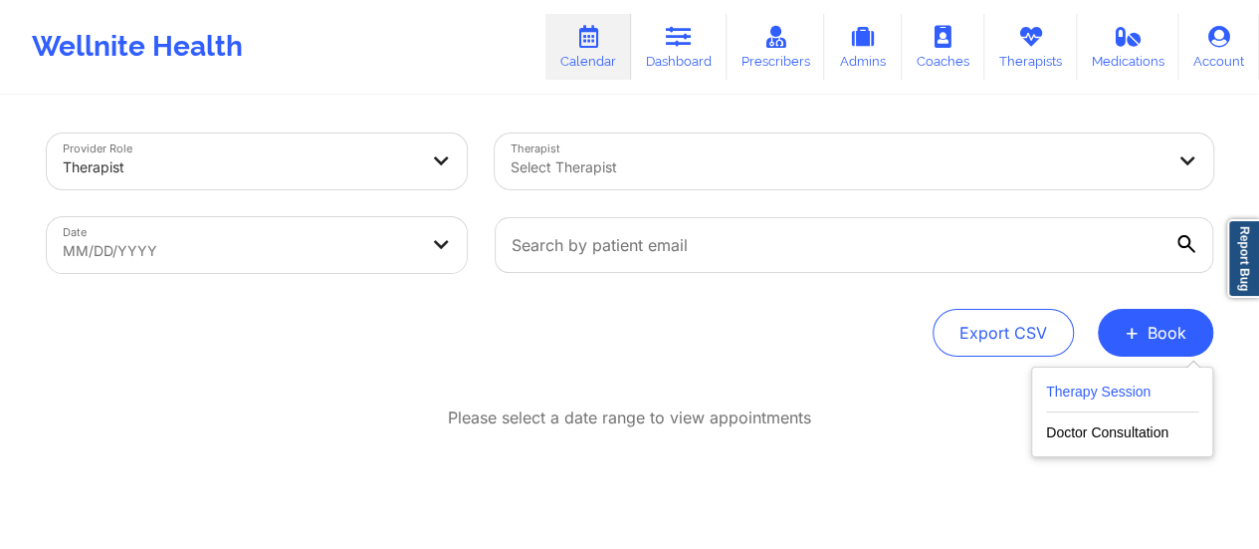
click at [1095, 381] on button "Therapy Session" at bounding box center [1122, 395] width 152 height 33
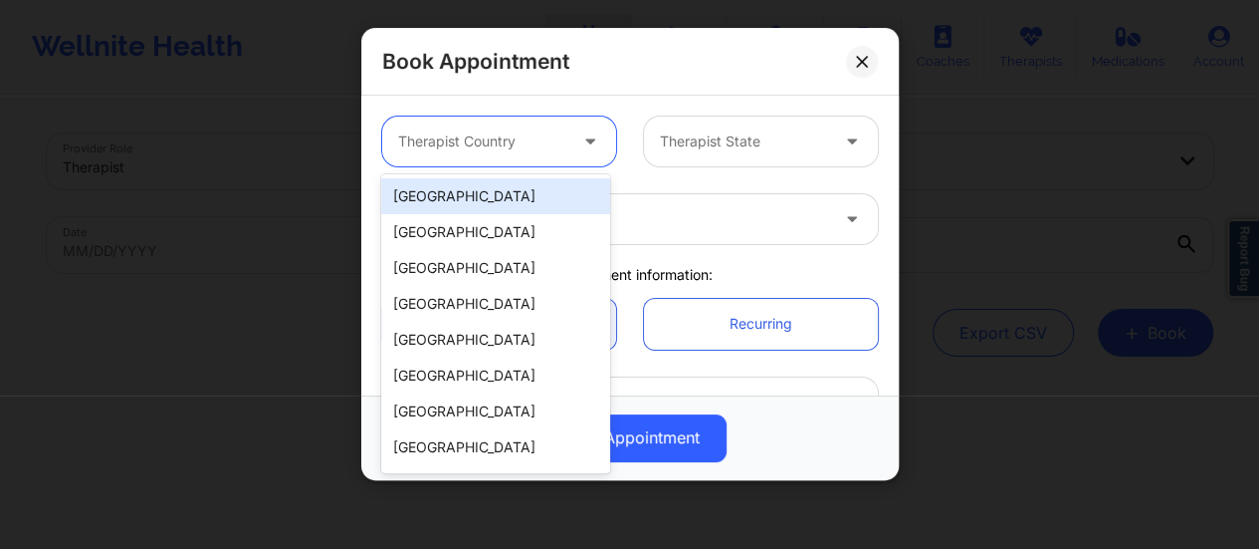
click at [556, 134] on div at bounding box center [482, 141] width 168 height 24
click at [520, 189] on div "[GEOGRAPHIC_DATA]" at bounding box center [495, 196] width 229 height 36
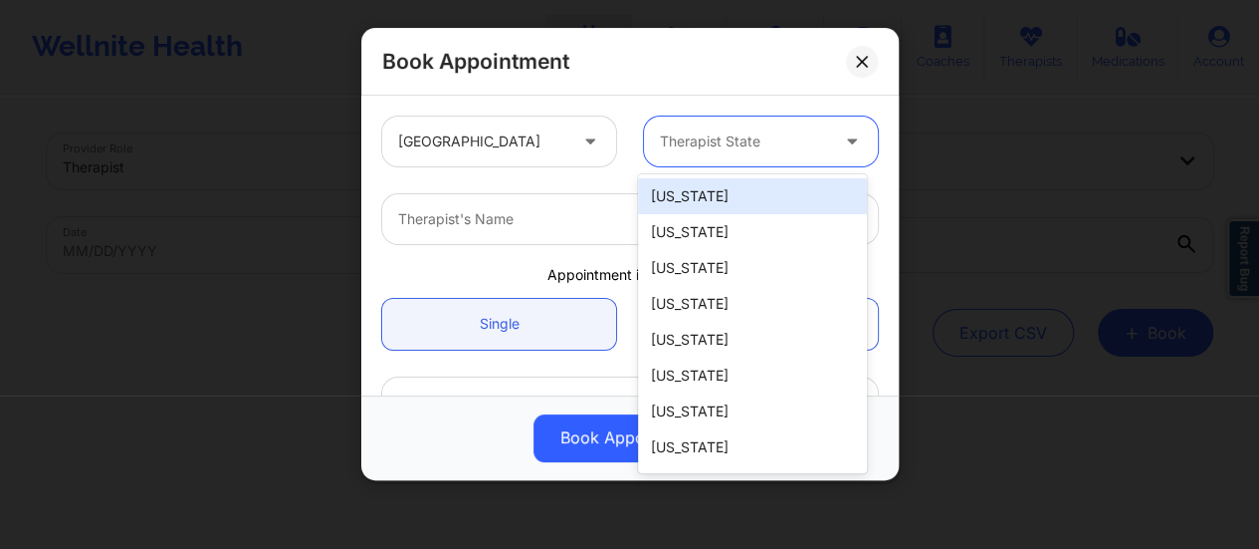
click at [751, 132] on div at bounding box center [744, 141] width 168 height 24
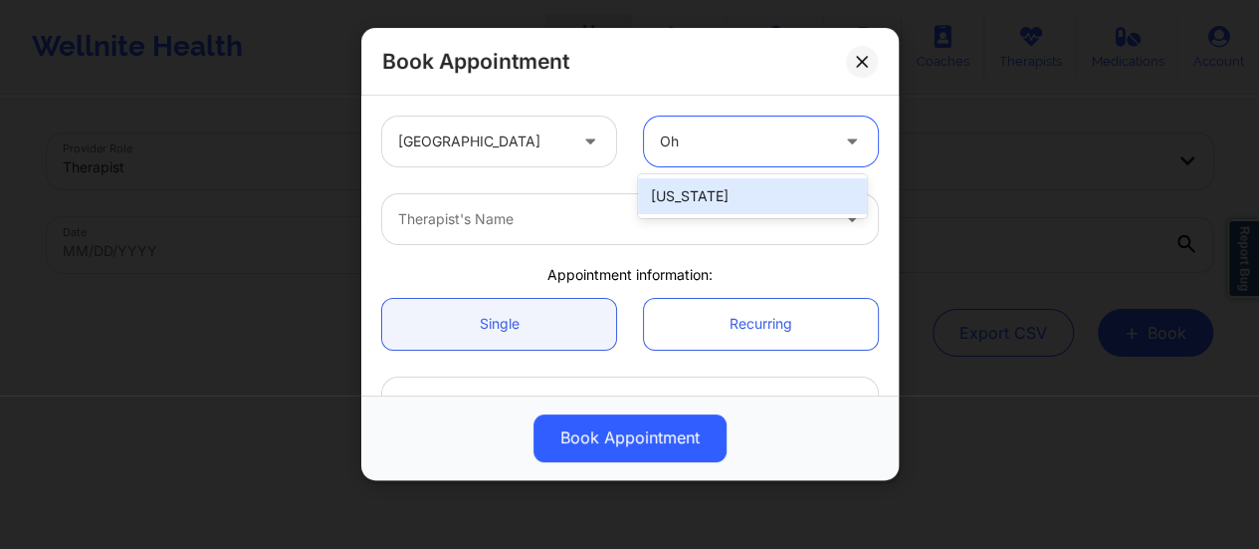
type input "Ohi"
click at [741, 192] on div "[US_STATE]" at bounding box center [752, 196] width 229 height 36
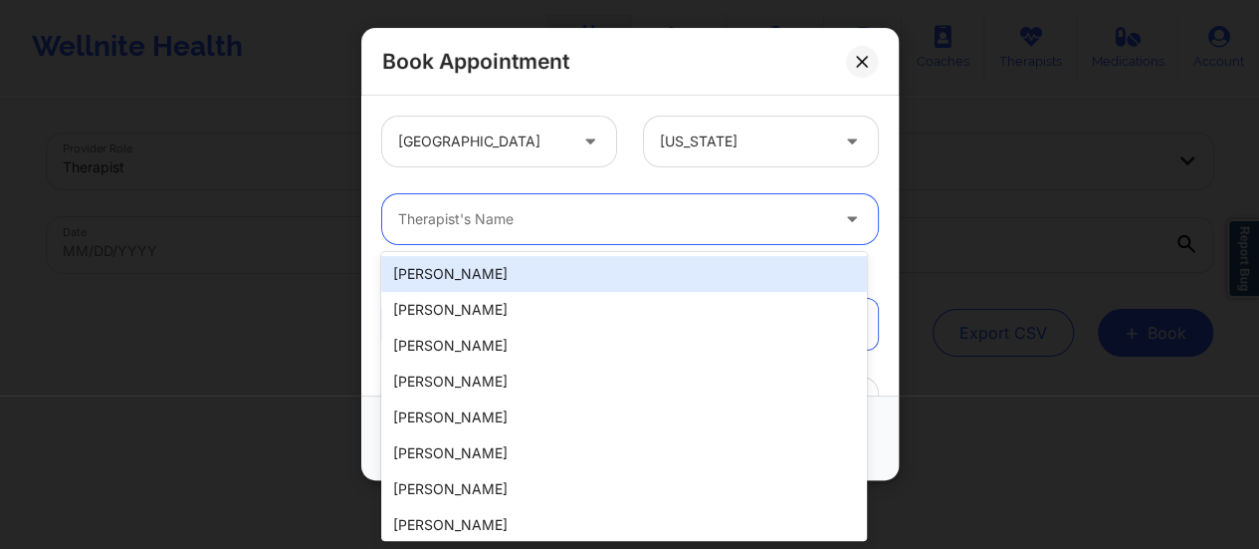
click at [579, 218] on div at bounding box center [613, 219] width 430 height 24
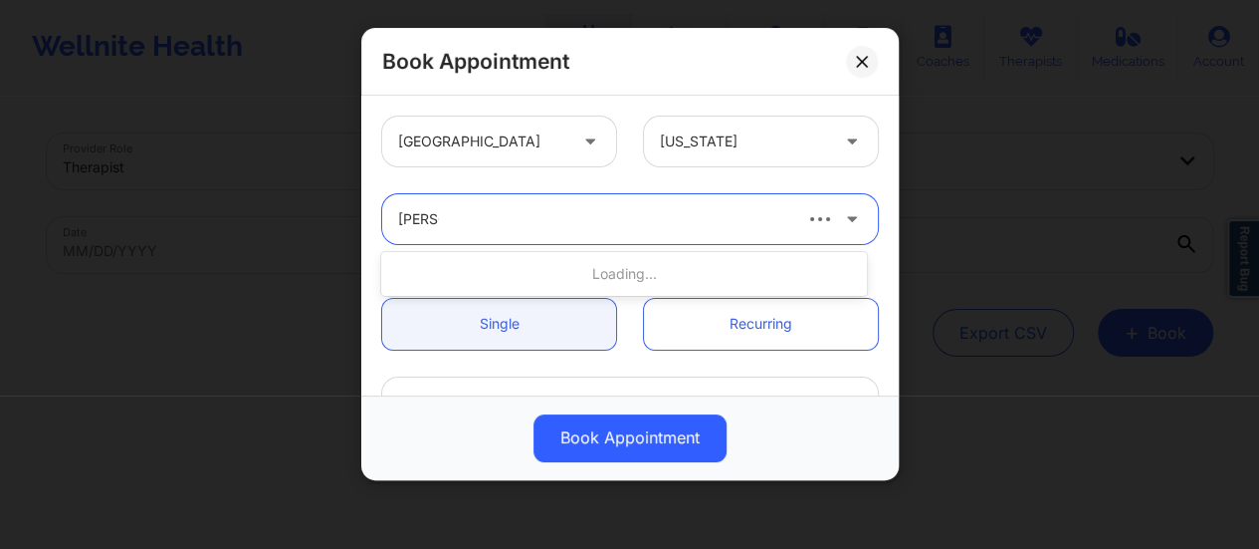
type input "[PERSON_NAME]"
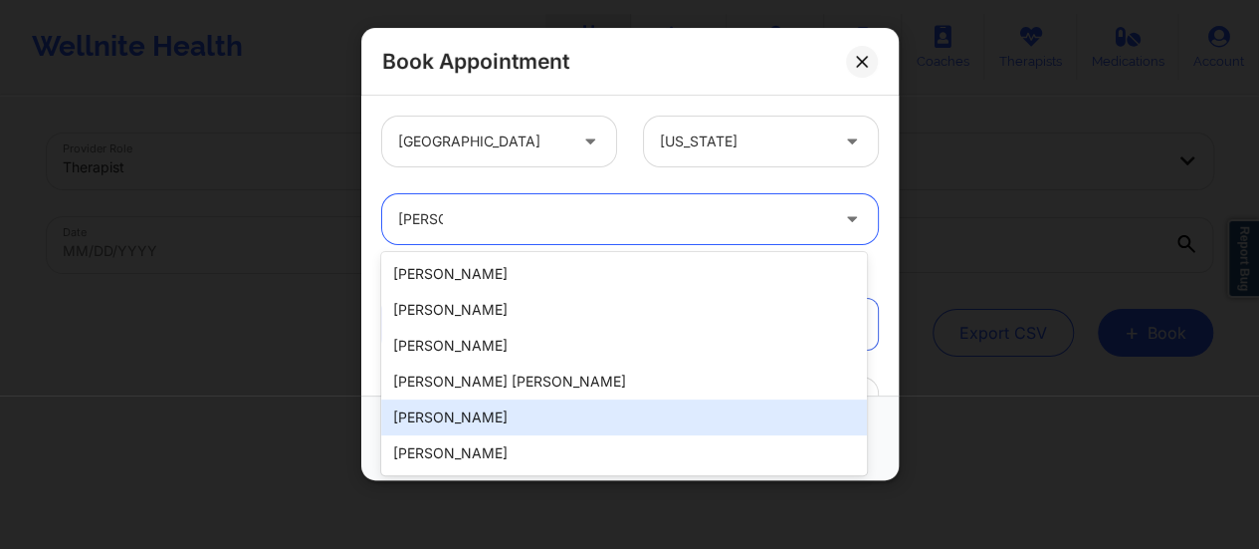
click at [532, 414] on div "[PERSON_NAME]" at bounding box center [624, 417] width 486 height 36
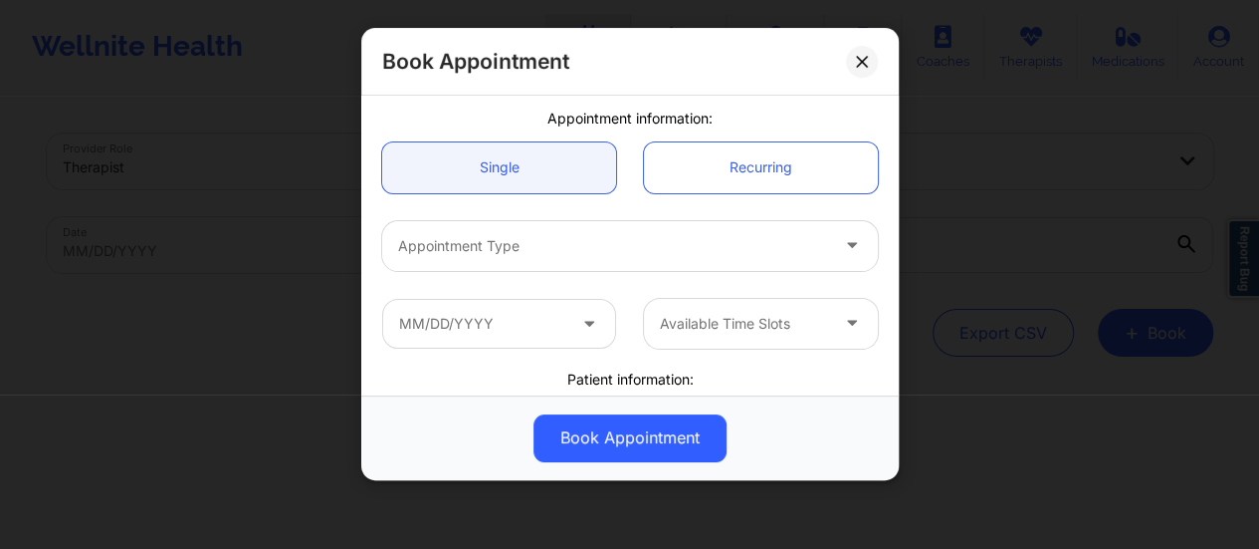
scroll to position [157, 0]
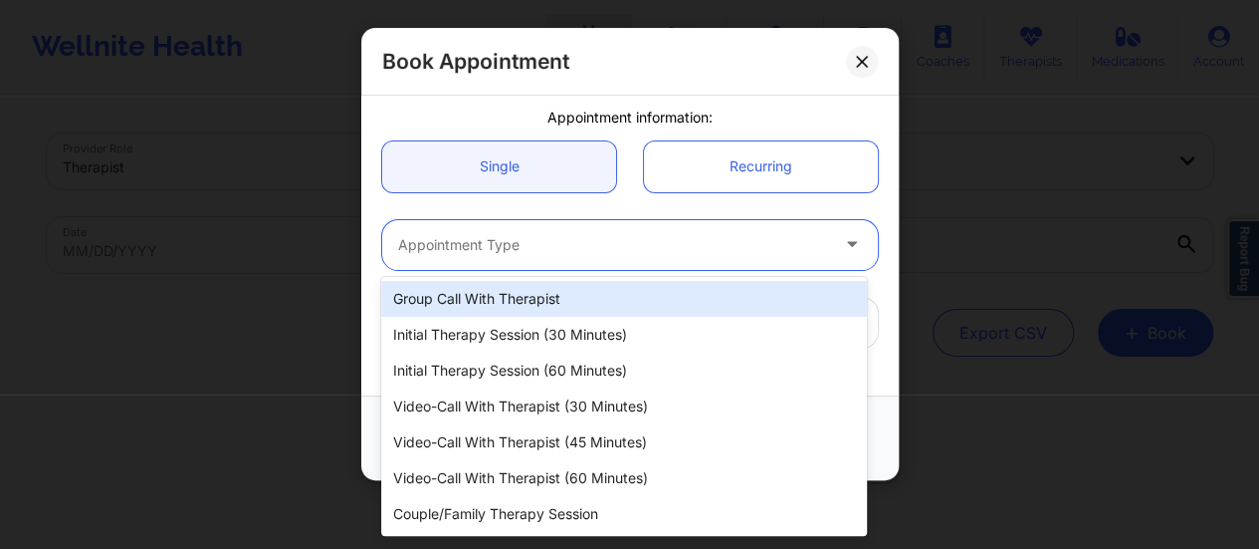
click at [590, 244] on div at bounding box center [613, 245] width 430 height 24
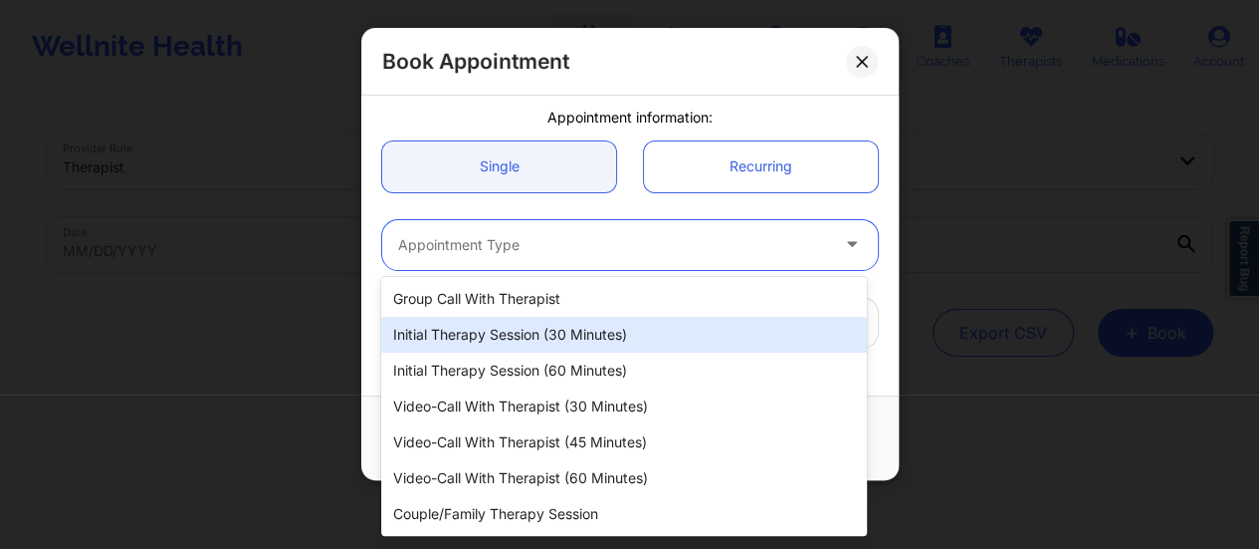
click at [563, 332] on div "Initial Therapy Session (30 minutes)" at bounding box center [624, 335] width 486 height 36
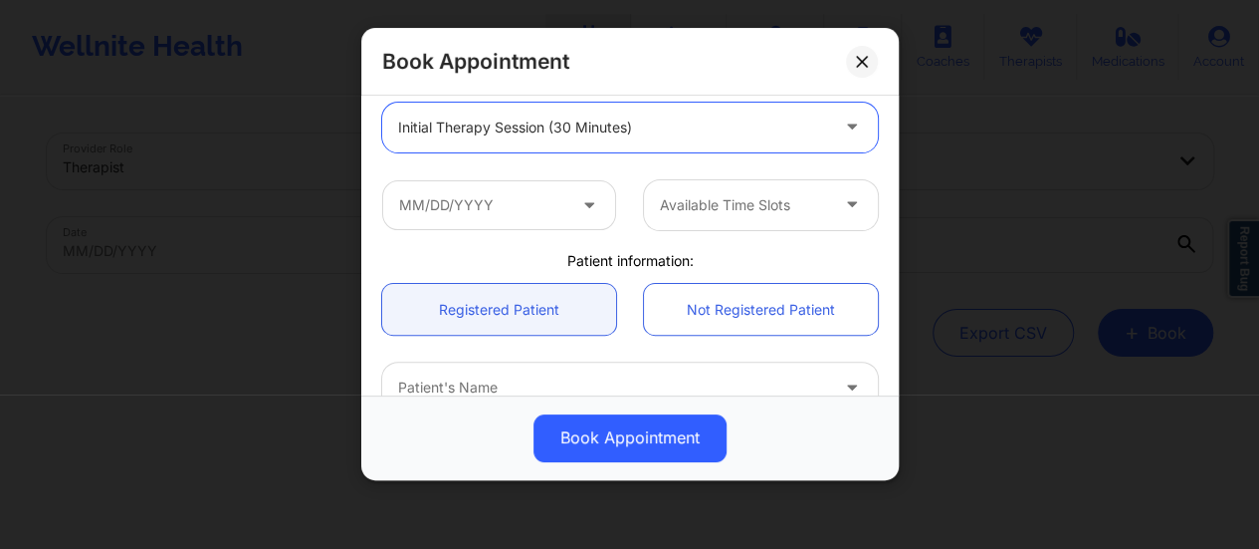
scroll to position [278, 0]
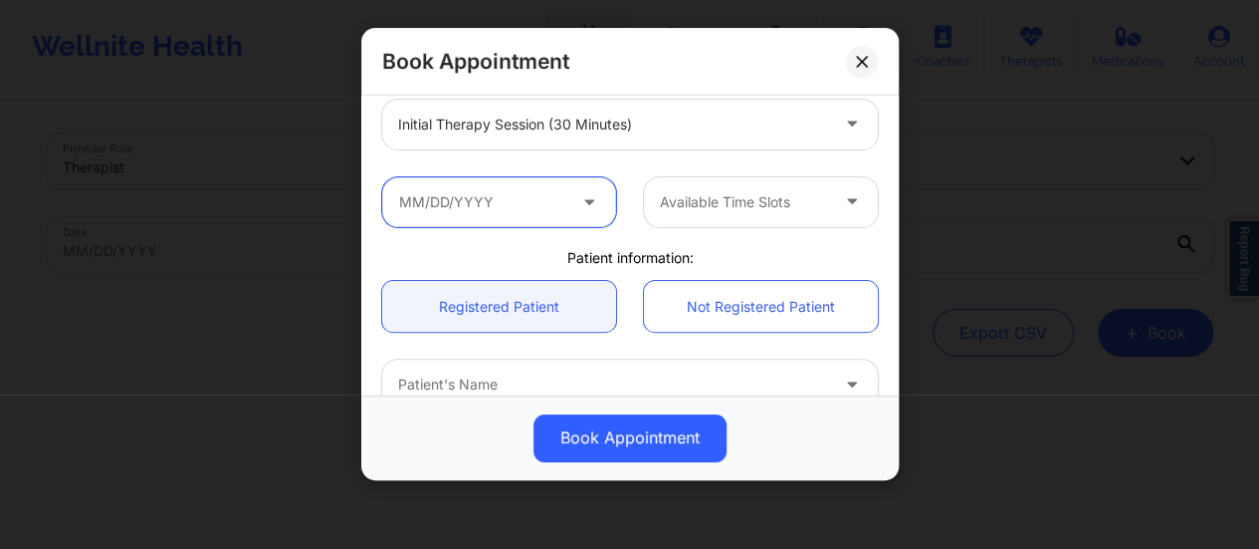
click at [540, 208] on input "text" at bounding box center [499, 202] width 234 height 50
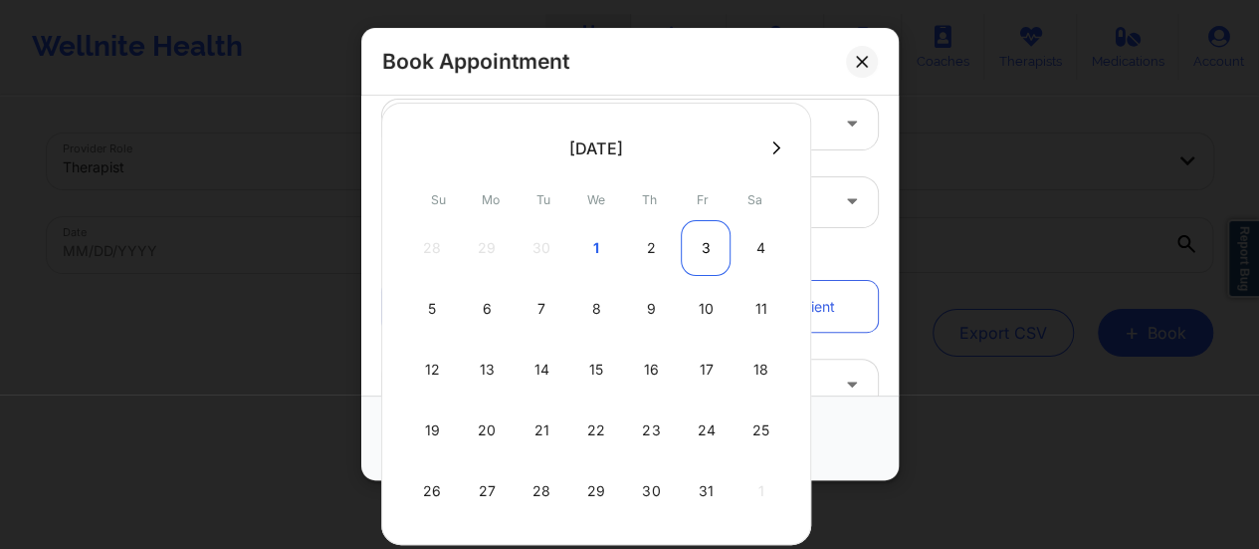
click at [691, 236] on div "3" at bounding box center [706, 248] width 50 height 56
type input "[DATE]"
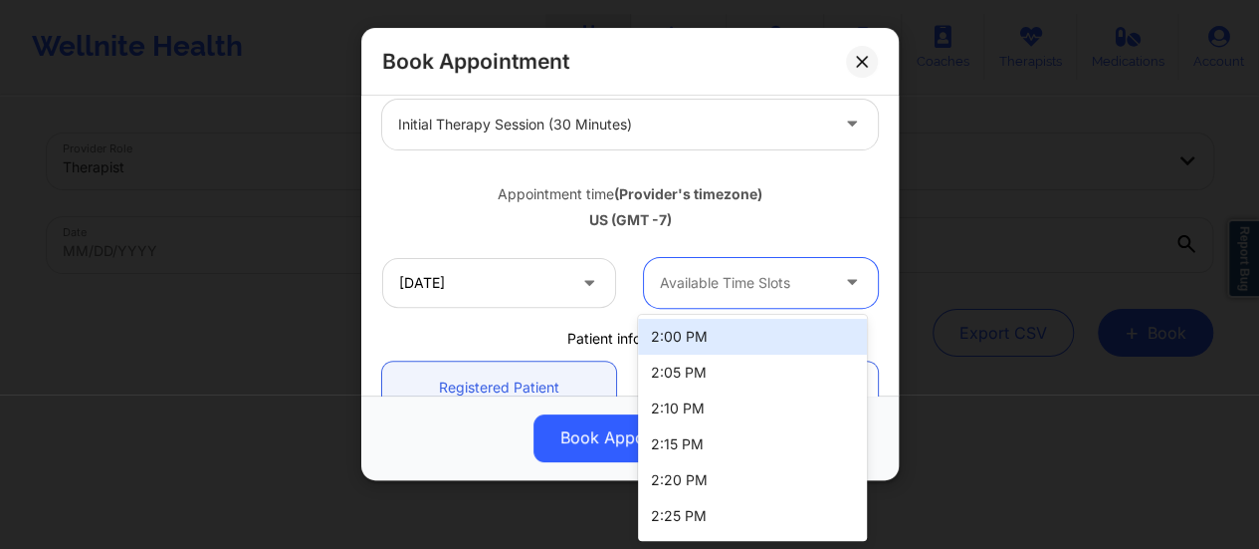
click at [733, 293] on div at bounding box center [744, 283] width 168 height 24
click at [729, 339] on div "2:00 PM" at bounding box center [752, 337] width 229 height 36
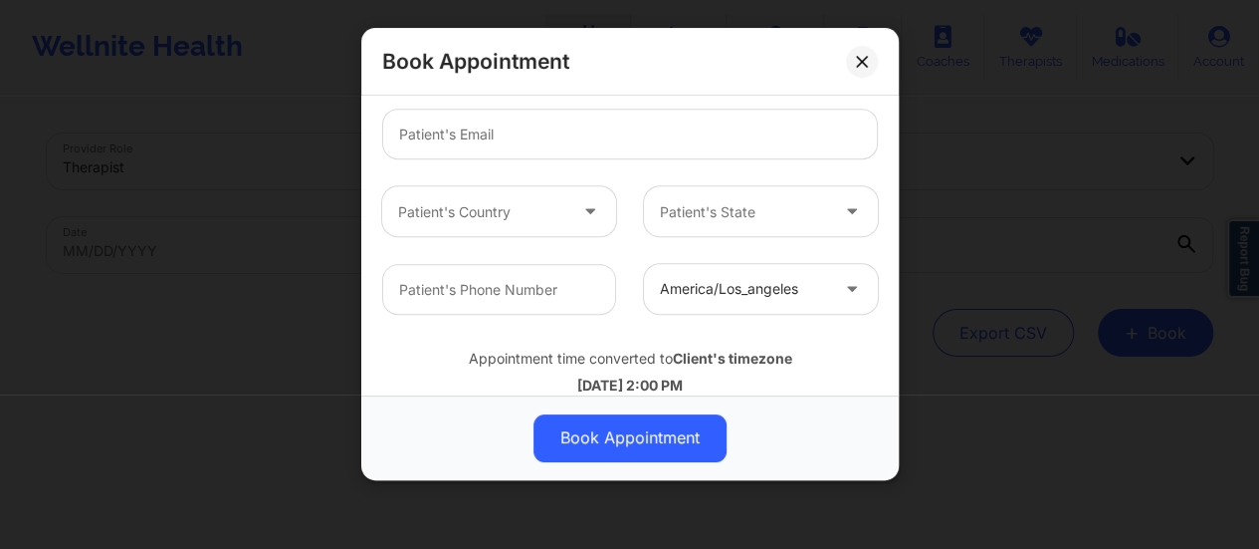
scroll to position [666, 0]
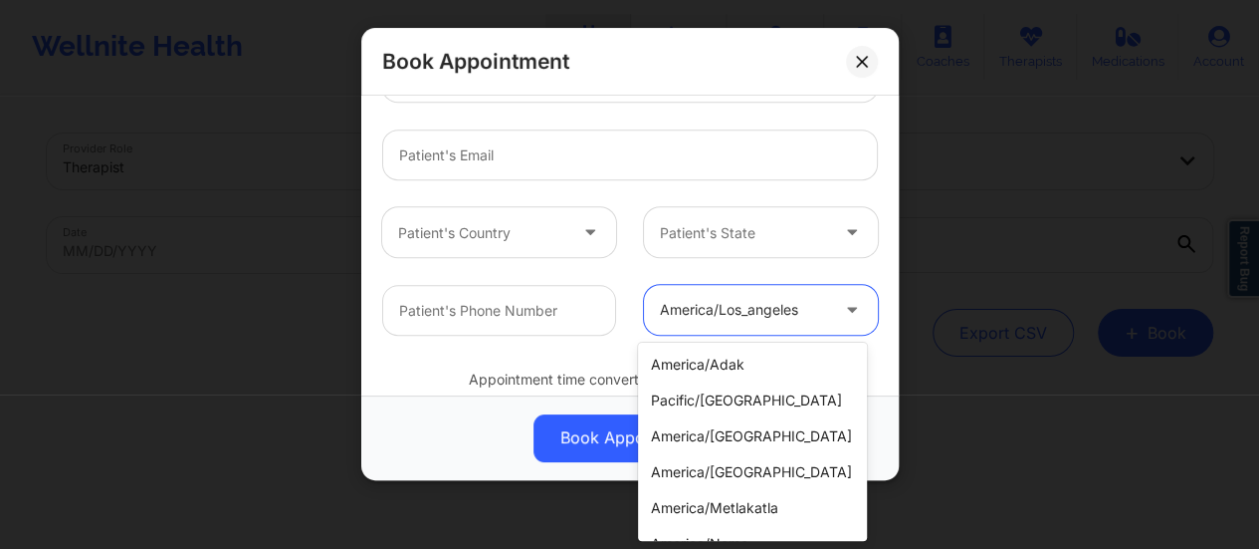
click at [745, 312] on div at bounding box center [744, 311] width 168 height 24
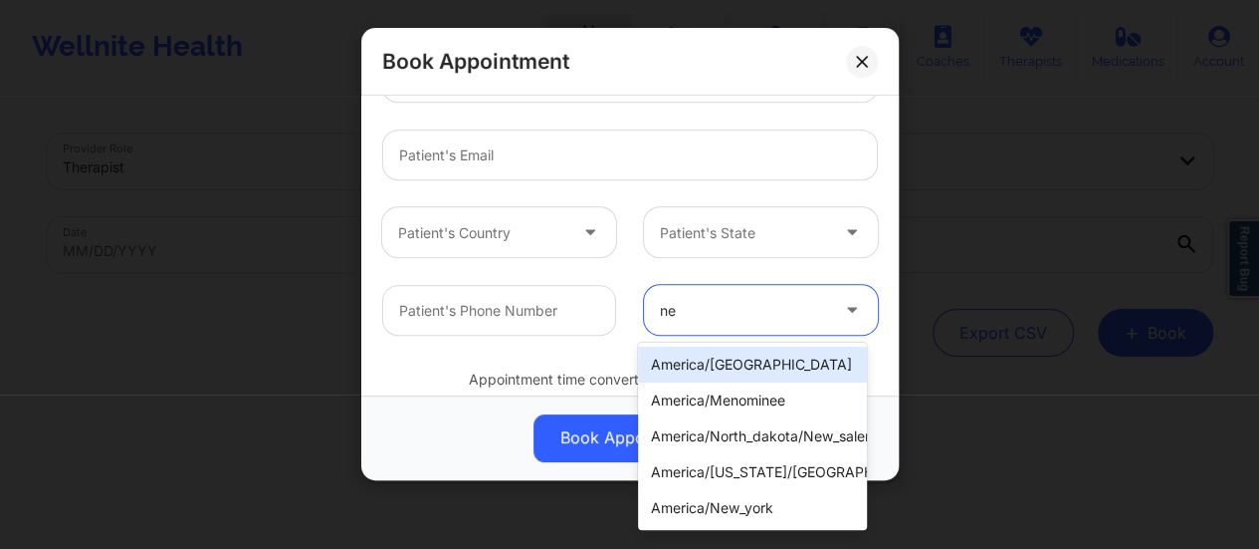
type input "new"
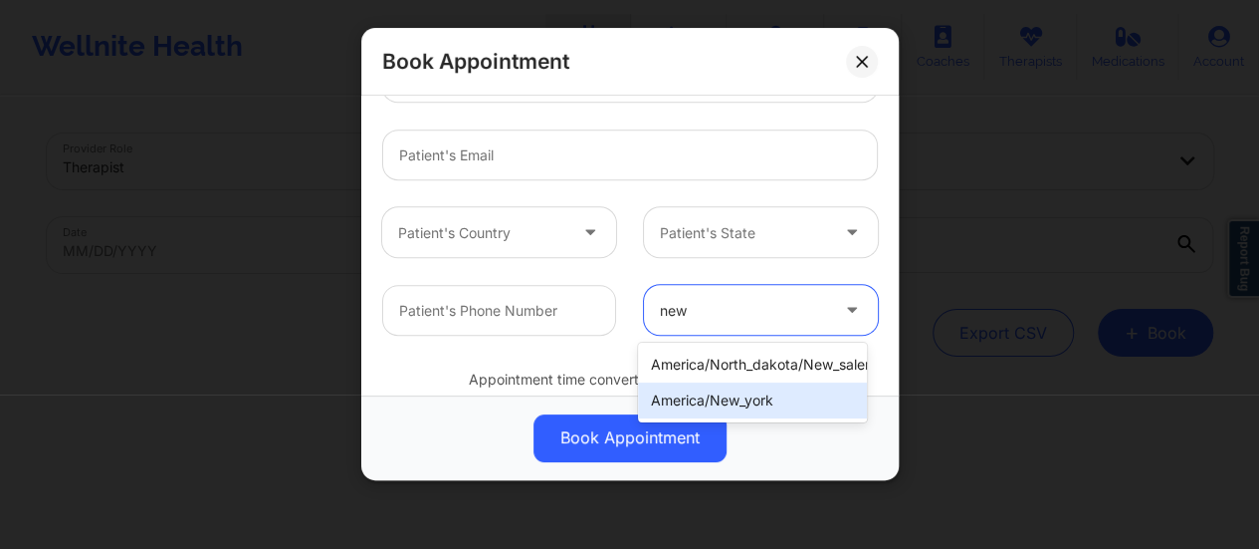
click at [777, 415] on div "america/new_york" at bounding box center [752, 400] width 229 height 36
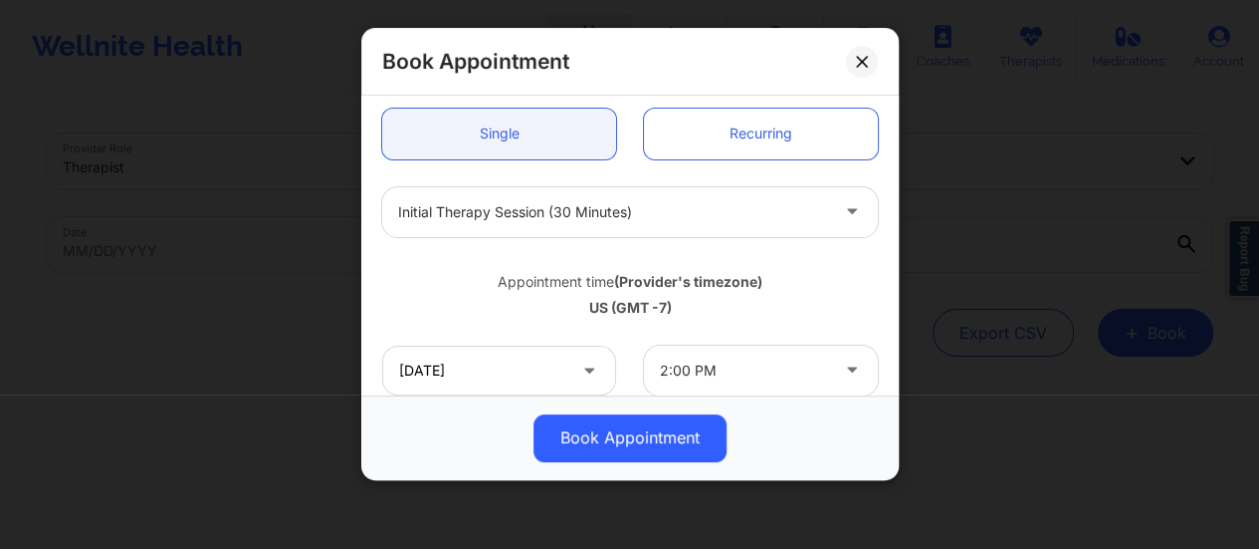
scroll to position [176, 0]
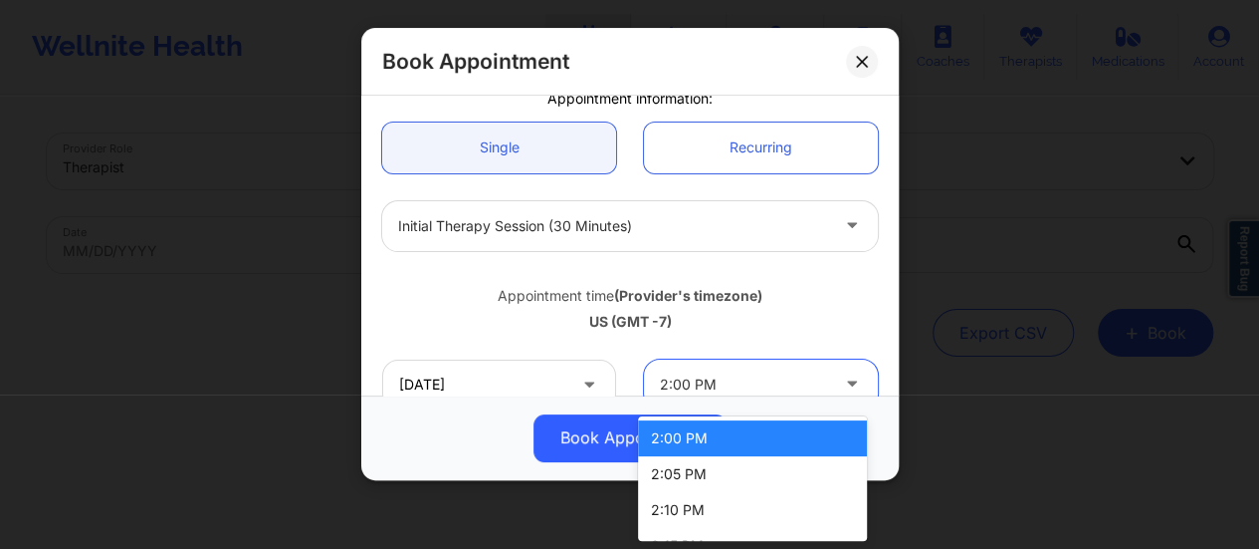
click at [738, 381] on div at bounding box center [744, 384] width 168 height 24
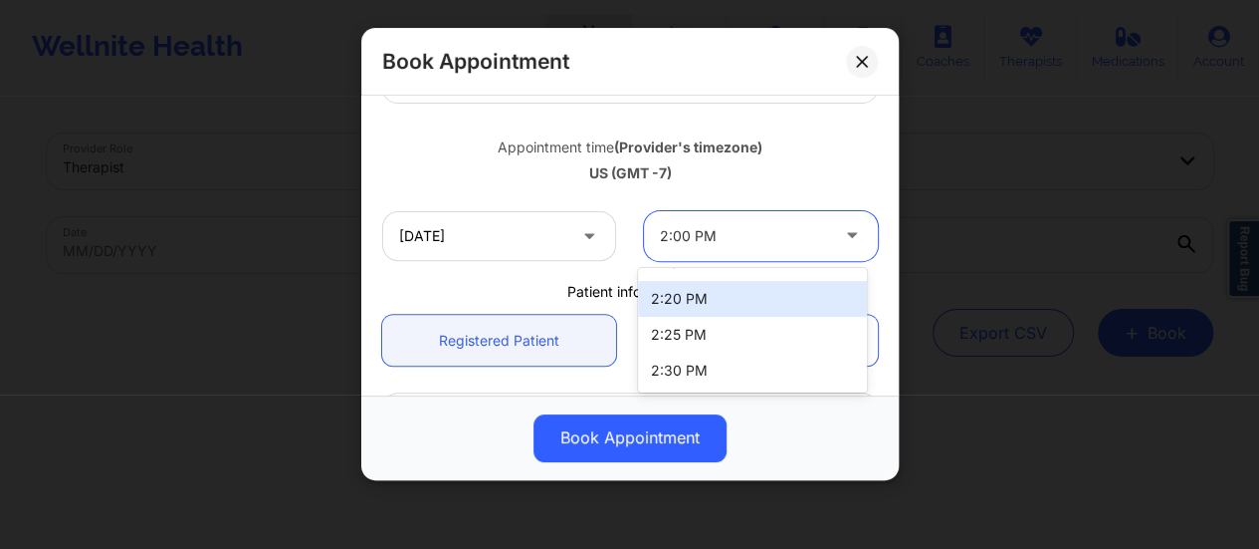
scroll to position [0, 0]
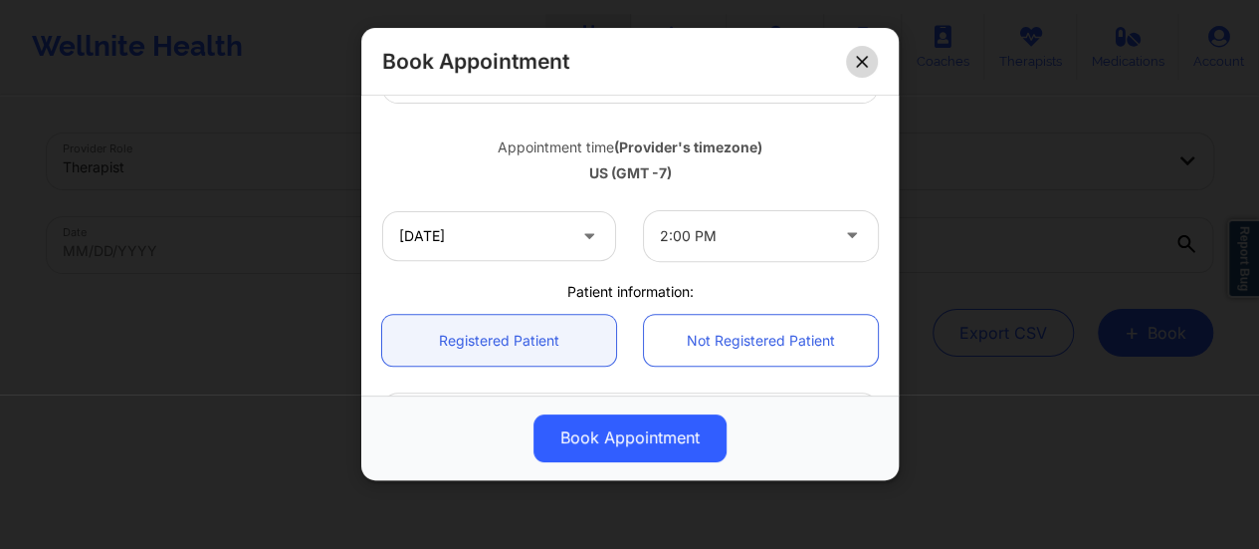
click at [869, 67] on button at bounding box center [862, 62] width 32 height 32
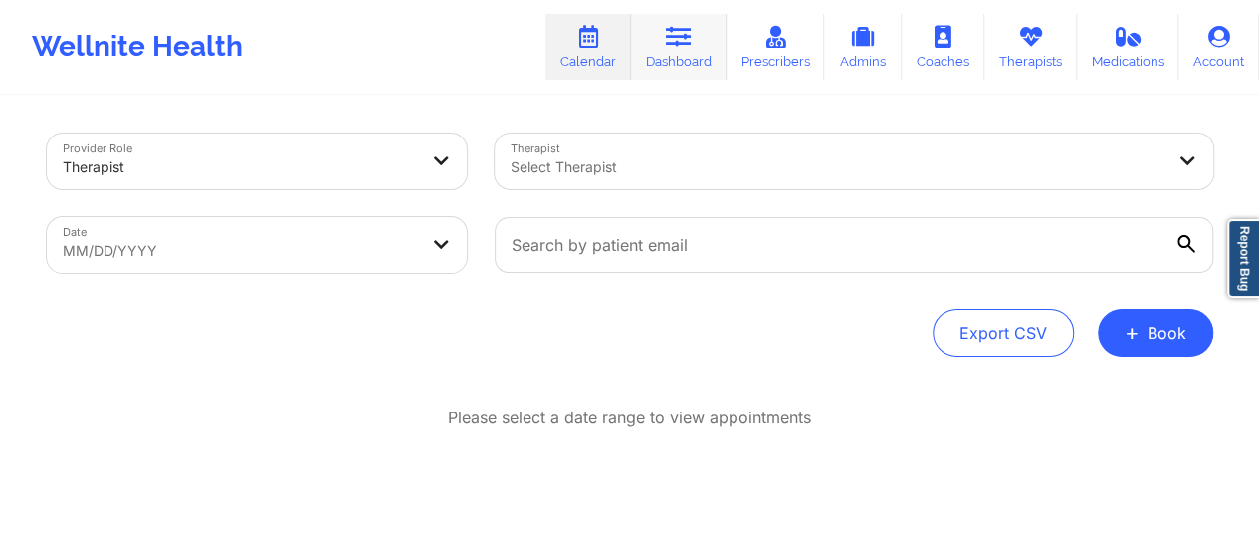
click at [689, 62] on link "Dashboard" at bounding box center [679, 47] width 96 height 66
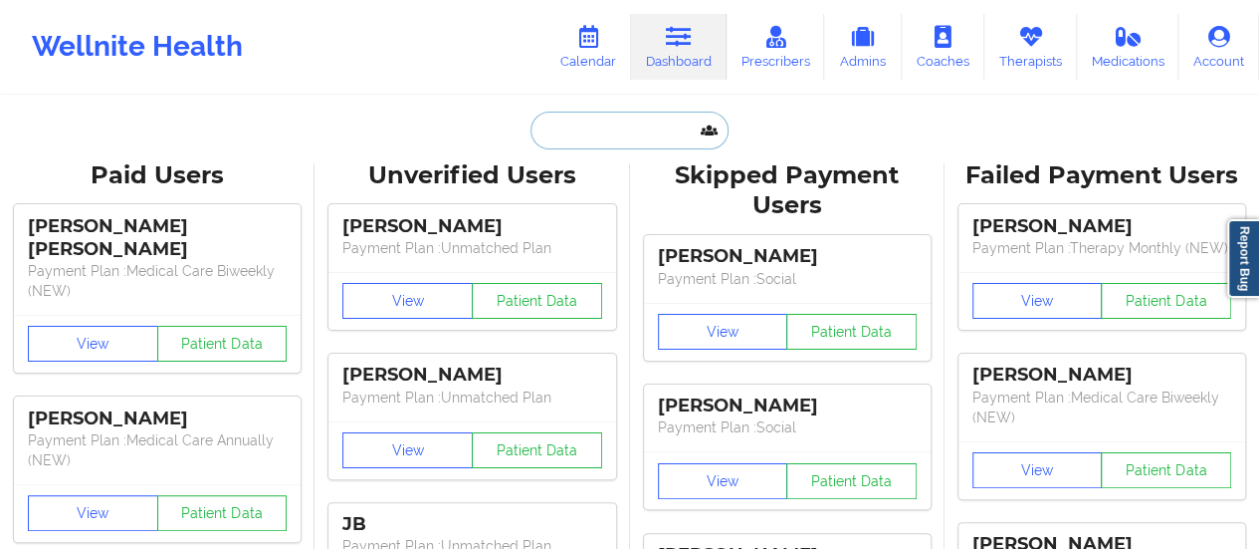
drag, startPoint x: 689, startPoint y: 62, endPoint x: 671, endPoint y: 132, distance: 72.9
click at [671, 132] on input "text" at bounding box center [629, 130] width 197 height 38
paste input "[EMAIL_ADDRESS][DOMAIN_NAME]"
type input "[EMAIL_ADDRESS][DOMAIN_NAME]"
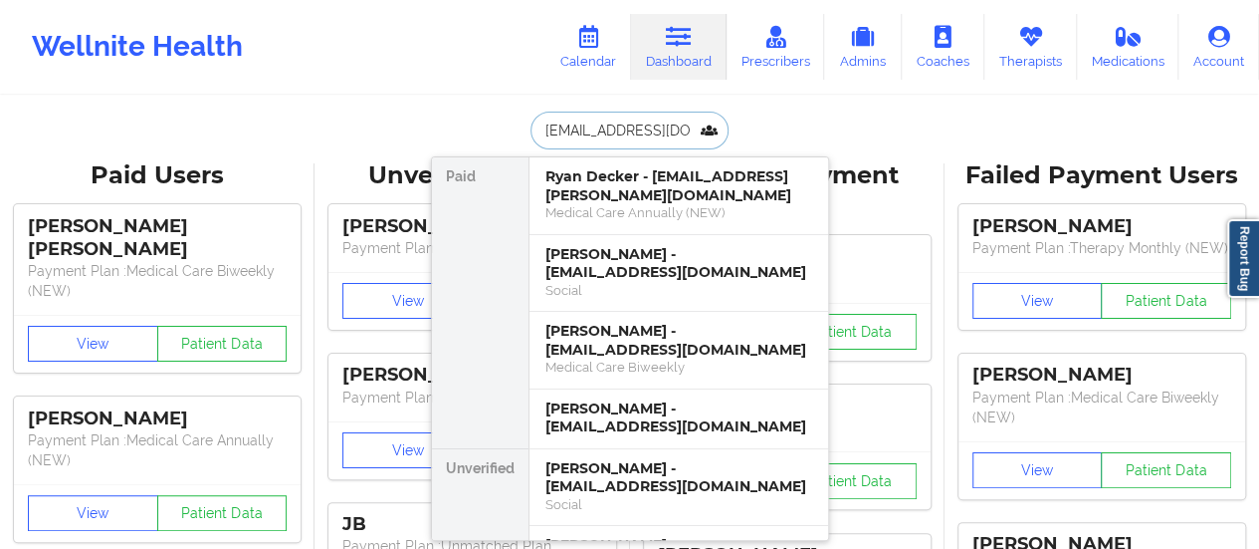
scroll to position [0, 31]
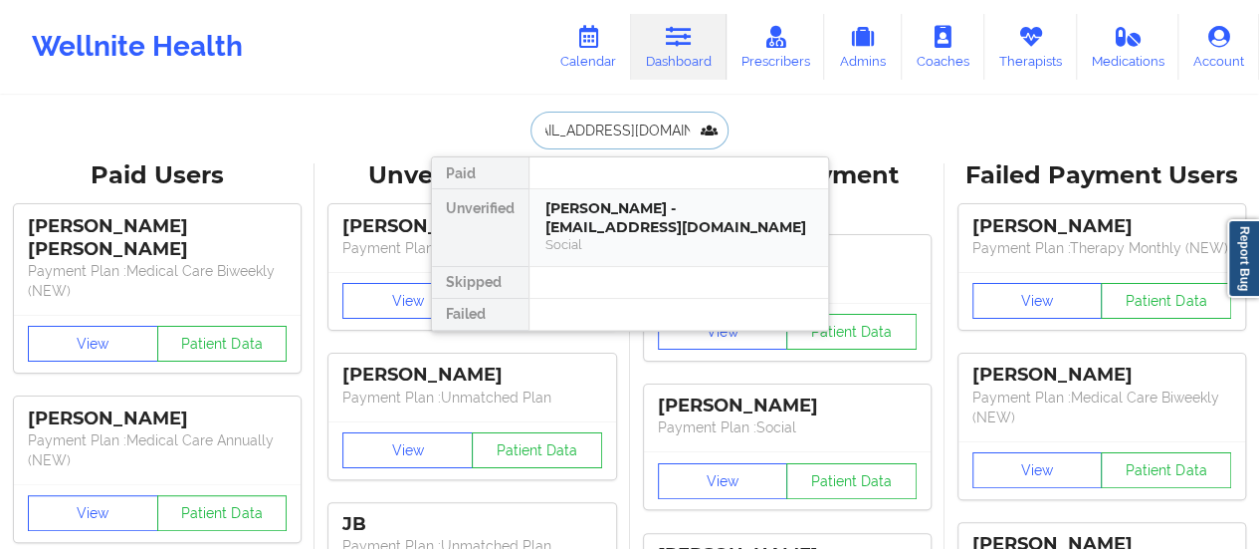
click at [651, 226] on div "[PERSON_NAME] - [EMAIL_ADDRESS][DOMAIN_NAME]" at bounding box center [679, 217] width 267 height 37
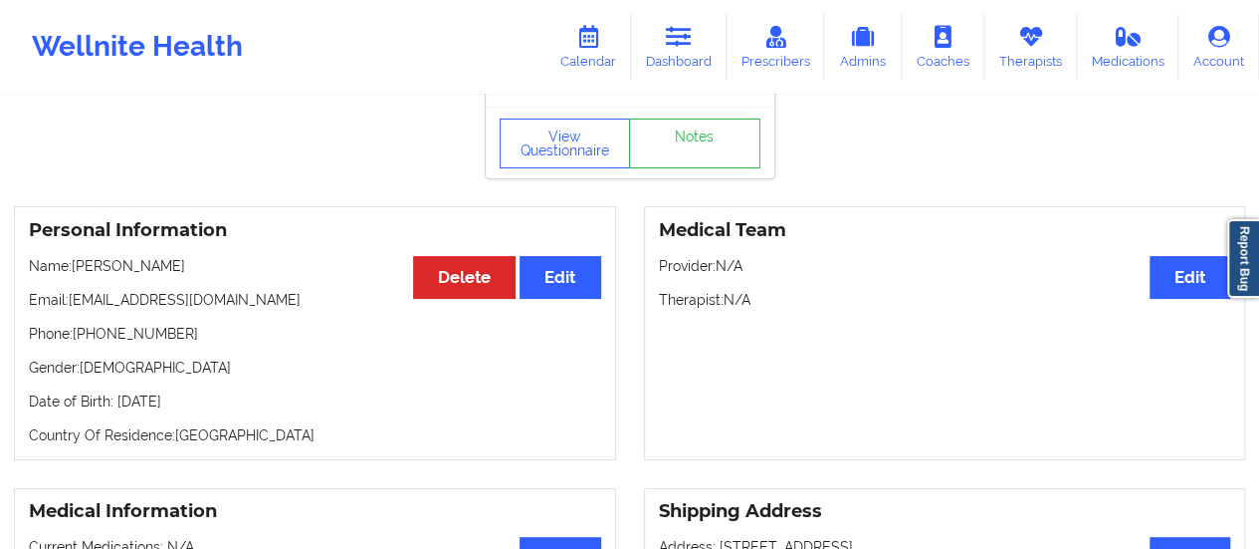
scroll to position [54, 0]
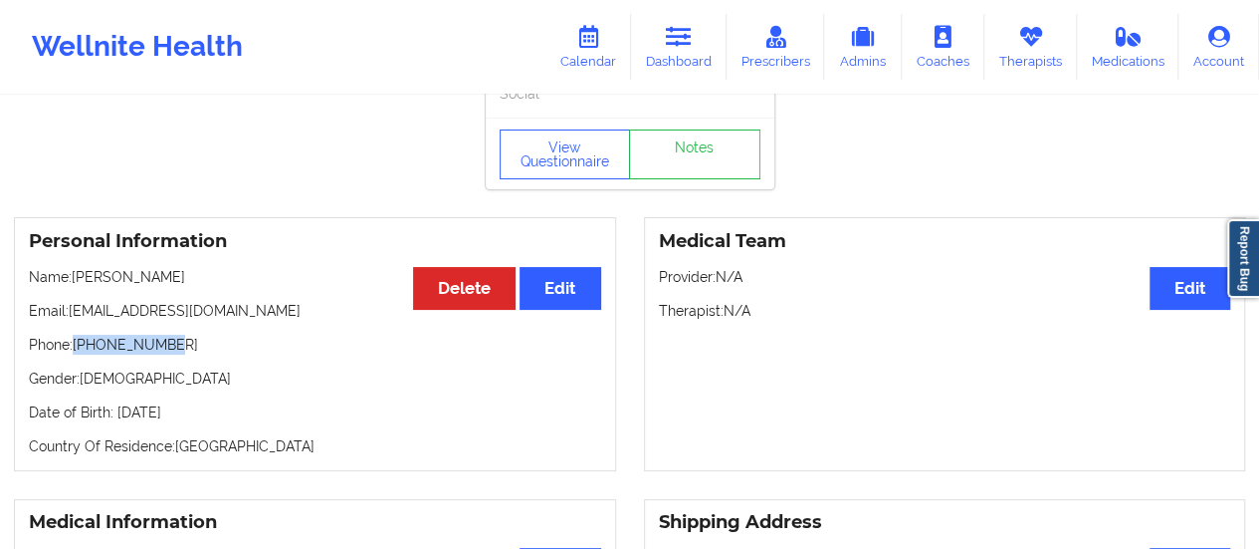
drag, startPoint x: 186, startPoint y: 351, endPoint x: 77, endPoint y: 345, distance: 109.7
click at [77, 345] on p "Phone: [PHONE_NUMBER]" at bounding box center [315, 344] width 572 height 20
copy p "[PHONE_NUMBER]"
drag, startPoint x: 227, startPoint y: 284, endPoint x: 78, endPoint y: 274, distance: 149.7
click at [78, 274] on p "Name: [PERSON_NAME]" at bounding box center [315, 277] width 572 height 20
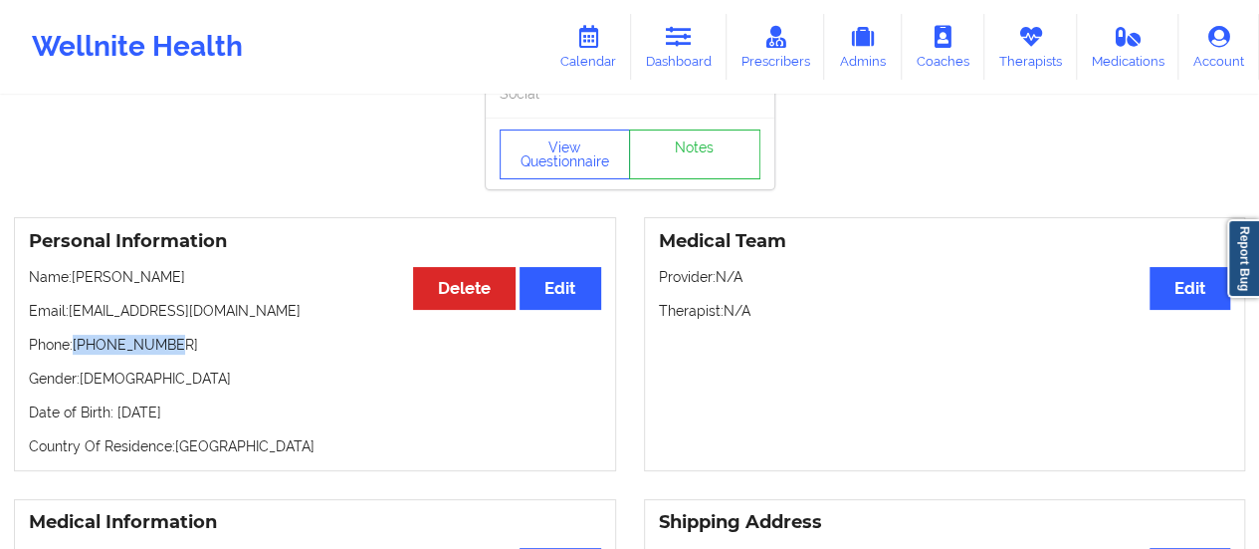
copy p "[PERSON_NAME]"
click at [1019, 73] on link "Therapists" at bounding box center [1031, 47] width 93 height 66
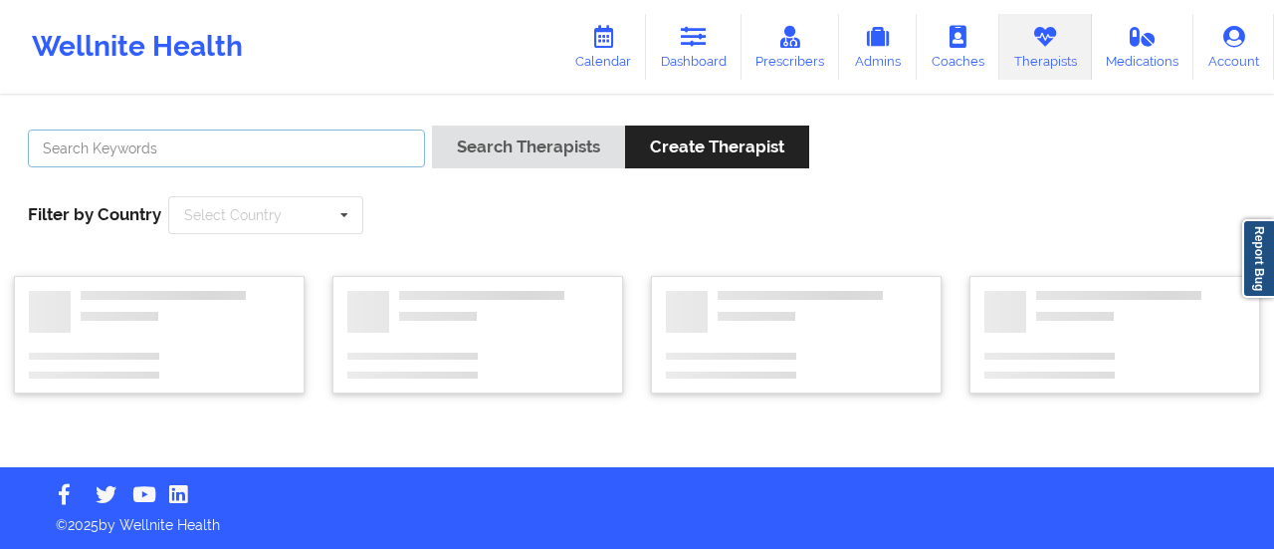
click at [319, 147] on input "text" at bounding box center [226, 148] width 397 height 38
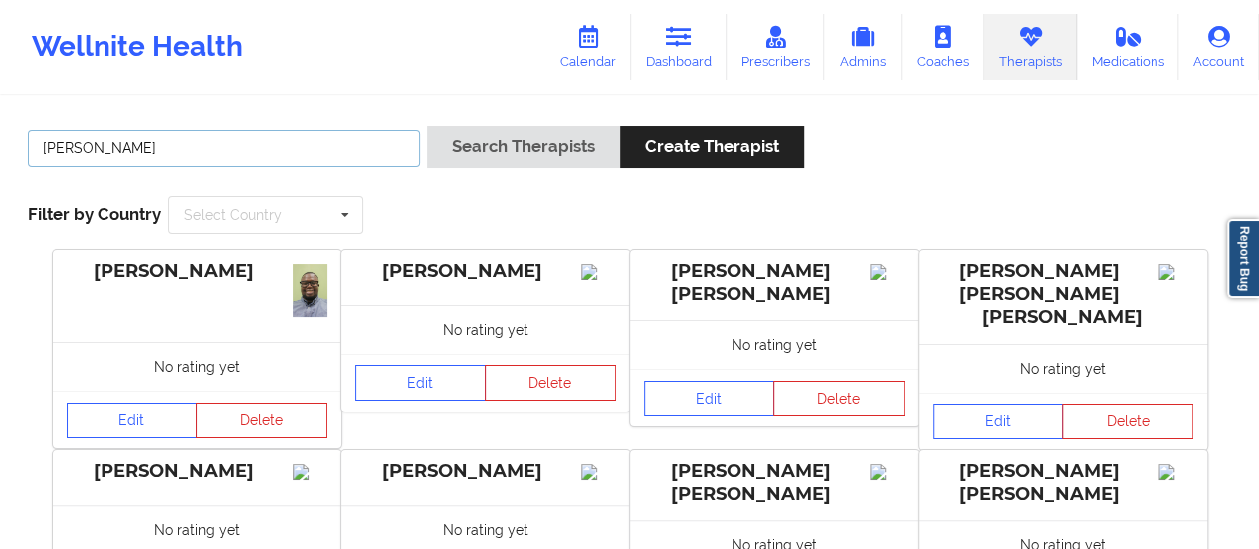
type input "[PERSON_NAME]"
click at [427, 125] on button "Search Therapists" at bounding box center [523, 146] width 193 height 43
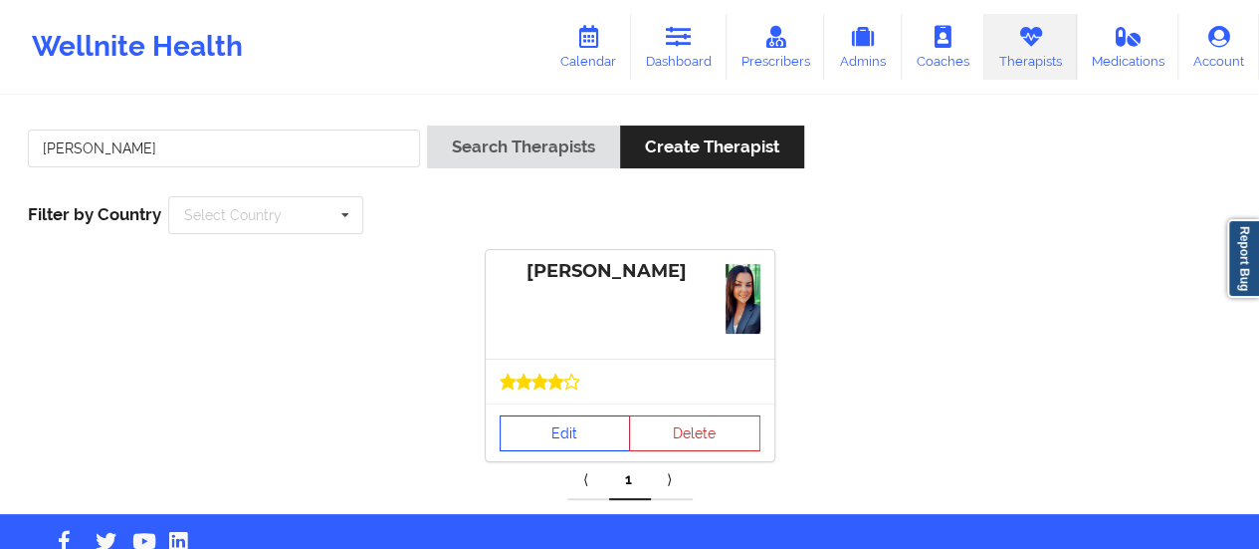
click at [529, 437] on link "Edit" at bounding box center [565, 433] width 131 height 36
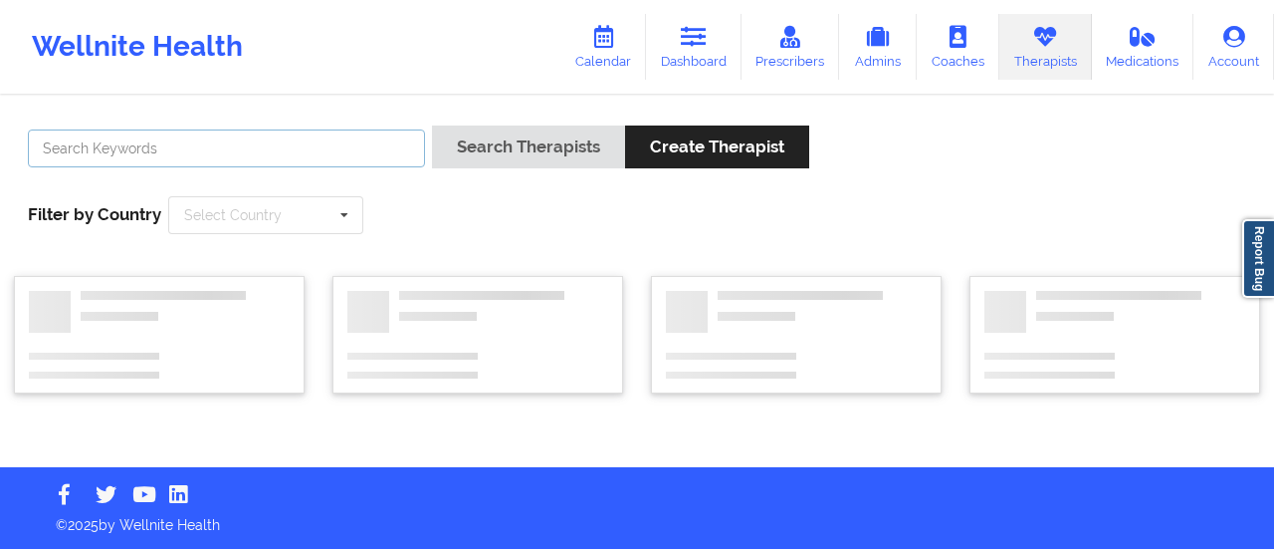
click at [316, 156] on input "text" at bounding box center [226, 148] width 397 height 38
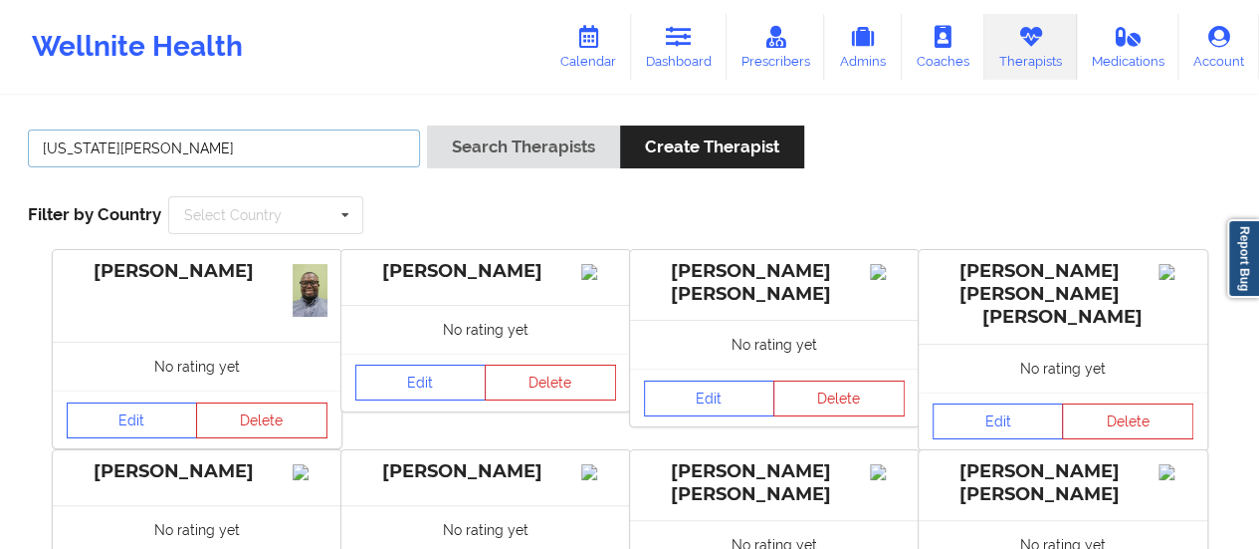
type input "[US_STATE][PERSON_NAME]"
click at [427, 125] on button "Search Therapists" at bounding box center [523, 146] width 193 height 43
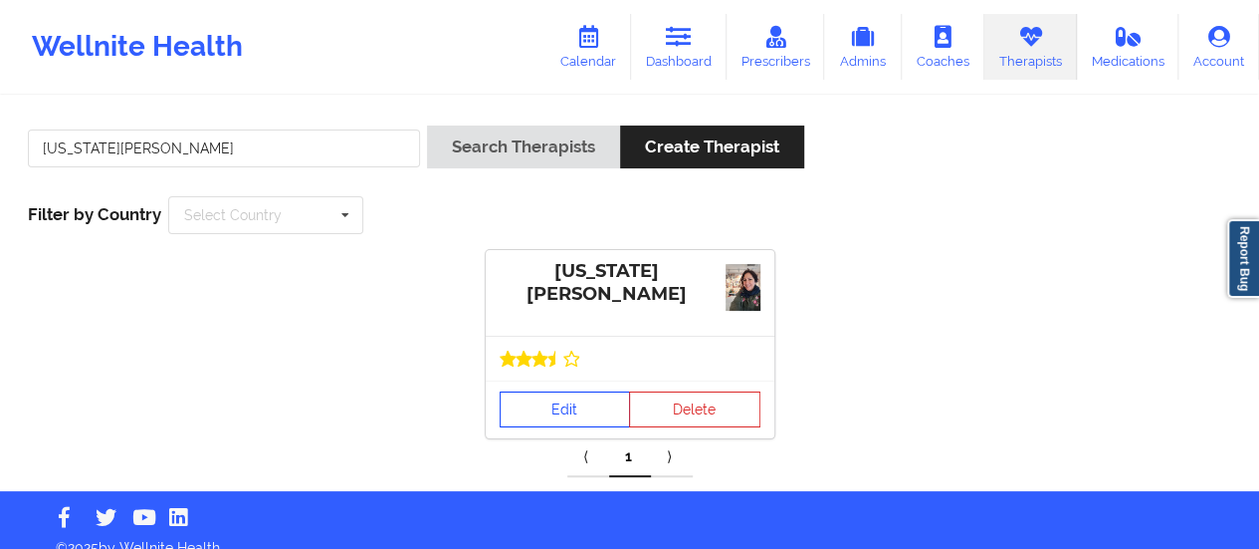
click at [524, 422] on link "Edit" at bounding box center [565, 409] width 131 height 36
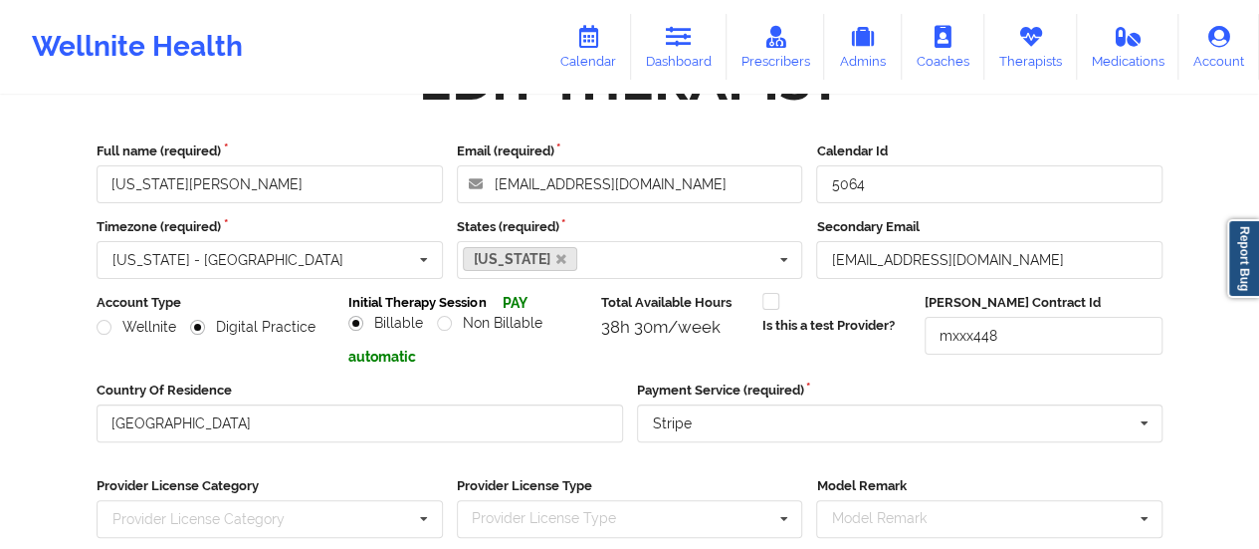
scroll to position [358, 0]
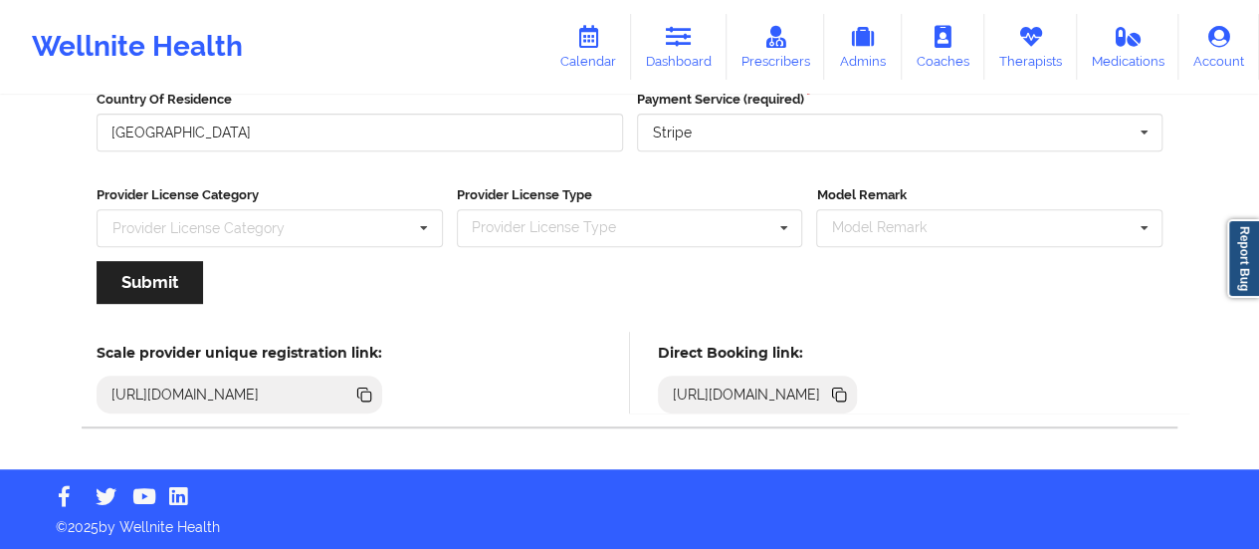
click at [850, 384] on icon at bounding box center [839, 394] width 22 height 22
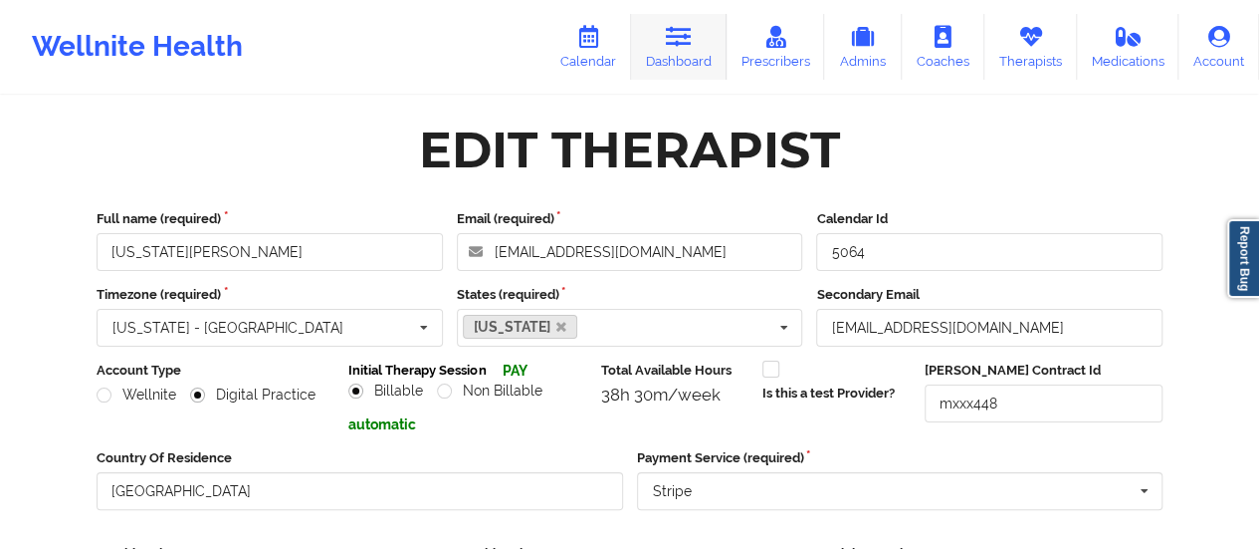
click at [659, 45] on link "Dashboard" at bounding box center [679, 47] width 96 height 66
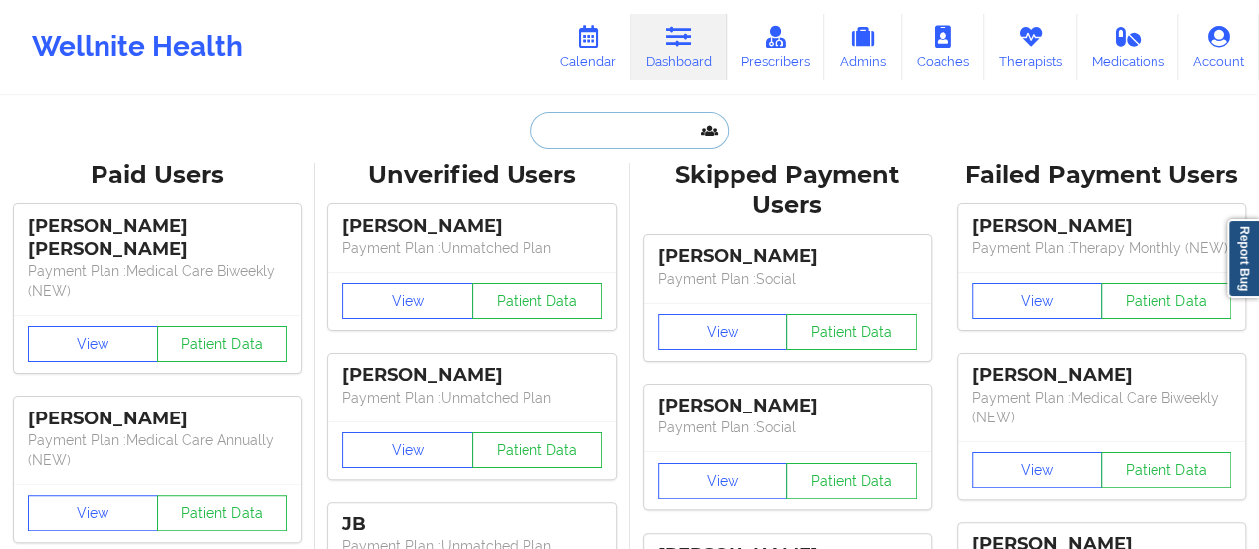
click at [568, 126] on input "text" at bounding box center [629, 130] width 197 height 38
paste input "[EMAIL_ADDRESS][DOMAIN_NAME]"
type input "[EMAIL_ADDRESS][DOMAIN_NAME]"
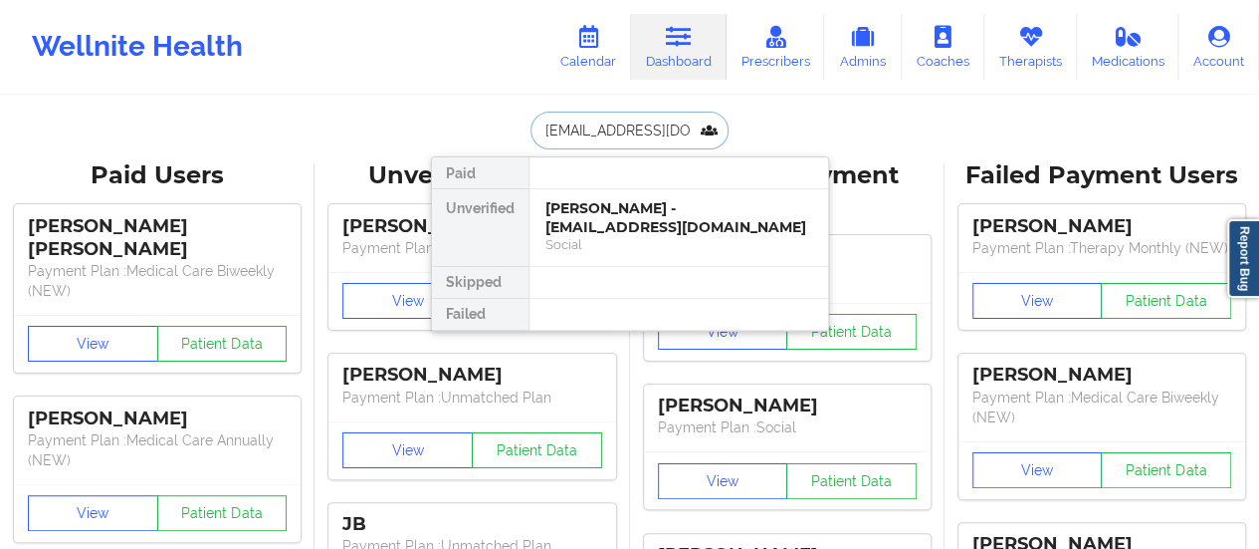
scroll to position [0, 31]
click at [660, 222] on div "[PERSON_NAME] - [EMAIL_ADDRESS][DOMAIN_NAME]" at bounding box center [679, 217] width 267 height 37
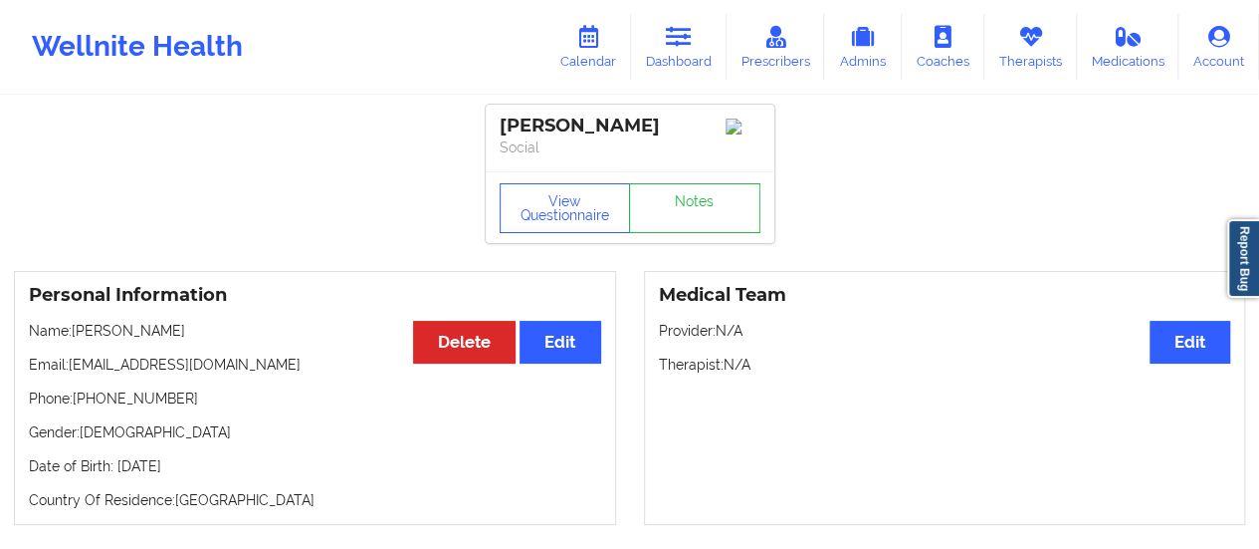
drag, startPoint x: 74, startPoint y: 334, endPoint x: 215, endPoint y: 328, distance: 141.5
click at [215, 328] on p "Name: [PERSON_NAME]" at bounding box center [315, 331] width 572 height 20
copy p "[PERSON_NAME]"
click at [677, 45] on icon at bounding box center [679, 37] width 26 height 22
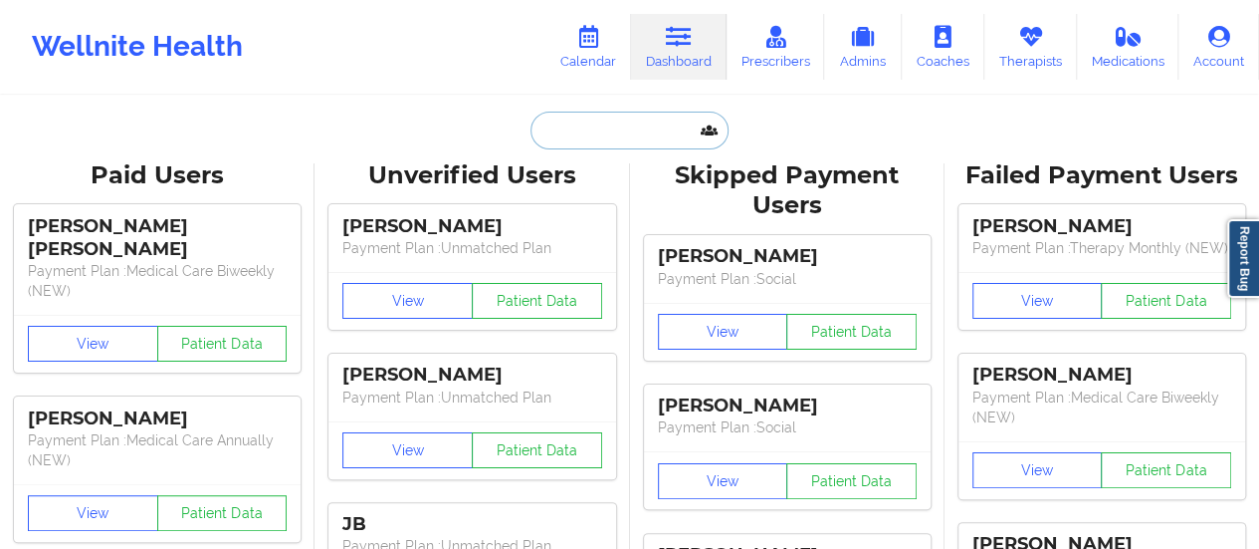
click at [573, 129] on input "text" at bounding box center [629, 130] width 197 height 38
paste input "[EMAIL_ADDRESS][DOMAIN_NAME]"
type input "[EMAIL_ADDRESS][DOMAIN_NAME]"
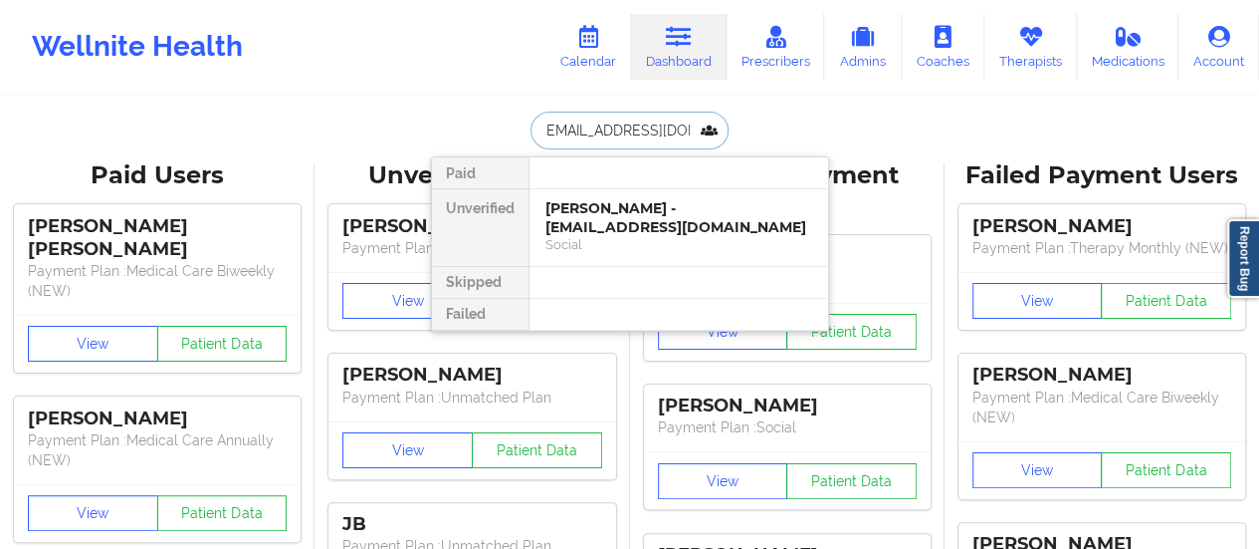
click at [649, 223] on div "[PERSON_NAME] - [EMAIL_ADDRESS][DOMAIN_NAME]" at bounding box center [679, 217] width 267 height 37
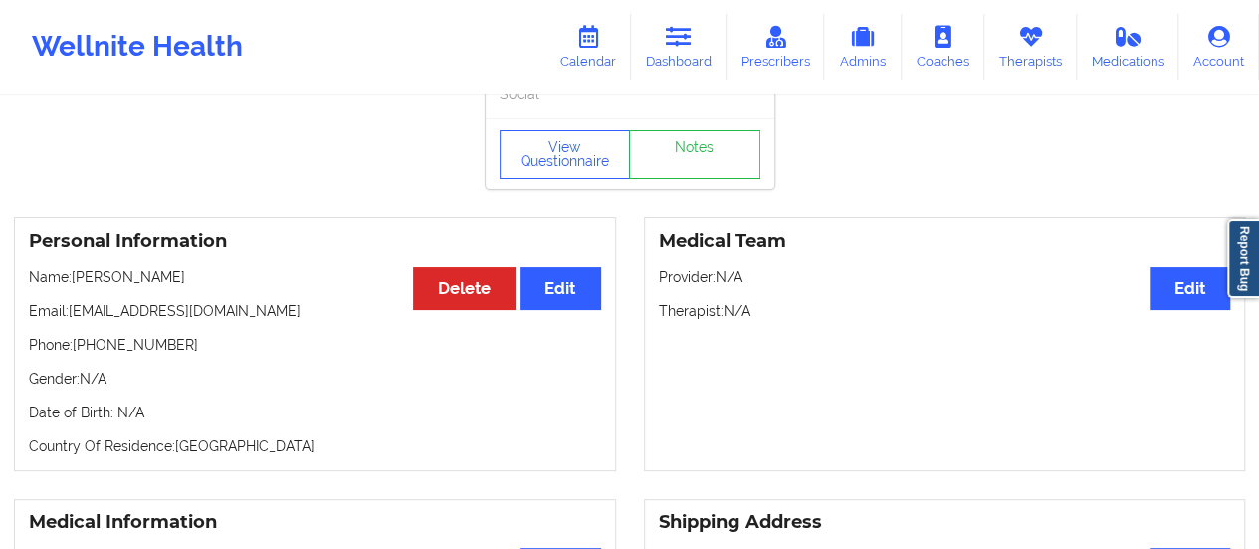
scroll to position [54, 0]
drag, startPoint x: 171, startPoint y: 274, endPoint x: 74, endPoint y: 287, distance: 98.4
click at [74, 287] on p "Name: [PERSON_NAME]" at bounding box center [315, 277] width 572 height 20
copy p "[PERSON_NAME]"
click at [1001, 49] on link "Therapists" at bounding box center [1031, 47] width 93 height 66
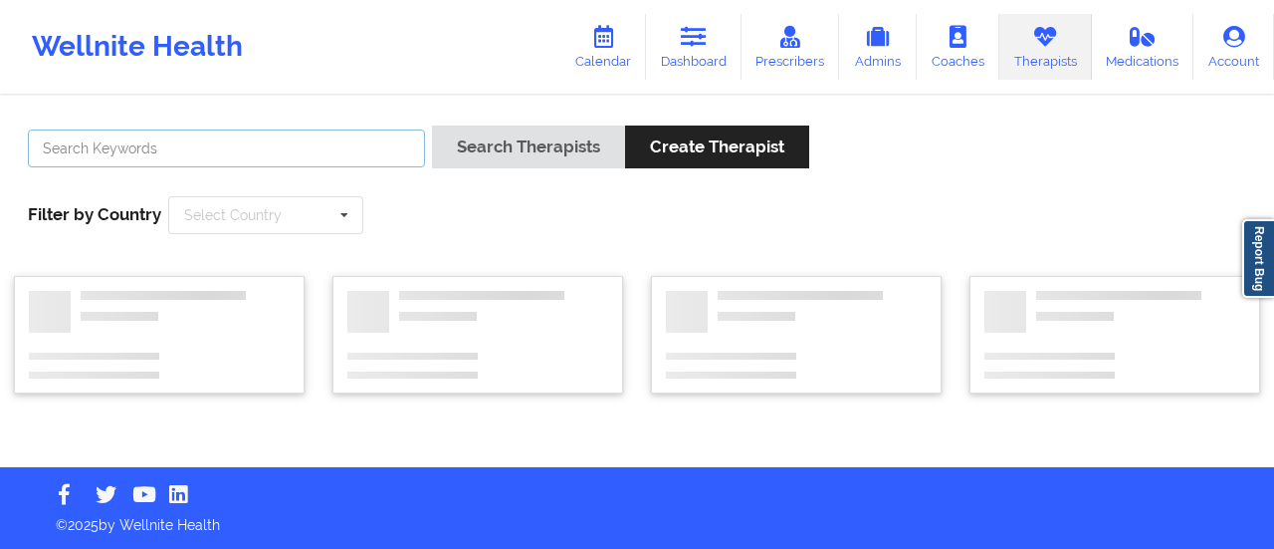
click at [303, 140] on input "text" at bounding box center [226, 148] width 397 height 38
type input "[PERSON_NAME]"
click at [432, 125] on button "Search Therapists" at bounding box center [528, 146] width 193 height 43
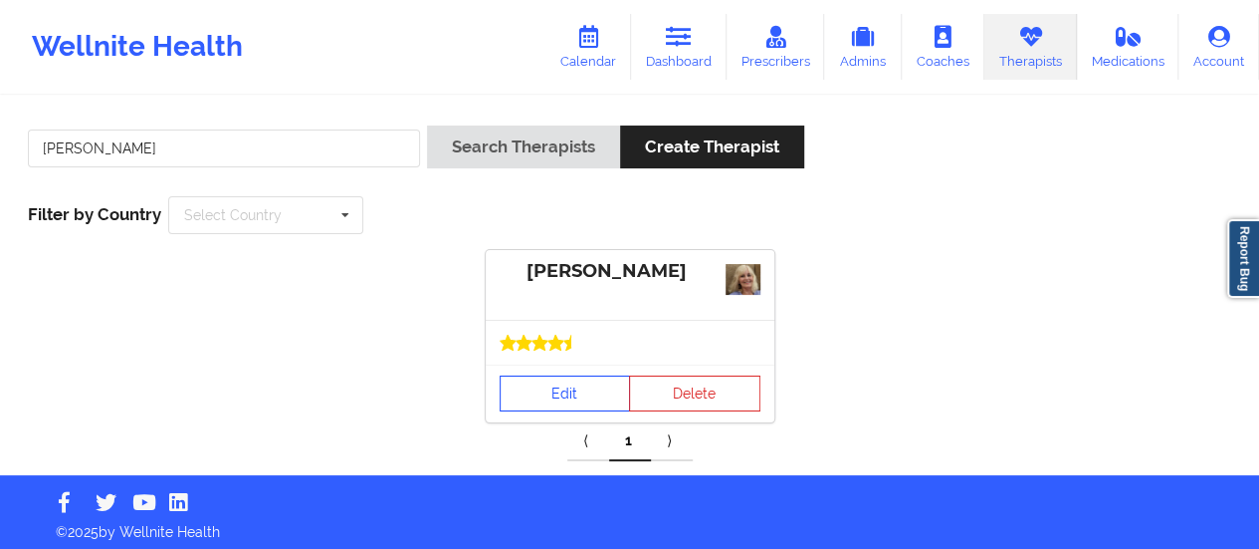
drag, startPoint x: 579, startPoint y: 367, endPoint x: 575, endPoint y: 383, distance: 16.4
click at [575, 383] on div "Edit Delete" at bounding box center [630, 393] width 289 height 58
click at [575, 383] on link "Edit" at bounding box center [565, 393] width 131 height 36
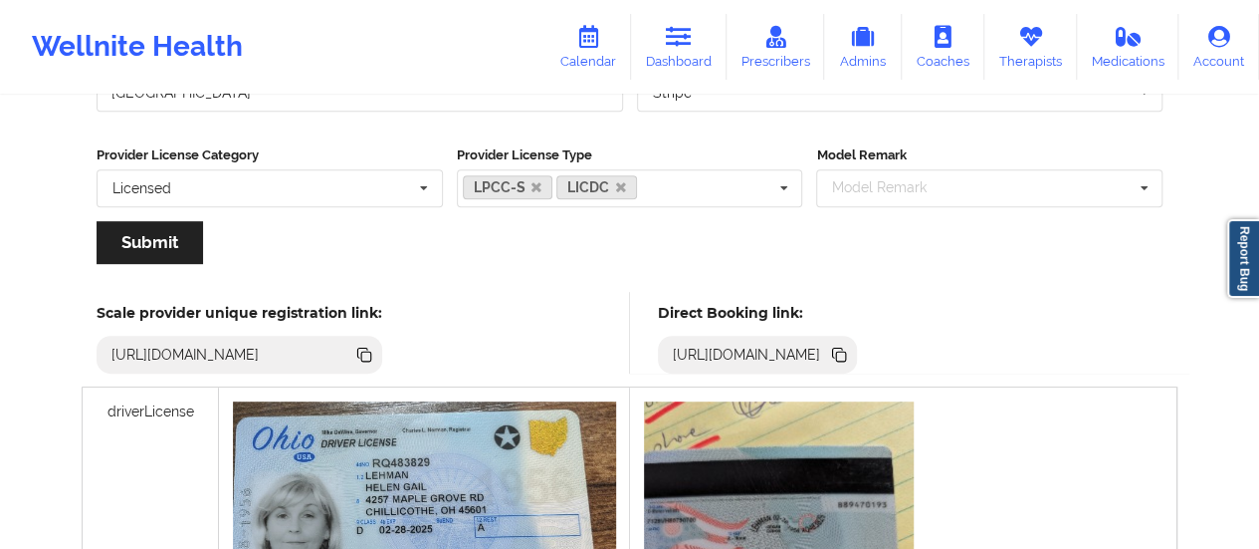
scroll to position [397, 0]
click at [846, 353] on icon at bounding box center [841, 357] width 10 height 10
click at [674, 34] on icon at bounding box center [679, 37] width 26 height 22
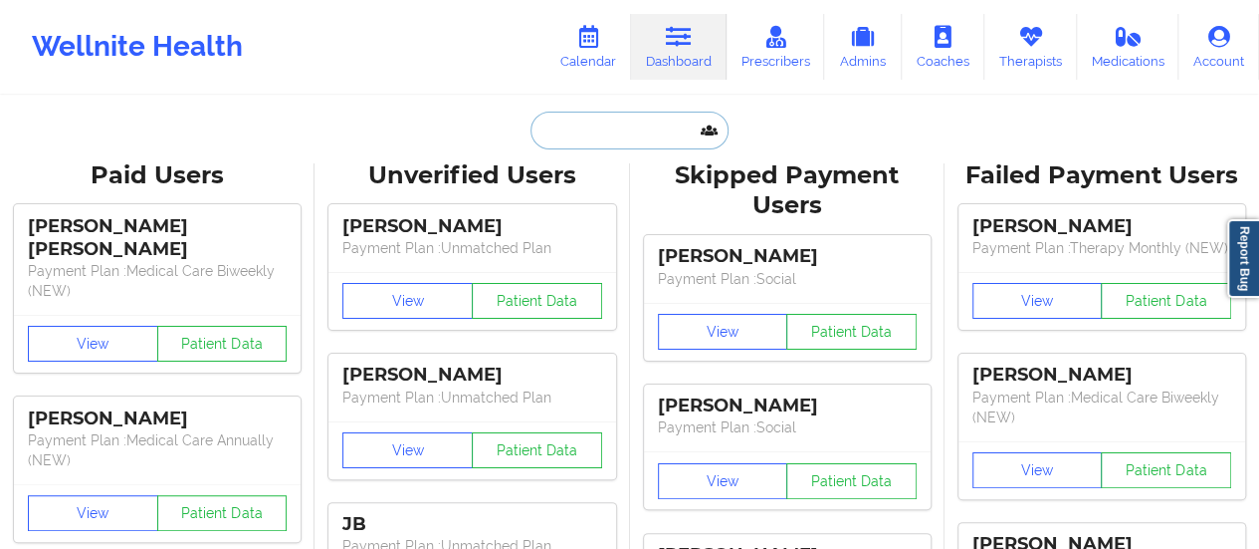
click at [576, 124] on input "text" at bounding box center [629, 130] width 197 height 38
paste input "[EMAIL_ADDRESS][DOMAIN_NAME]"
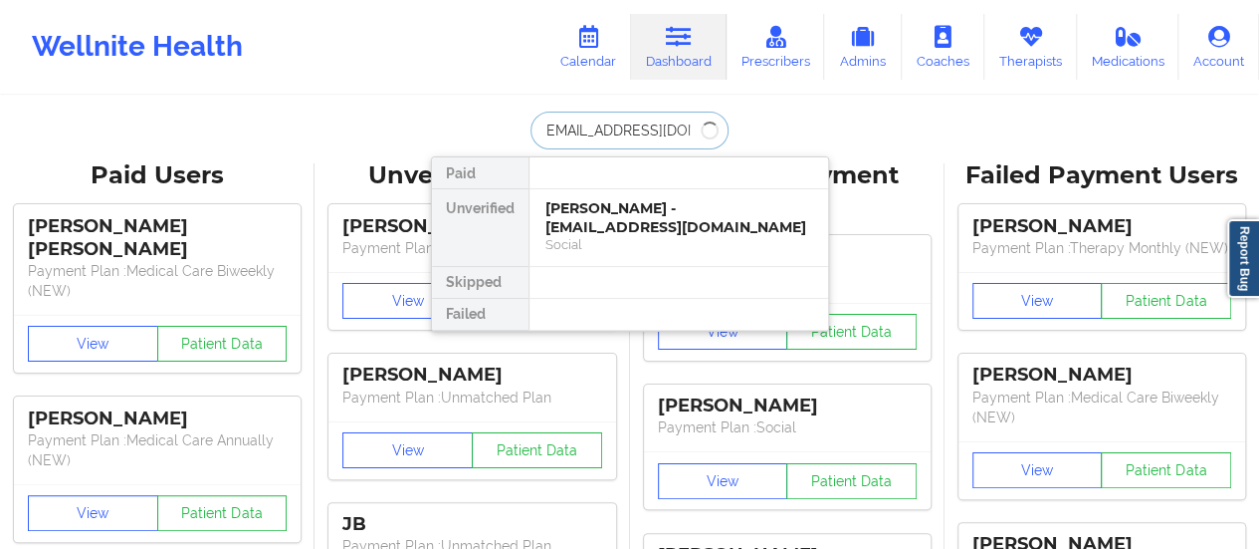
type input "[EMAIL_ADDRESS][DOMAIN_NAME]"
drag, startPoint x: 610, startPoint y: 186, endPoint x: 610, endPoint y: 209, distance: 22.9
click at [610, 209] on div "Paid Unverified [PERSON_NAME] - [EMAIL_ADDRESS][DOMAIN_NAME] Social Skipped Fai…" at bounding box center [630, 243] width 398 height 175
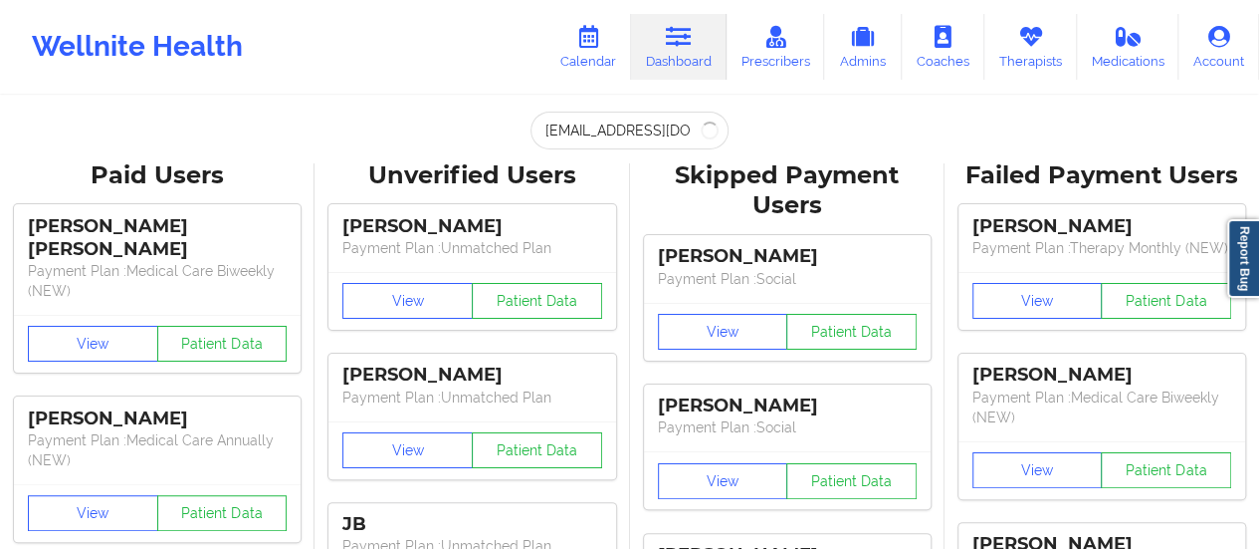
click at [610, 209] on div "[PERSON_NAME] Payment Plan : Unmatched Plan" at bounding box center [472, 237] width 287 height 67
drag, startPoint x: 619, startPoint y: 146, endPoint x: 609, endPoint y: 246, distance: 100.0
click at [603, 127] on input "[EMAIL_ADDRESS][DOMAIN_NAME]" at bounding box center [629, 130] width 197 height 38
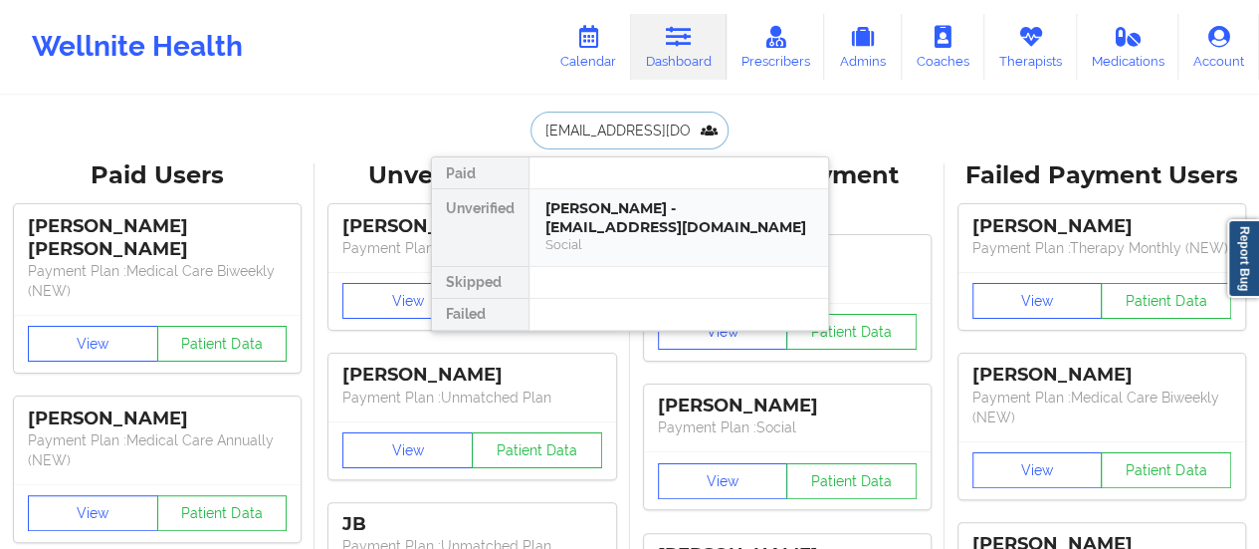
click at [602, 246] on div "Social" at bounding box center [679, 244] width 267 height 17
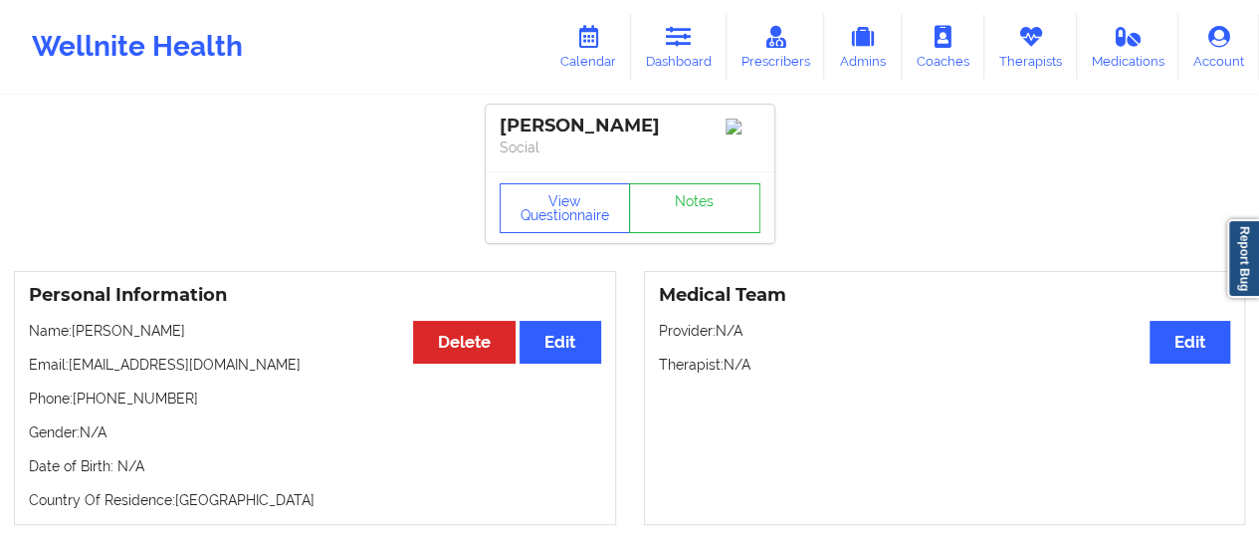
drag, startPoint x: 72, startPoint y: 341, endPoint x: 180, endPoint y: 332, distance: 109.0
click at [180, 332] on p "Name: [PERSON_NAME]" at bounding box center [315, 331] width 572 height 20
copy p "[PERSON_NAME]"
click at [702, 51] on link "Dashboard" at bounding box center [679, 47] width 96 height 66
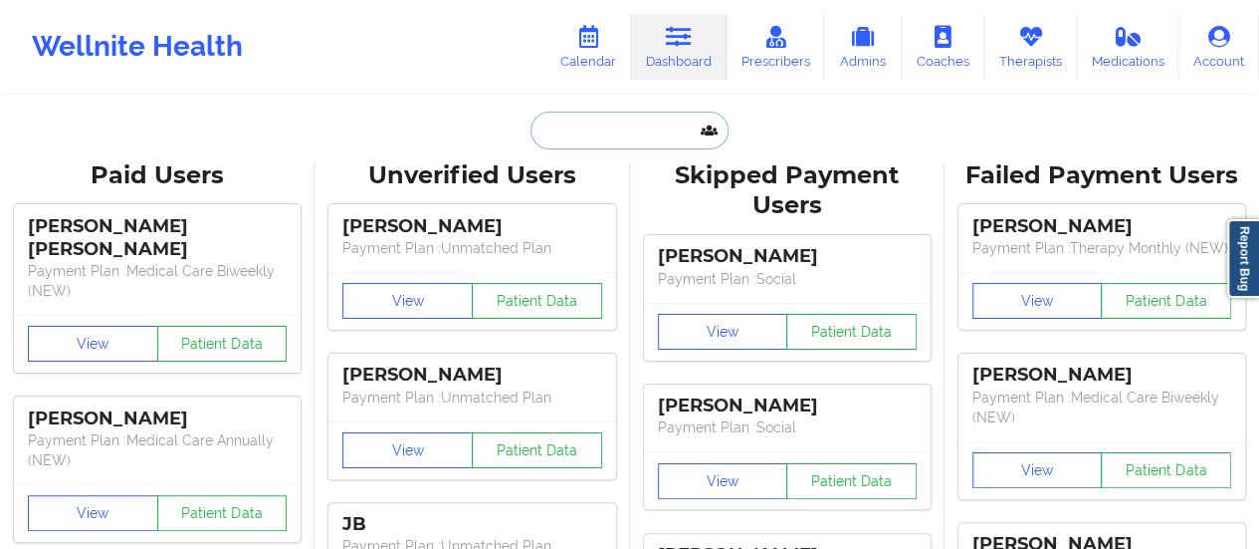
click at [603, 136] on input "text" at bounding box center [629, 130] width 197 height 38
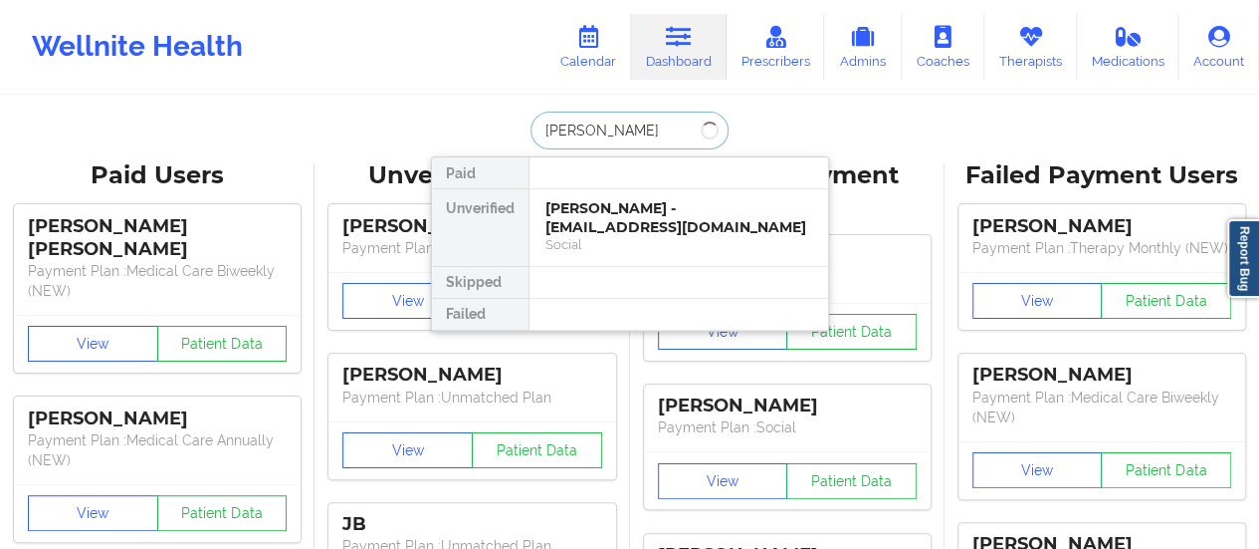
type input "[PERSON_NAME]"
click at [699, 216] on div "[PERSON_NAME] - [EMAIL_ADDRESS][DOMAIN_NAME]" at bounding box center [679, 217] width 267 height 37
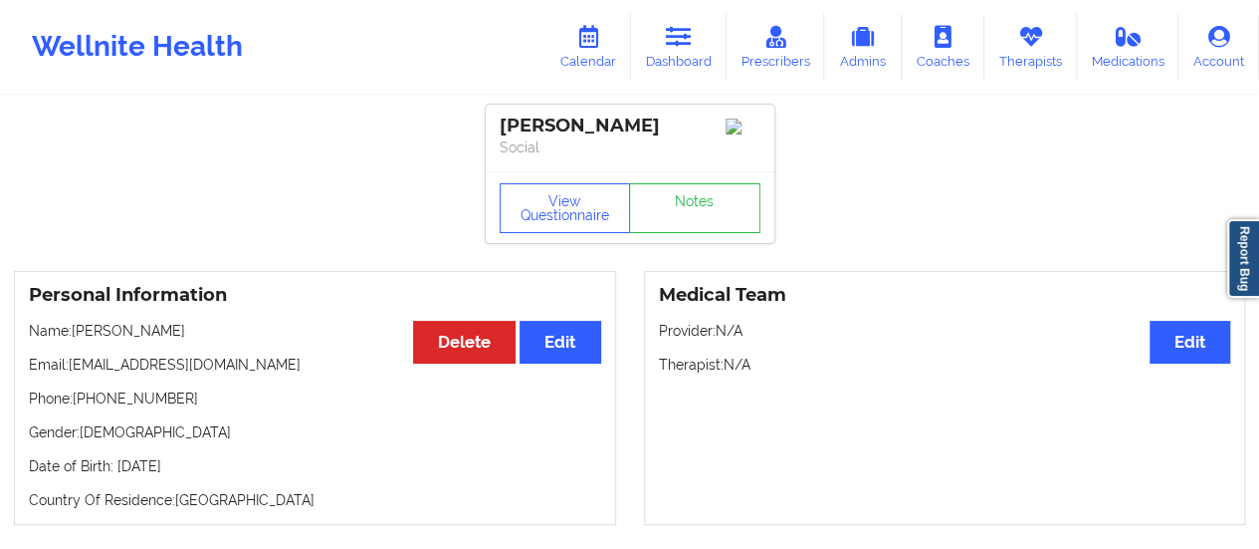
scroll to position [1, 0]
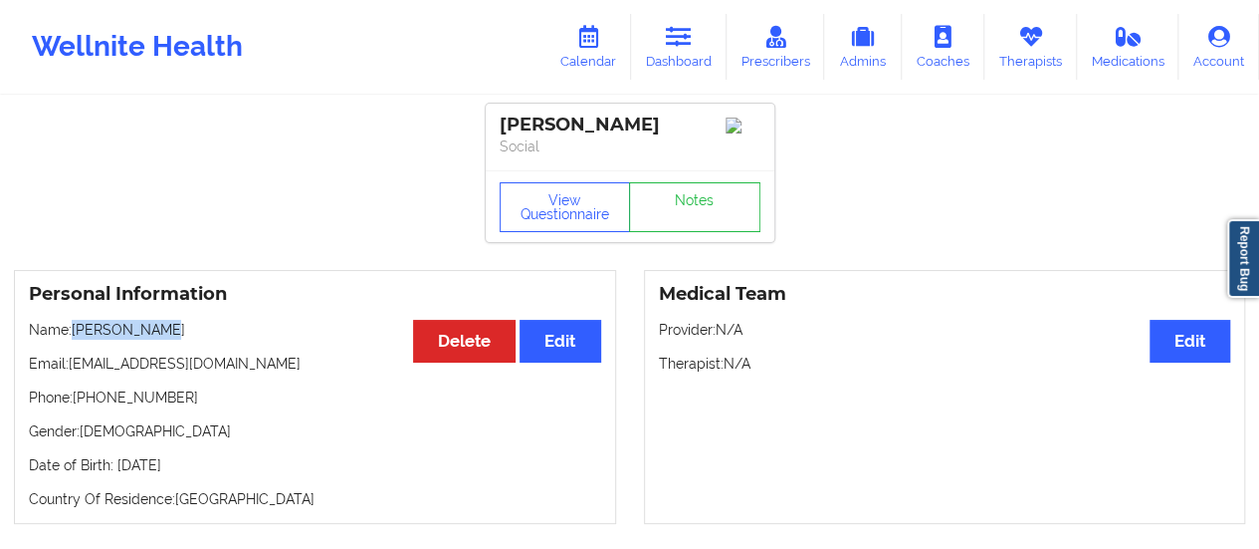
drag, startPoint x: 169, startPoint y: 335, endPoint x: 76, endPoint y: 331, distance: 93.7
click at [76, 331] on p "Name: [PERSON_NAME]" at bounding box center [315, 330] width 572 height 20
copy p "[PERSON_NAME]"
click at [566, 51] on link "Calendar" at bounding box center [589, 47] width 86 height 66
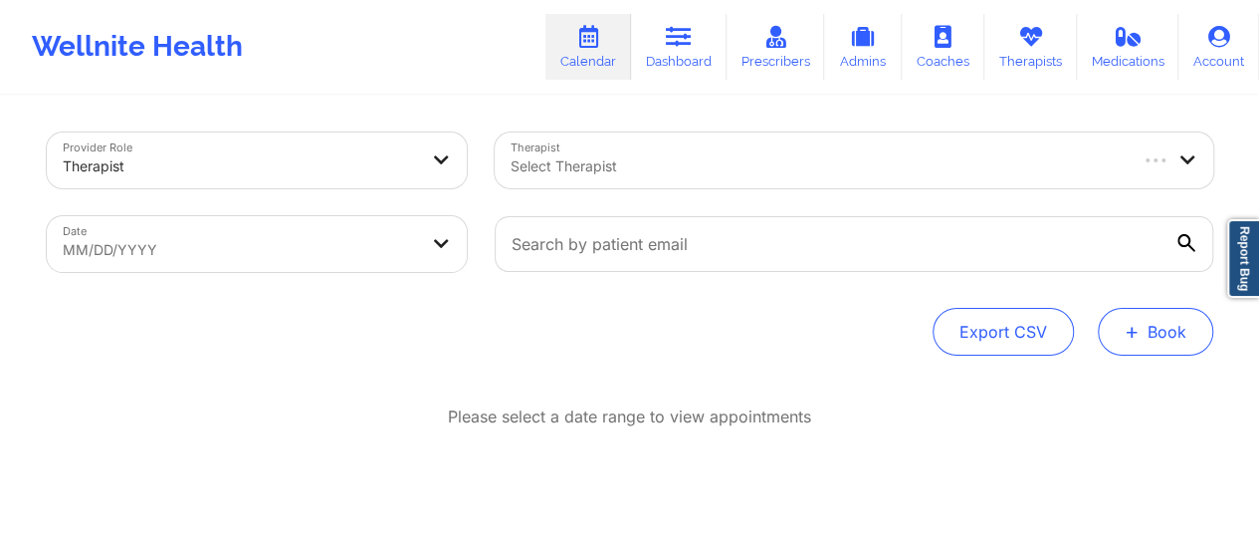
click at [1159, 337] on button "+ Book" at bounding box center [1155, 332] width 115 height 48
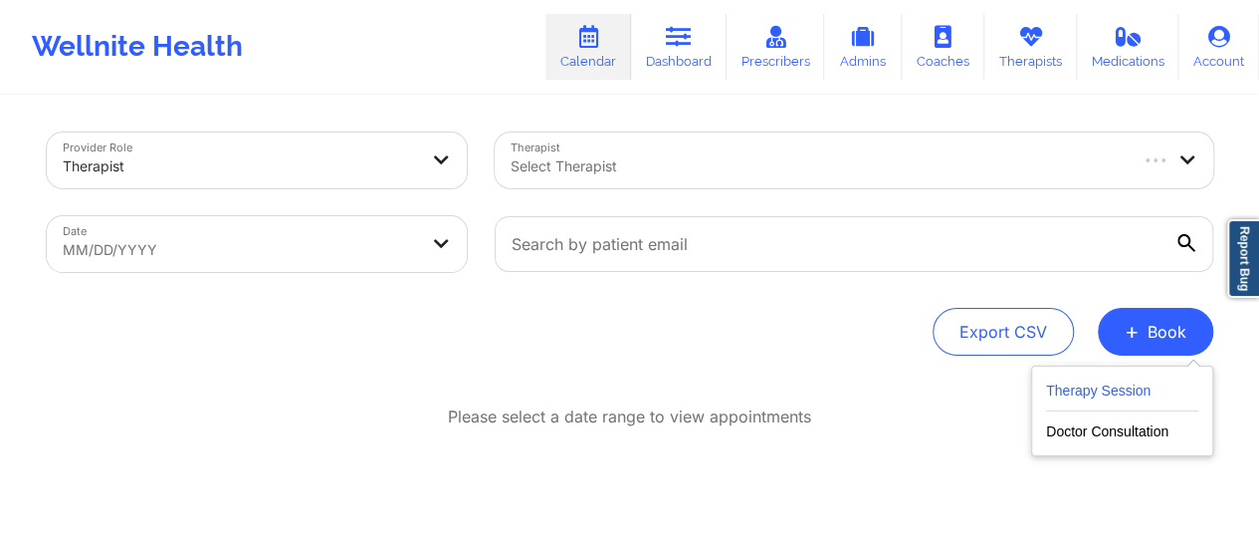
click at [1053, 384] on button "Therapy Session" at bounding box center [1122, 394] width 152 height 33
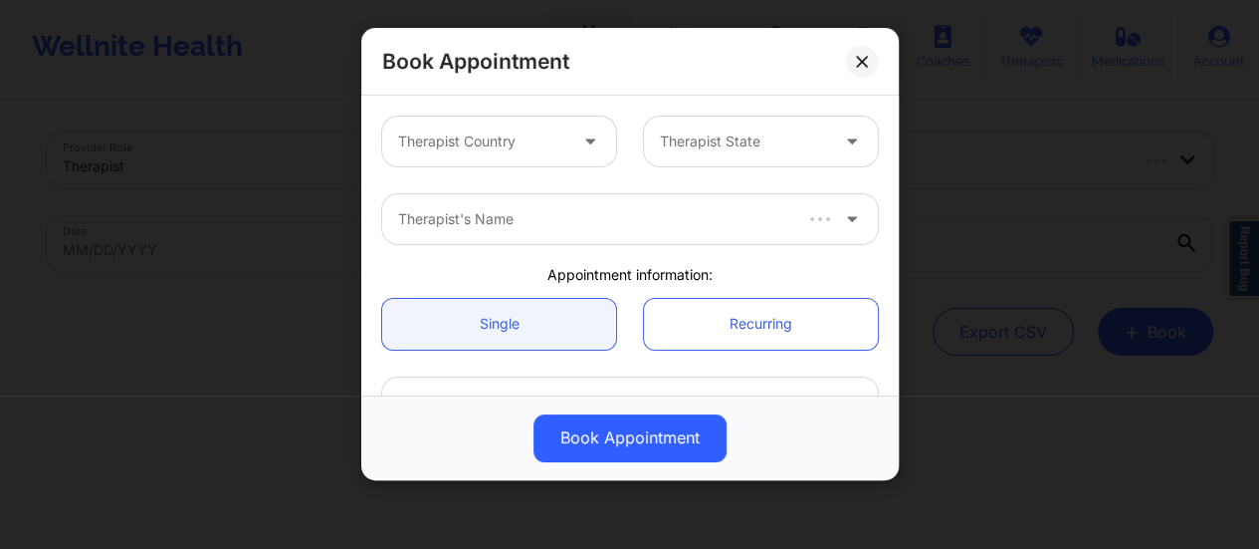
click at [504, 168] on div "Therapist Country Therapist State" at bounding box center [630, 142] width 524 height 78
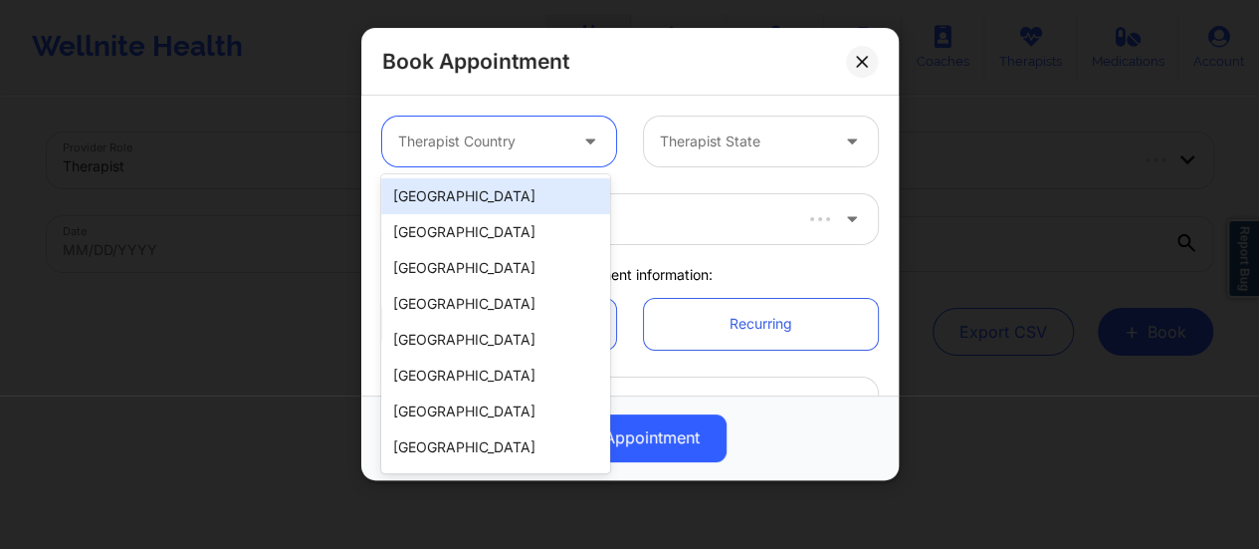
click at [489, 142] on div at bounding box center [482, 141] width 168 height 24
click at [487, 184] on div "[GEOGRAPHIC_DATA]" at bounding box center [495, 196] width 229 height 36
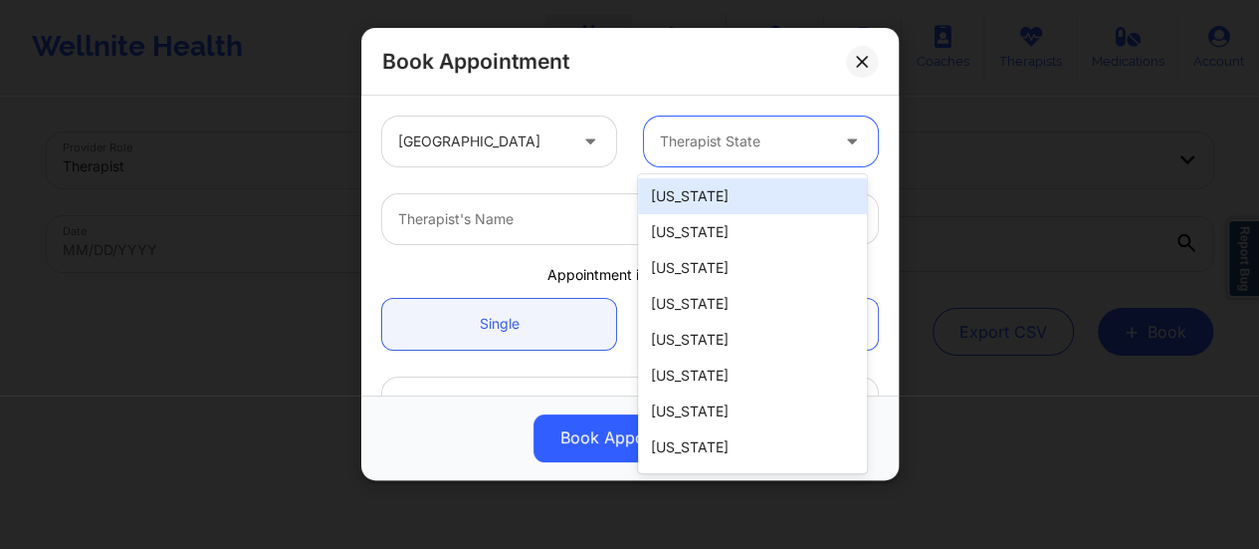
click at [681, 145] on div at bounding box center [744, 141] width 168 height 24
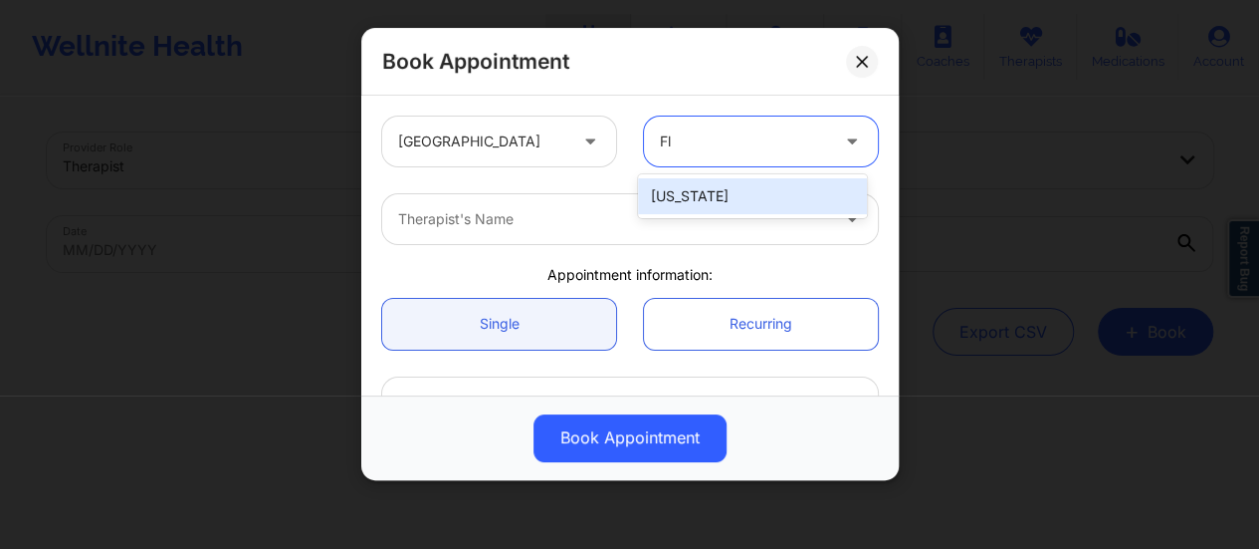
type input "Flo"
click at [697, 198] on div "[US_STATE]" at bounding box center [752, 196] width 229 height 36
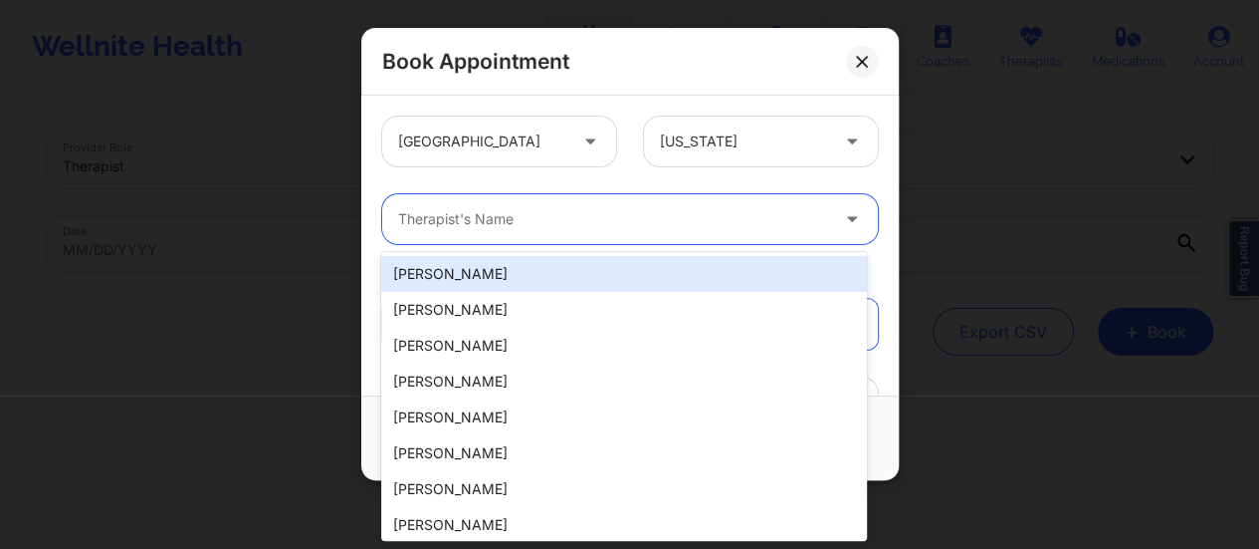
click at [553, 207] on div at bounding box center [613, 219] width 430 height 24
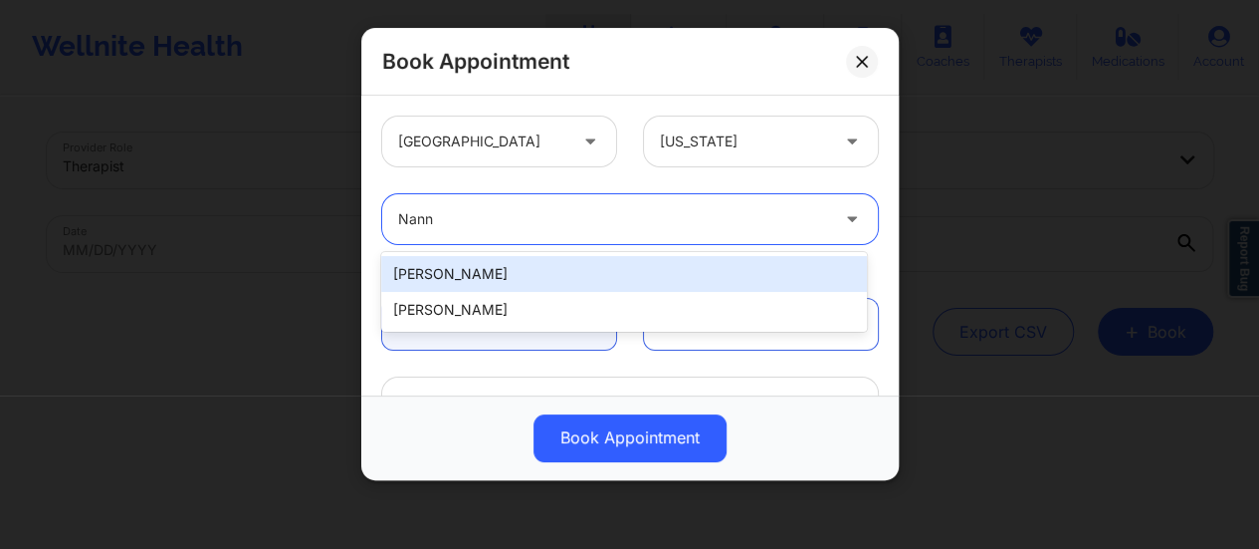
type input "Nanne"
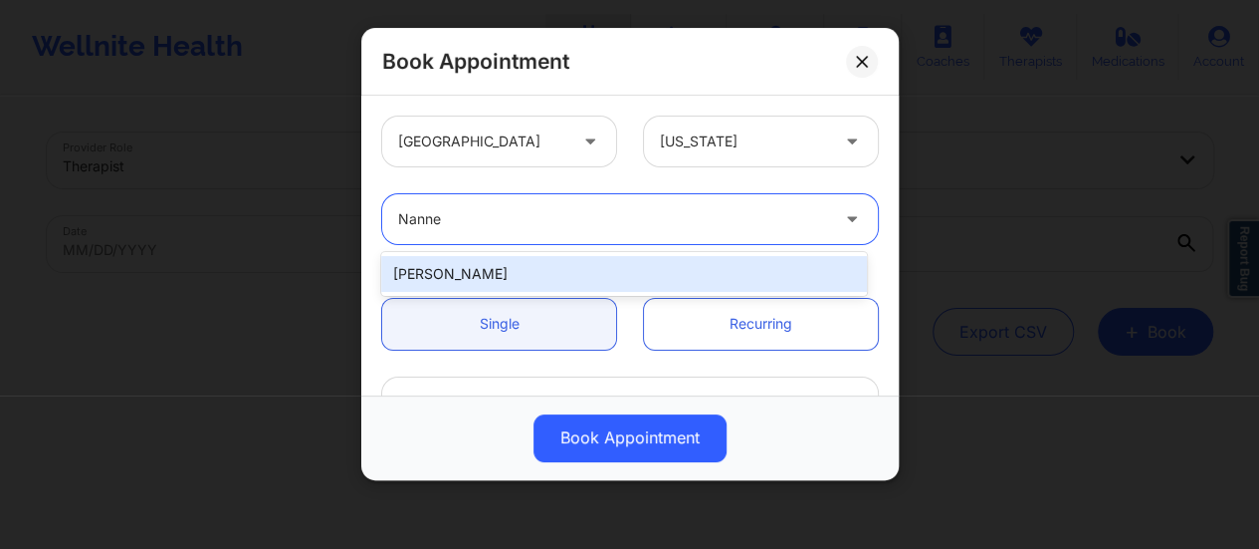
click at [582, 282] on div "[PERSON_NAME]" at bounding box center [624, 274] width 486 height 36
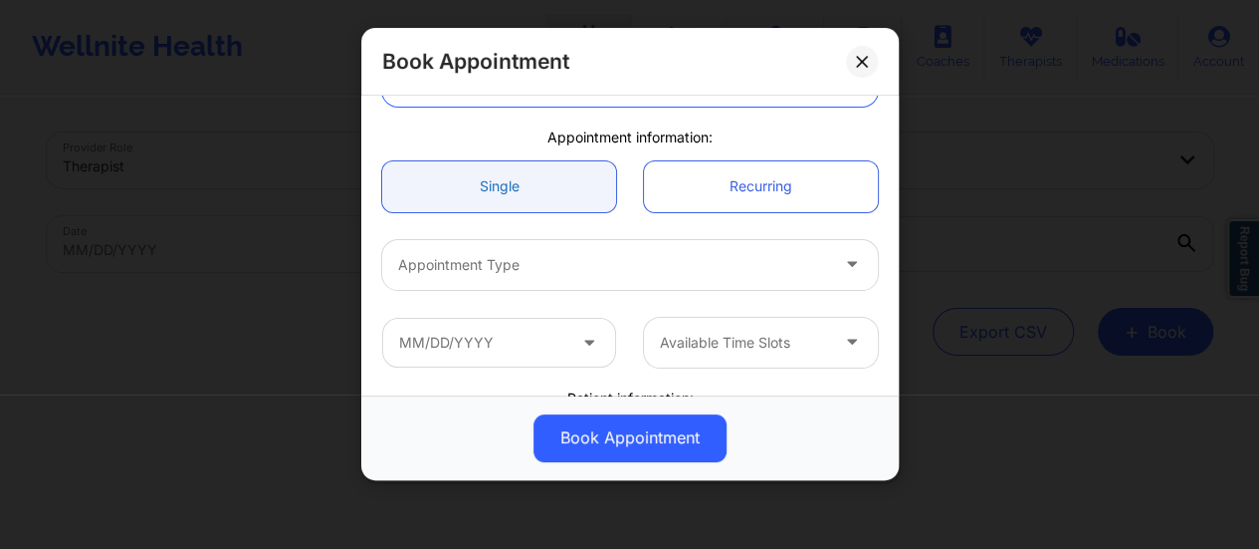
scroll to position [138, 0]
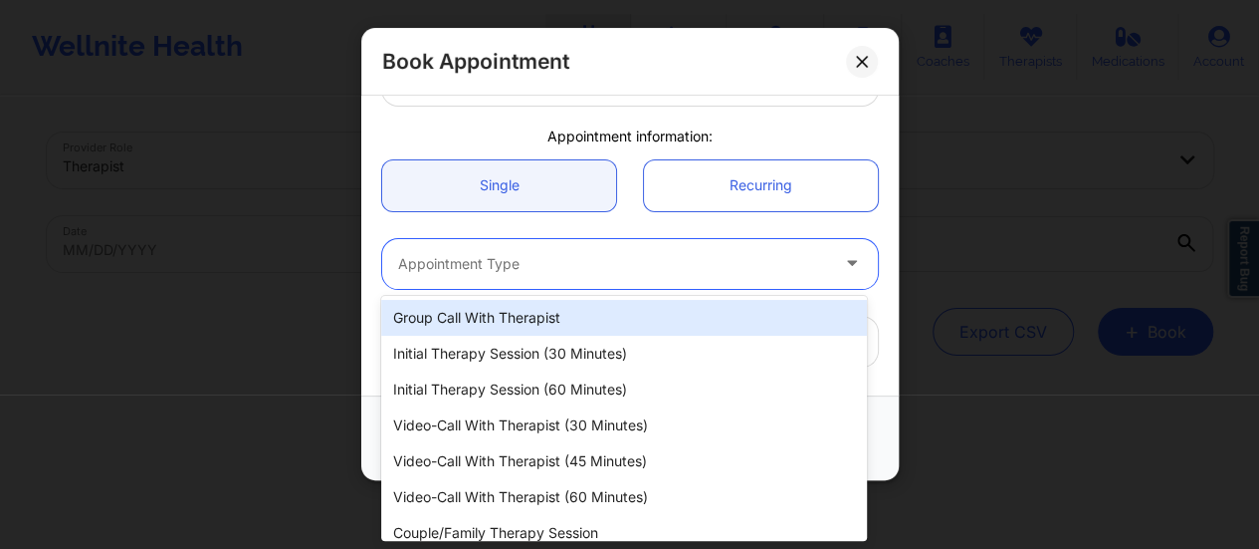
click at [564, 253] on div at bounding box center [613, 264] width 430 height 24
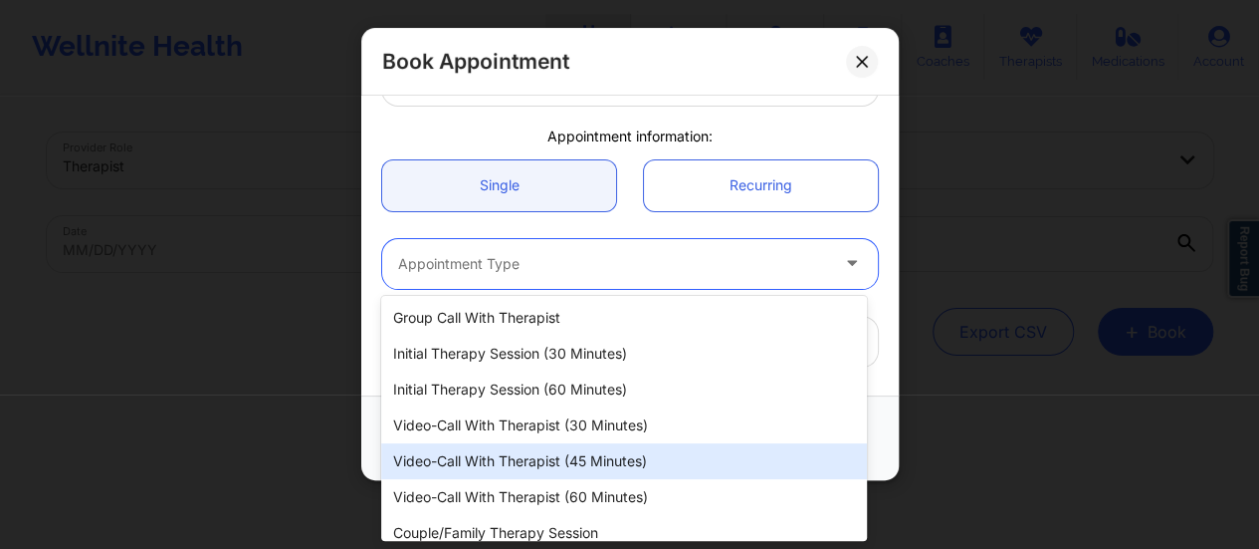
click at [551, 469] on div "Video-Call with Therapist (45 minutes)" at bounding box center [624, 461] width 486 height 36
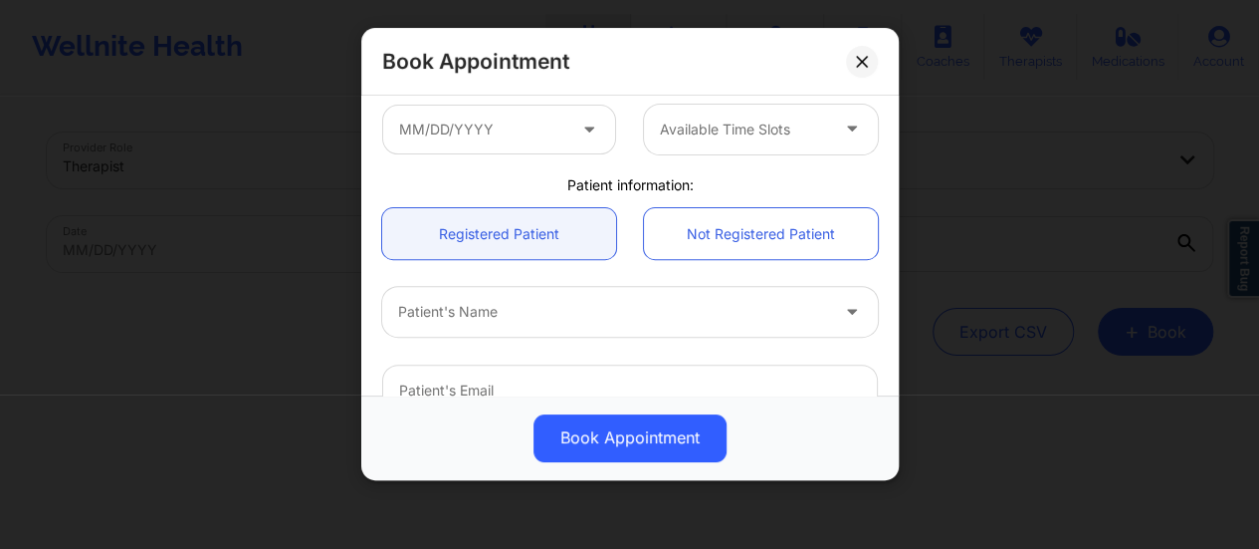
scroll to position [353, 0]
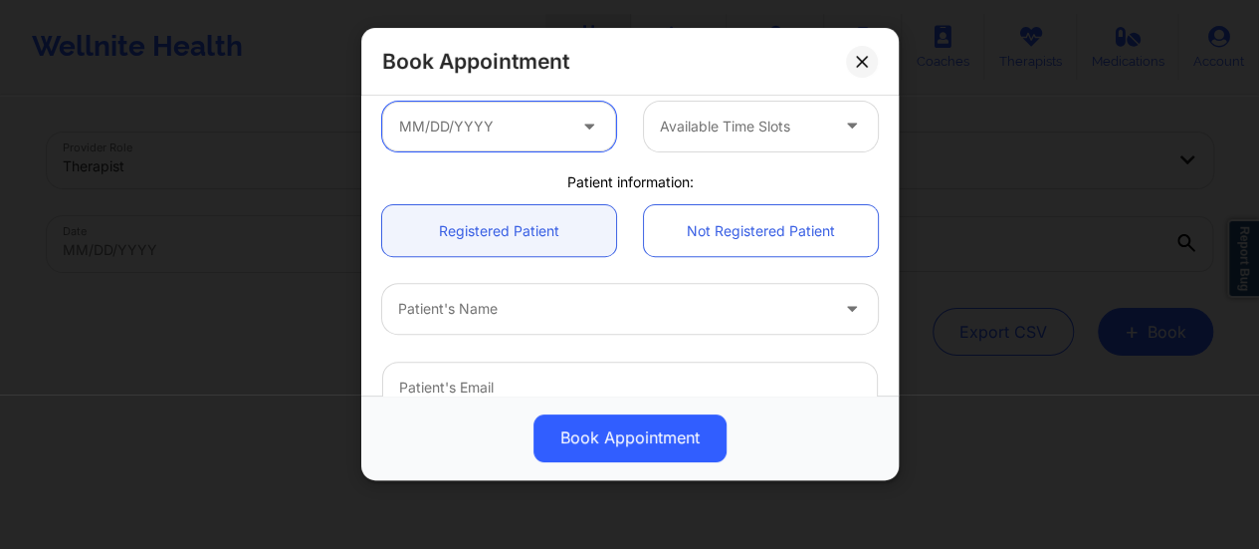
click at [534, 111] on input "text" at bounding box center [499, 127] width 234 height 50
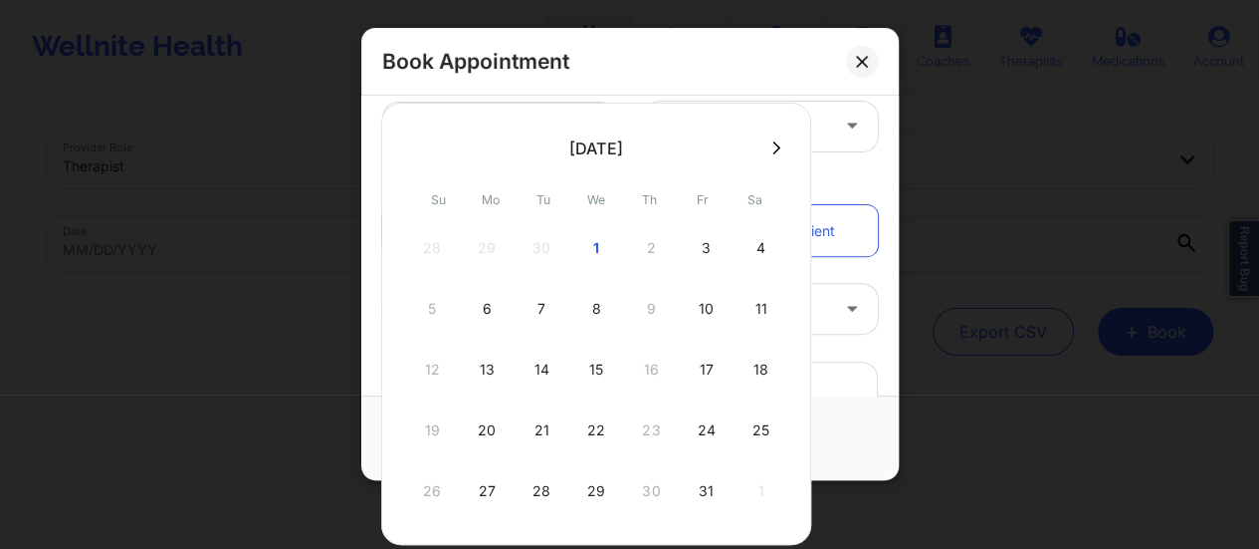
click at [587, 249] on div "1" at bounding box center [596, 248] width 50 height 56
type input "[DATE]"
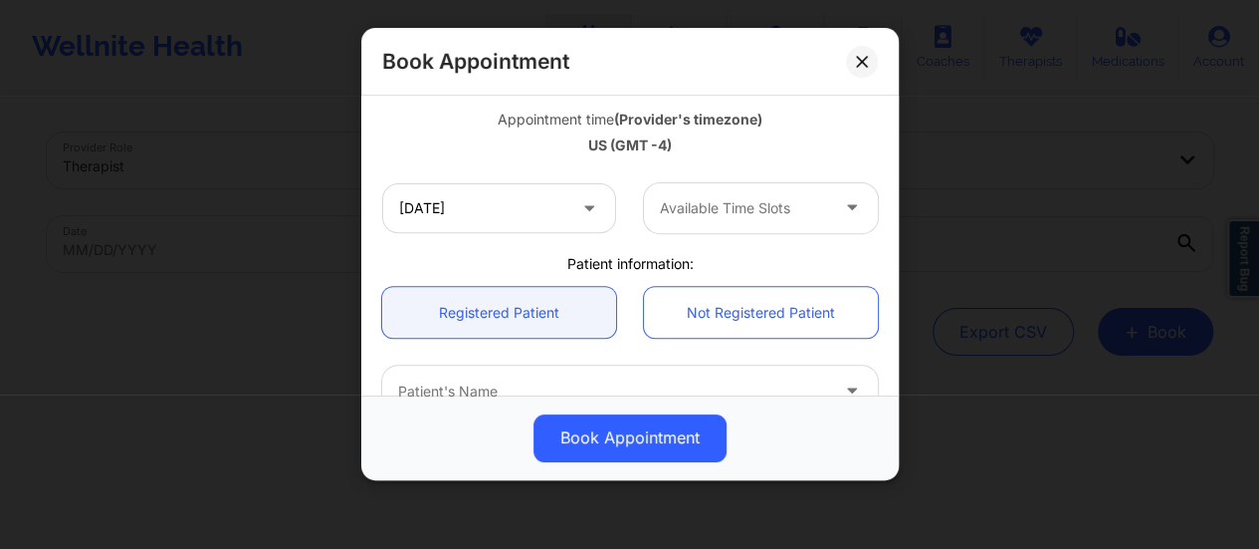
scroll to position [350, 0]
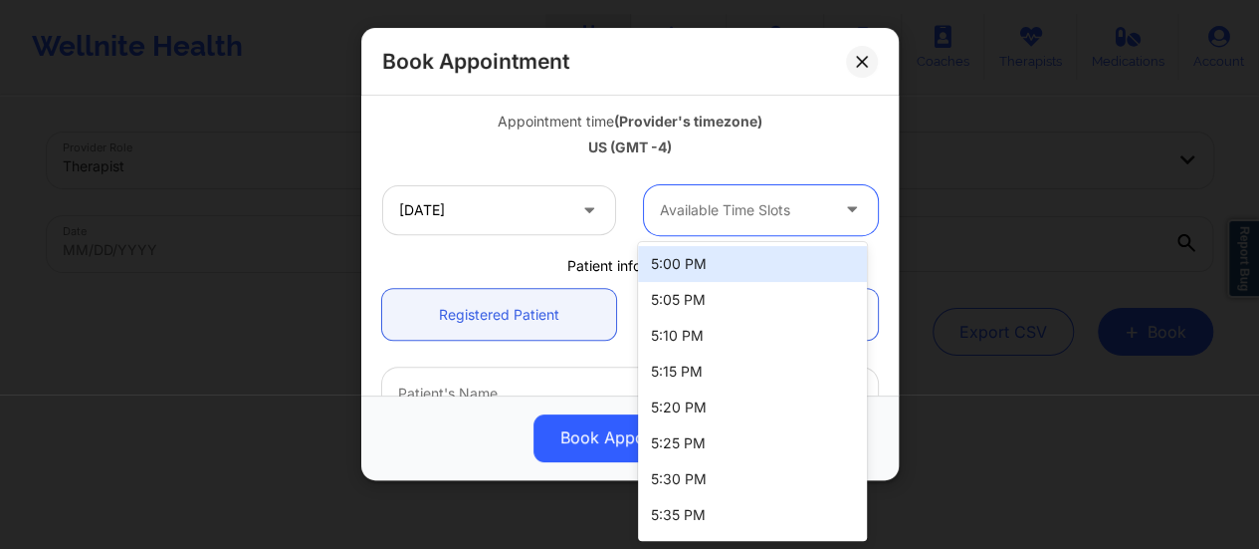
click at [726, 223] on div "Available Time Slots" at bounding box center [737, 210] width 186 height 50
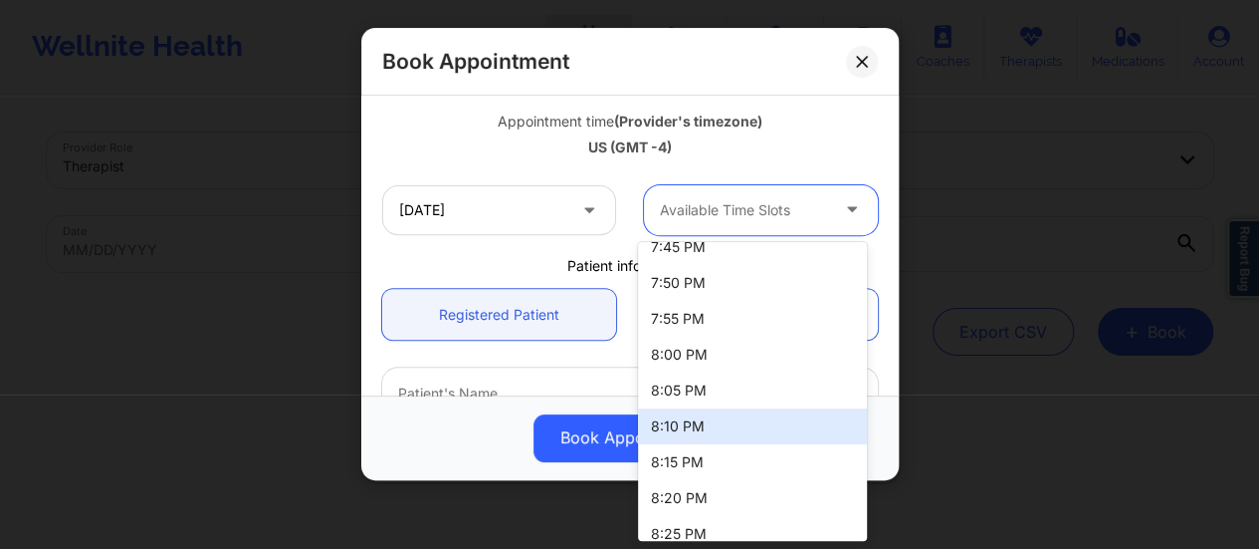
scroll to position [1188, 0]
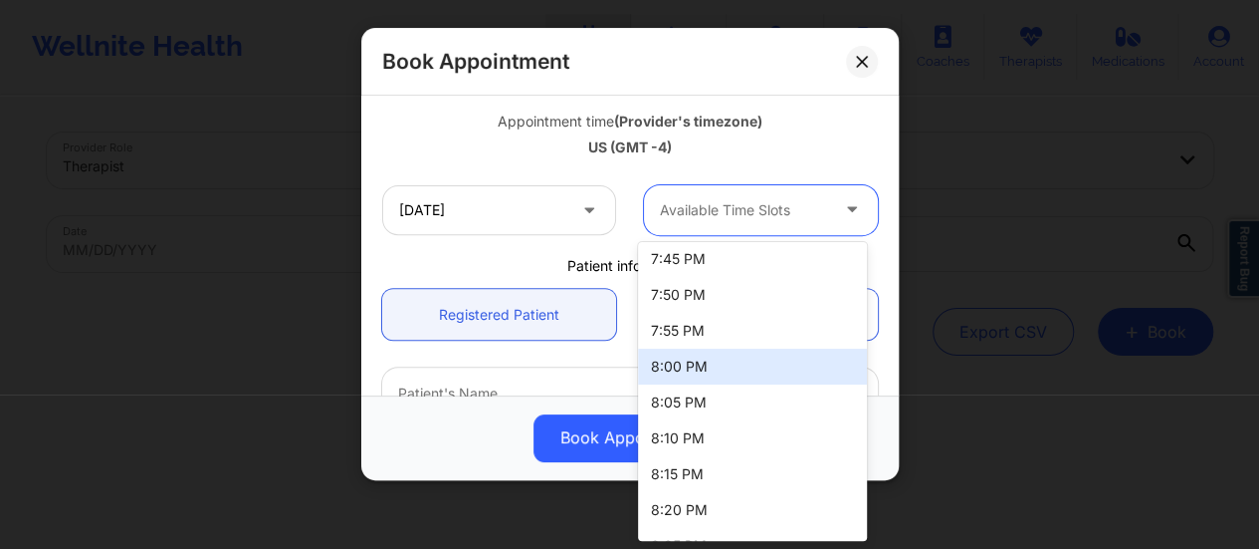
click at [679, 358] on div "8:00 PM" at bounding box center [752, 366] width 229 height 36
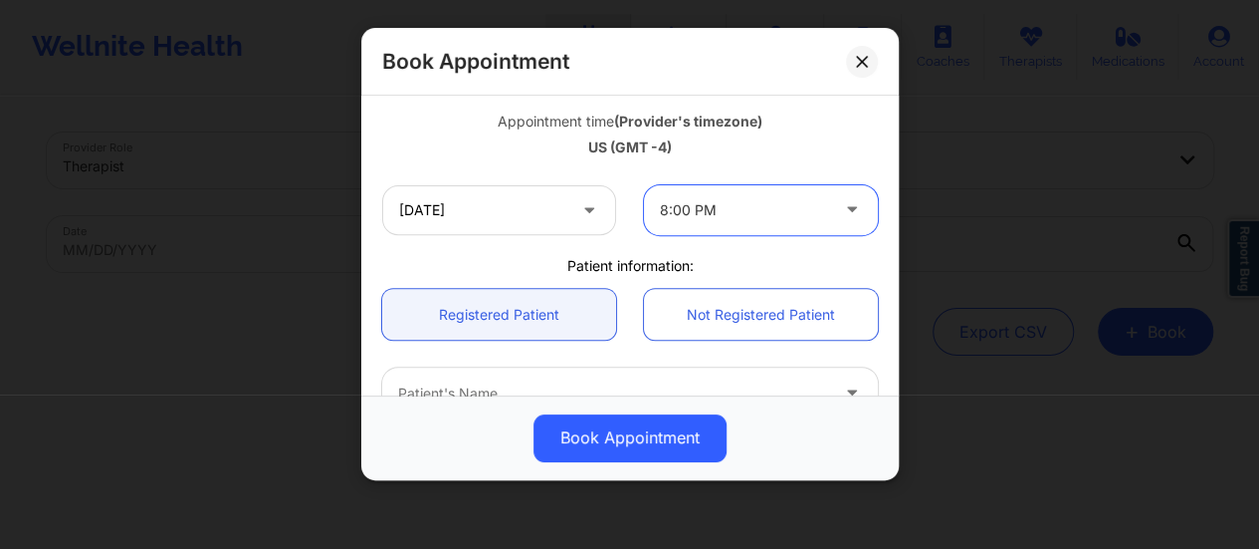
scroll to position [404, 0]
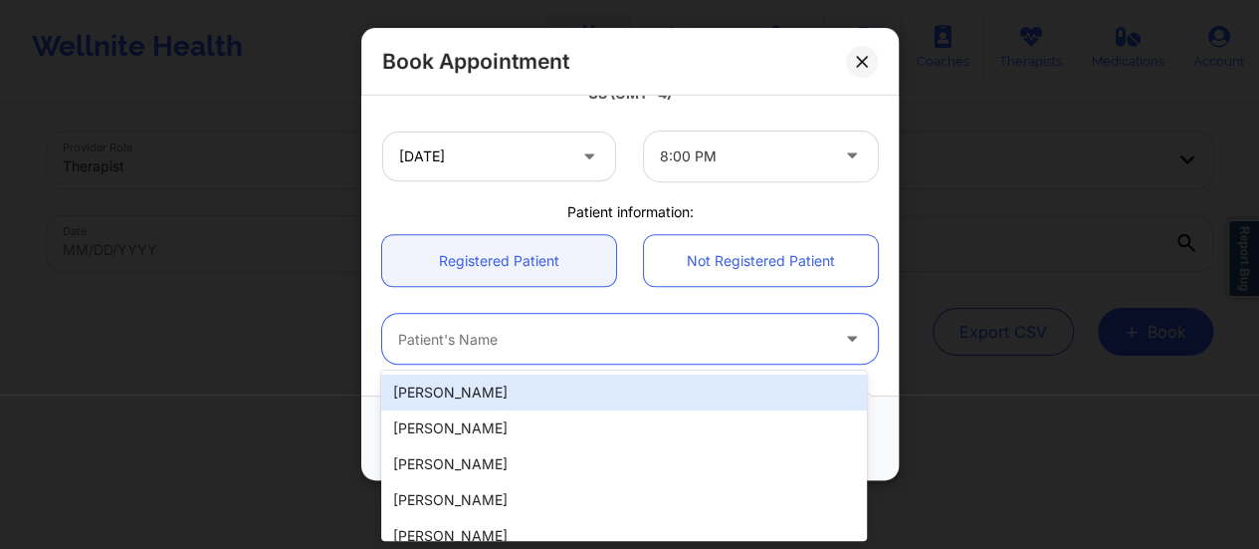
click at [553, 323] on div "Patient's Name" at bounding box center [606, 339] width 448 height 50
paste input "[PERSON_NAME]"
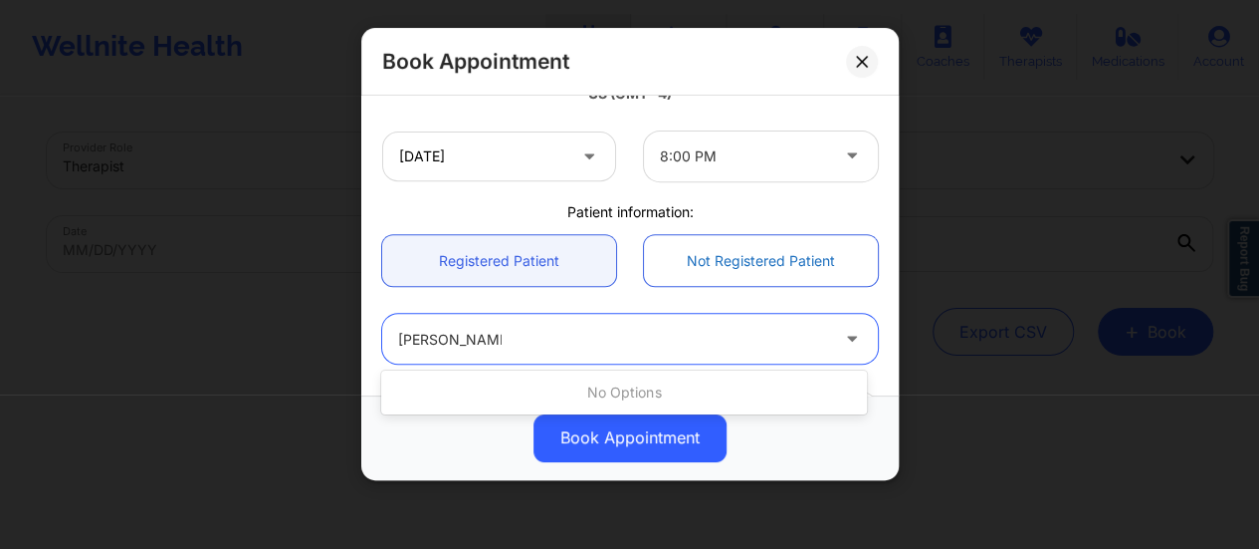
type input "[PERSON_NAME]"
click at [757, 250] on link "Not Registered Patient" at bounding box center [761, 260] width 234 height 51
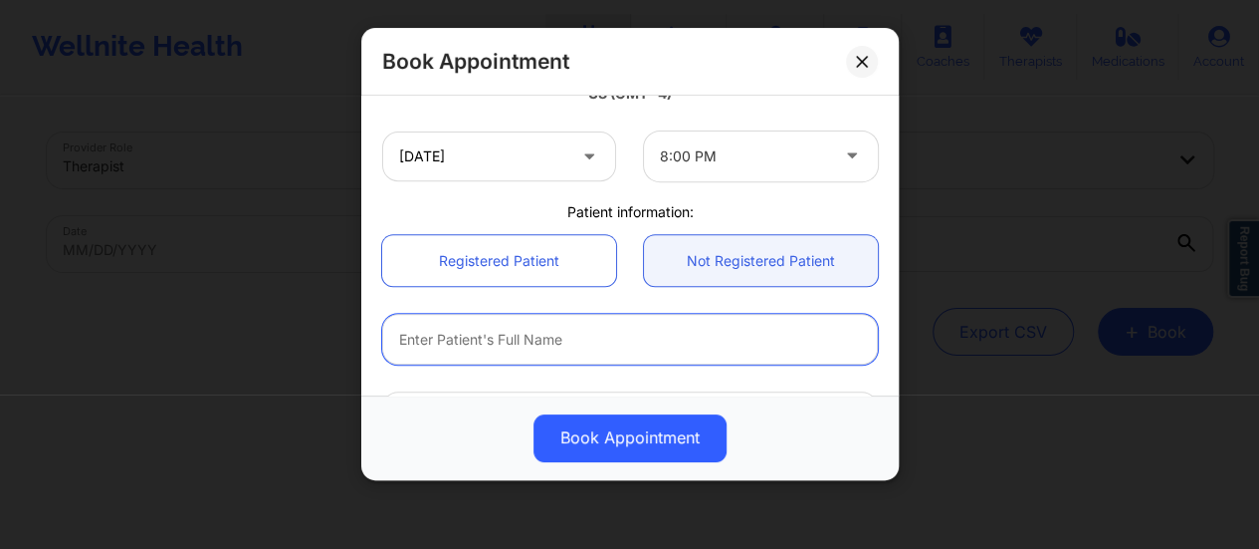
click at [570, 355] on input "text" at bounding box center [630, 339] width 496 height 51
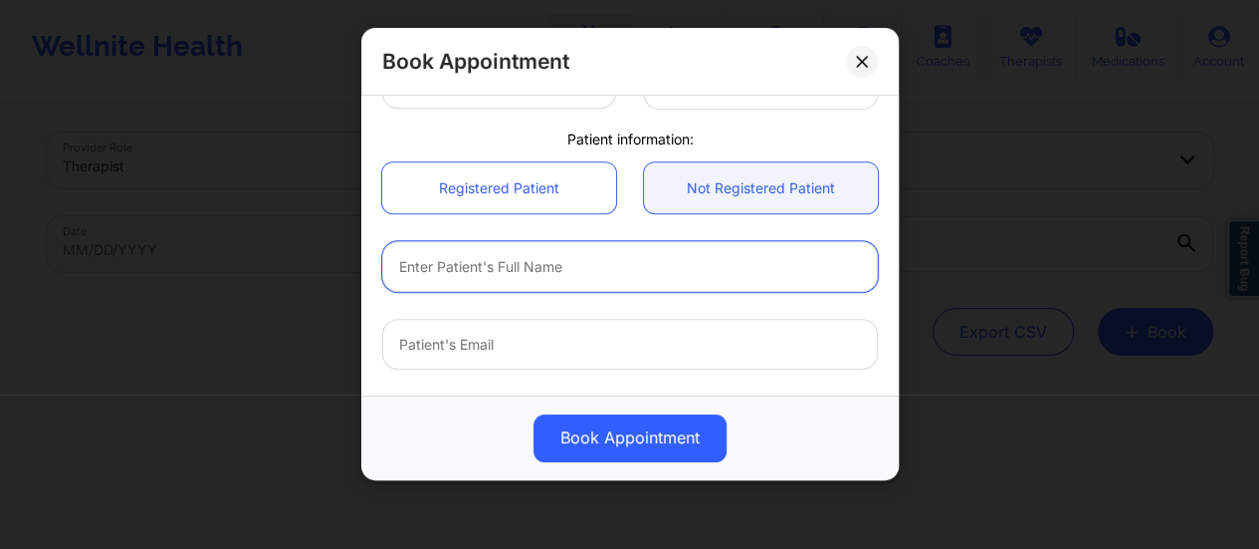
scroll to position [478, 0]
paste input "[PERSON_NAME]"
type input "[PERSON_NAME]"
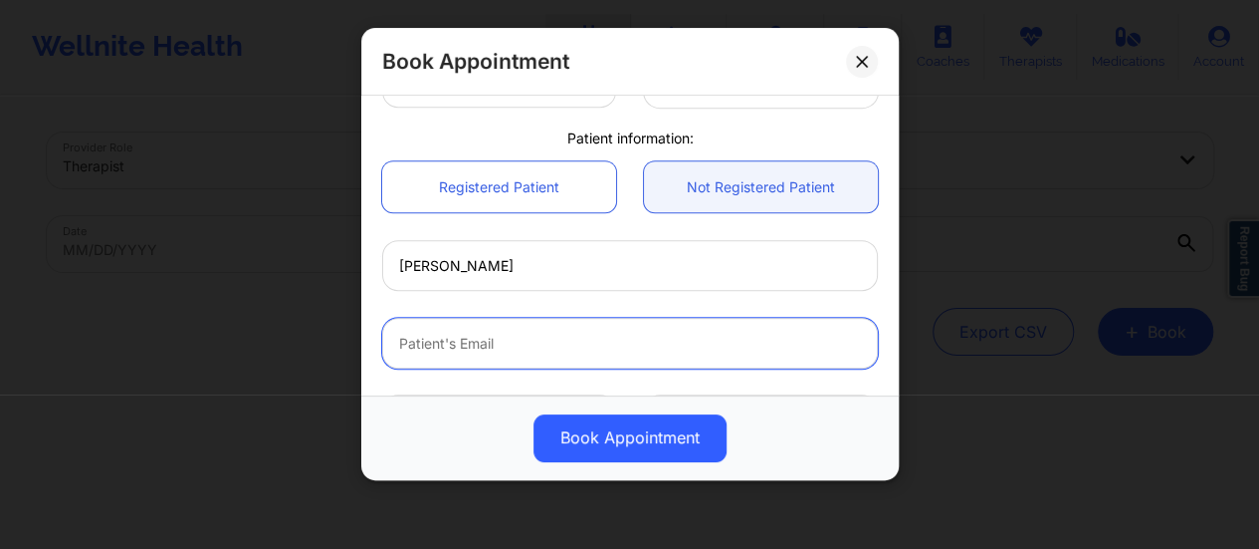
click at [528, 362] on input "email" at bounding box center [630, 343] width 496 height 51
paste input "[EMAIL_ADDRESS][DOMAIN_NAME]"
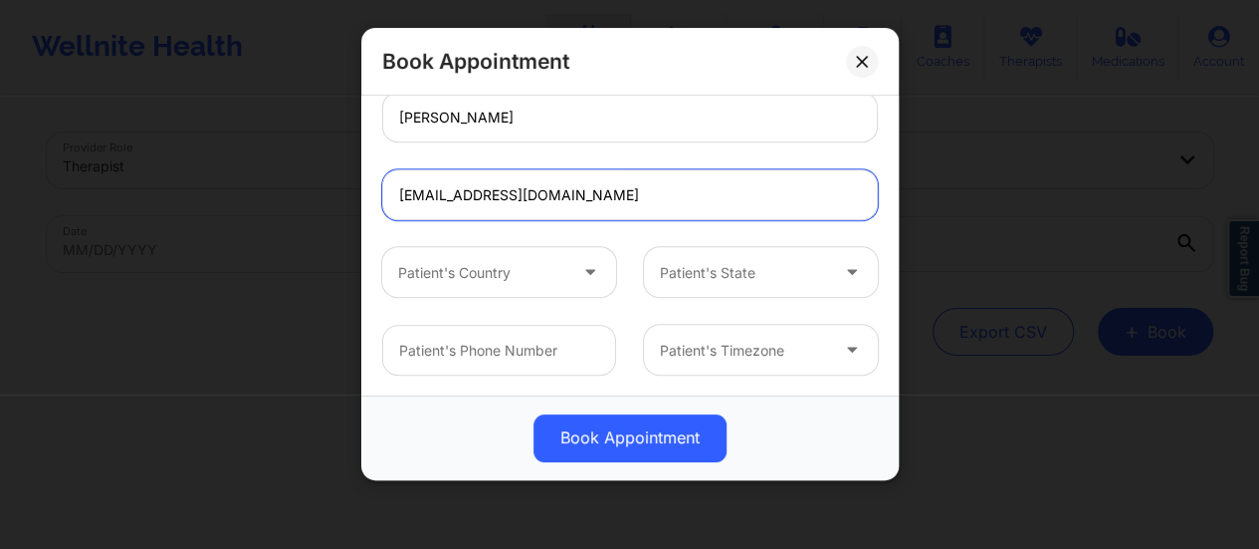
type input "[EMAIL_ADDRESS][DOMAIN_NAME]"
click at [474, 268] on div at bounding box center [482, 273] width 168 height 24
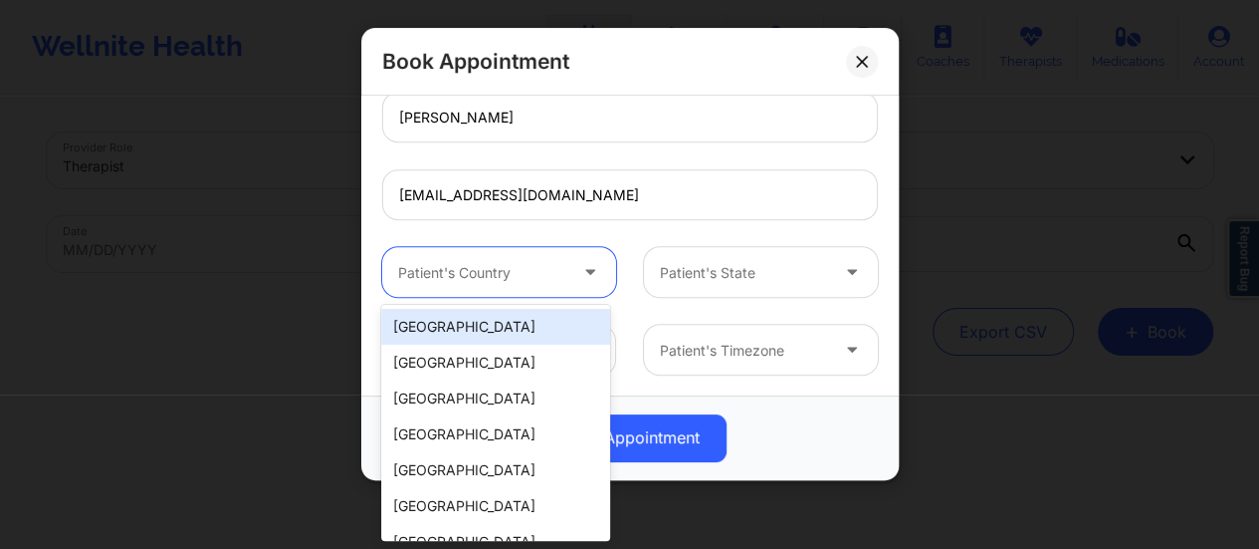
click at [495, 320] on div "[GEOGRAPHIC_DATA]" at bounding box center [495, 327] width 229 height 36
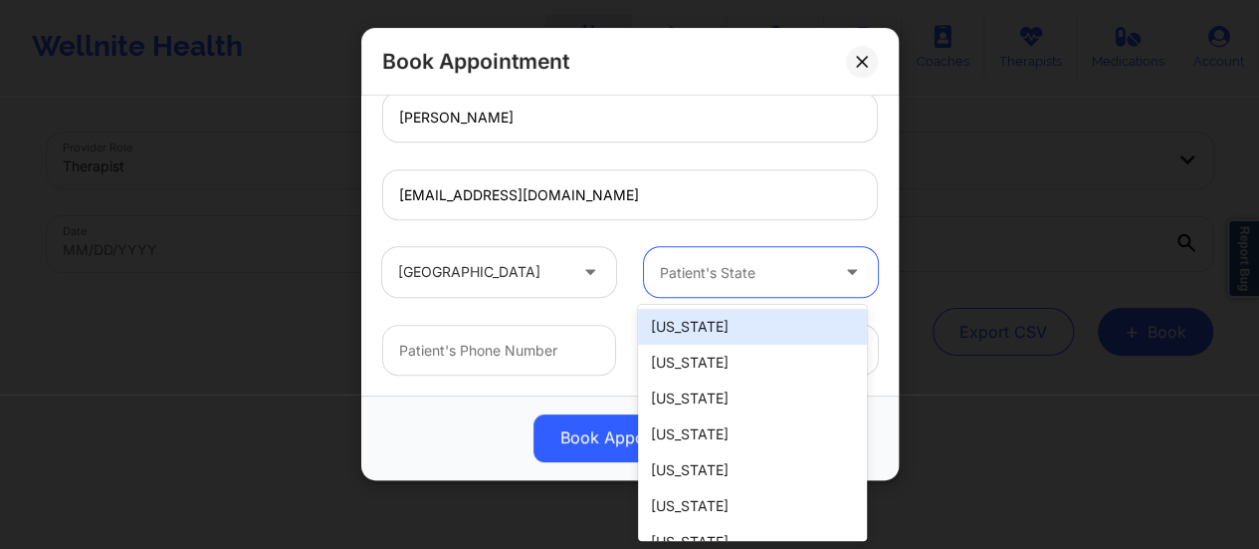
click at [650, 280] on div "Patient's State" at bounding box center [737, 272] width 186 height 50
type input "new"
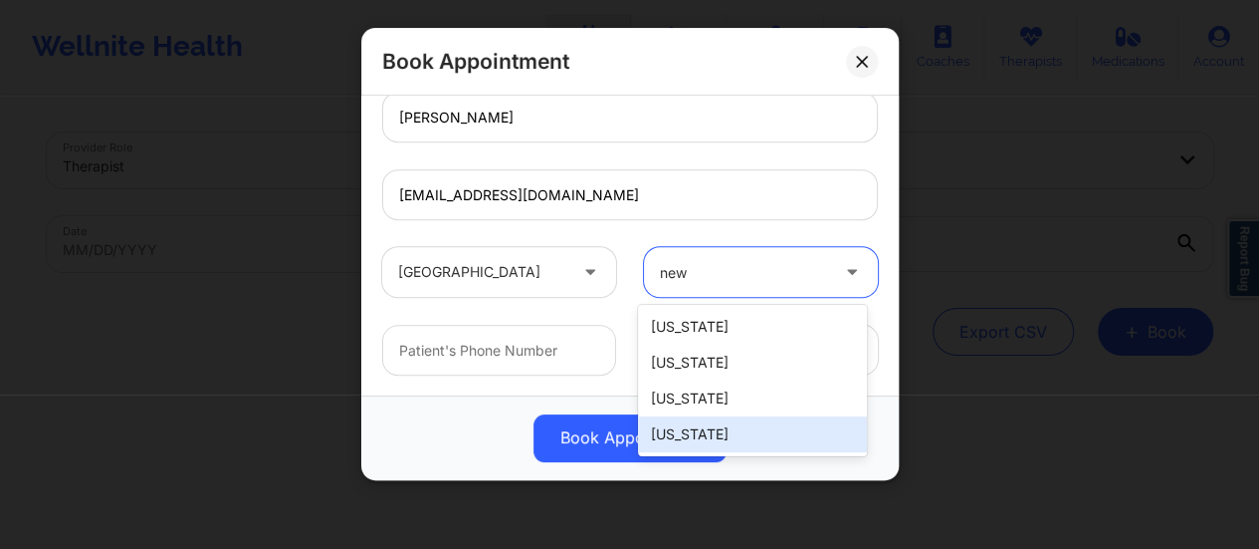
click at [723, 425] on div "[US_STATE]" at bounding box center [752, 434] width 229 height 36
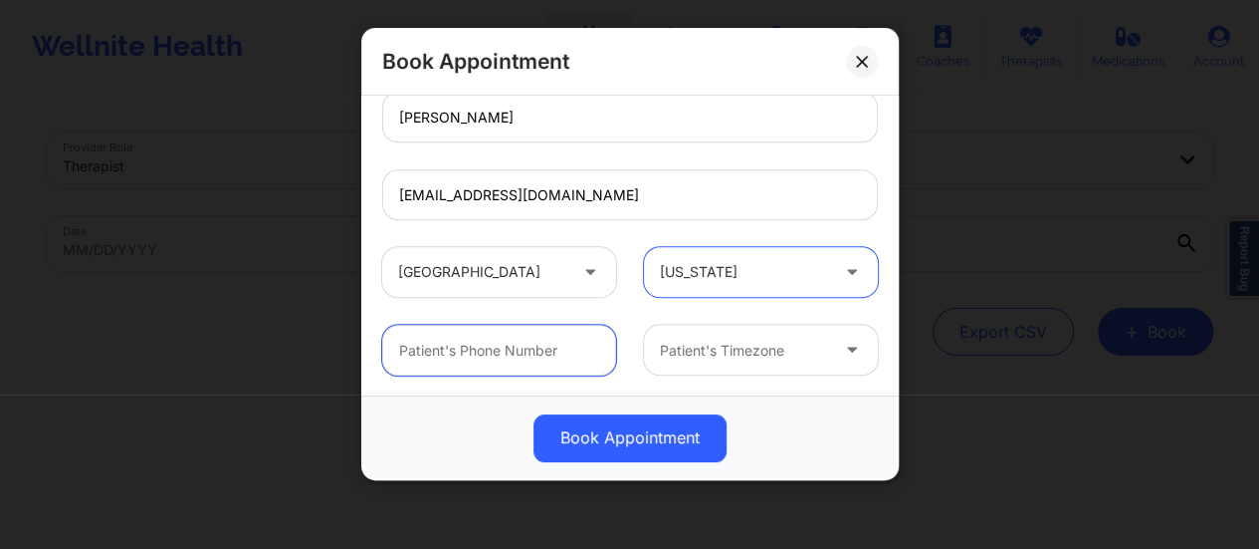
click at [456, 335] on input "text" at bounding box center [499, 350] width 234 height 51
paste input "[PHONE_NUMBER]"
type input "[PHONE_NUMBER]"
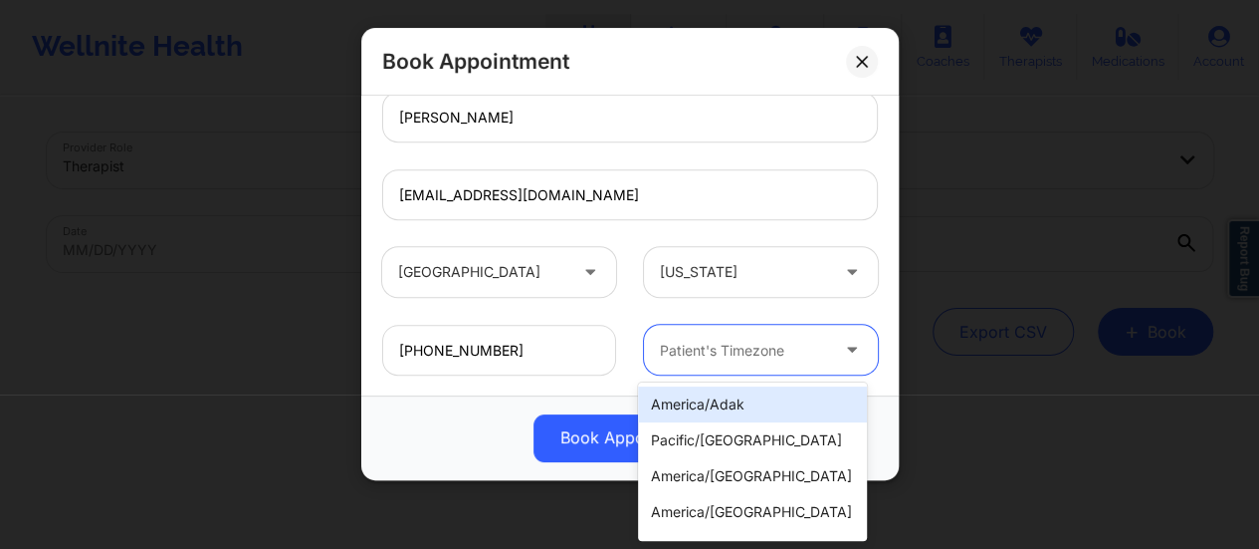
click at [693, 363] on div "Patient's Timezone" at bounding box center [737, 350] width 186 height 50
type input "new"
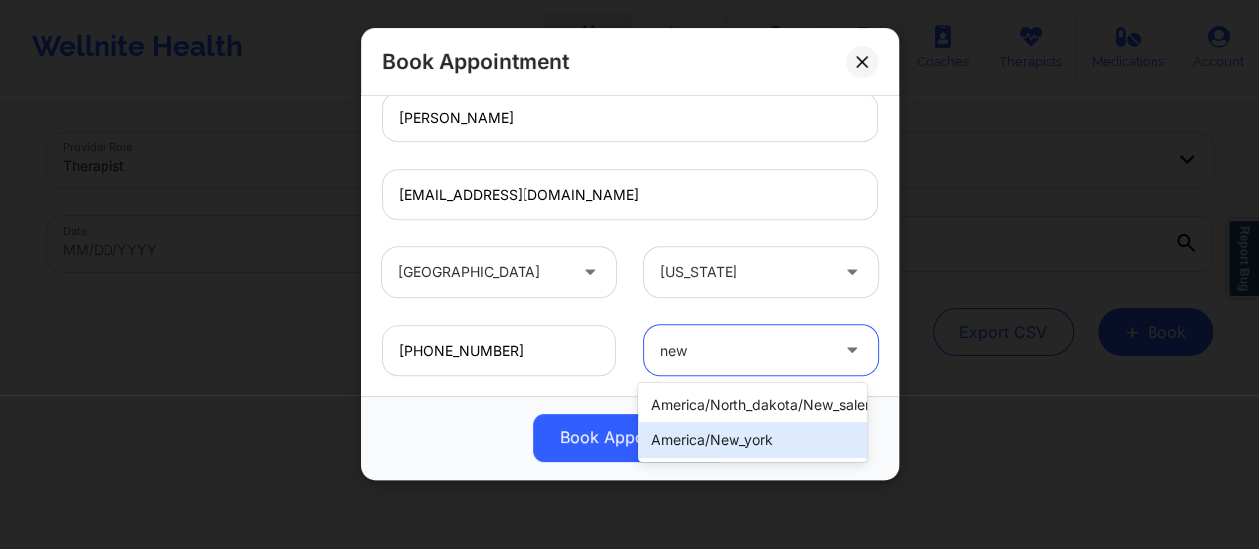
click at [740, 443] on div "america/new_york" at bounding box center [752, 440] width 229 height 36
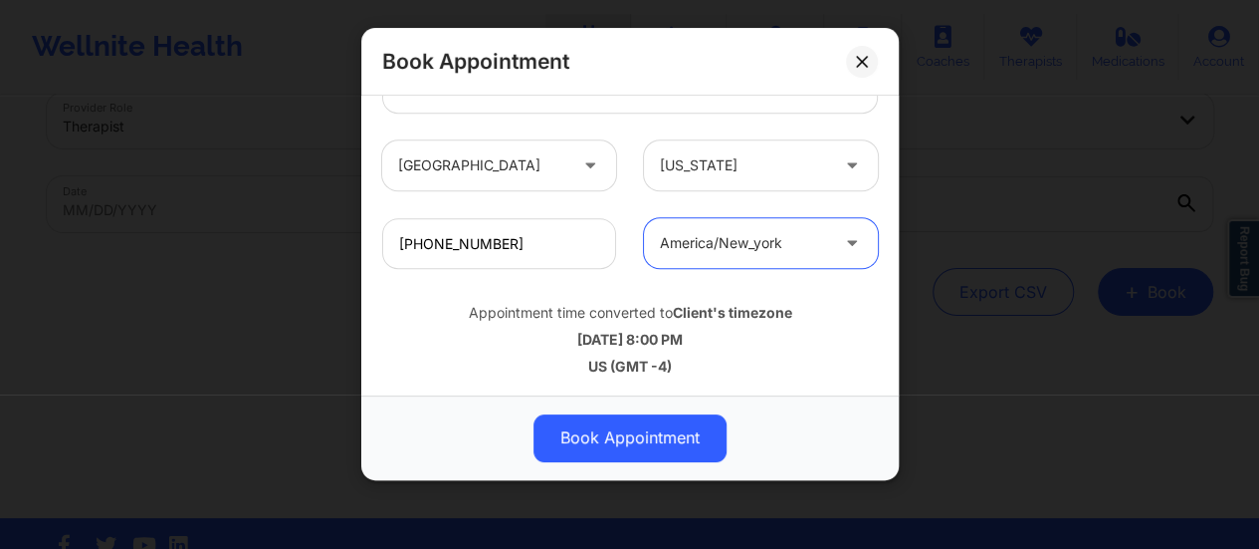
scroll to position [42, 0]
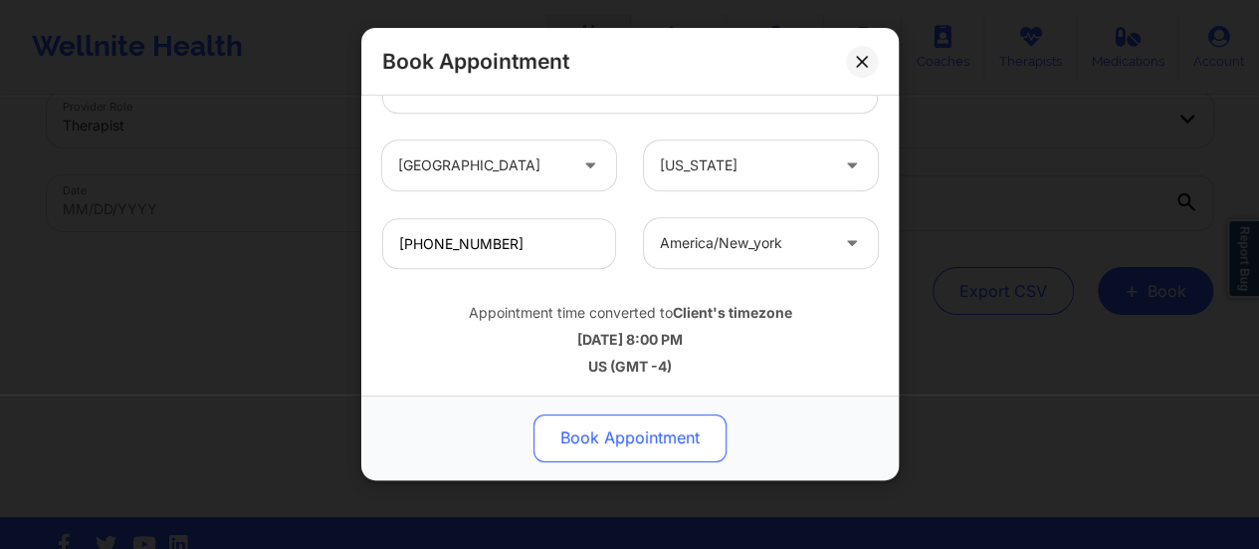
click at [628, 429] on button "Book Appointment" at bounding box center [630, 438] width 193 height 48
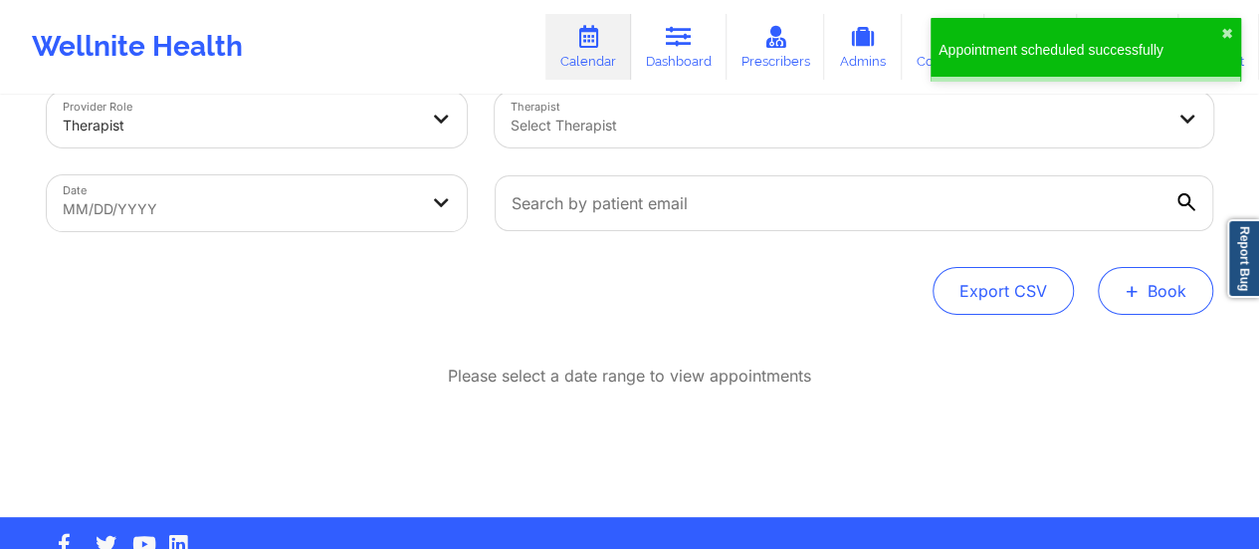
click at [1153, 271] on button "+ Book" at bounding box center [1155, 291] width 115 height 48
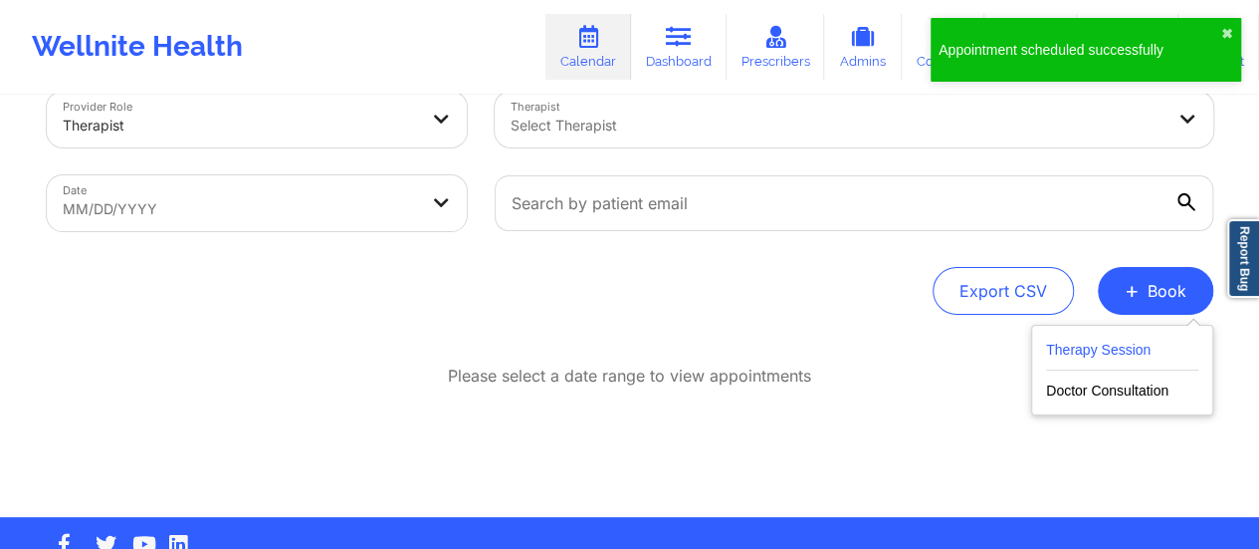
click at [1080, 349] on button "Therapy Session" at bounding box center [1122, 353] width 152 height 33
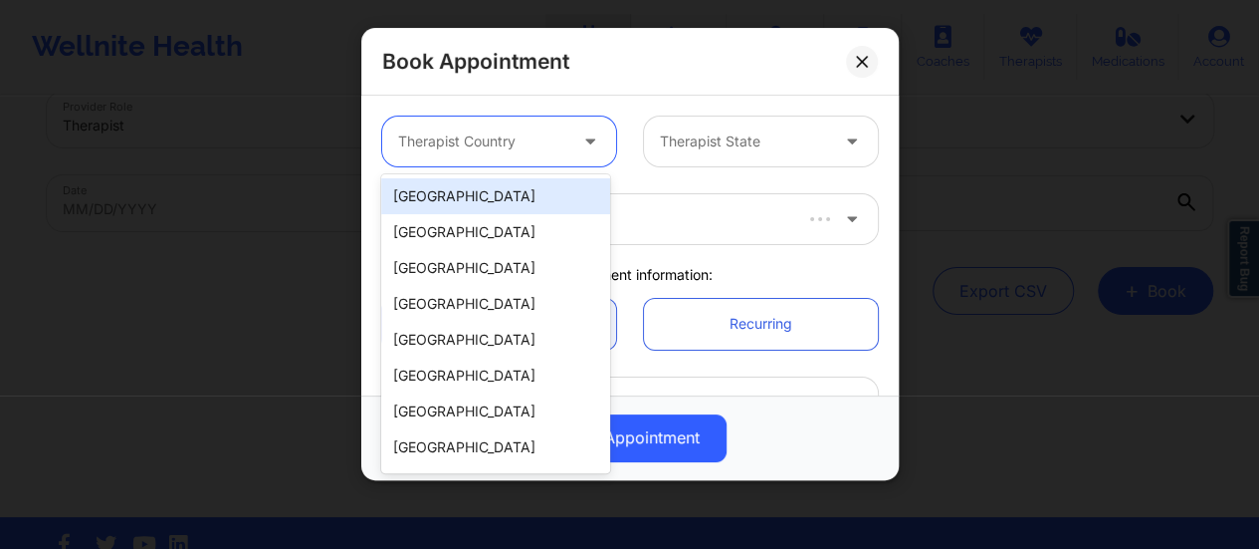
click at [555, 150] on div at bounding box center [482, 141] width 168 height 24
click at [495, 192] on div "[GEOGRAPHIC_DATA]" at bounding box center [495, 196] width 229 height 36
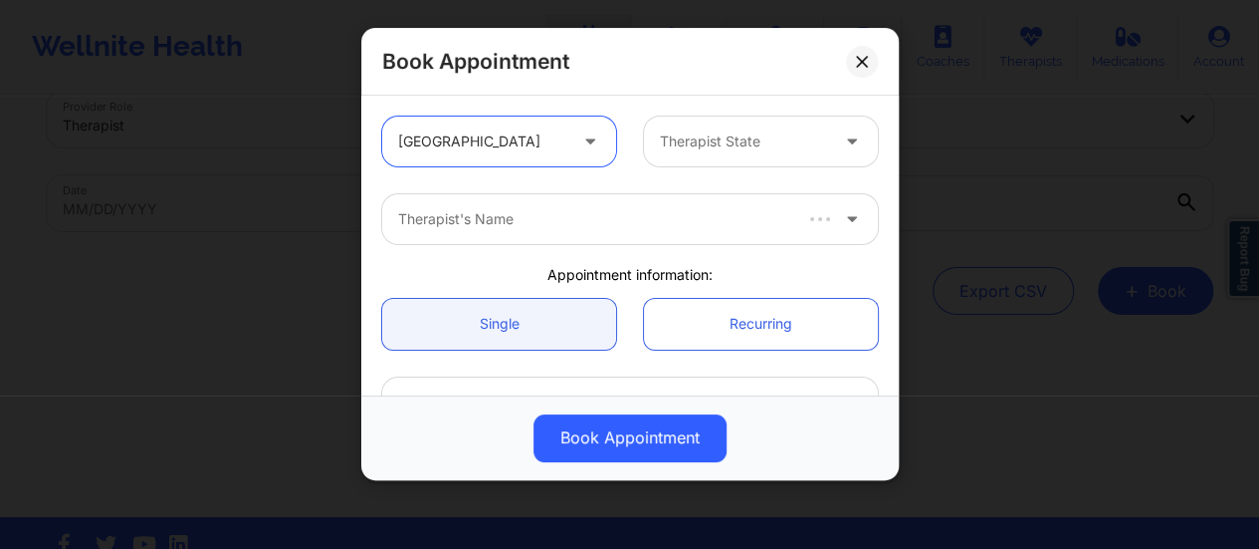
click at [755, 142] on div at bounding box center [744, 141] width 168 height 24
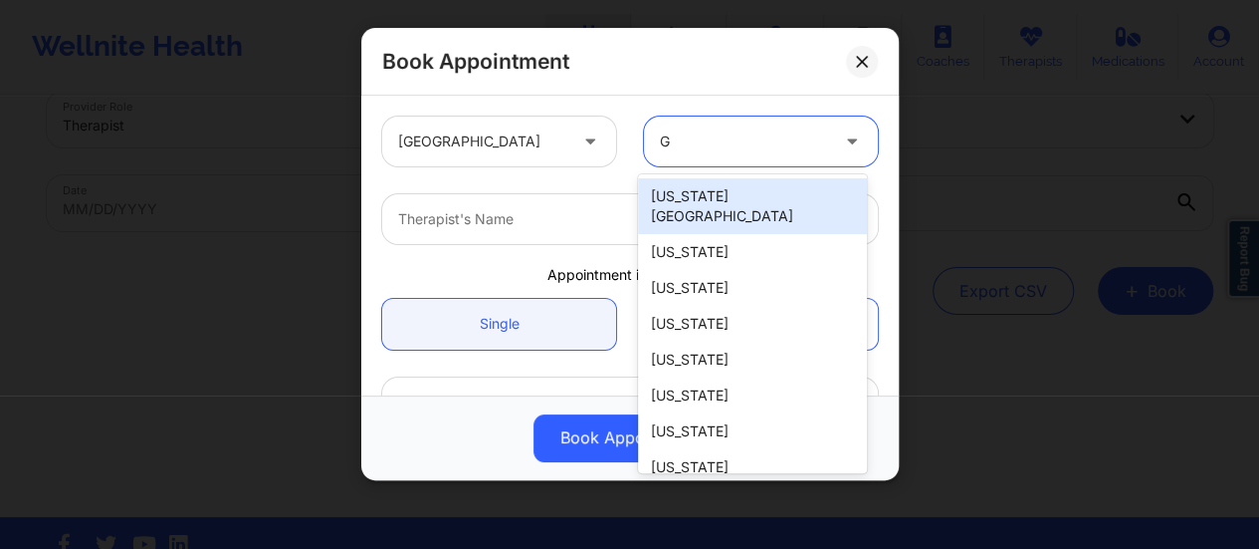
type input "GA"
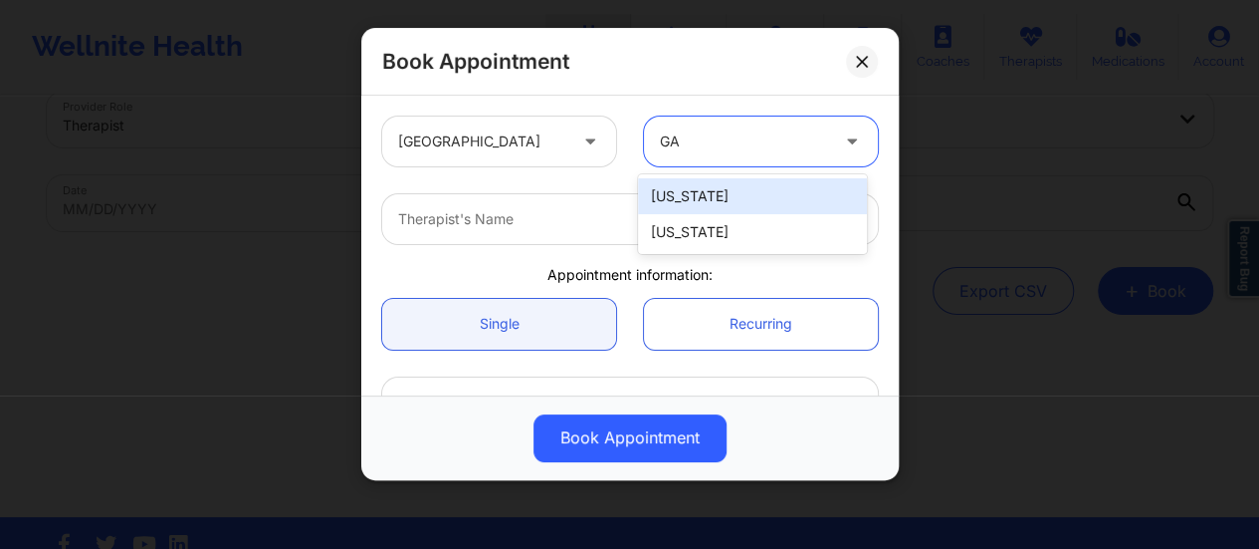
click at [747, 182] on div "[US_STATE]" at bounding box center [752, 196] width 229 height 36
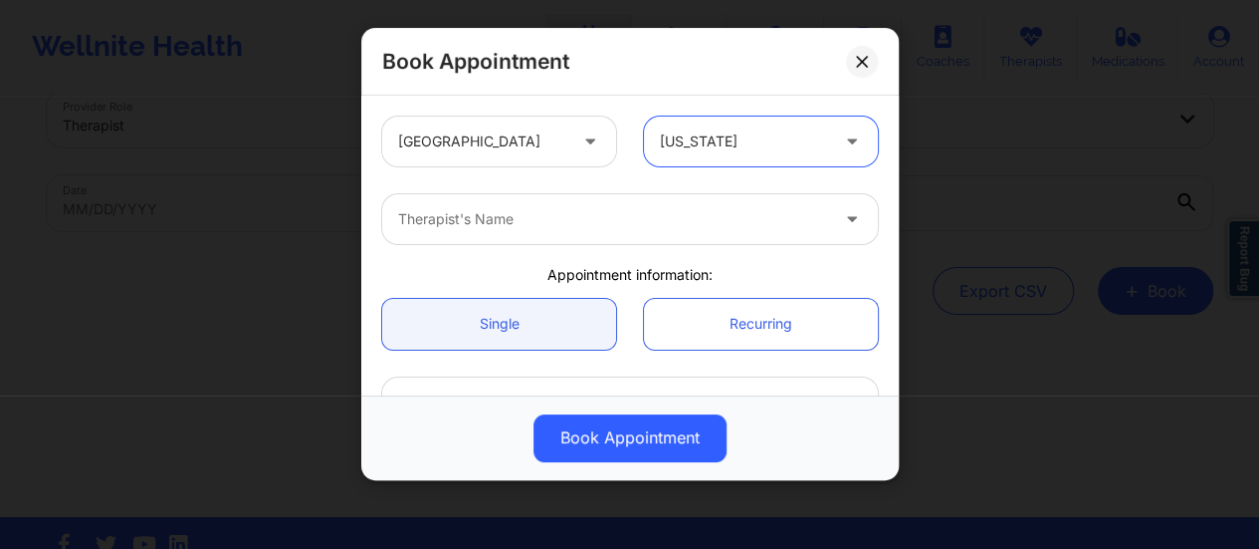
click at [669, 226] on div at bounding box center [613, 219] width 430 height 24
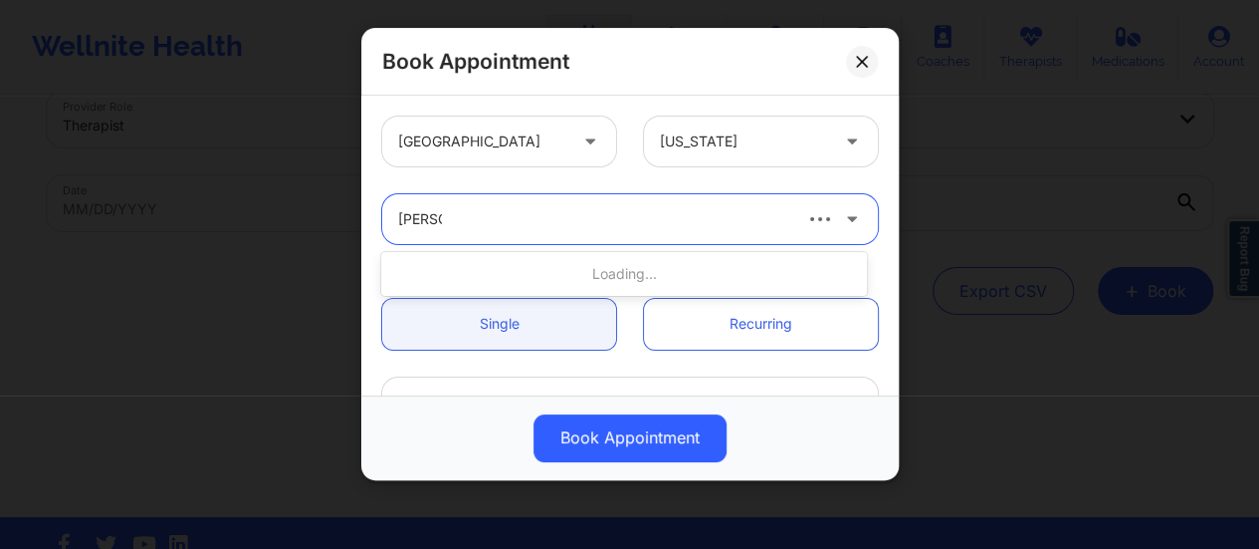
type input "[PERSON_NAME]"
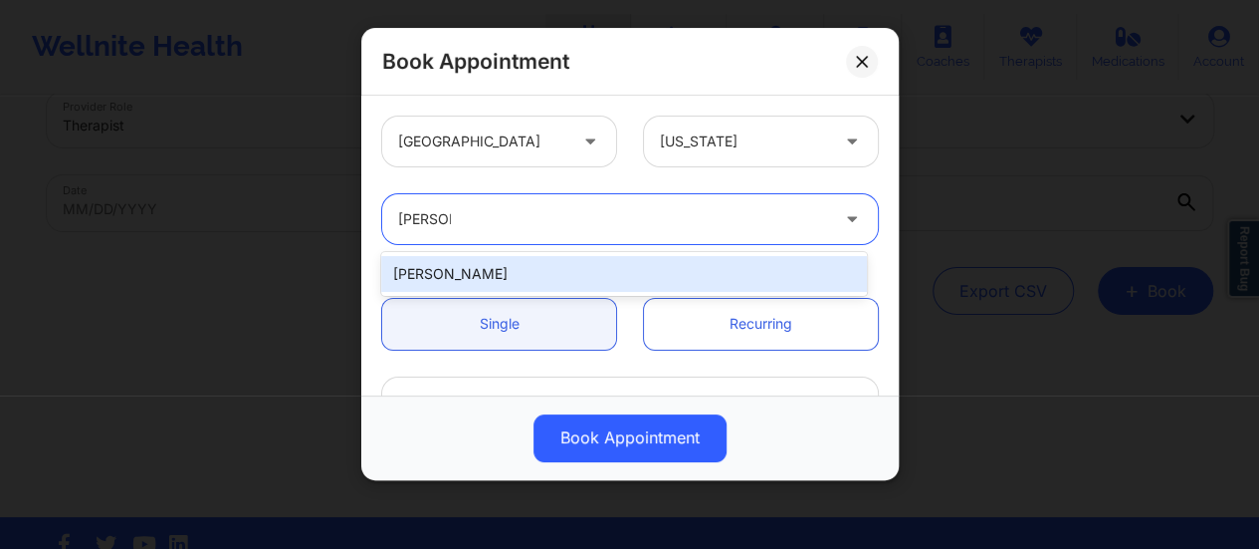
click at [597, 263] on div "[PERSON_NAME]" at bounding box center [624, 274] width 486 height 36
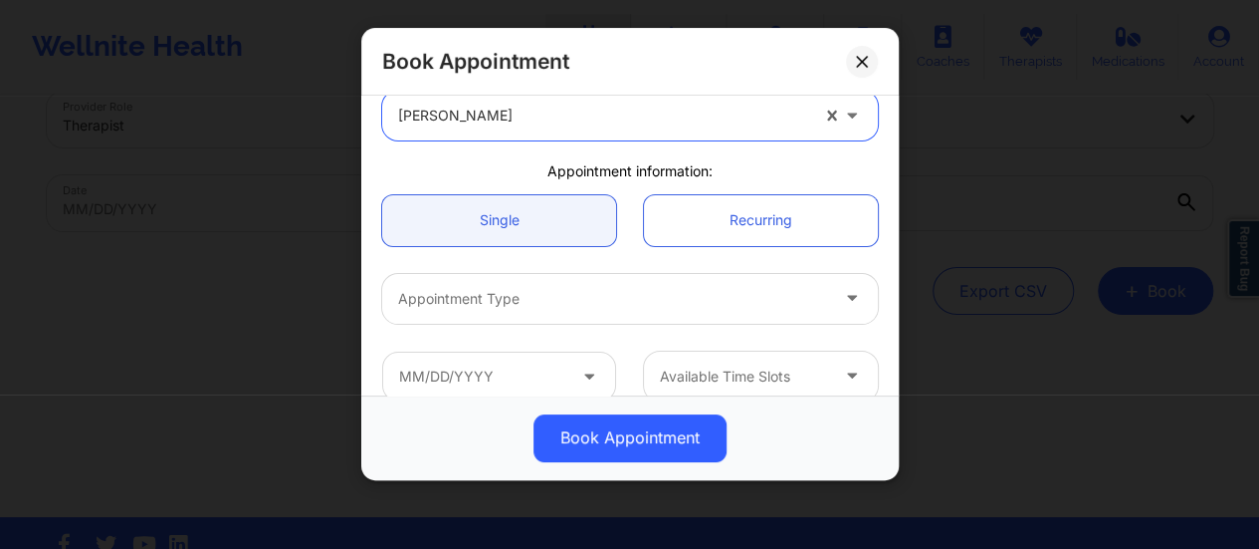
scroll to position [108, 0]
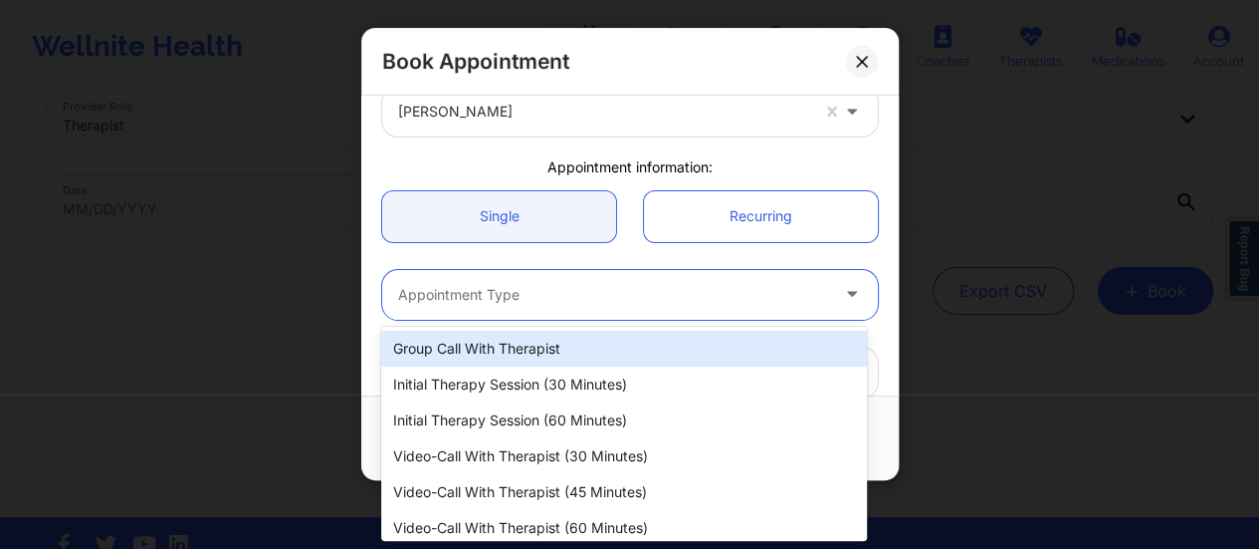
click at [538, 287] on div at bounding box center [613, 295] width 430 height 24
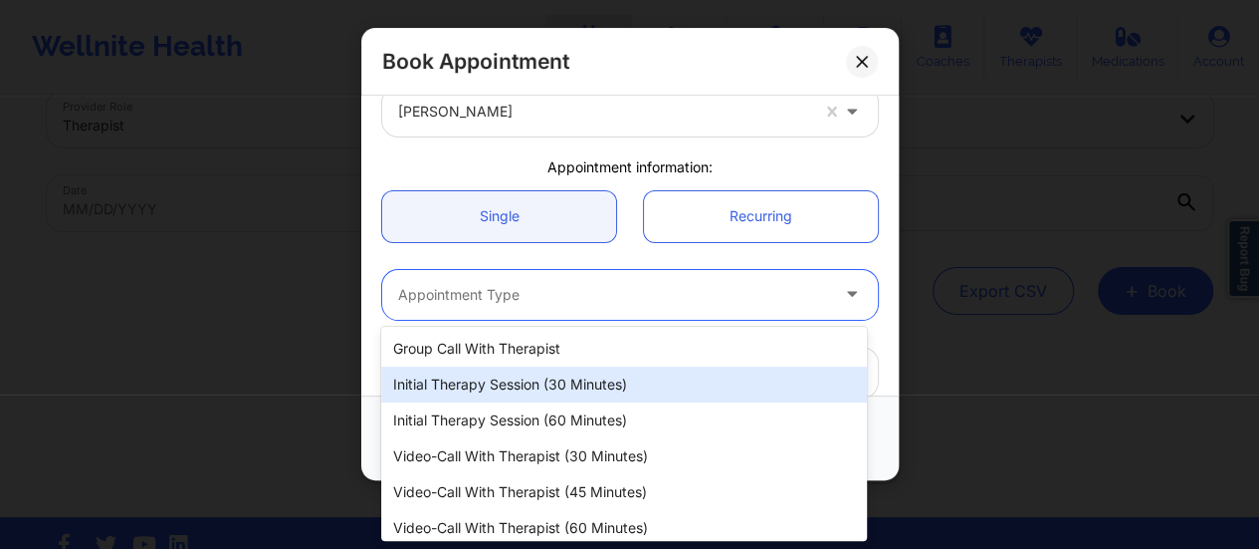
click at [544, 381] on div "Initial Therapy Session (30 minutes)" at bounding box center [624, 384] width 486 height 36
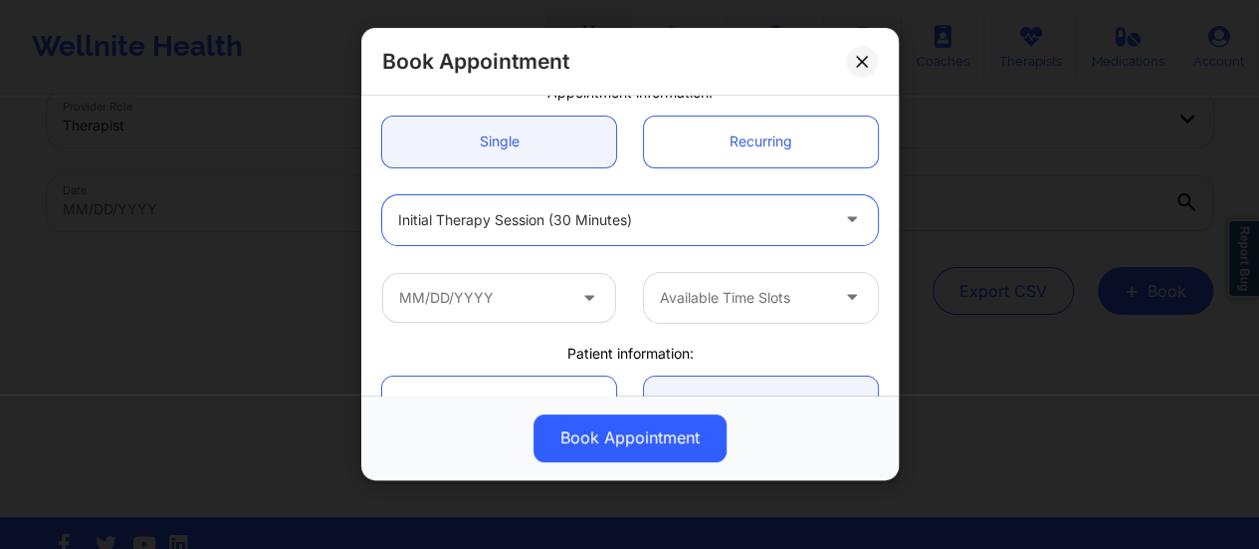
scroll to position [185, 0]
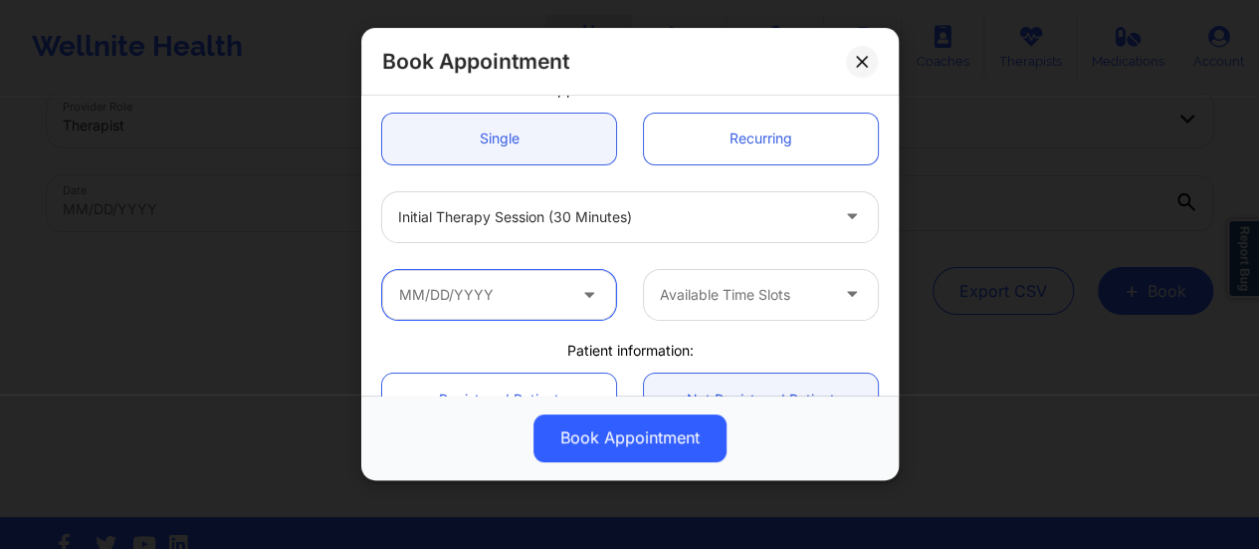
click at [533, 310] on input "text" at bounding box center [499, 295] width 234 height 50
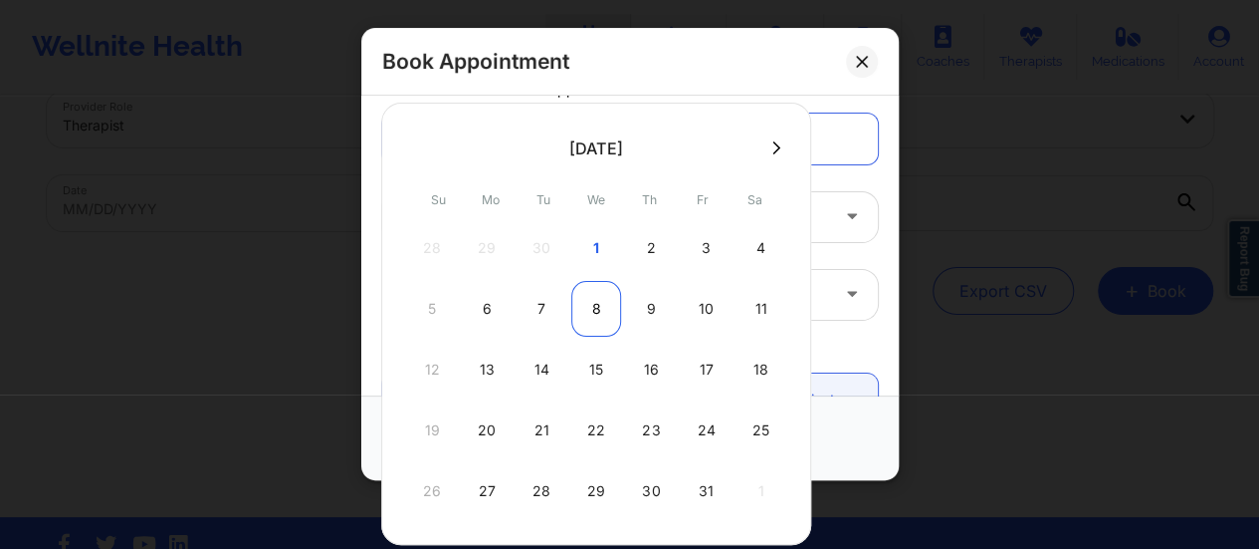
click at [587, 298] on div "8" at bounding box center [596, 309] width 50 height 56
type input "[DATE]"
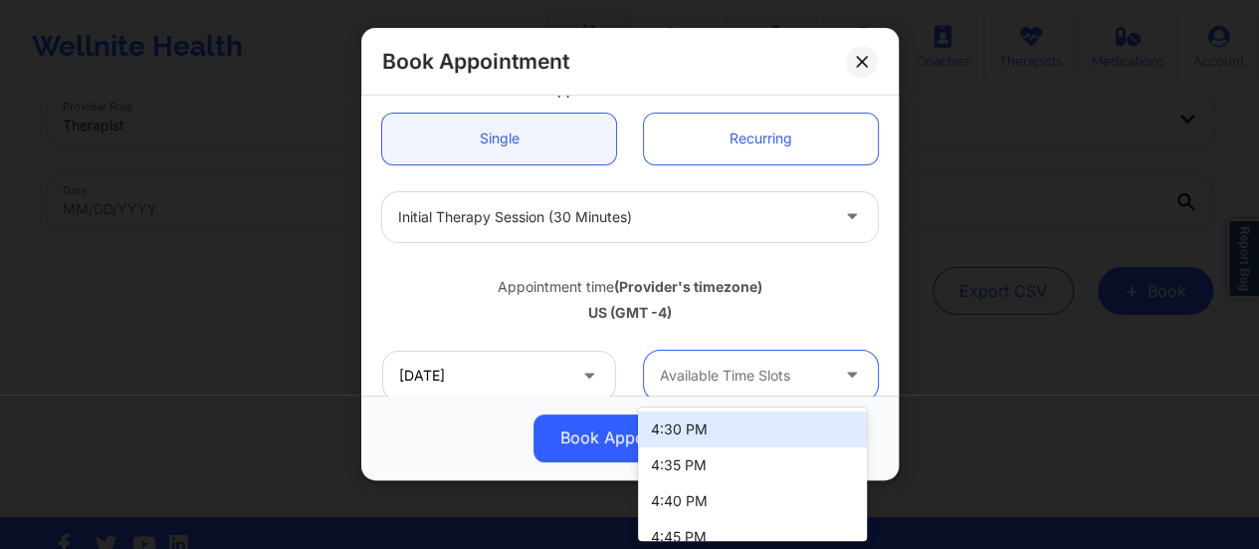
click at [775, 361] on div "Available Time Slots" at bounding box center [737, 375] width 186 height 50
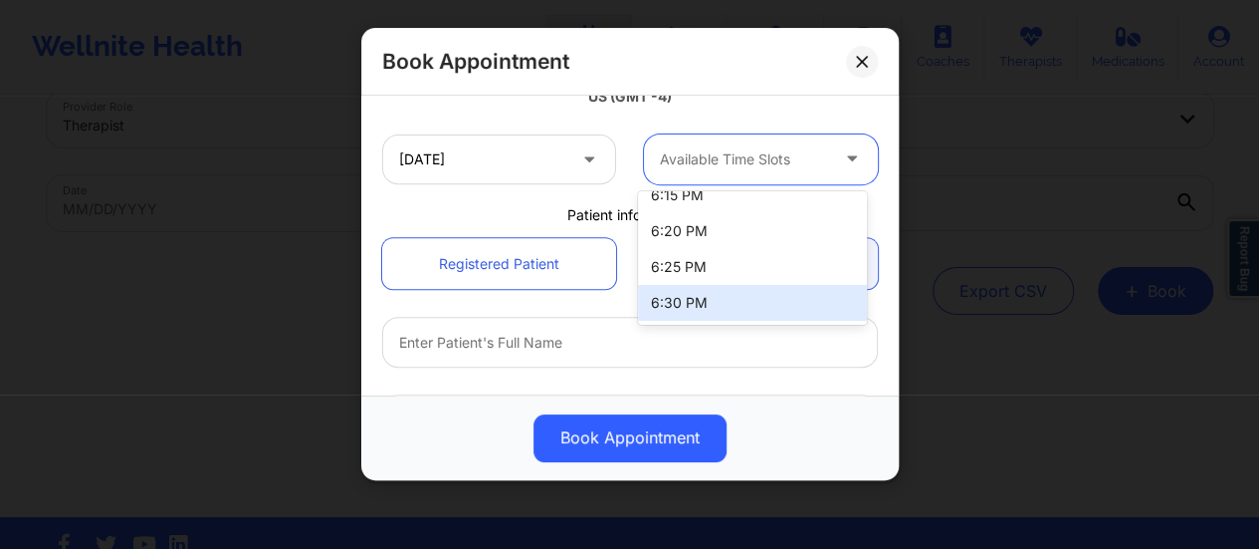
scroll to position [404, 0]
